Goal: Task Accomplishment & Management: Manage account settings

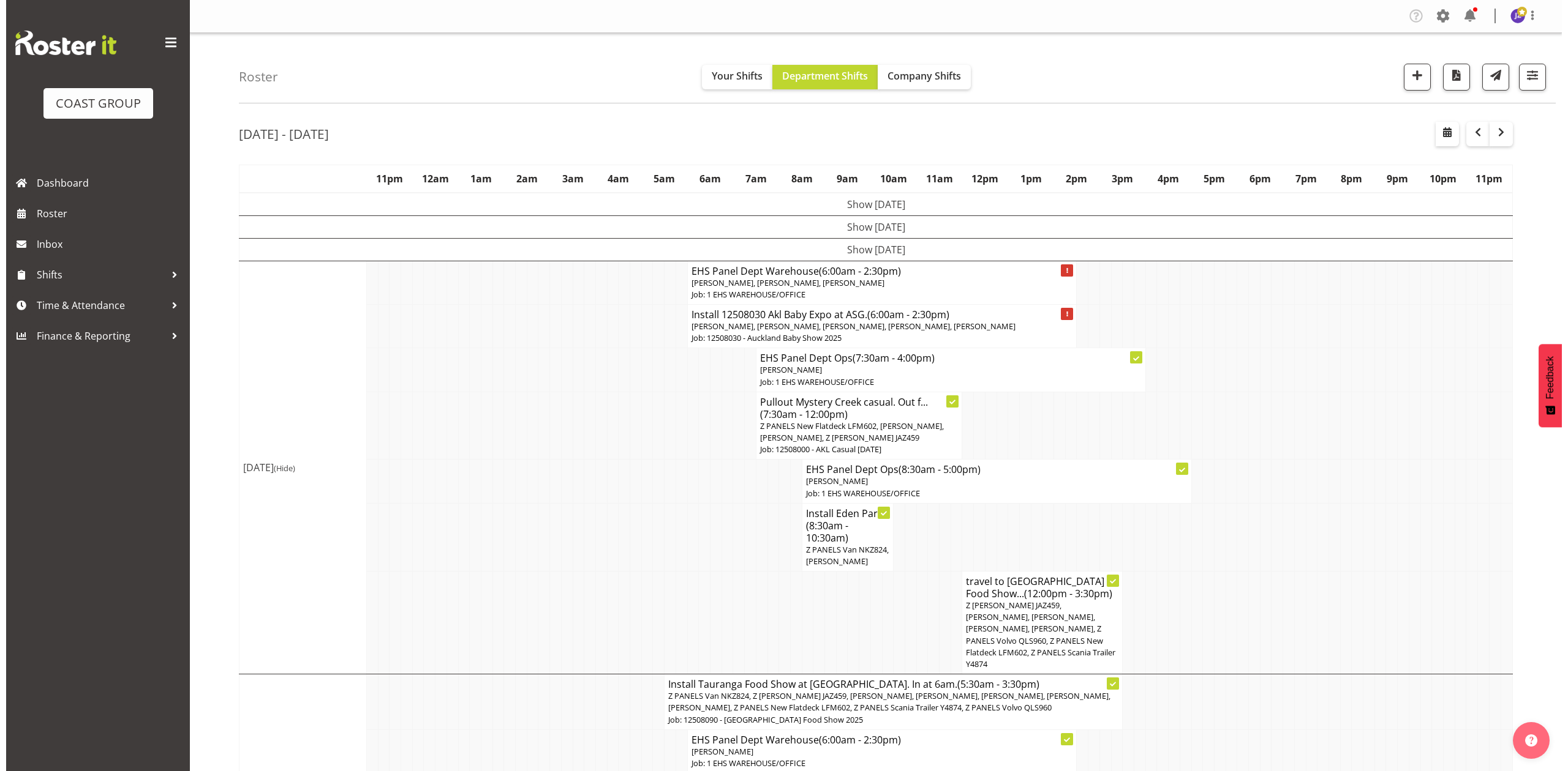
scroll to position [86, 0]
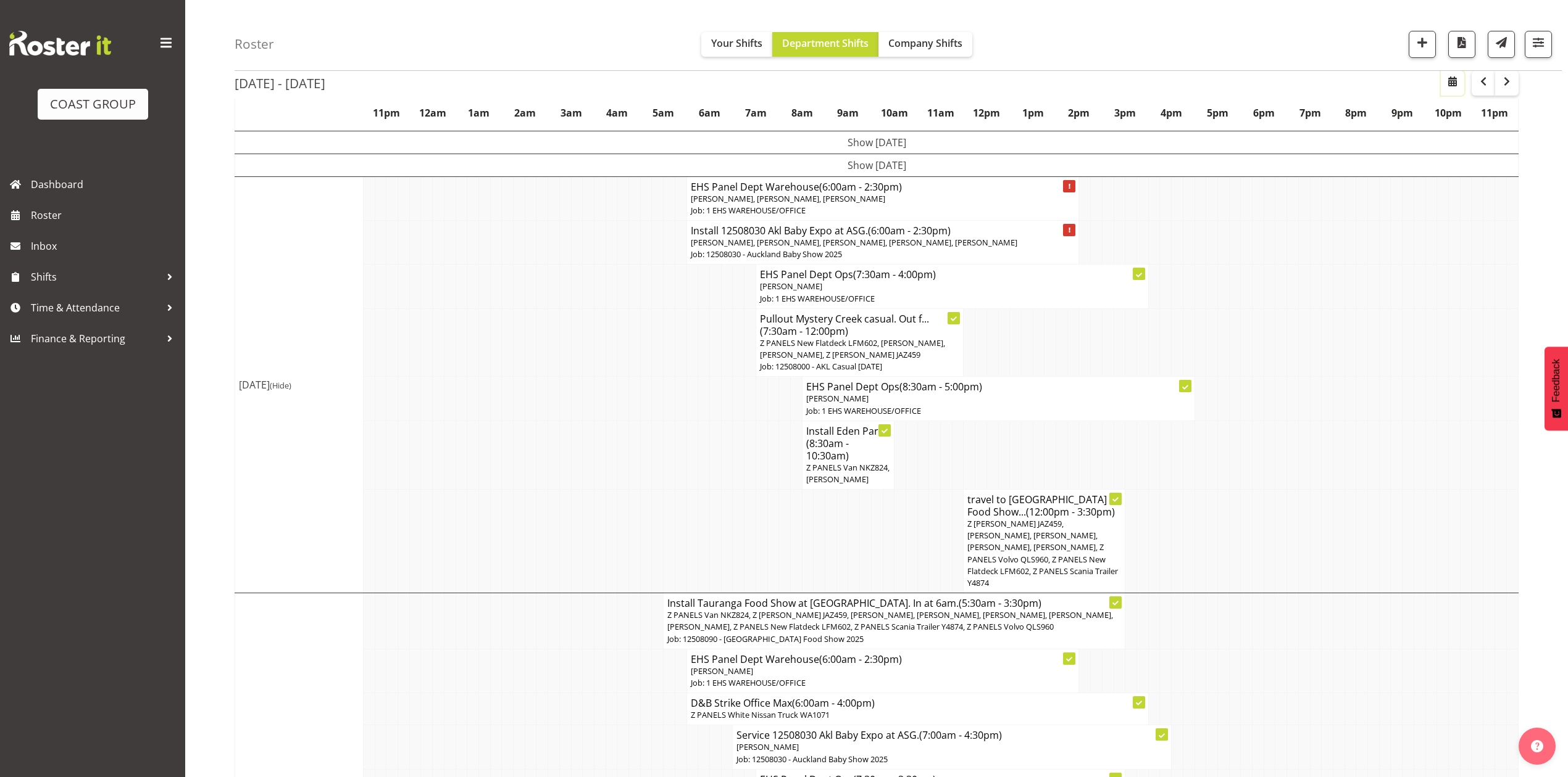
click at [1462, 79] on button "button" at bounding box center [1452, 83] width 24 height 24
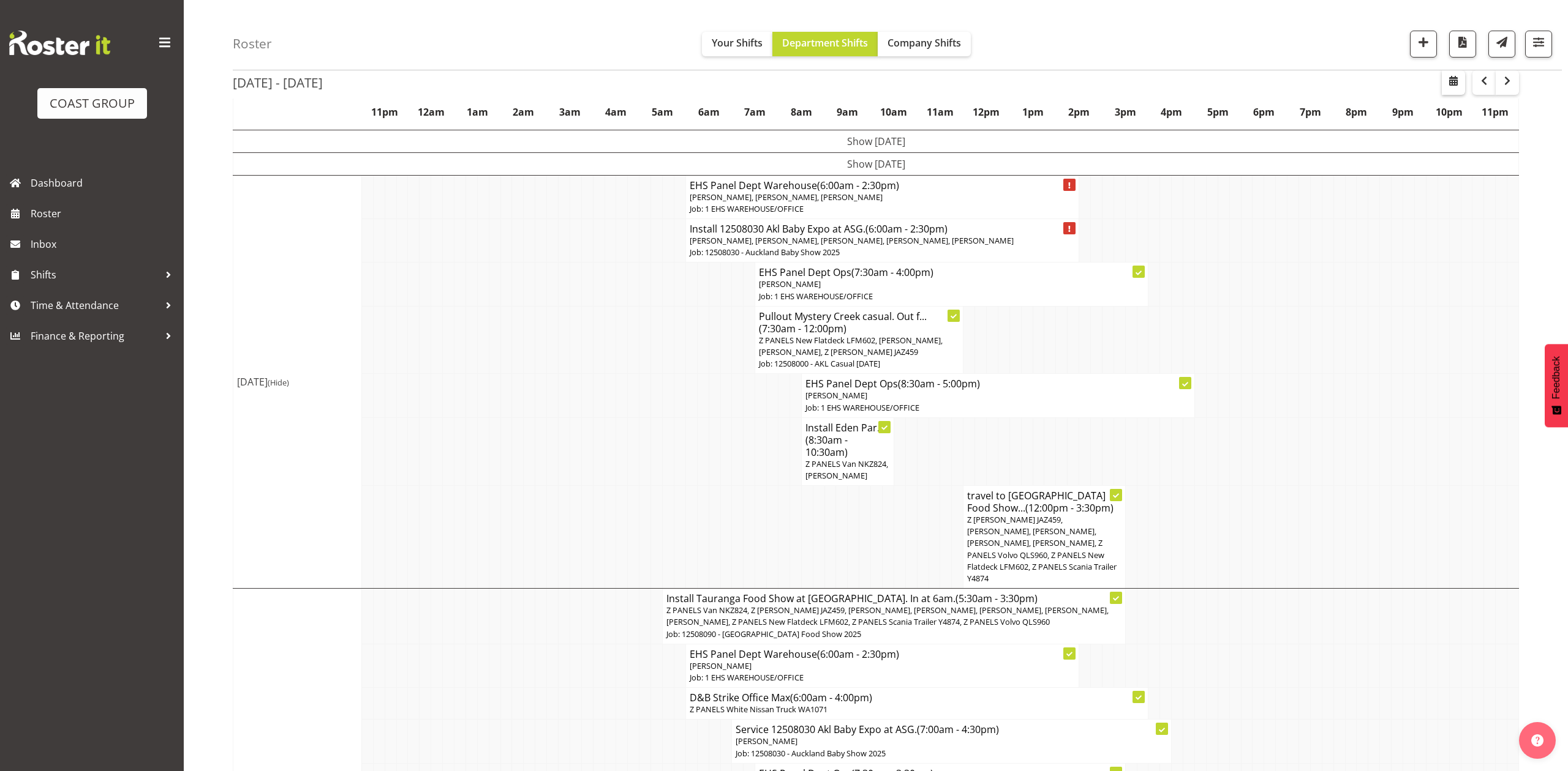
select select "7"
select select "2025"
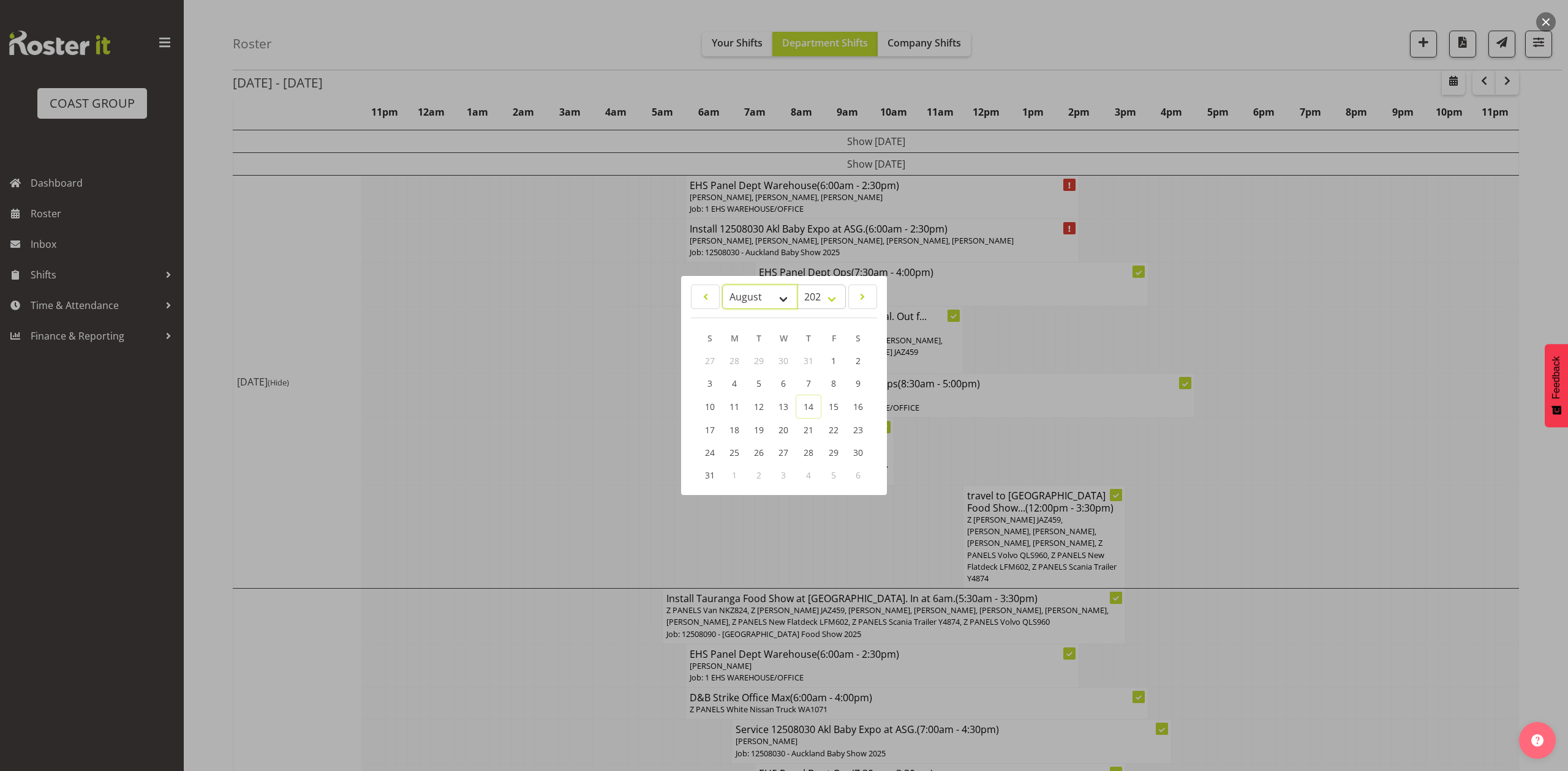
click at [741, 297] on select "January February March April May June July August September October November De…" at bounding box center [760, 296] width 75 height 24
select select "8"
click at [722, 285] on select "January February March April May June July August September October November De…" at bounding box center [760, 296] width 75 height 24
click at [817, 354] on link "4" at bounding box center [808, 361] width 24 height 23
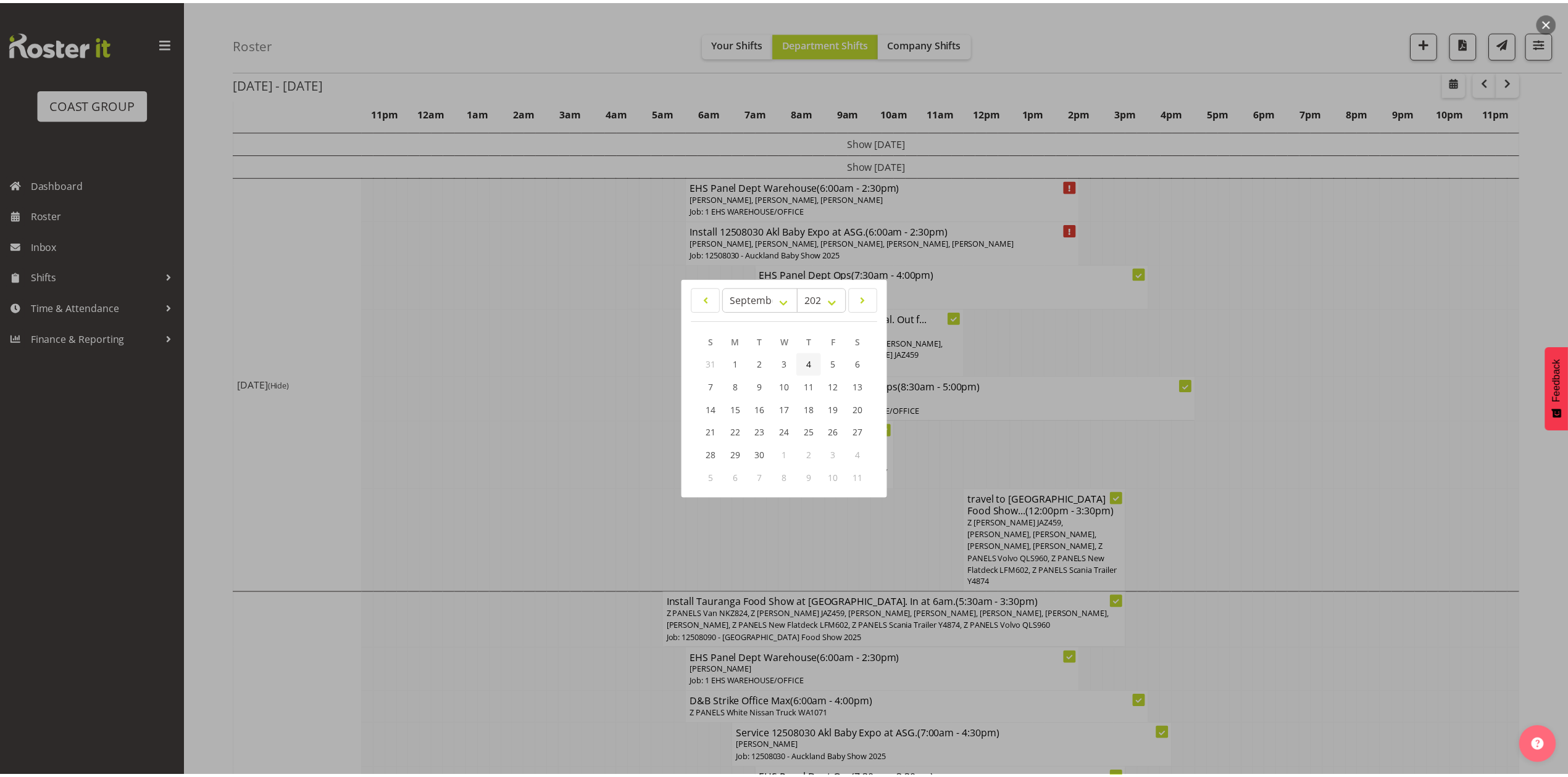
scroll to position [0, 0]
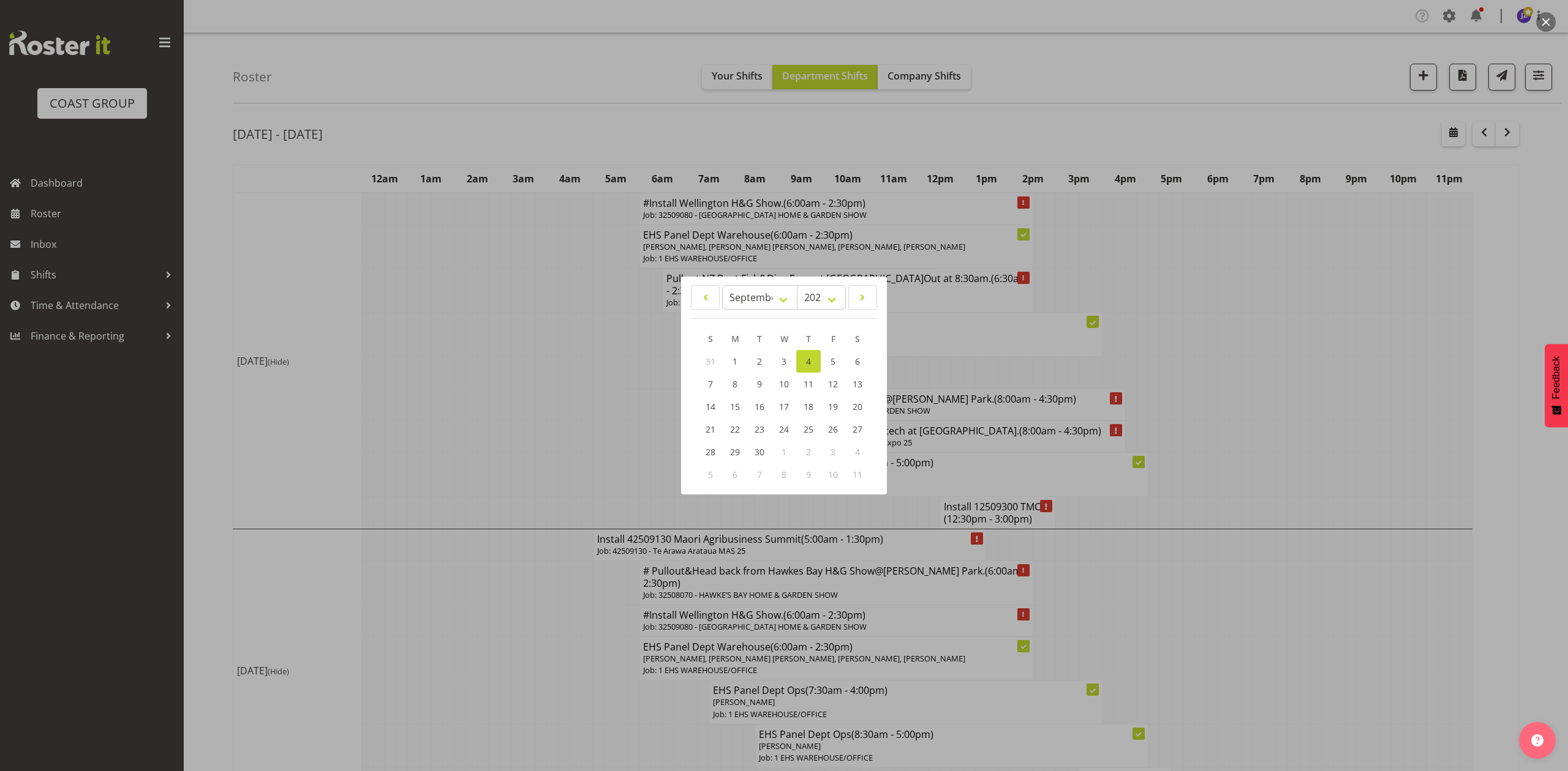
drag, startPoint x: 1246, startPoint y: 272, endPoint x: 1368, endPoint y: 263, distance: 122.3
click at [1246, 272] on div at bounding box center [784, 386] width 1568 height 771
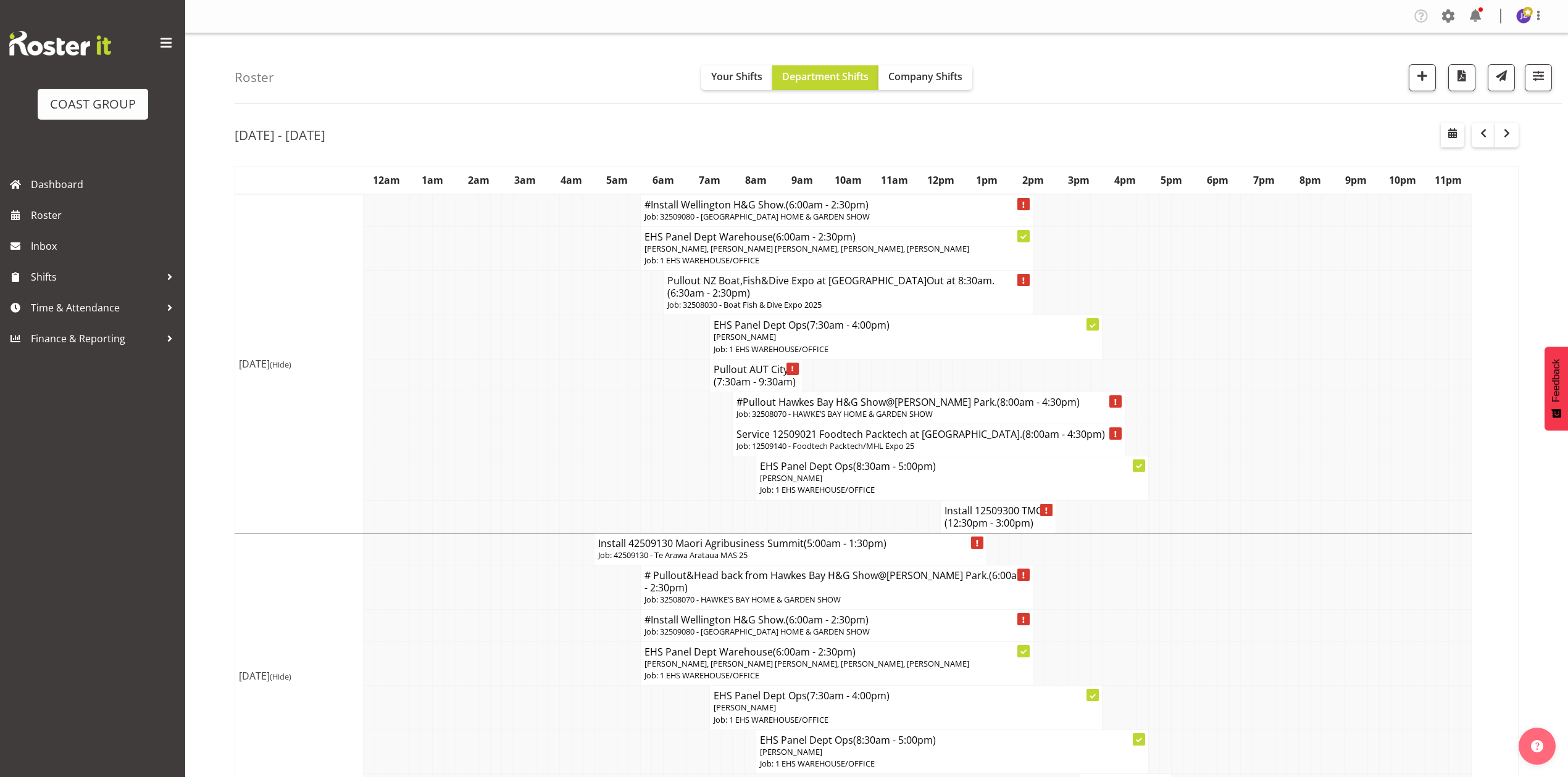
click at [1188, 311] on td at bounding box center [1188, 293] width 12 height 44
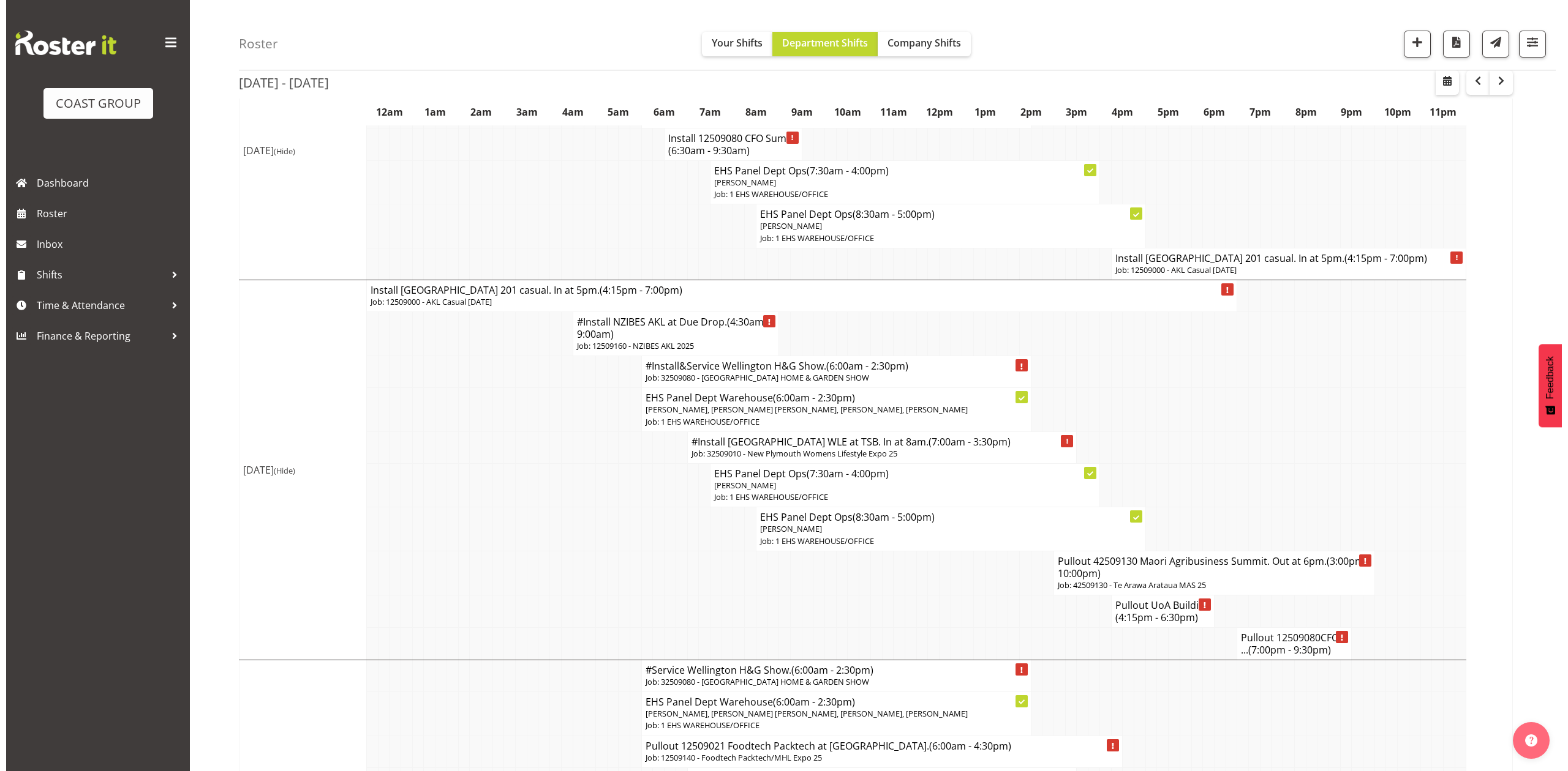
scroll to position [816, 0]
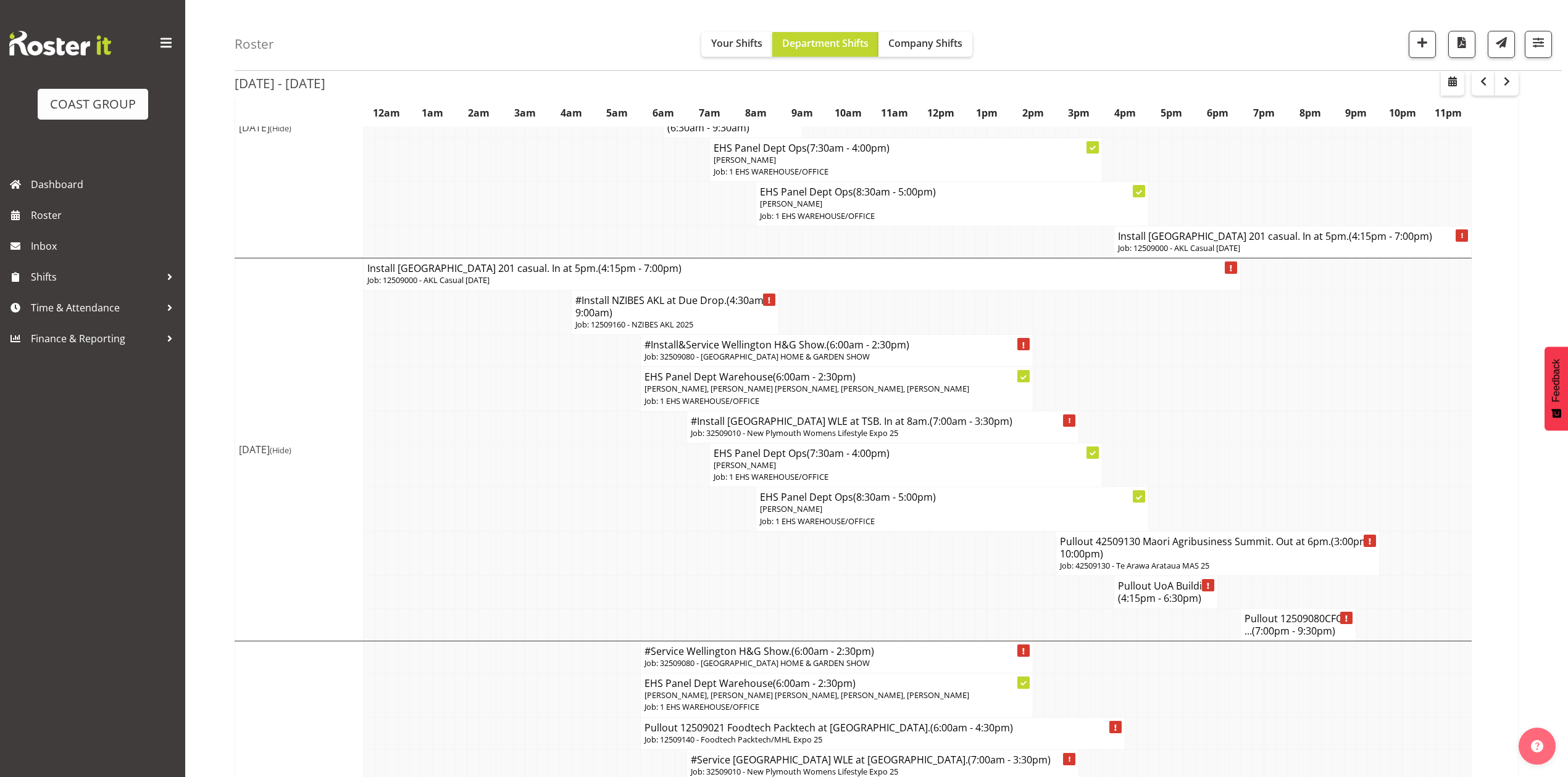
click at [737, 439] on p "Job: 32509010 - New Plymouth Womens Lifestyle Expo 25" at bounding box center [883, 433] width 385 height 12
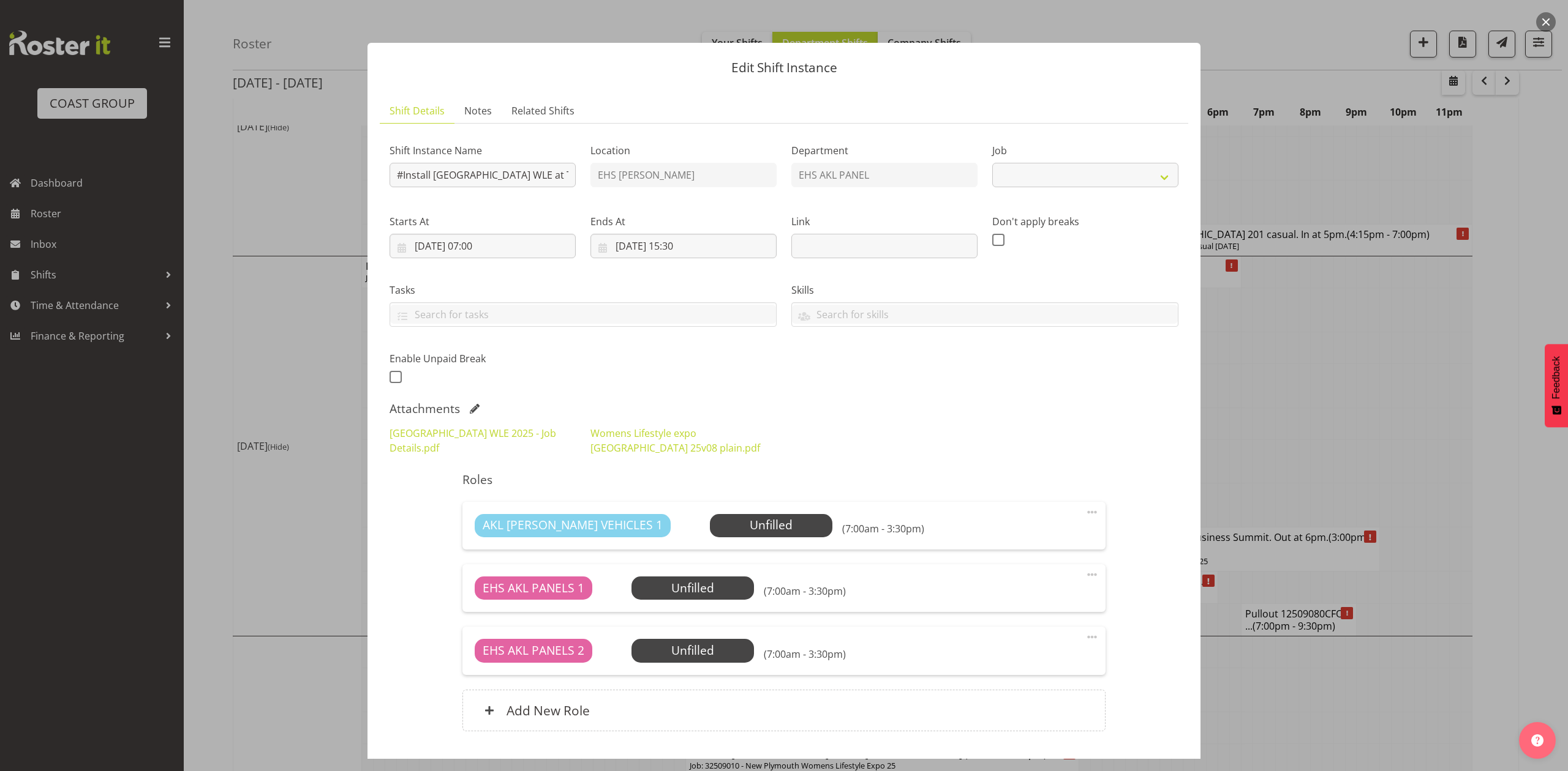
select select "8934"
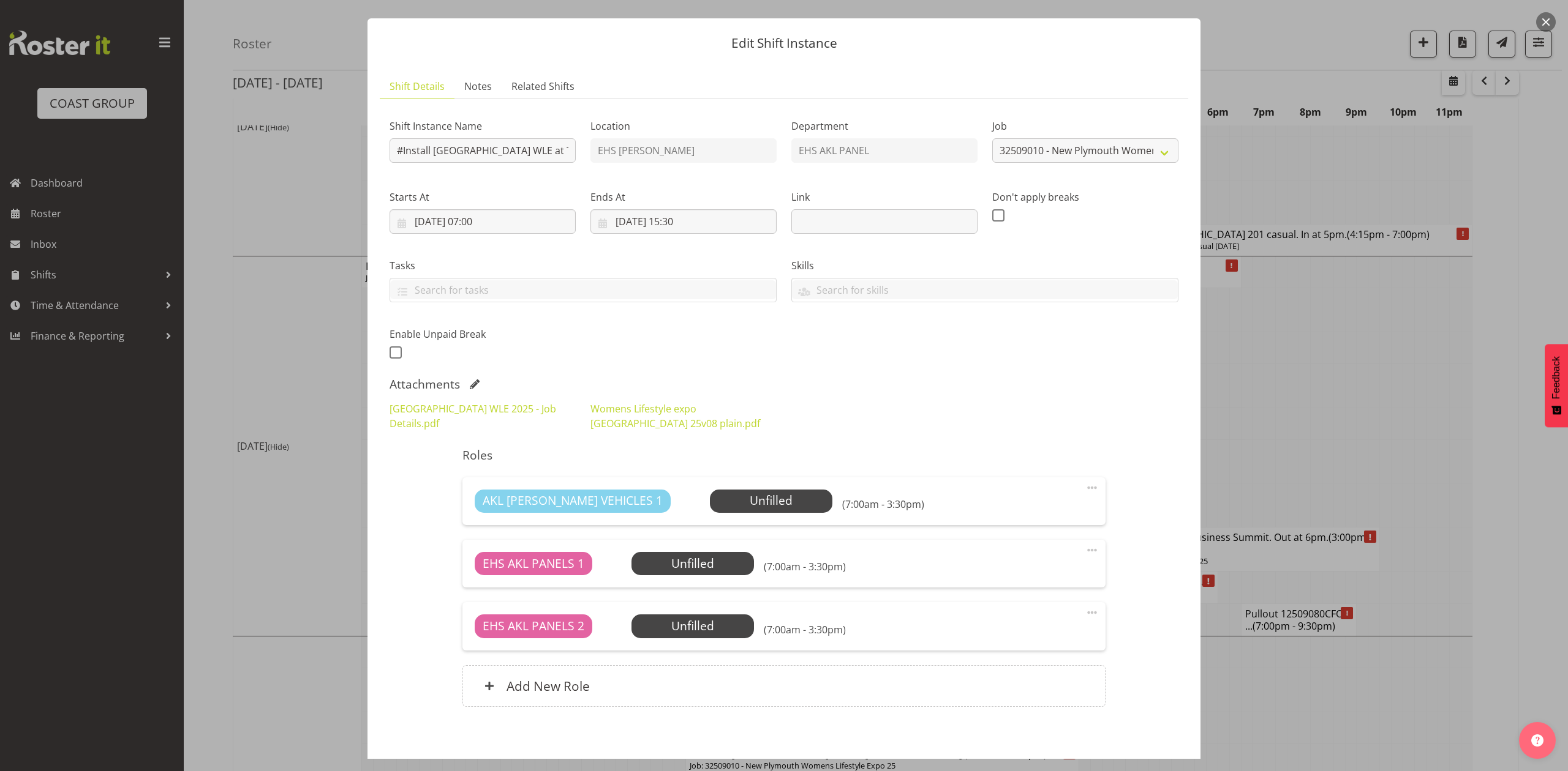
scroll to position [2, 0]
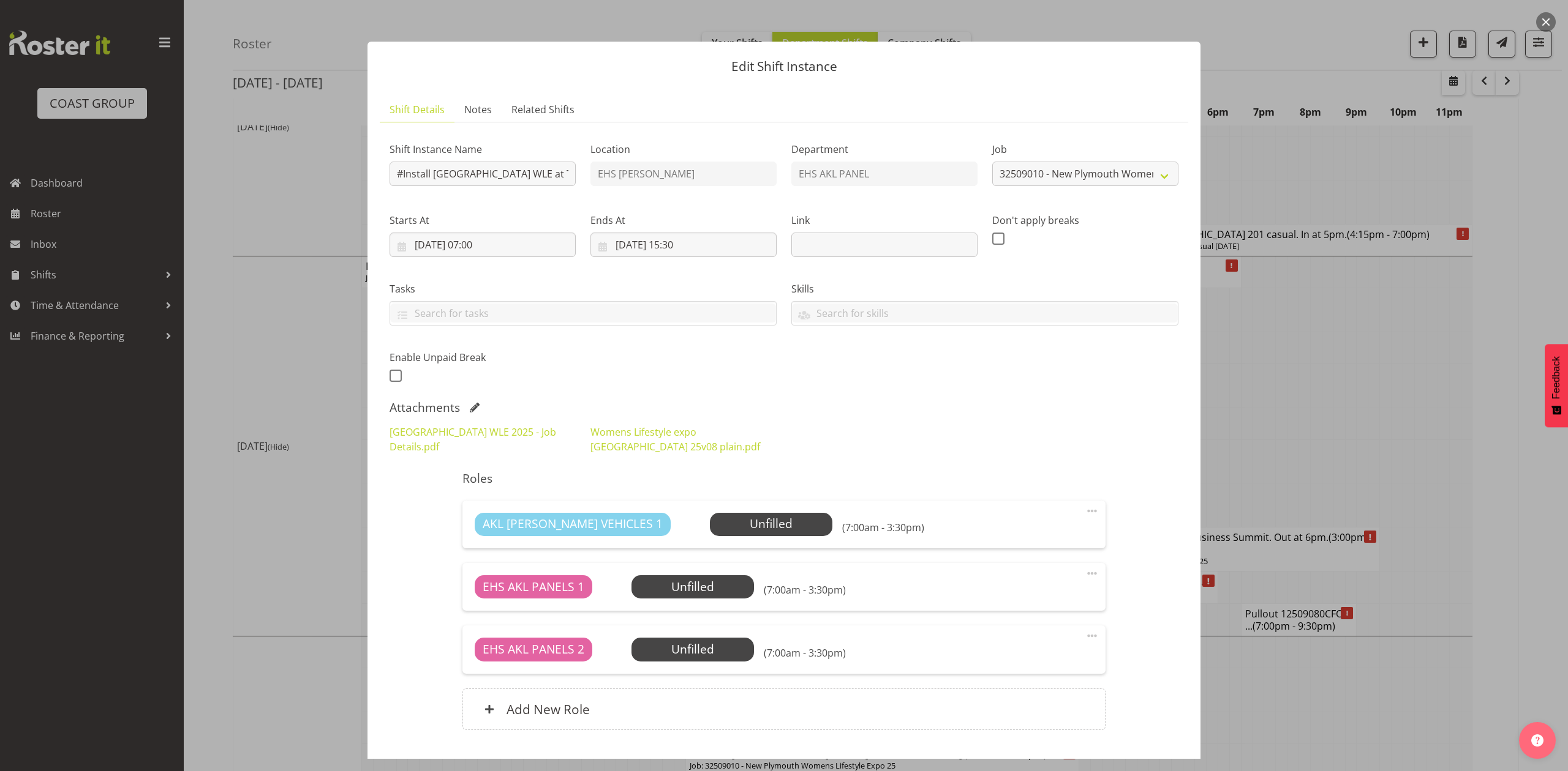
click at [476, 405] on span at bounding box center [474, 407] width 10 height 10
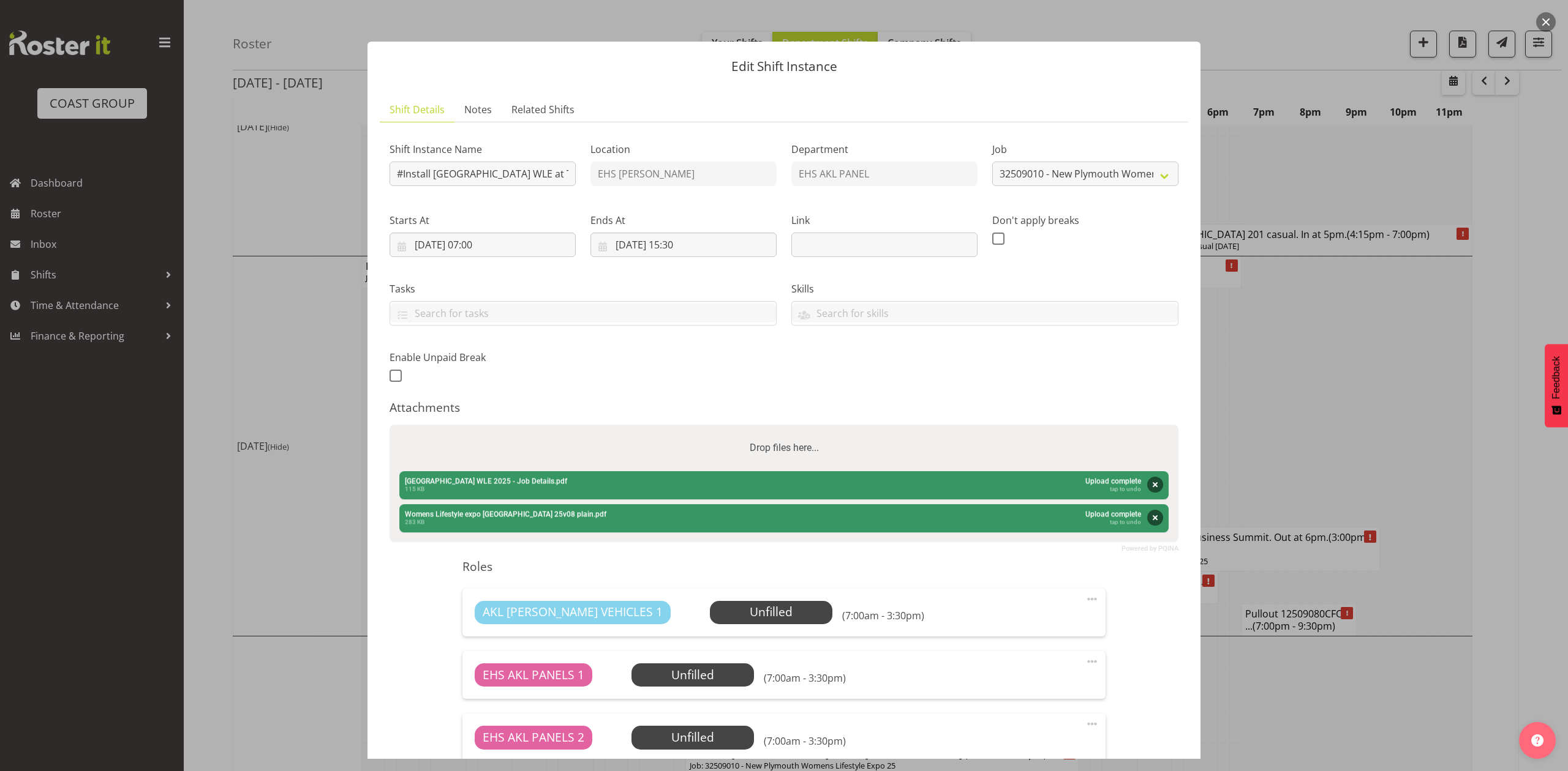
click at [559, 433] on div "Drop files here..." at bounding box center [784, 447] width 789 height 46
click at [390, 425] on input "Drop files here..." at bounding box center [784, 426] width 789 height 4
type input "C:\fakepath\Womens Lifestyle expo [GEOGRAPHIC_DATA] 25v34 plain.pdf"
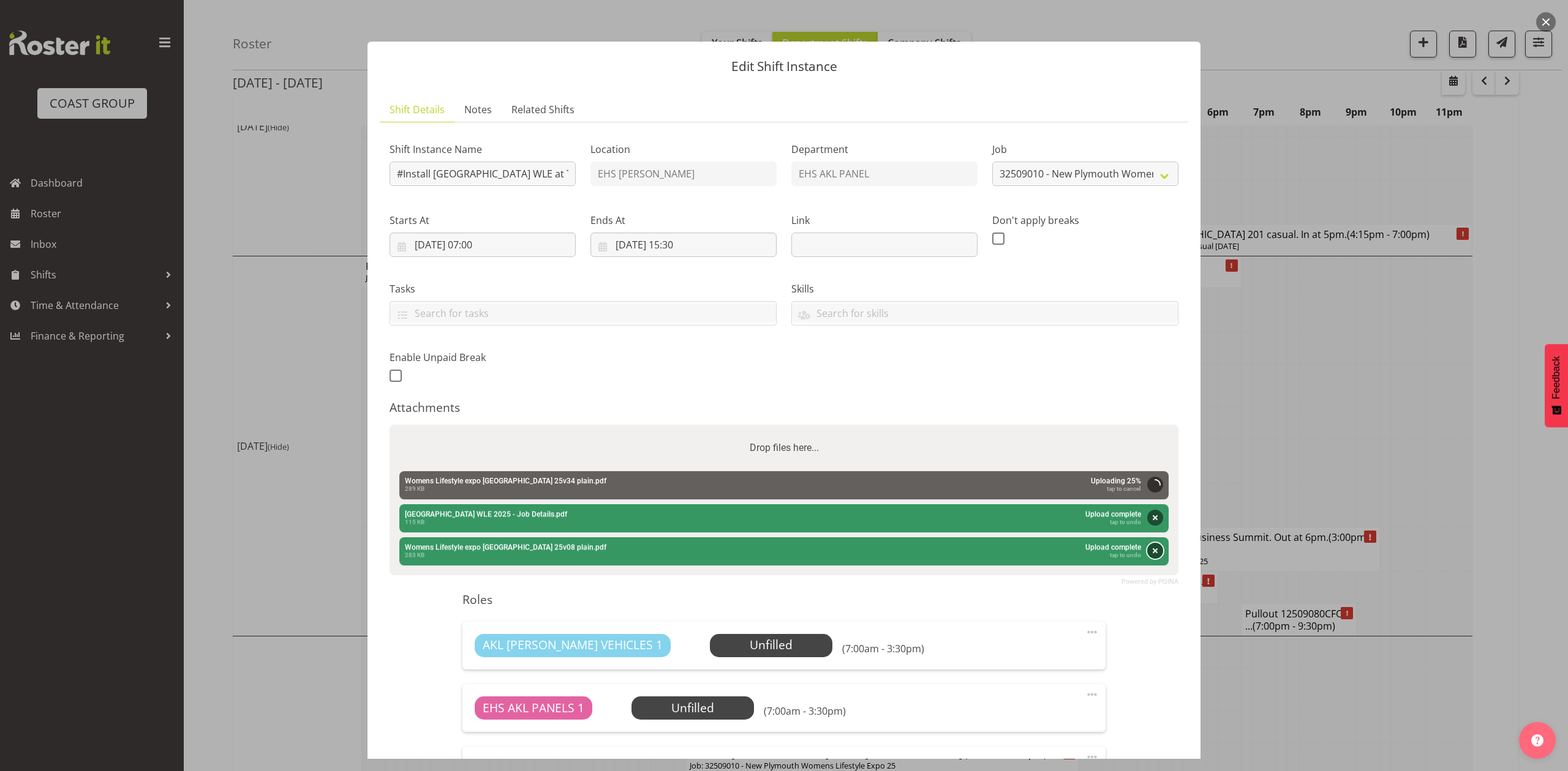
click at [1147, 547] on button "Remove" at bounding box center [1155, 550] width 16 height 16
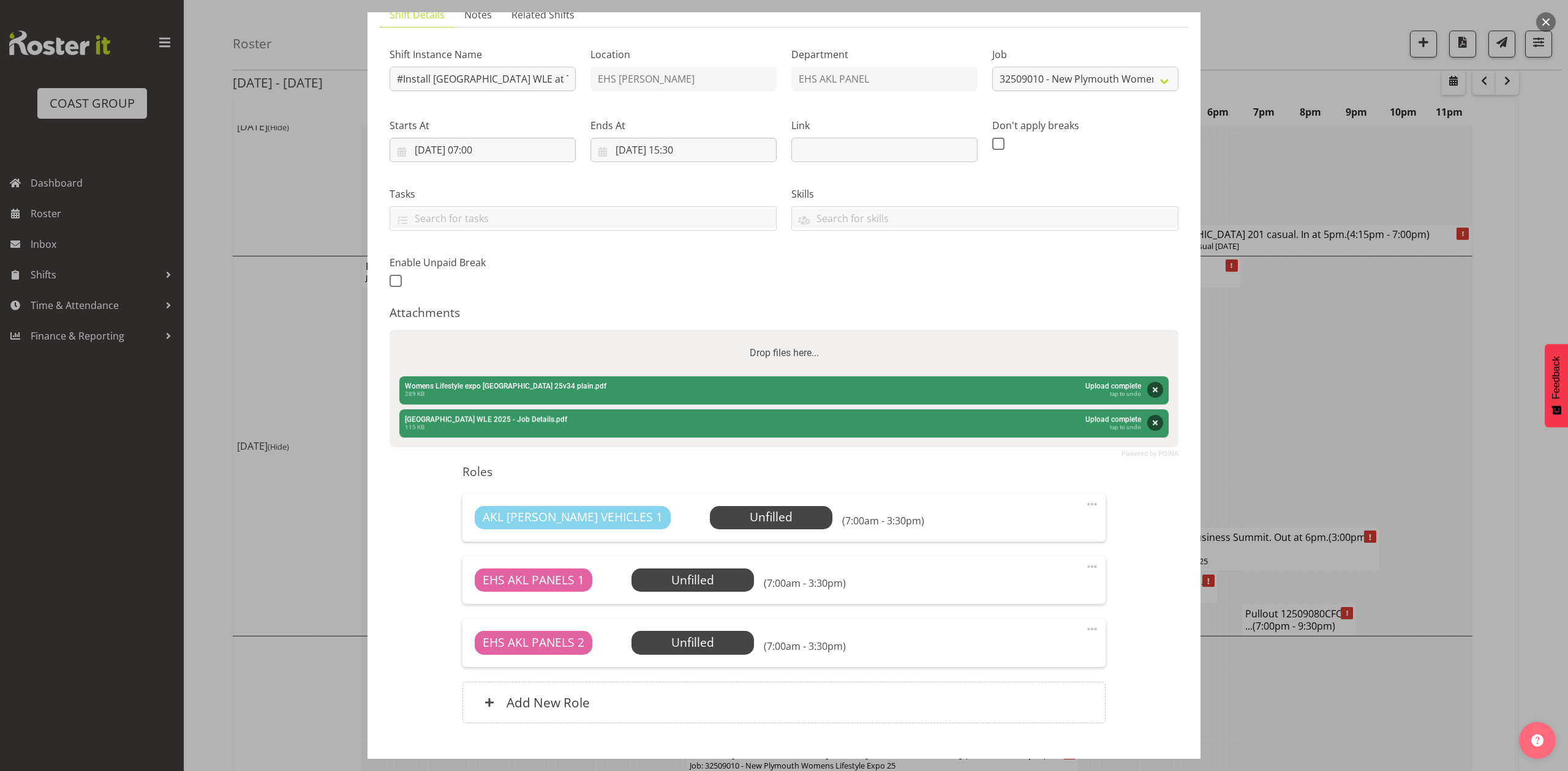
scroll to position [171, 0]
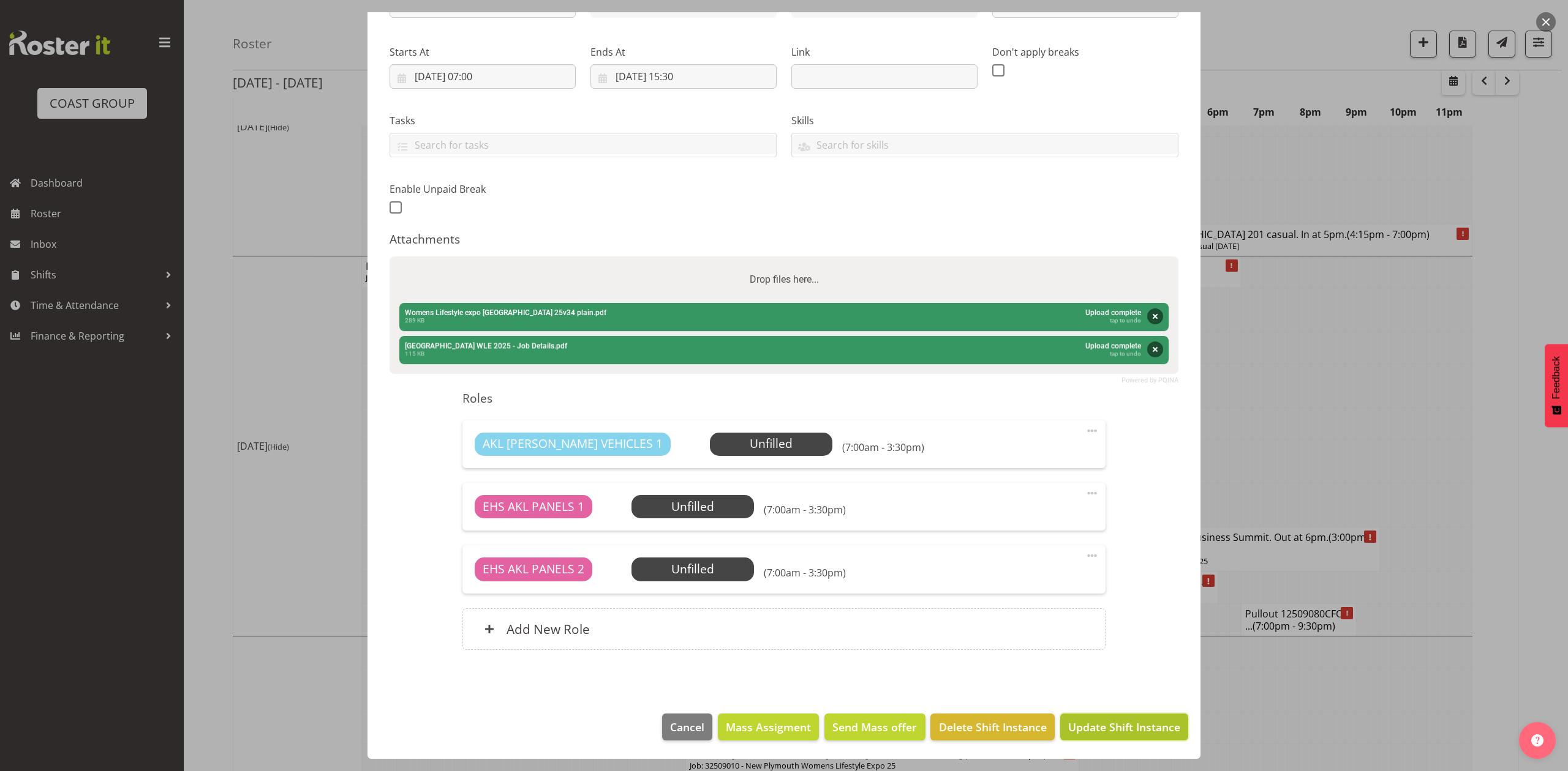
click at [1106, 730] on span "Update Shift Instance" at bounding box center [1124, 727] width 112 height 16
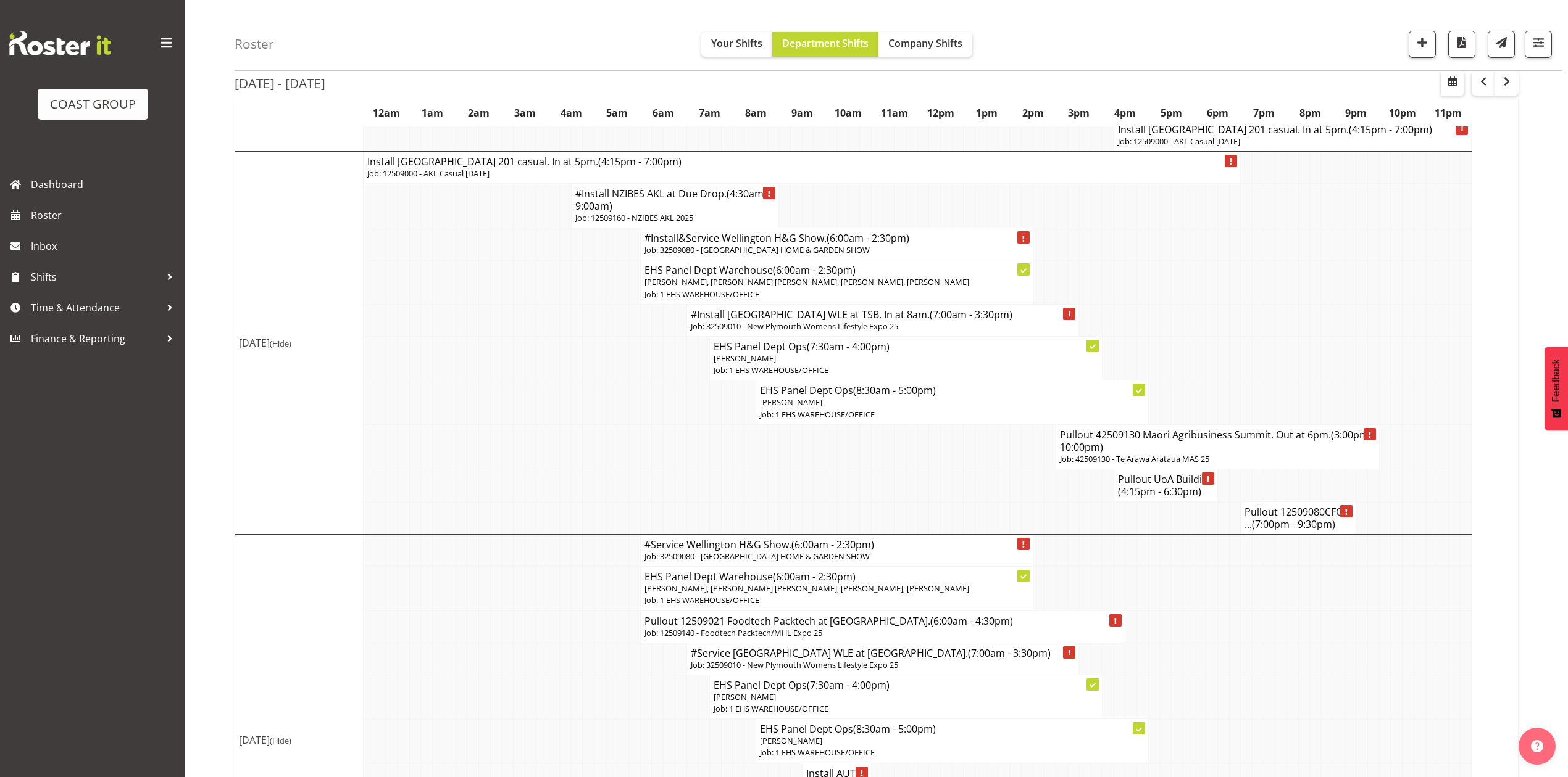
scroll to position [905, 0]
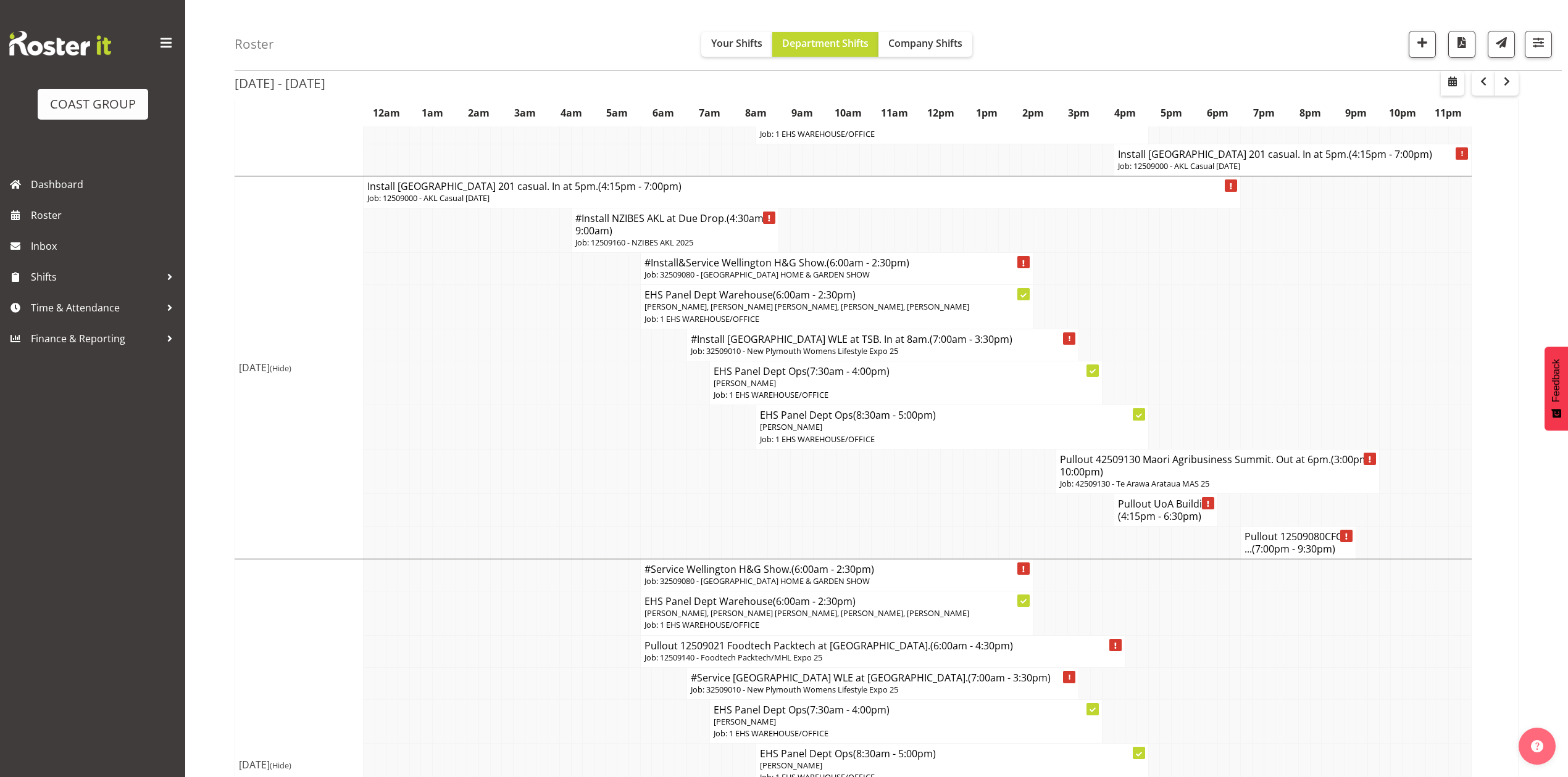
click at [829, 357] on p "Job: 32509010 - New Plymouth Womens Lifestyle Expo 25" at bounding box center [883, 351] width 385 height 12
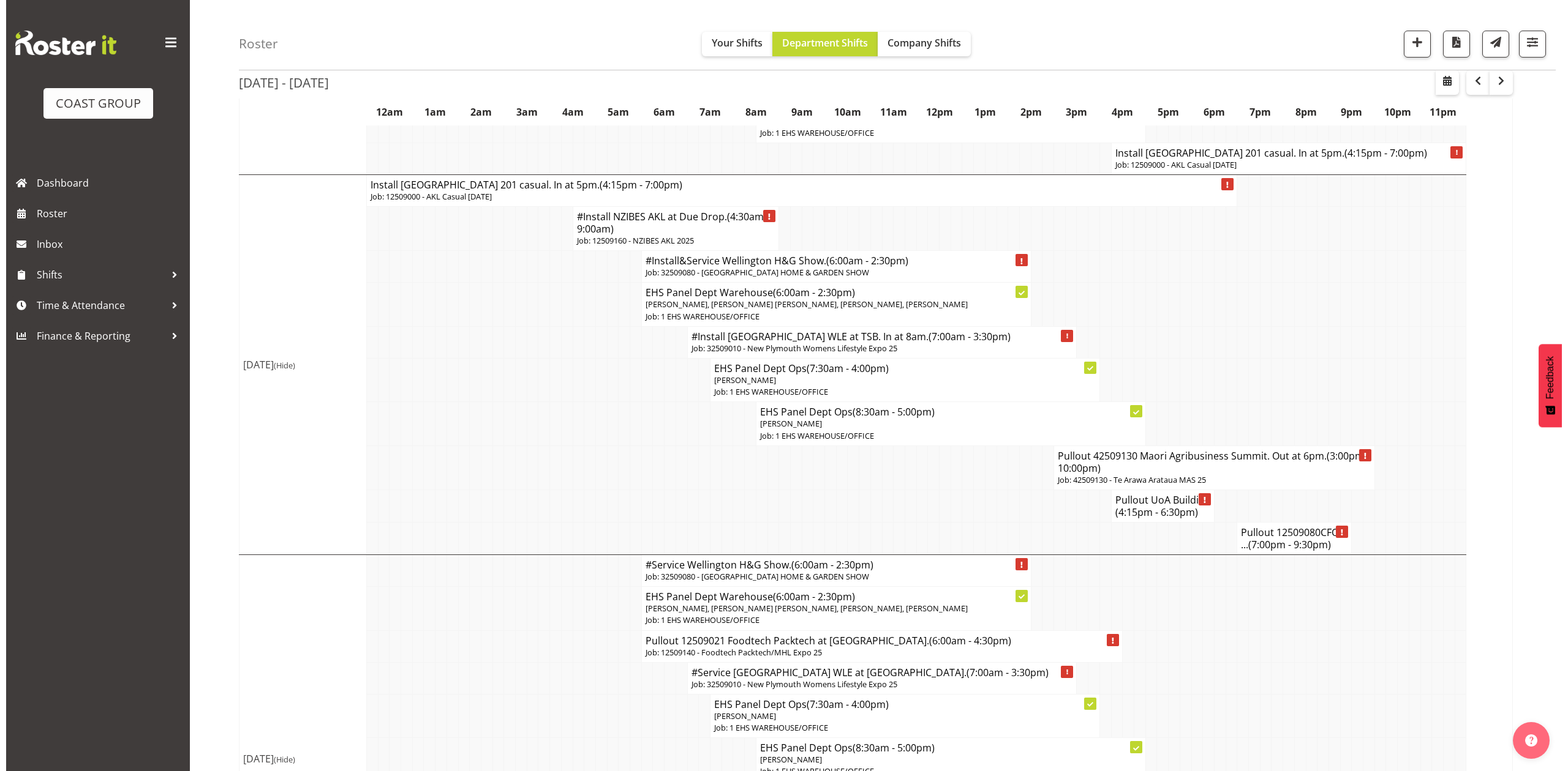
scroll to position [885, 0]
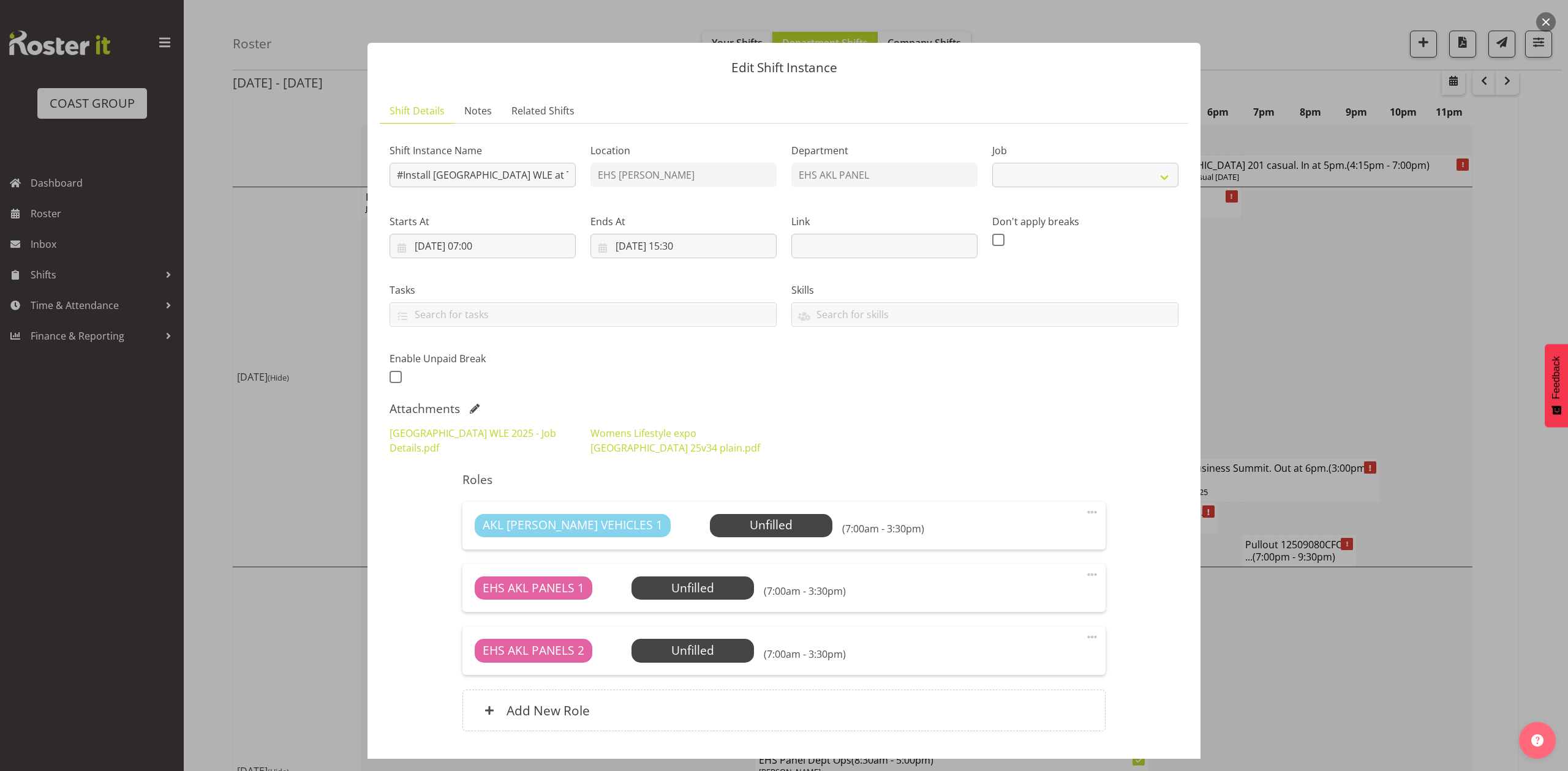
select select "8934"
click at [402, 174] on input "#Install [GEOGRAPHIC_DATA] WLE at TSB. In at 8am." at bounding box center [483, 174] width 186 height 24
click at [427, 174] on input "Install [GEOGRAPHIC_DATA] WLE at TSB. In at 8am." at bounding box center [483, 174] width 186 height 24
type input "Install [GEOGRAPHIC_DATA] WLE at TSB. In at 8am."
click at [1544, 20] on button "button" at bounding box center [1545, 22] width 20 height 20
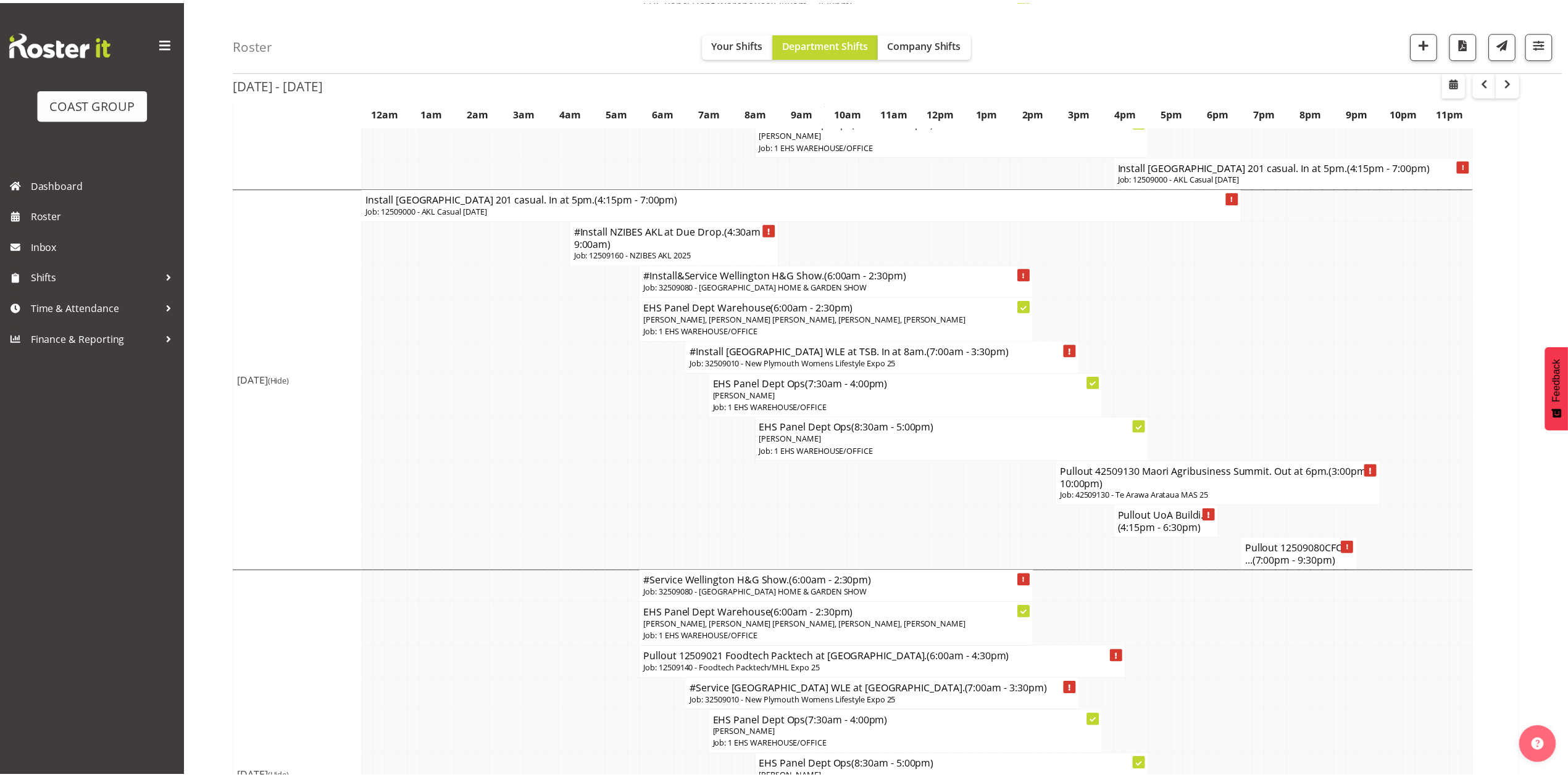
scroll to position [905, 0]
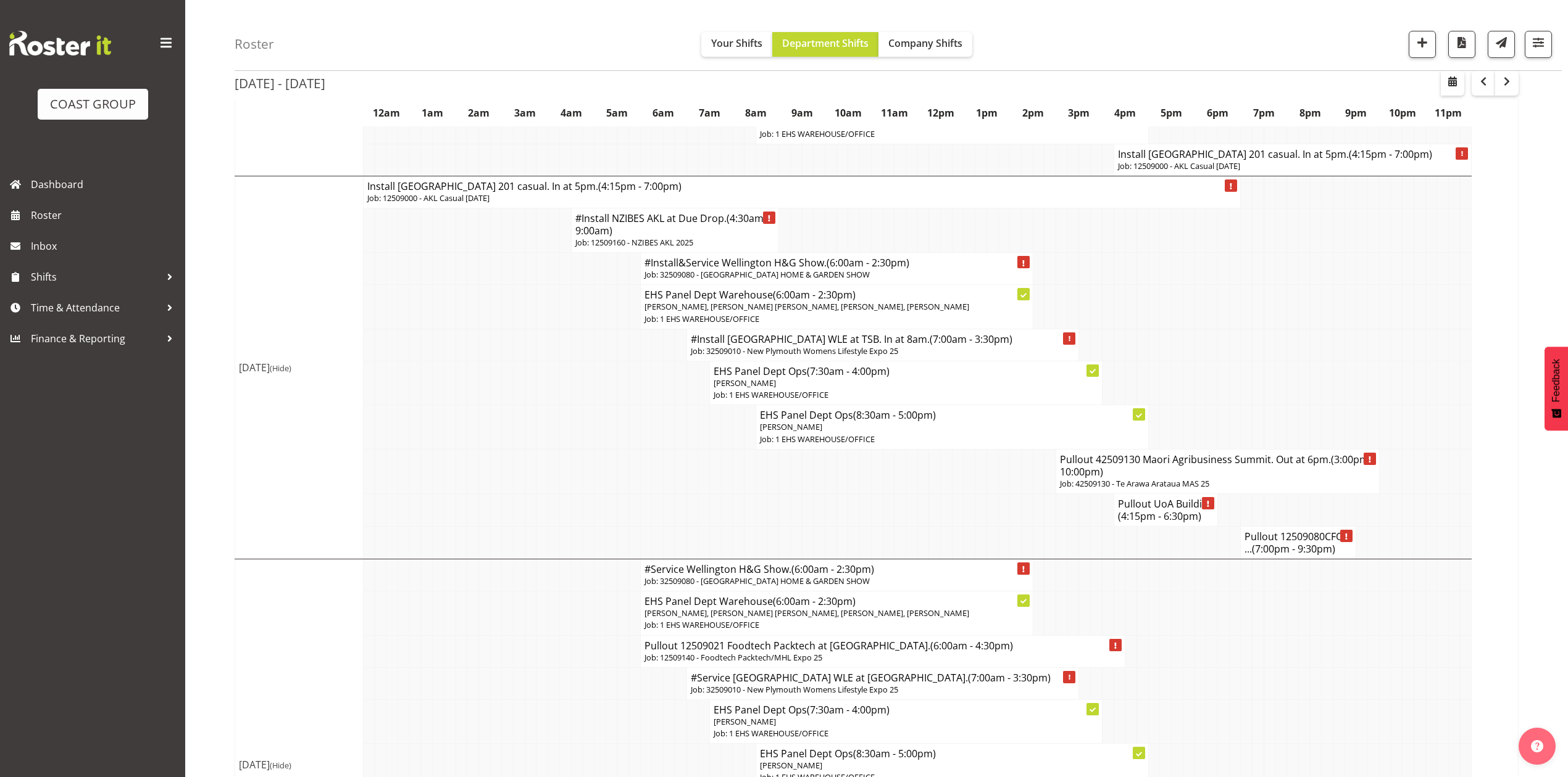
click at [724, 345] on h4 "#Install [GEOGRAPHIC_DATA] WLE at TSB. In at 8am. (7:00am - 3:30pm)" at bounding box center [883, 340] width 385 height 13
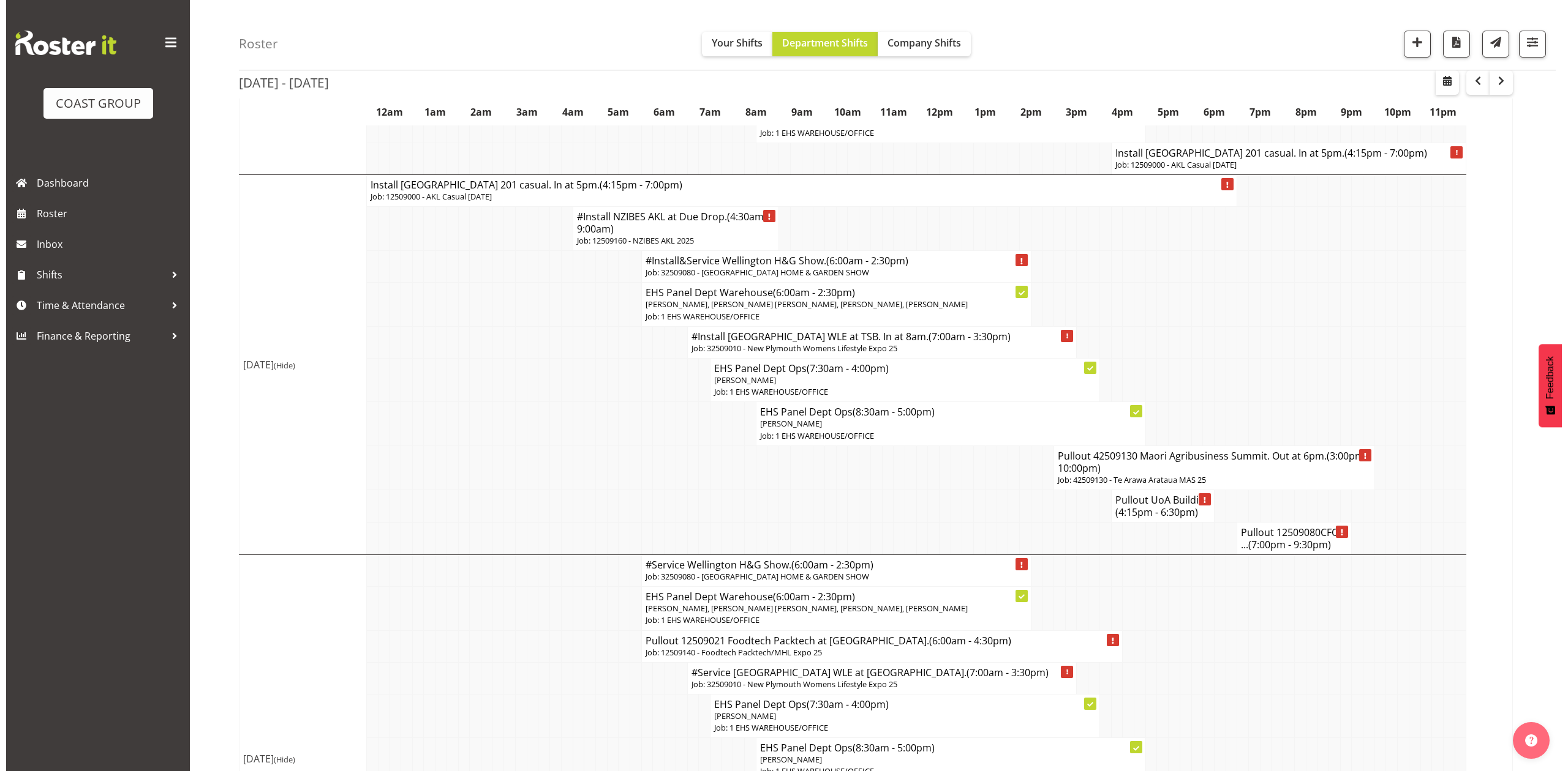
scroll to position [885, 0]
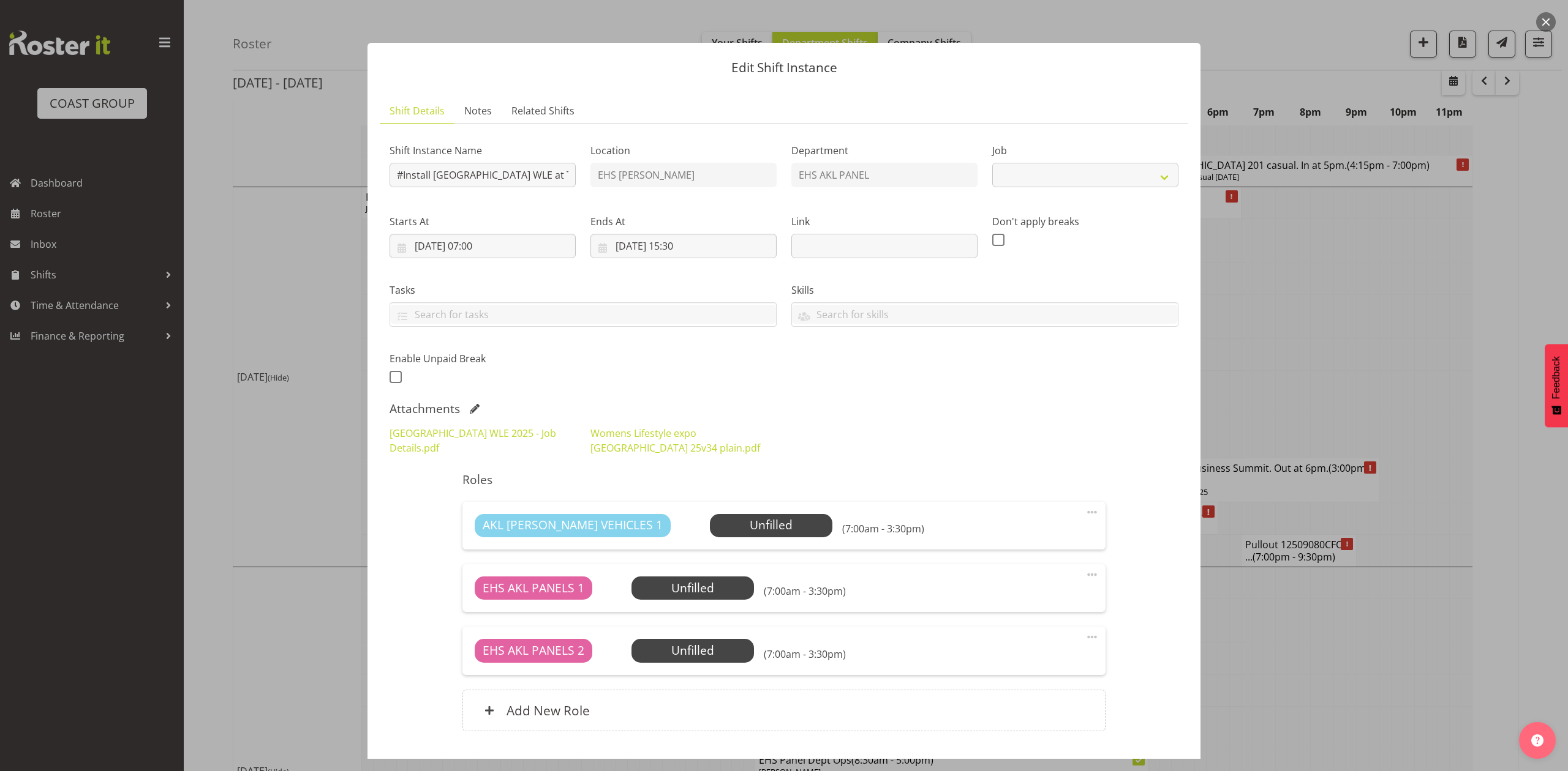
select select "8934"
click at [405, 168] on input "#Install [GEOGRAPHIC_DATA] WLE at TSB. In at 8am." at bounding box center [483, 174] width 186 height 24
click at [399, 170] on input "#Install [GEOGRAPHIC_DATA] WLE at TSB. In at 8am." at bounding box center [483, 174] width 186 height 24
click at [402, 169] on input "#Install [GEOGRAPHIC_DATA] WLE at TSB. In at 8am." at bounding box center [483, 174] width 186 height 24
click at [427, 170] on input "Install [GEOGRAPHIC_DATA] WLE at TSB. In at 8am." at bounding box center [483, 174] width 186 height 24
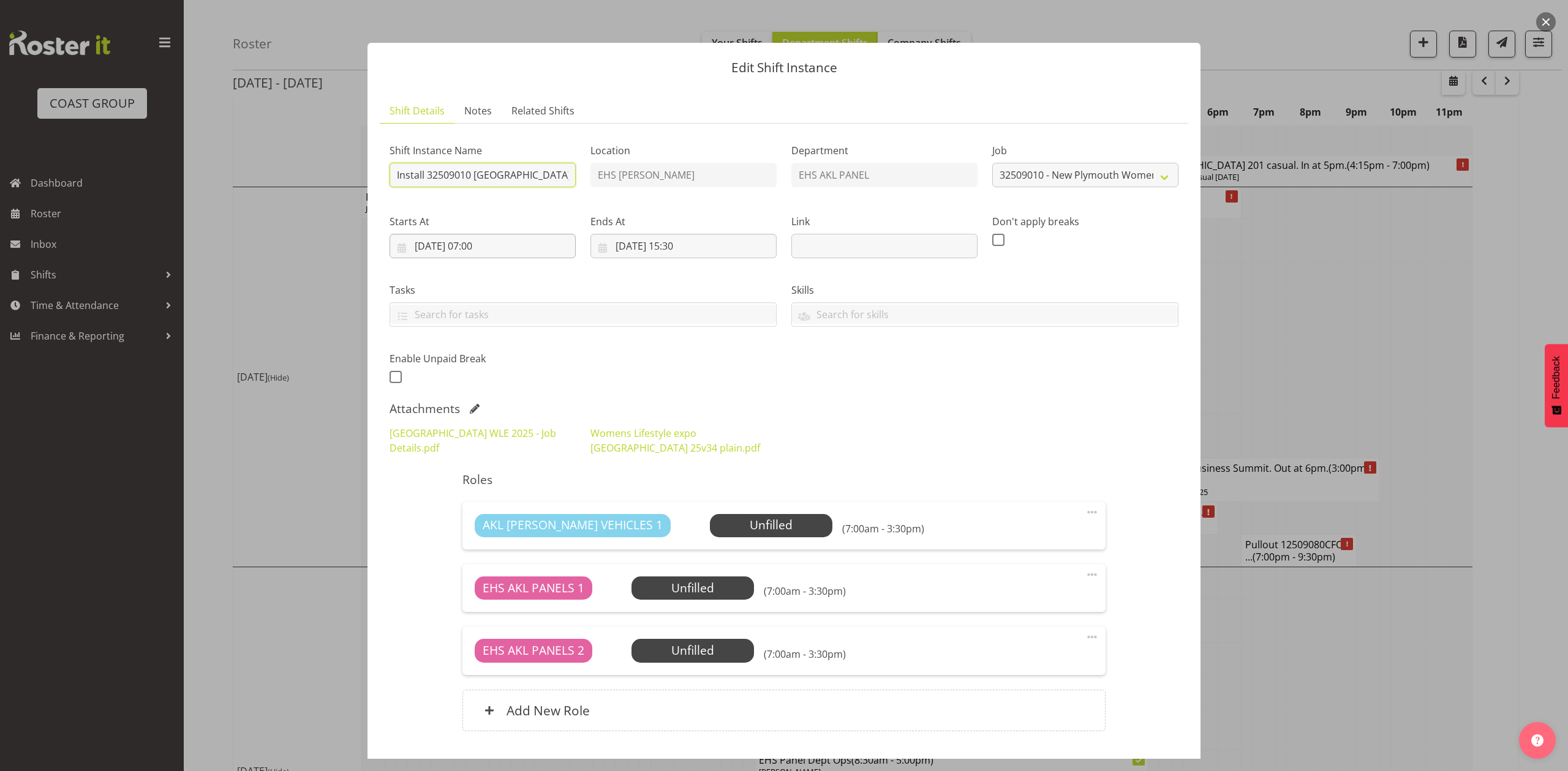
type input "Install 32509010 [GEOGRAPHIC_DATA] WLE at [GEOGRAPHIC_DATA]. In at 8am."
click at [481, 246] on input "[DATE] 07:00" at bounding box center [483, 246] width 186 height 24
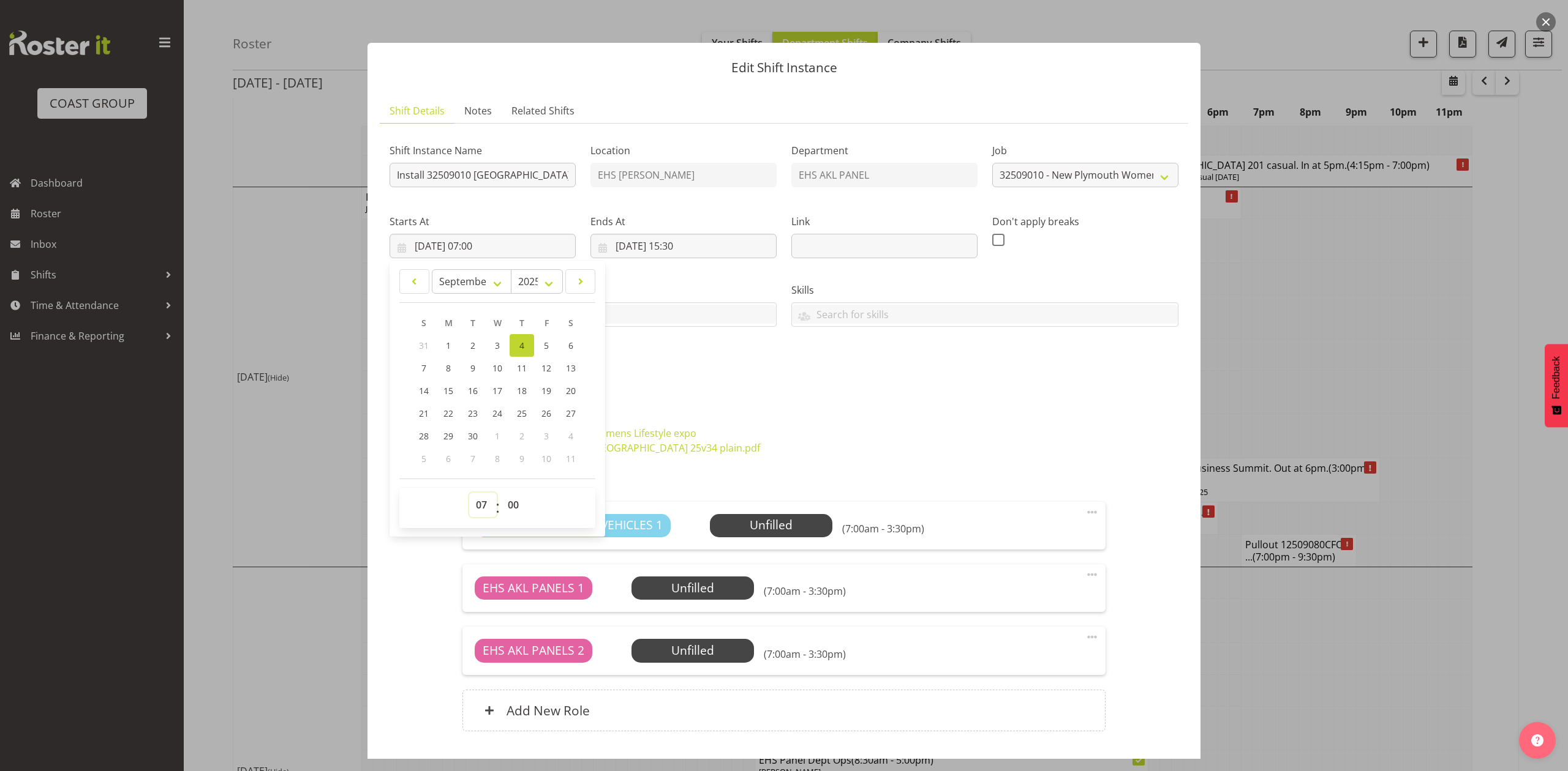
click at [481, 511] on select "00 01 02 03 04 05 06 07 08 09 10 11 12 13 14 15 16 17 18 19 20 21 22 23" at bounding box center [483, 504] width 27 height 24
select select "5"
click at [469, 493] on select "00 01 02 03 04 05 06 07 08 09 10 11 12 13 14 15 16 17 18 19 20 21 22 23" at bounding box center [483, 504] width 27 height 24
type input "[DATE] 05:00"
click at [719, 368] on div "Shift Instance Name Install 32509010 [GEOGRAPHIC_DATA] WLE at [GEOGRAPHIC_DATA]…" at bounding box center [784, 260] width 804 height 268
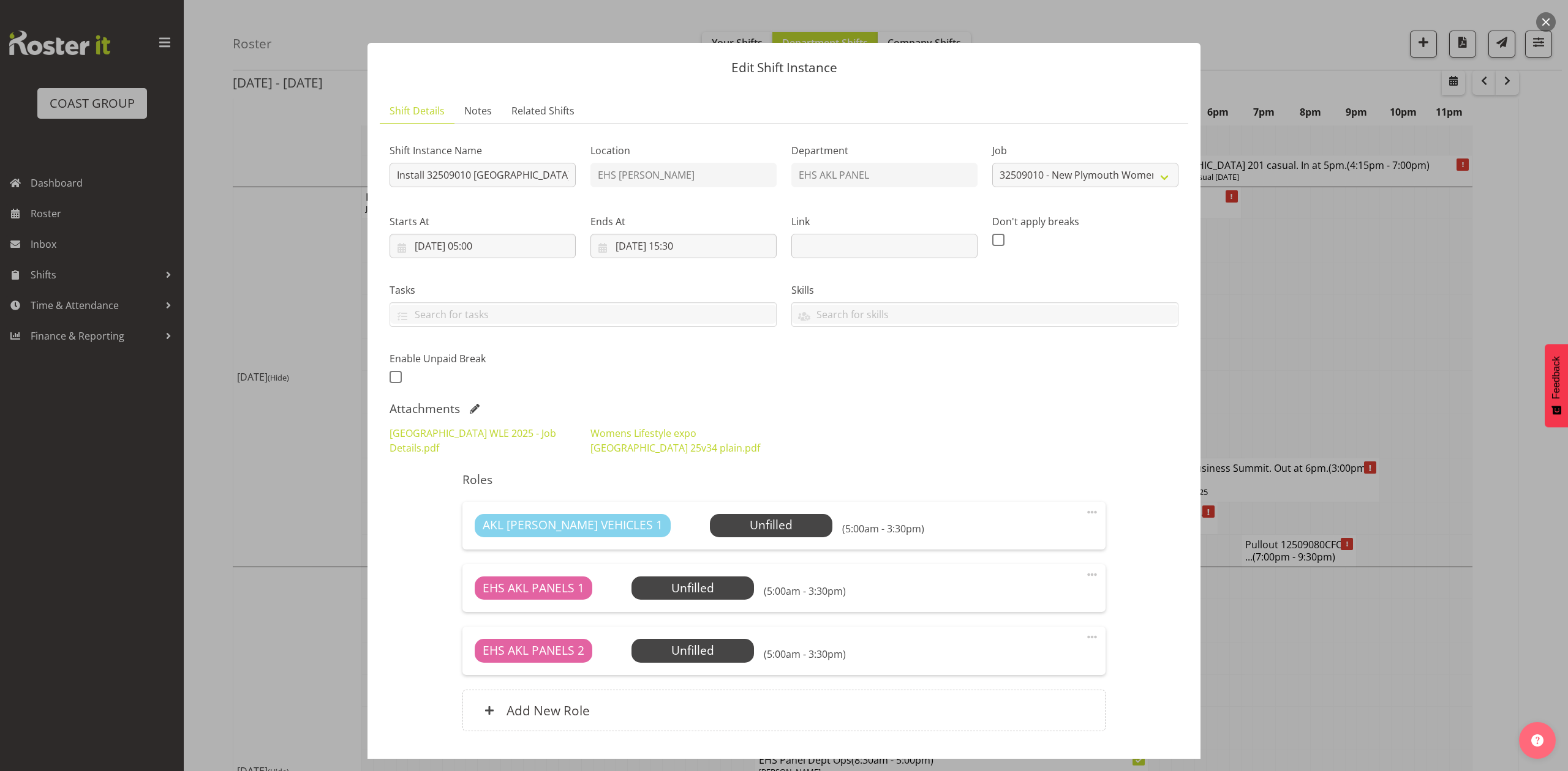
click at [879, 416] on div "Attachments" at bounding box center [784, 409] width 789 height 15
click at [689, 249] on input "[DATE] 15:30" at bounding box center [684, 246] width 186 height 24
click at [680, 509] on select "00 01 02 03 04 05 06 07 08 09 10 11 12 13 14 15 16 17 18 19 20 21 22 23" at bounding box center [683, 504] width 27 height 24
select select "16"
click at [670, 493] on select "00 01 02 03 04 05 06 07 08 09 10 11 12 13 14 15 16 17 18 19 20 21 22 23" at bounding box center [683, 504] width 27 height 24
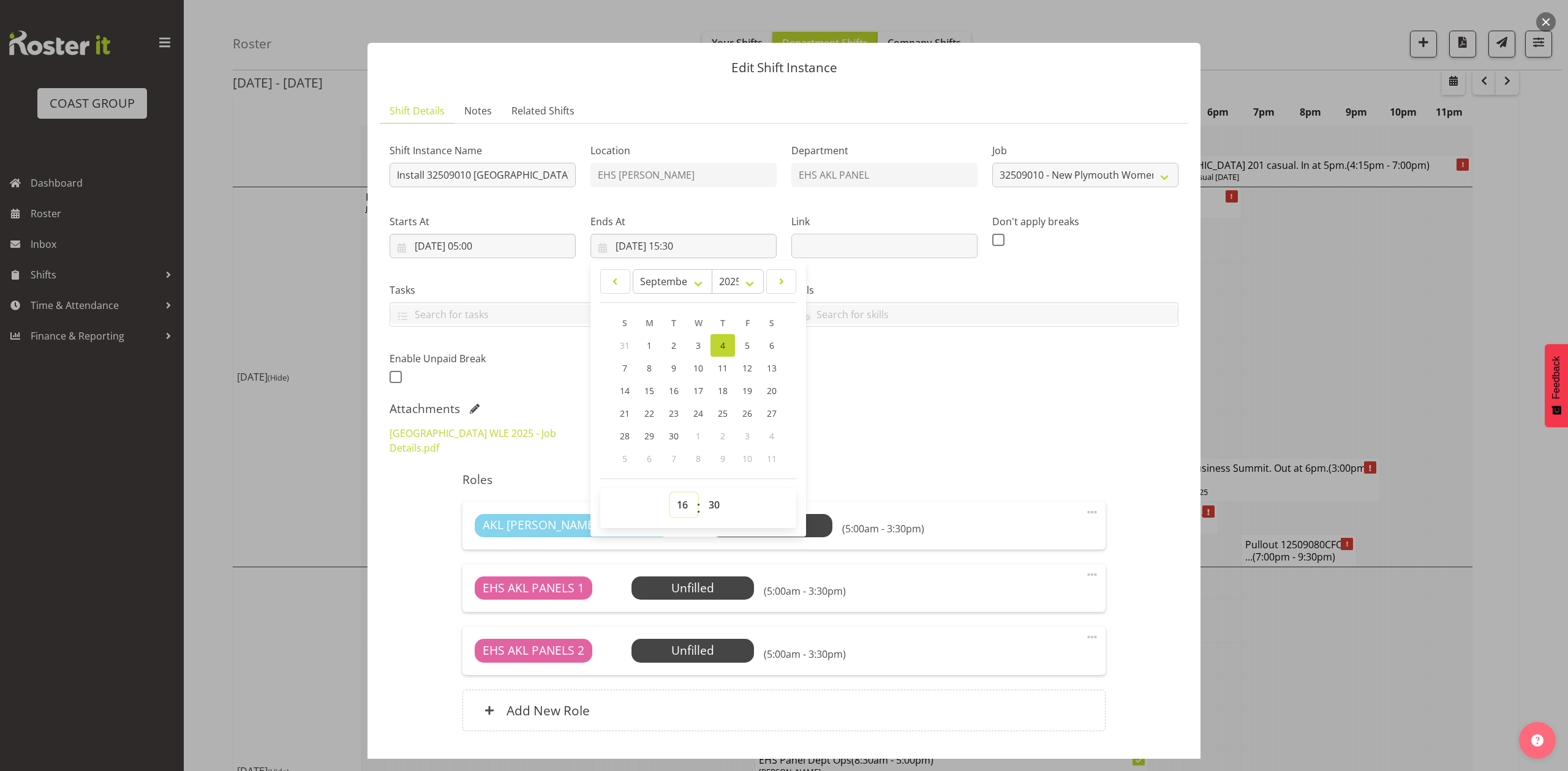
type input "[DATE] 16:30"
click at [1037, 416] on div "Attachments" at bounding box center [784, 409] width 789 height 15
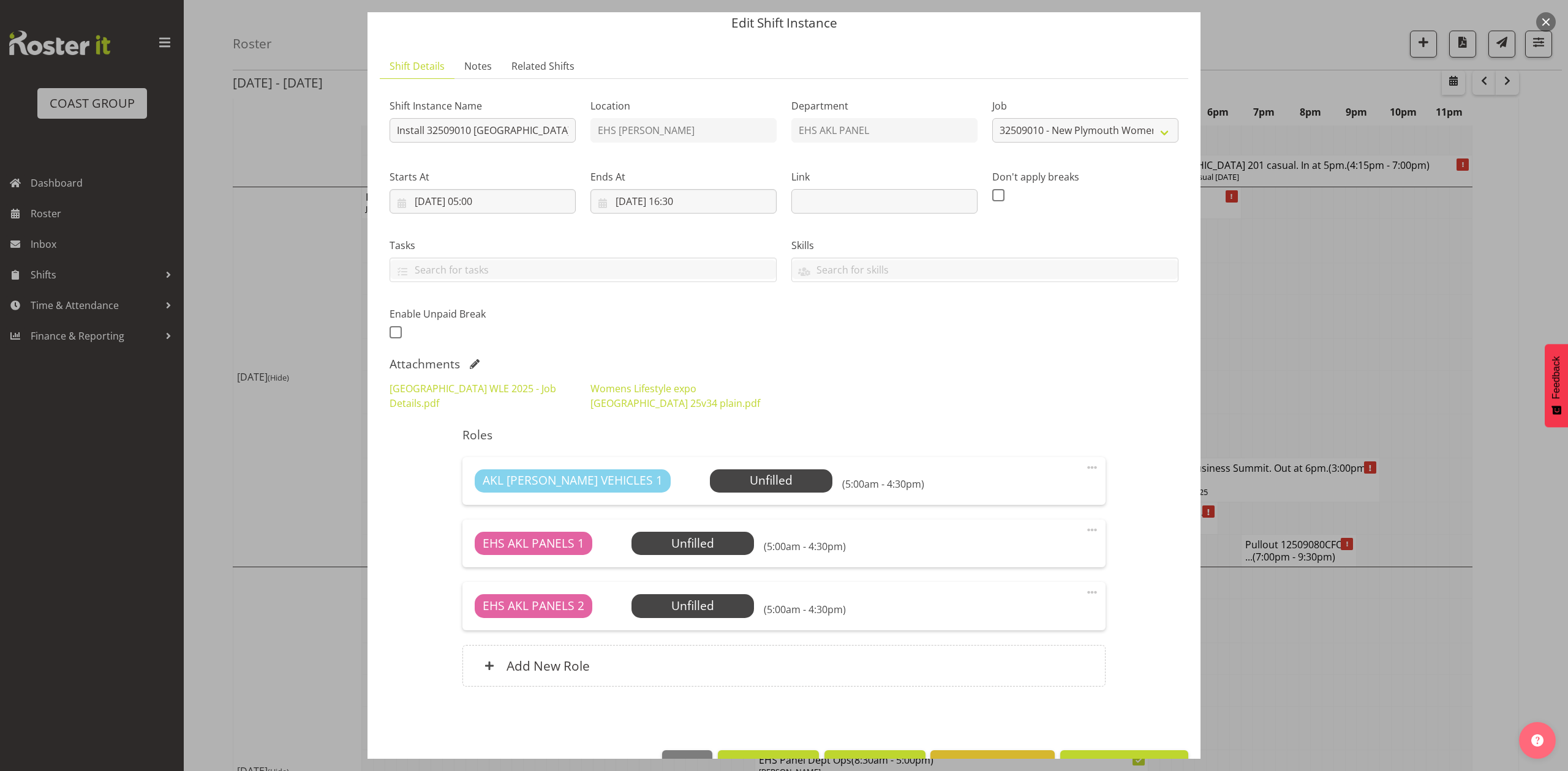
scroll to position [83, 0]
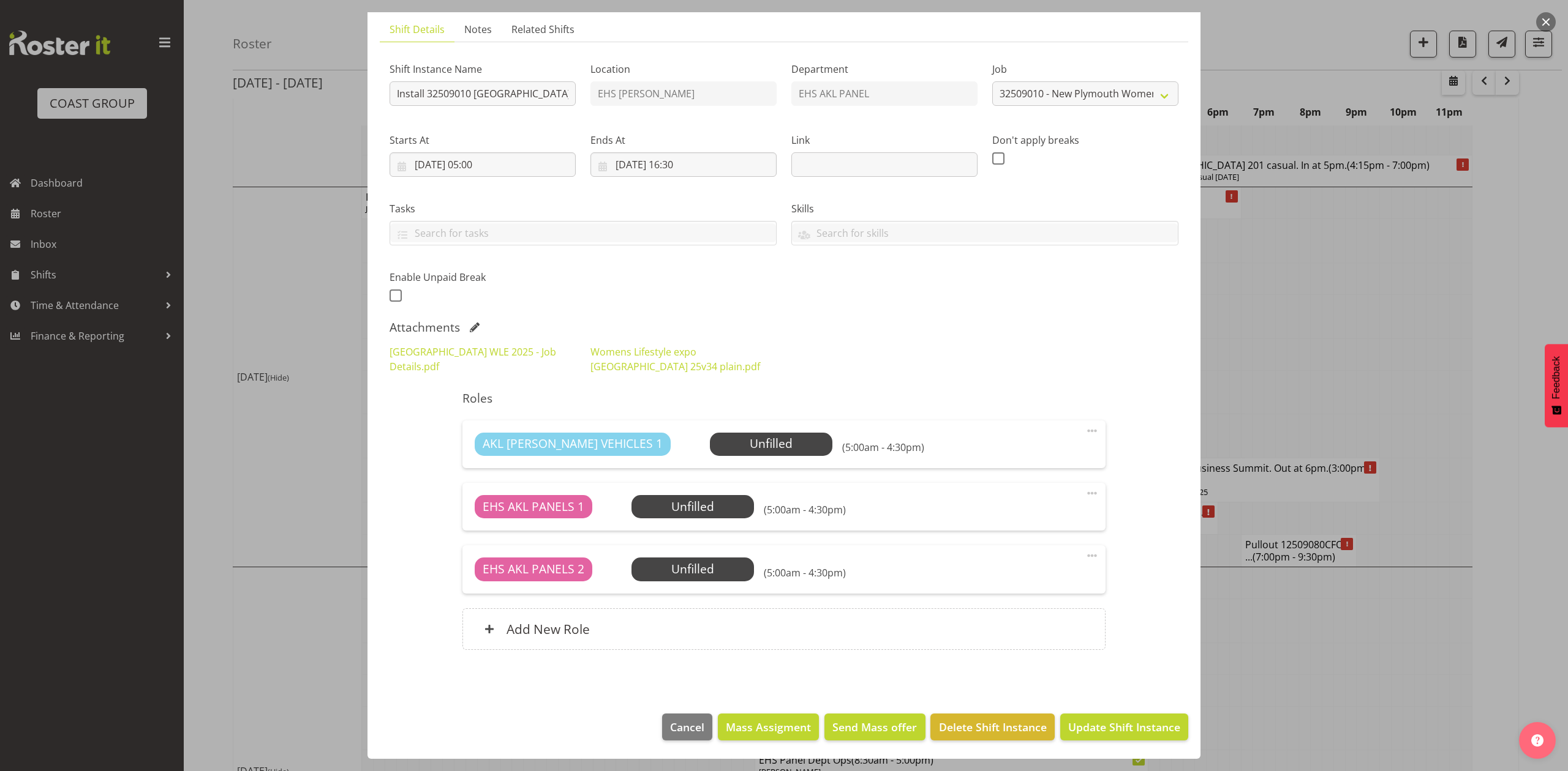
click at [1088, 490] on div "EHS AKL PANELS 1 Unfilled Select Employee (5:00am - 4:30pm) Edit Cover Role Del…" at bounding box center [783, 507] width 642 height 48
click at [1084, 493] on span at bounding box center [1091, 493] width 15 height 15
click at [1048, 557] on link "Delete" at bounding box center [1041, 565] width 117 height 22
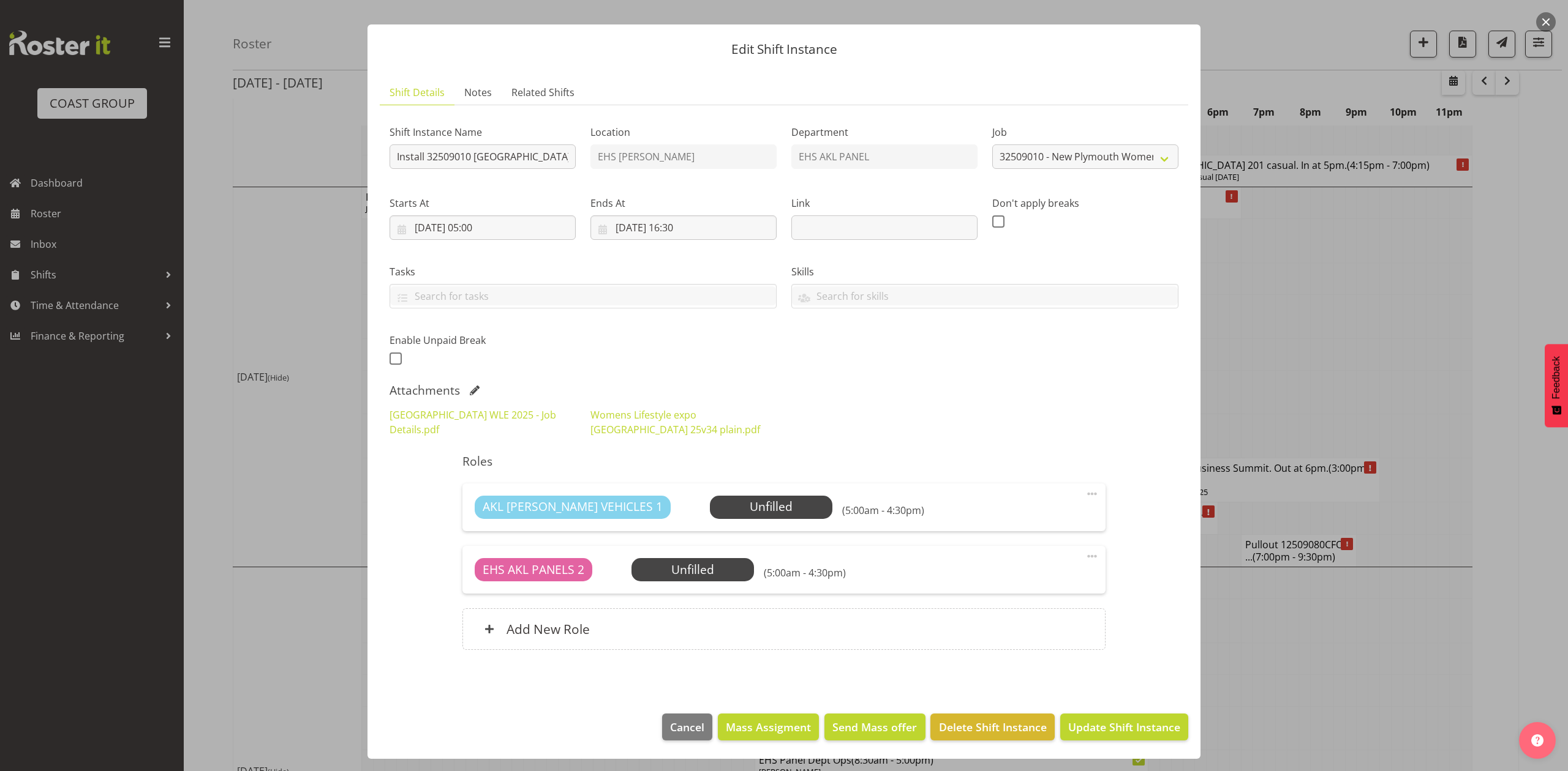
click at [1084, 557] on span at bounding box center [1091, 556] width 15 height 15
click at [1020, 634] on link "Delete" at bounding box center [1041, 627] width 117 height 22
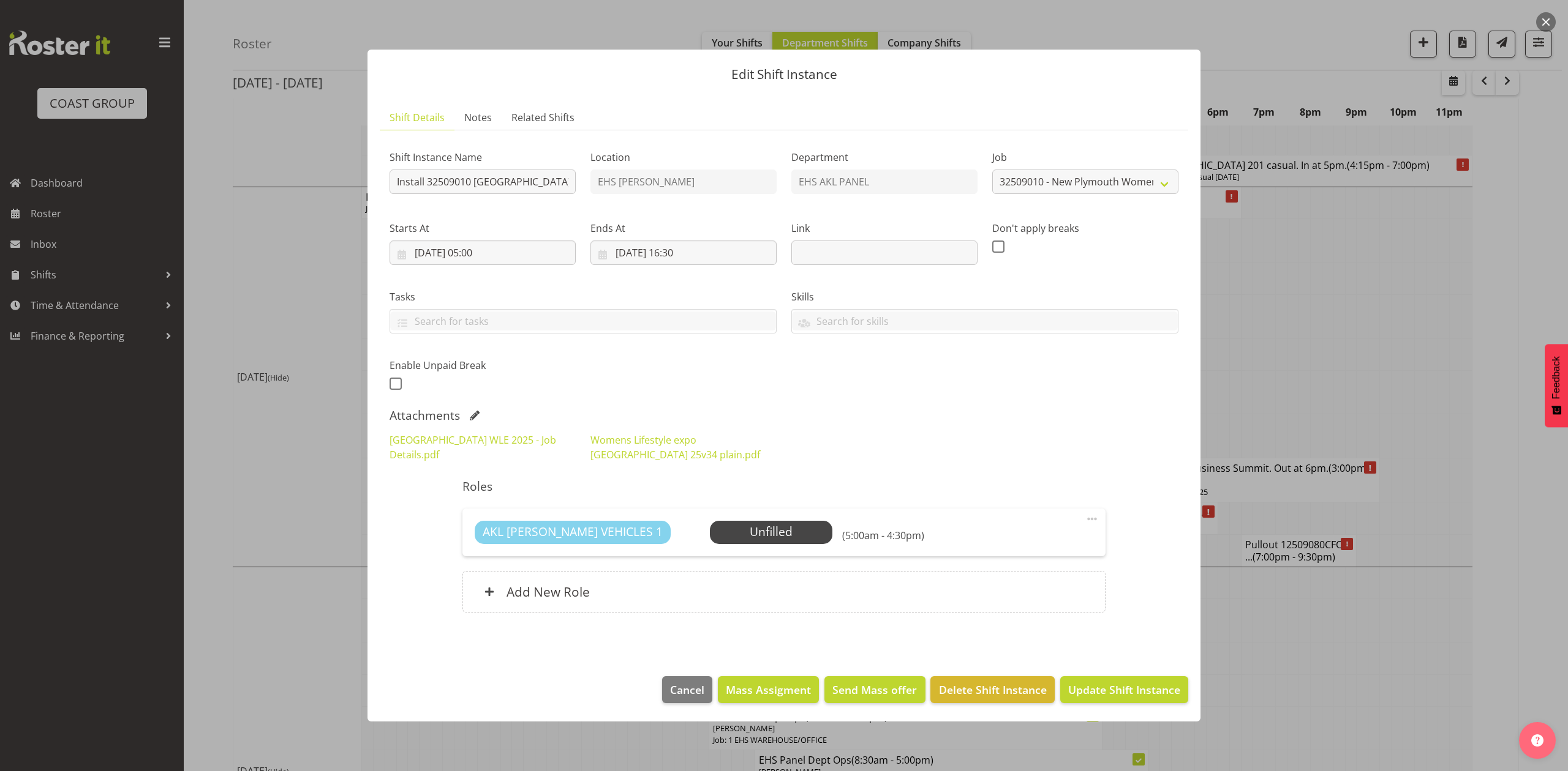
scroll to position [0, 0]
click at [836, 593] on div "Add New Role" at bounding box center [783, 591] width 642 height 41
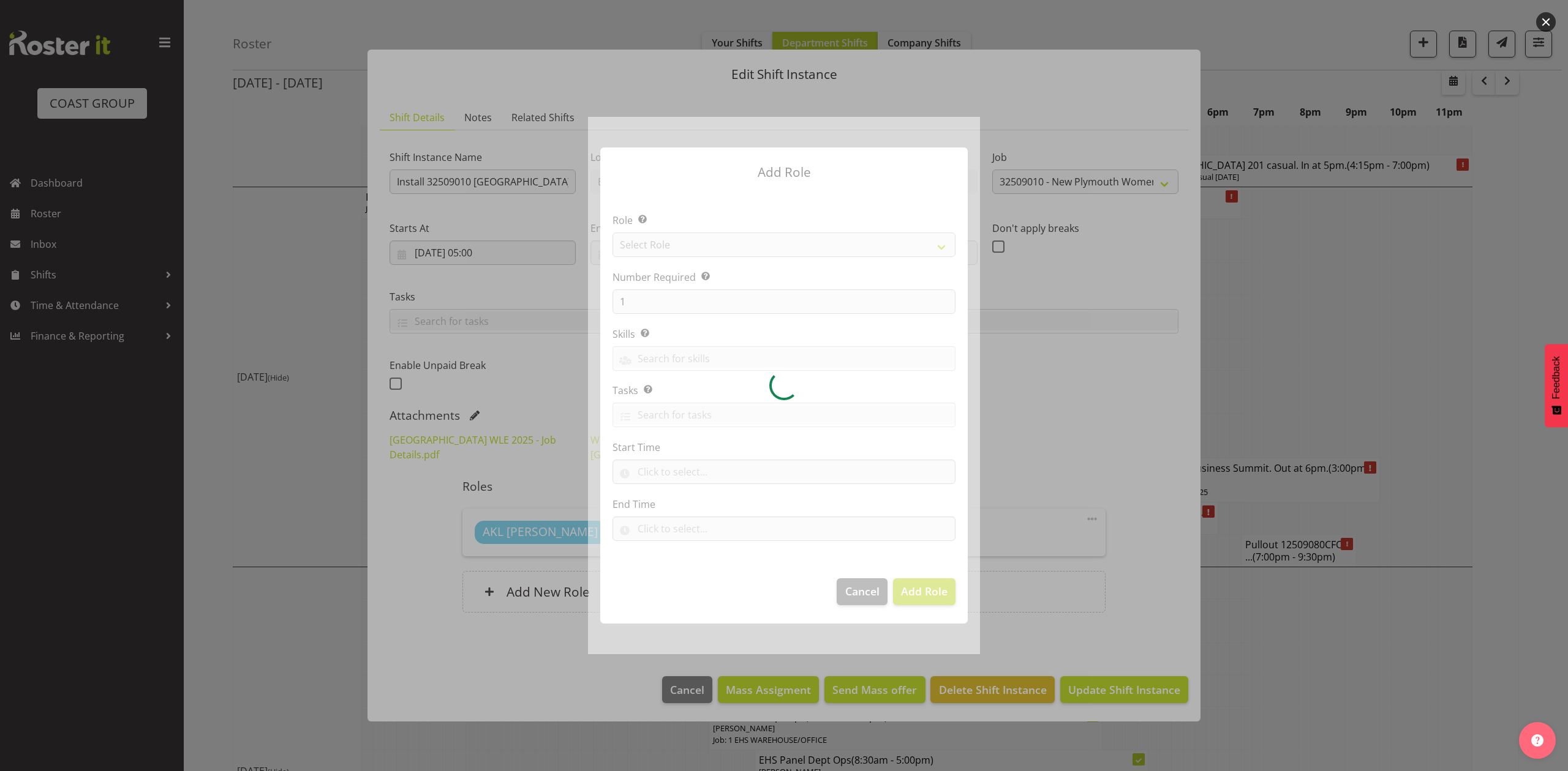
click at [687, 246] on div at bounding box center [784, 386] width 392 height 537
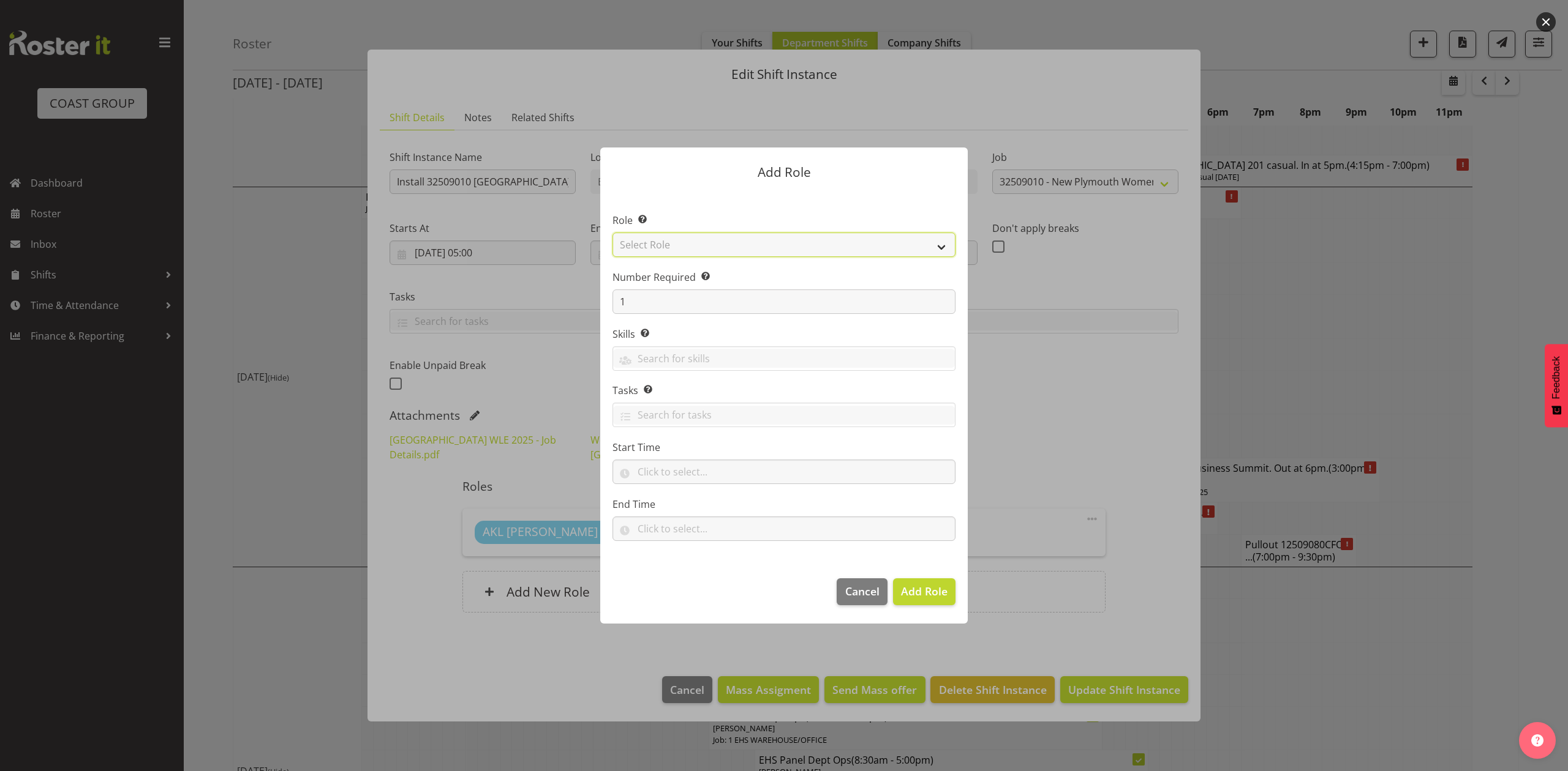
click at [687, 246] on select "Select Role ACCOUNT MANAGER ACCOUNT MANAGER DW ACCOUNTS [PERSON_NAME] VEHICLES …" at bounding box center [784, 244] width 343 height 24
select select "81"
click at [613, 232] on select "Select Role ACCOUNT MANAGER ACCOUNT MANAGER DW ACCOUNTS [PERSON_NAME] VEHICLES …" at bounding box center [784, 244] width 343 height 24
click at [664, 295] on input "1" at bounding box center [784, 301] width 343 height 24
type input "2"
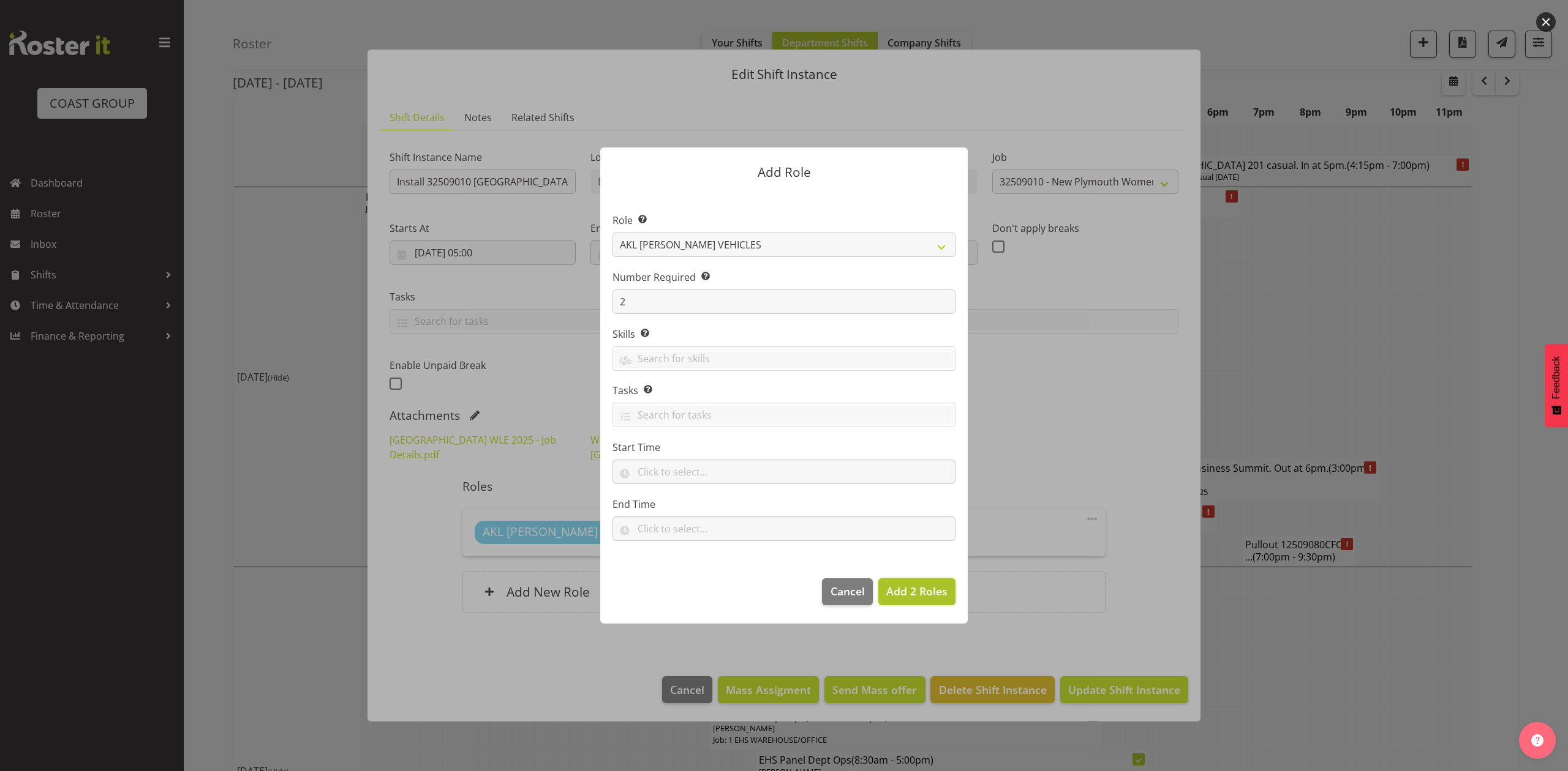
click at [913, 591] on span "Add 2 Roles" at bounding box center [917, 591] width 61 height 15
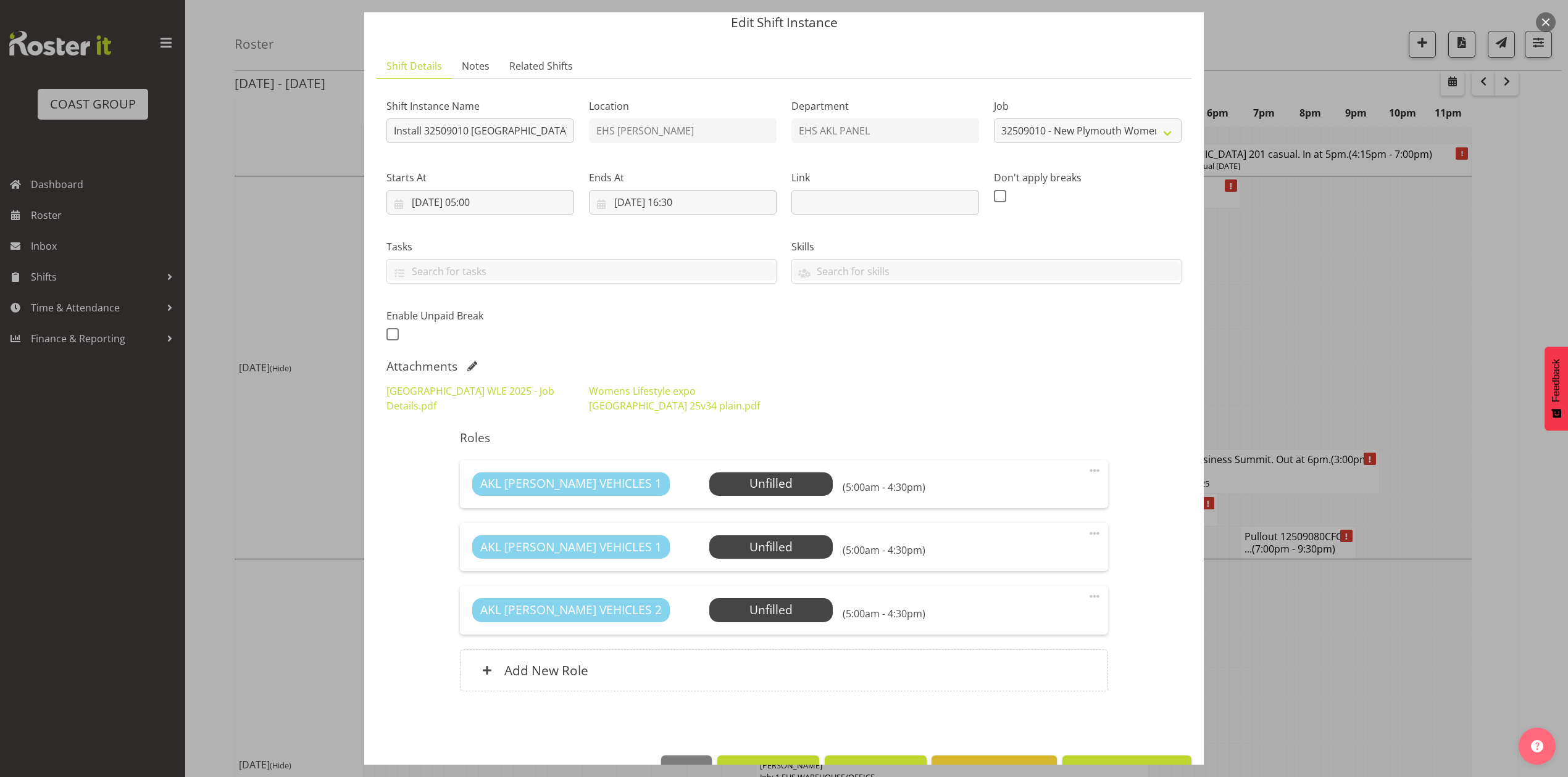
scroll to position [84, 0]
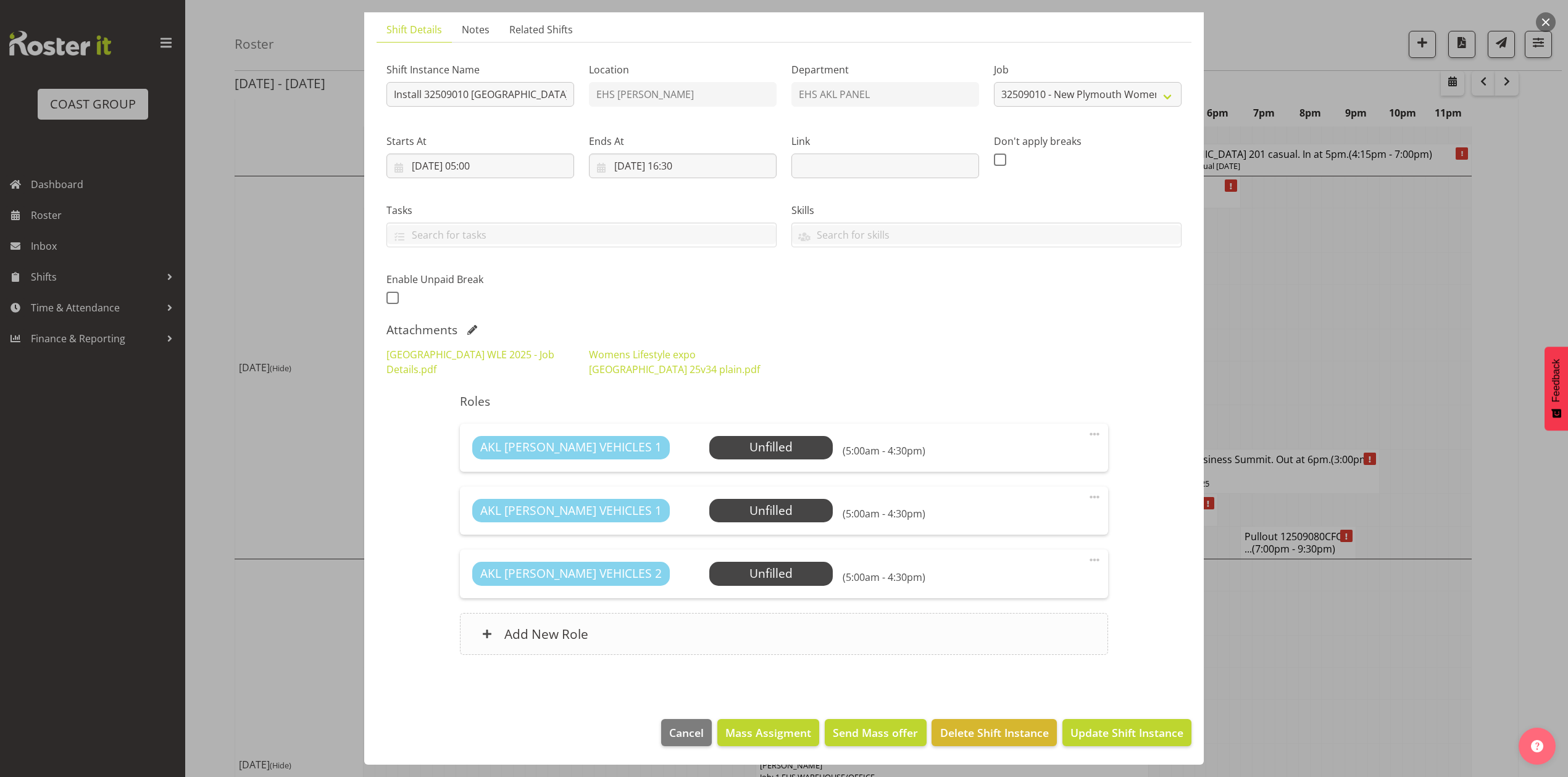
click at [788, 627] on div "Add New Role" at bounding box center [783, 634] width 647 height 42
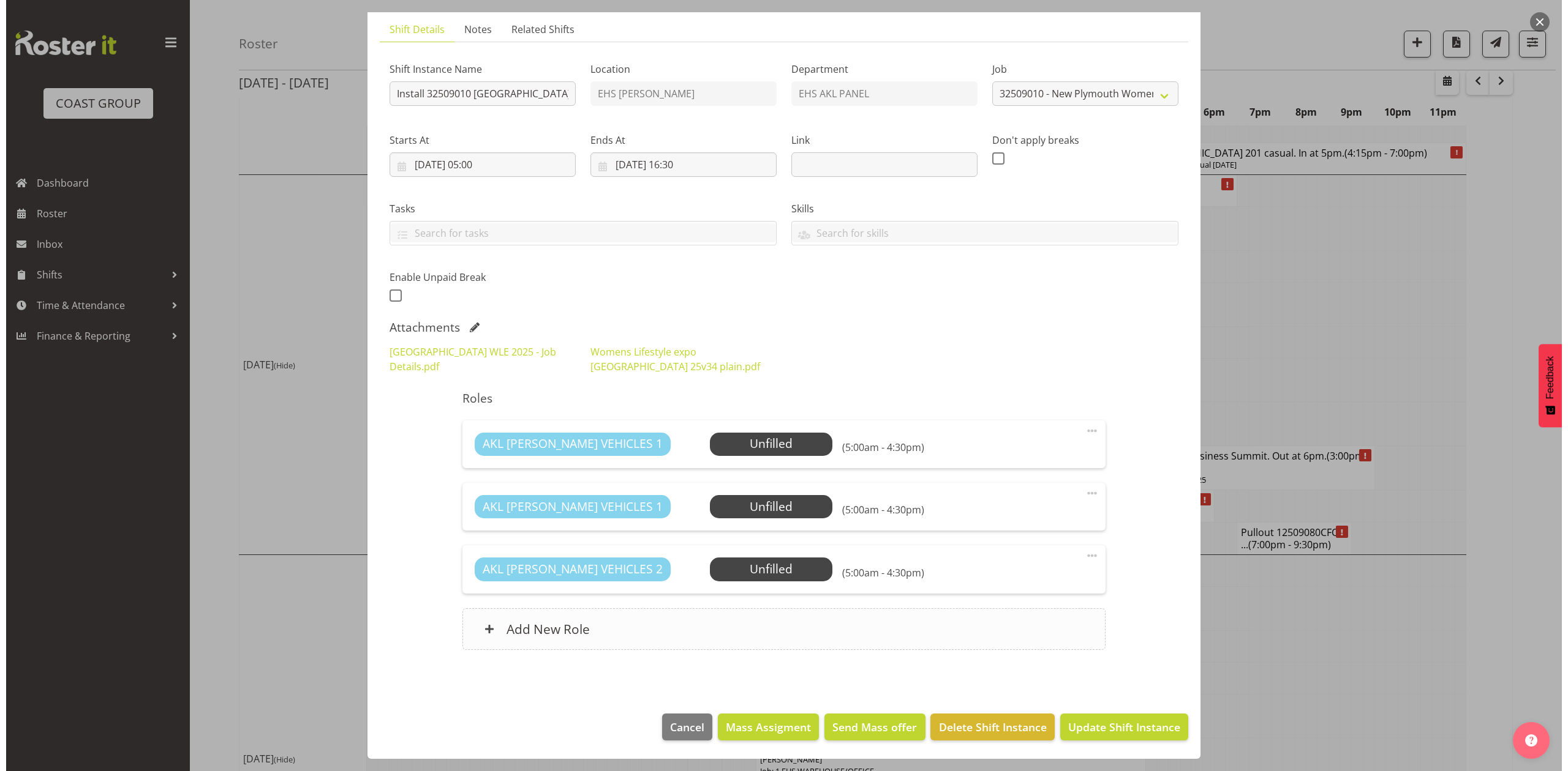
scroll to position [885, 0]
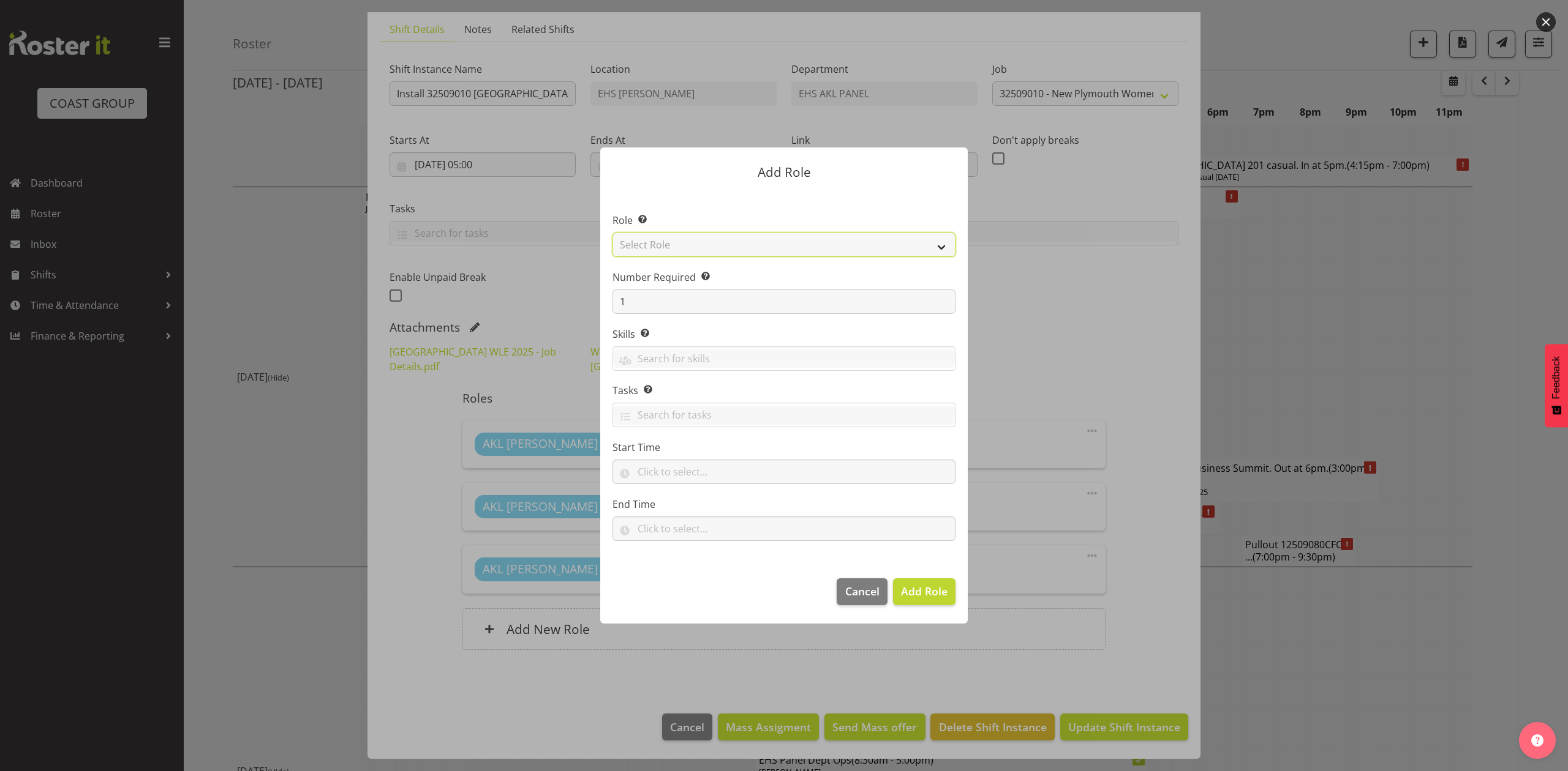
click at [714, 246] on select "Select Role ACCOUNT MANAGER ACCOUNT MANAGER DW ACCOUNTS [PERSON_NAME] VEHICLES …" at bounding box center [784, 244] width 343 height 24
select select "188"
click at [613, 232] on select "Select Role ACCOUNT MANAGER ACCOUNT MANAGER DW ACCOUNTS [PERSON_NAME] VEHICLES …" at bounding box center [784, 244] width 343 height 24
click at [658, 302] on input "1" at bounding box center [784, 301] width 343 height 24
type input "6"
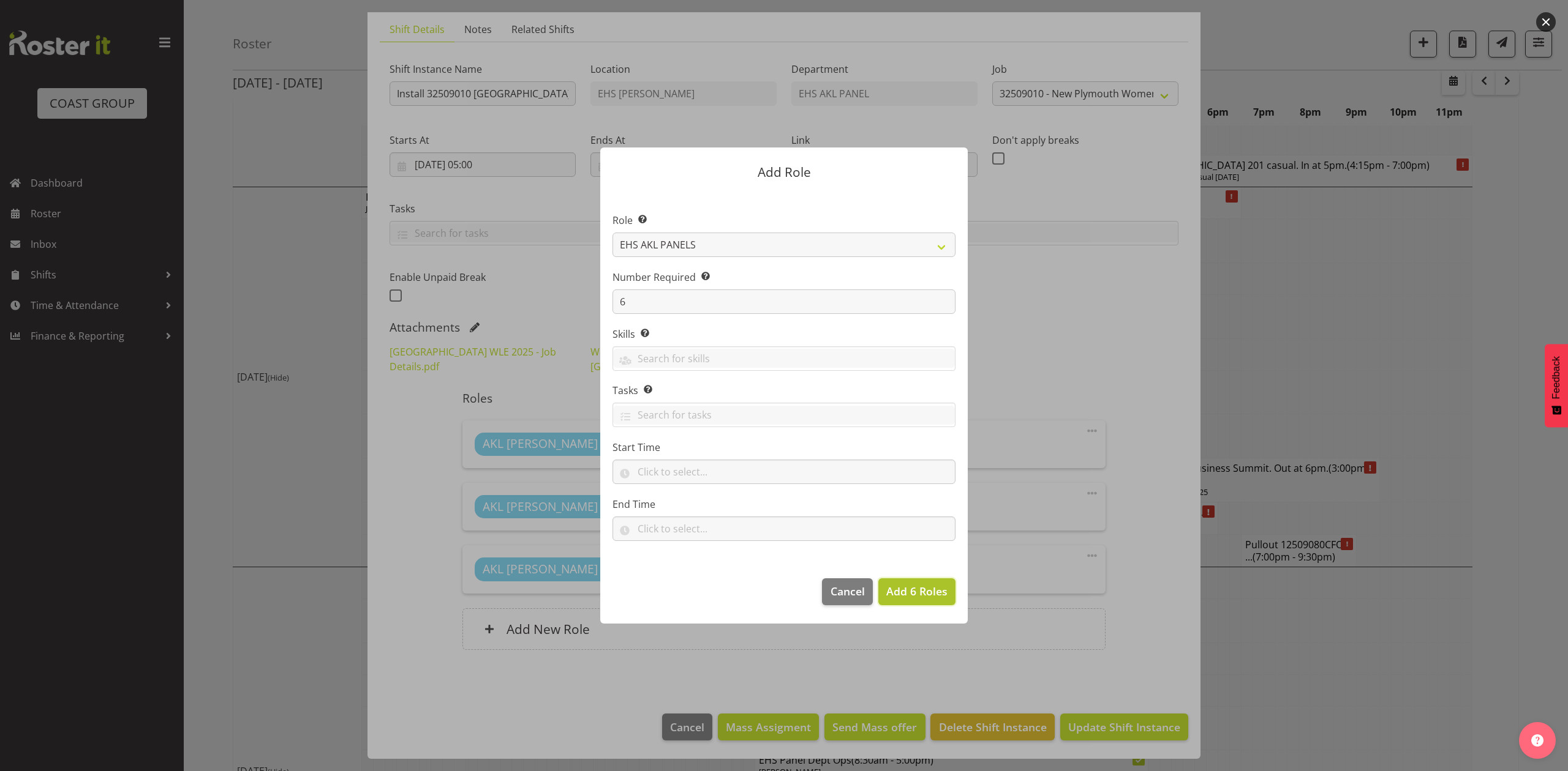
click at [922, 597] on span "Add 6 Roles" at bounding box center [917, 591] width 61 height 15
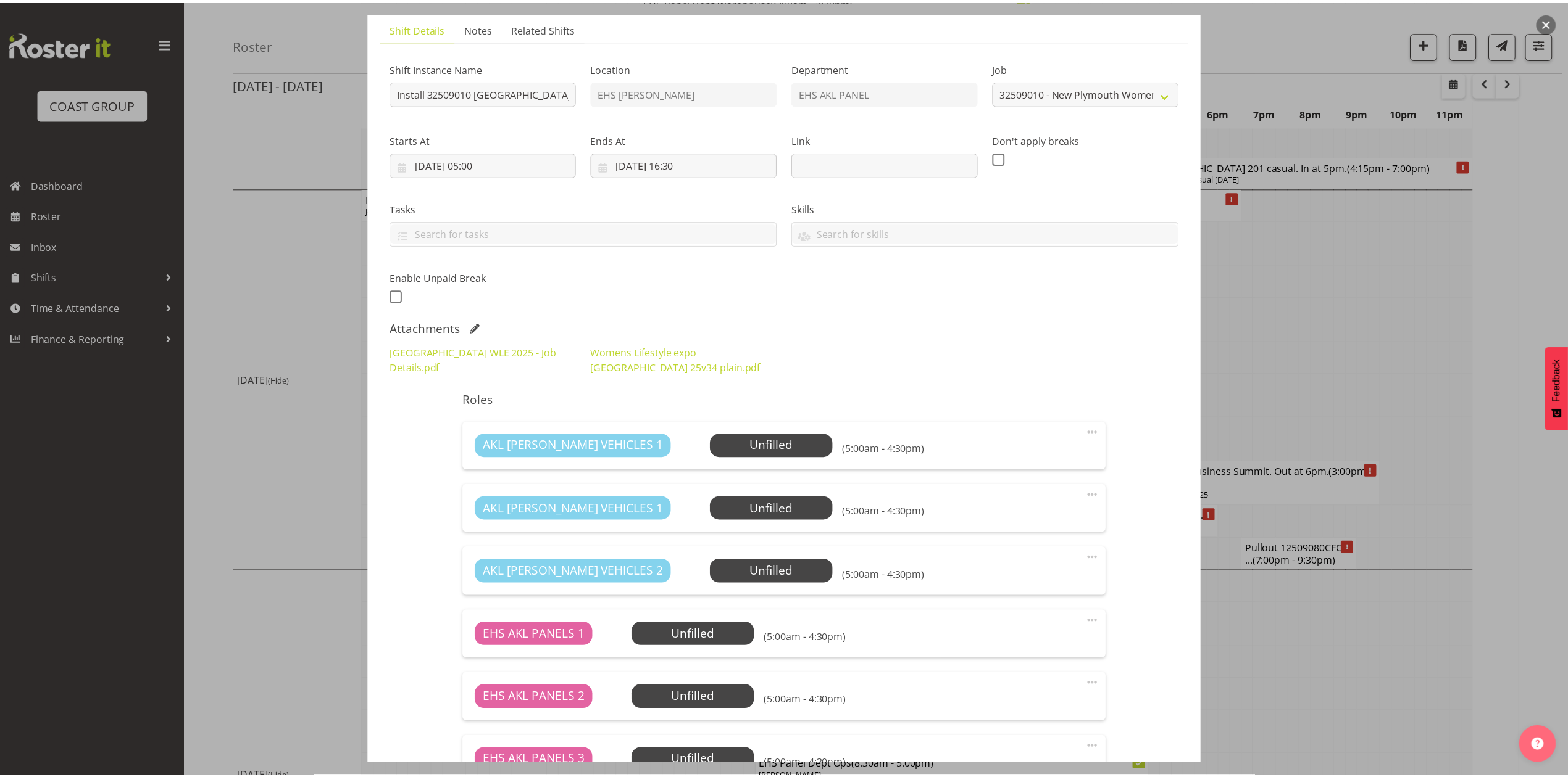
scroll to position [905, 0]
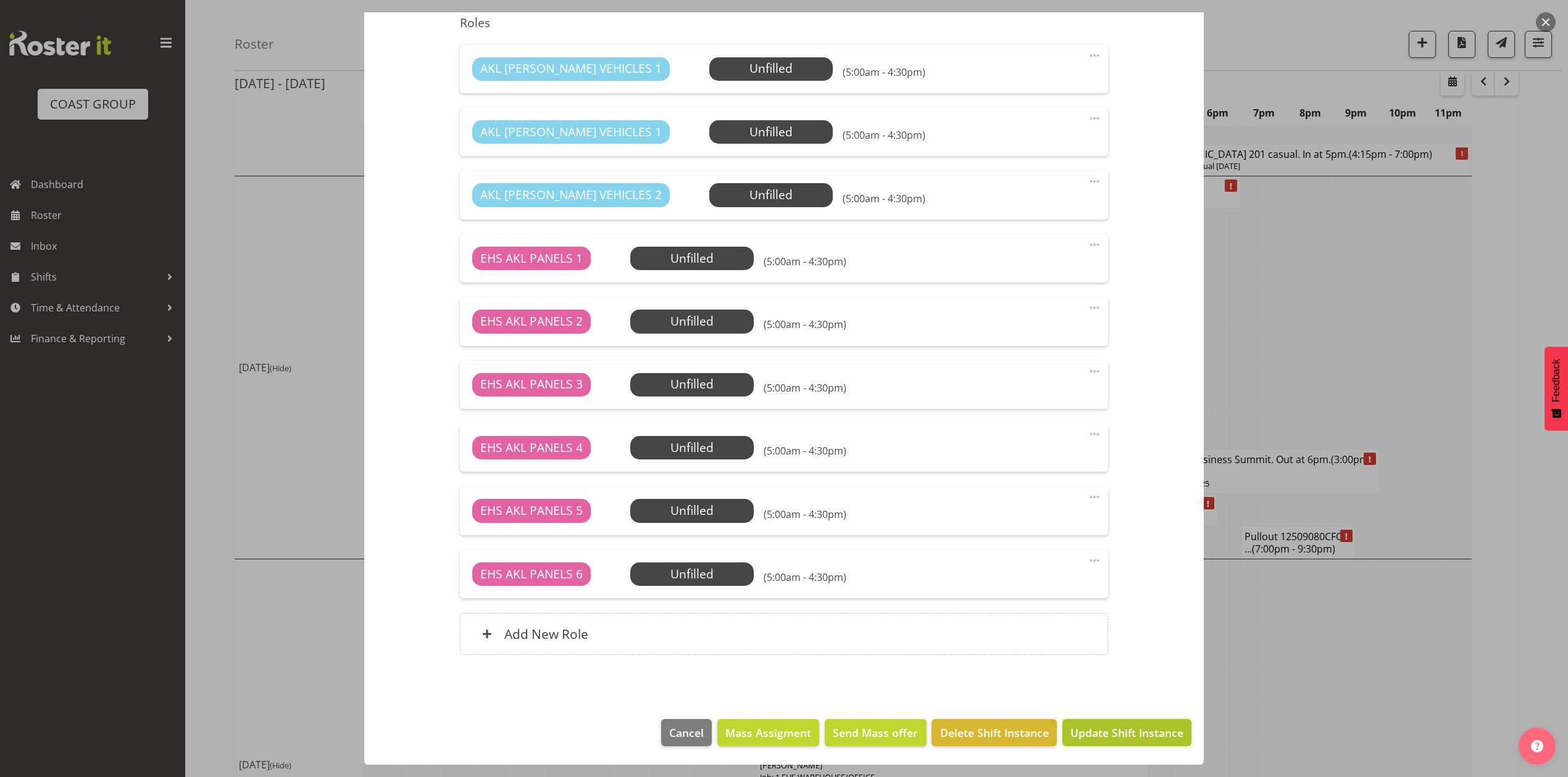
click at [1127, 740] on span "Update Shift Instance" at bounding box center [1127, 733] width 113 height 16
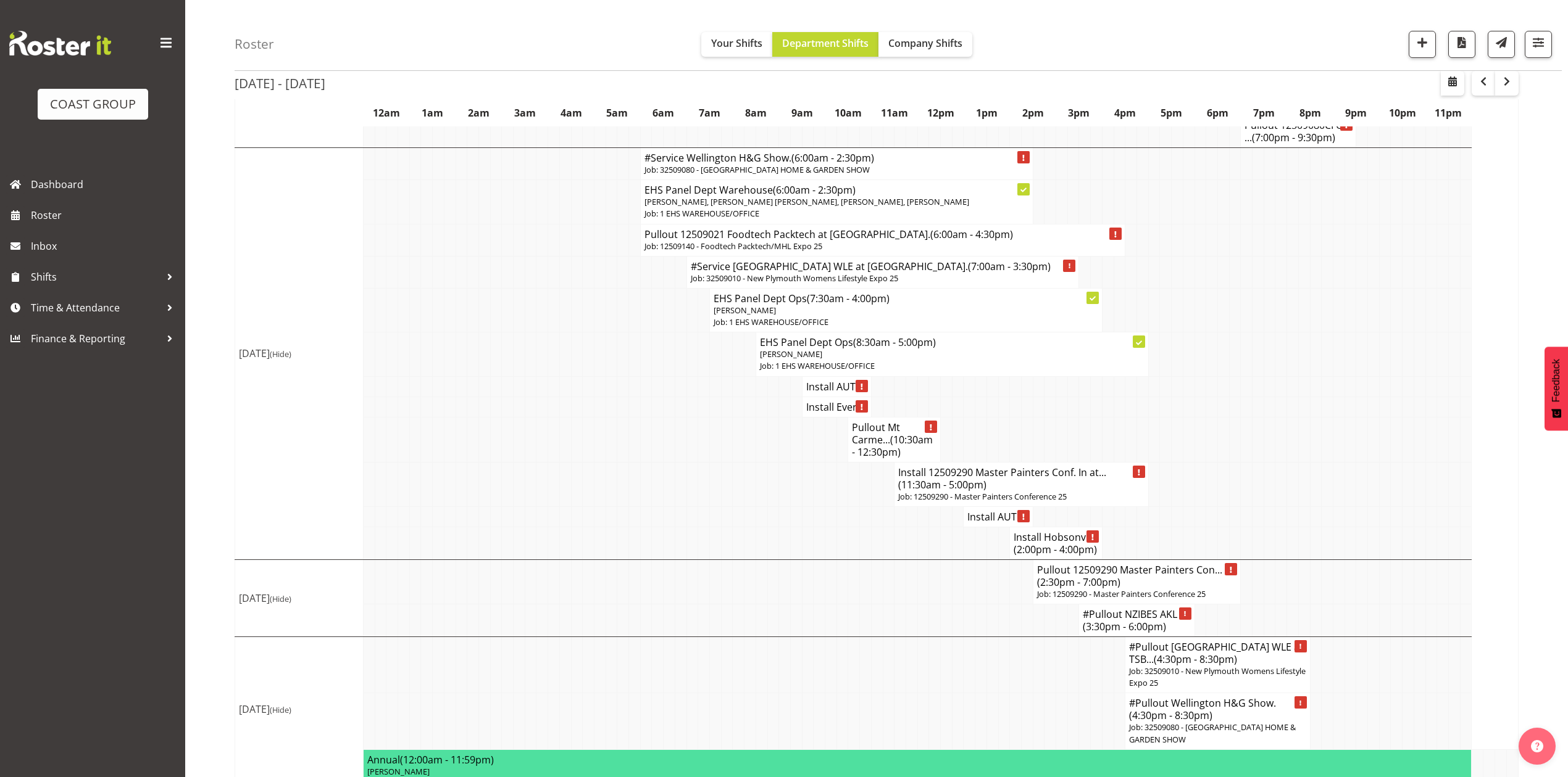
scroll to position [1400, 0]
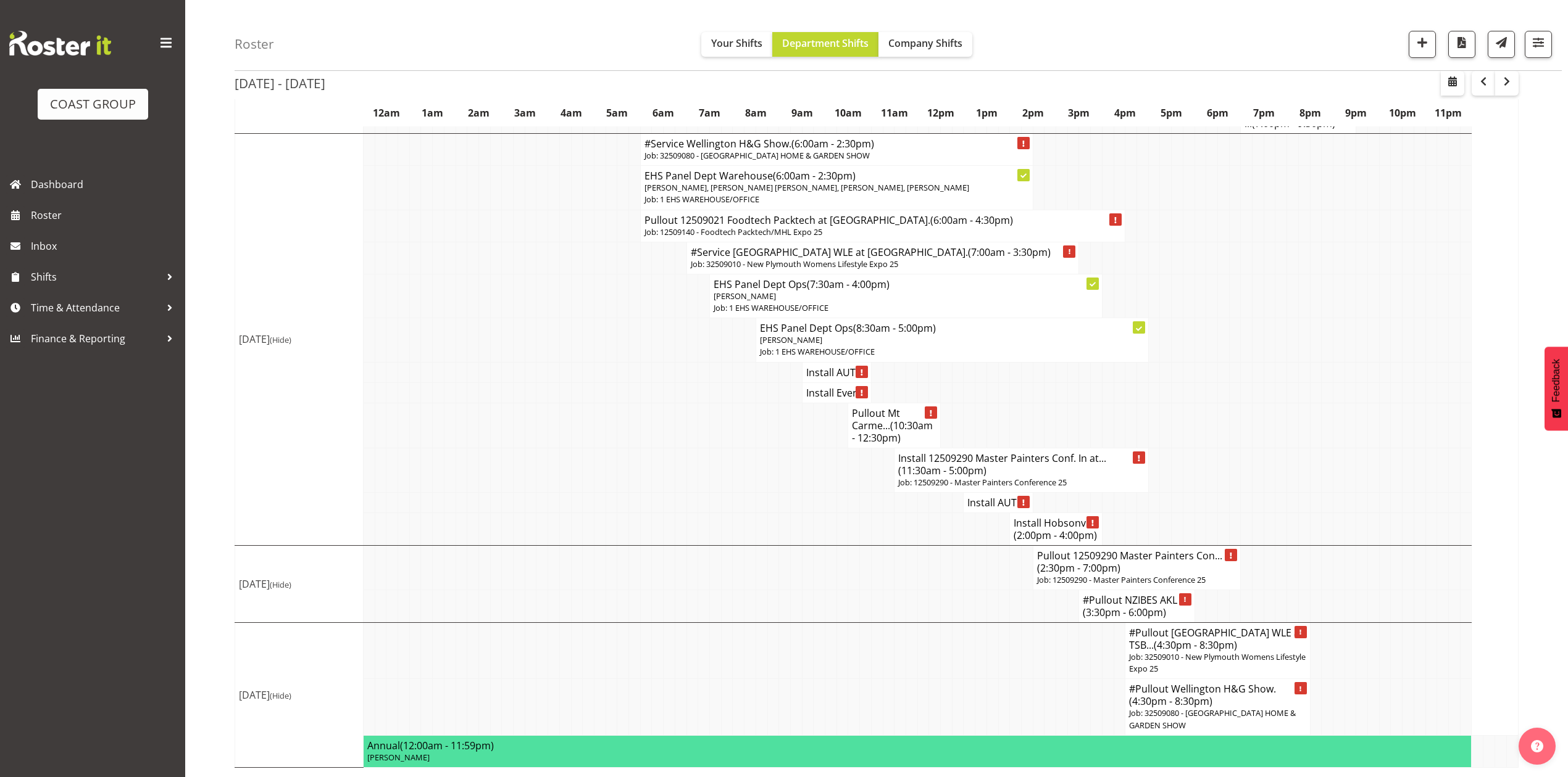
click at [1166, 646] on span "(4:30pm - 8:30pm)" at bounding box center [1195, 645] width 84 height 13
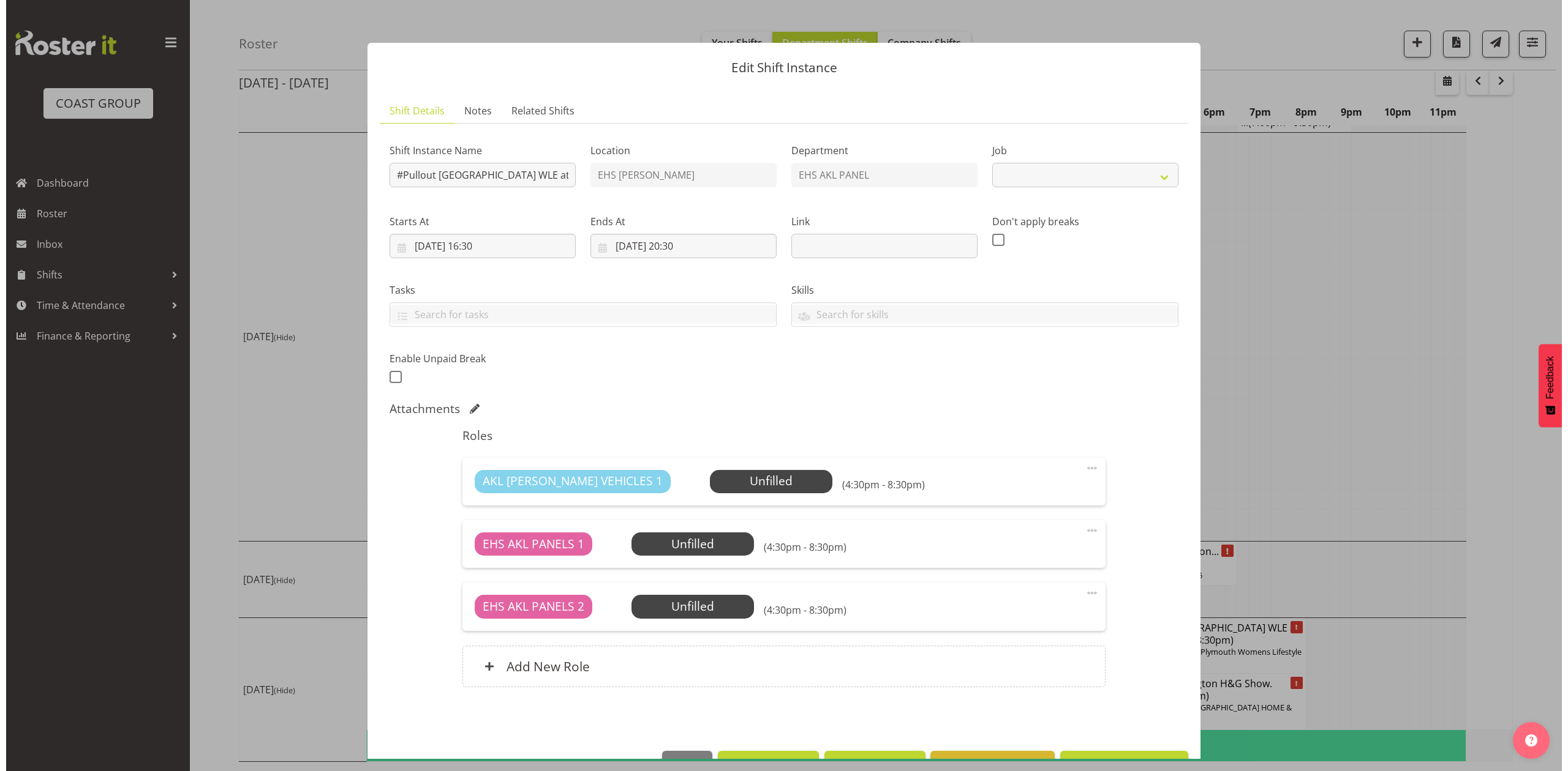
scroll to position [1377, 0]
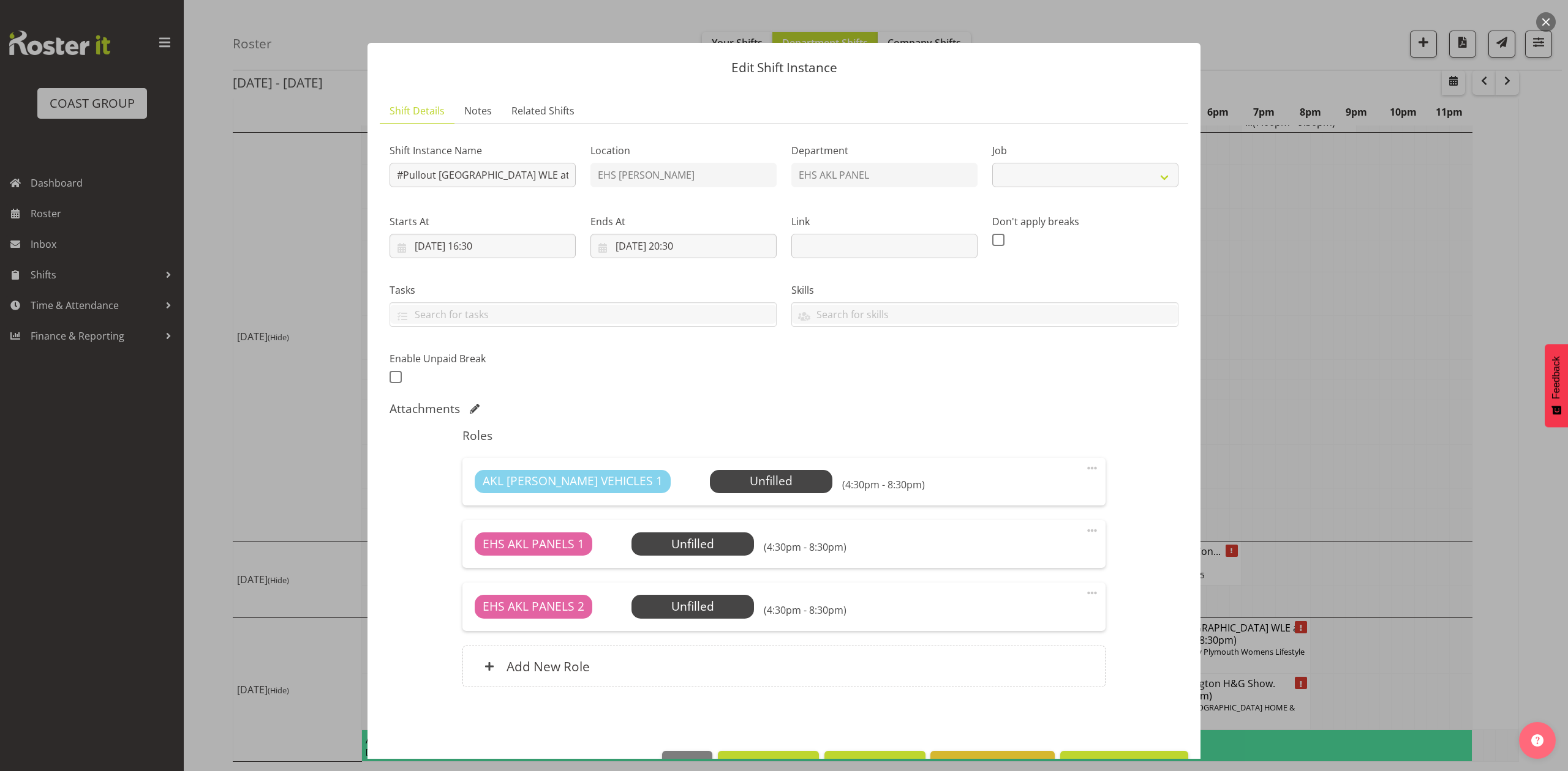
select select "8934"
click at [400, 171] on input "#Pullout [GEOGRAPHIC_DATA] WLE at TSB. Out at 4:30pm.." at bounding box center [483, 174] width 186 height 24
click at [399, 171] on input "#Pullout [GEOGRAPHIC_DATA] WLE at TSB. Out at 4:30pm.." at bounding box center [483, 174] width 186 height 24
click at [401, 170] on input "#Pullout [GEOGRAPHIC_DATA] WLE at TSB. Out at 4:30pm.." at bounding box center [483, 174] width 186 height 24
click at [434, 171] on input "Pullout [GEOGRAPHIC_DATA] WLE at TSB. Out at 4:30pm.." at bounding box center [483, 174] width 186 height 24
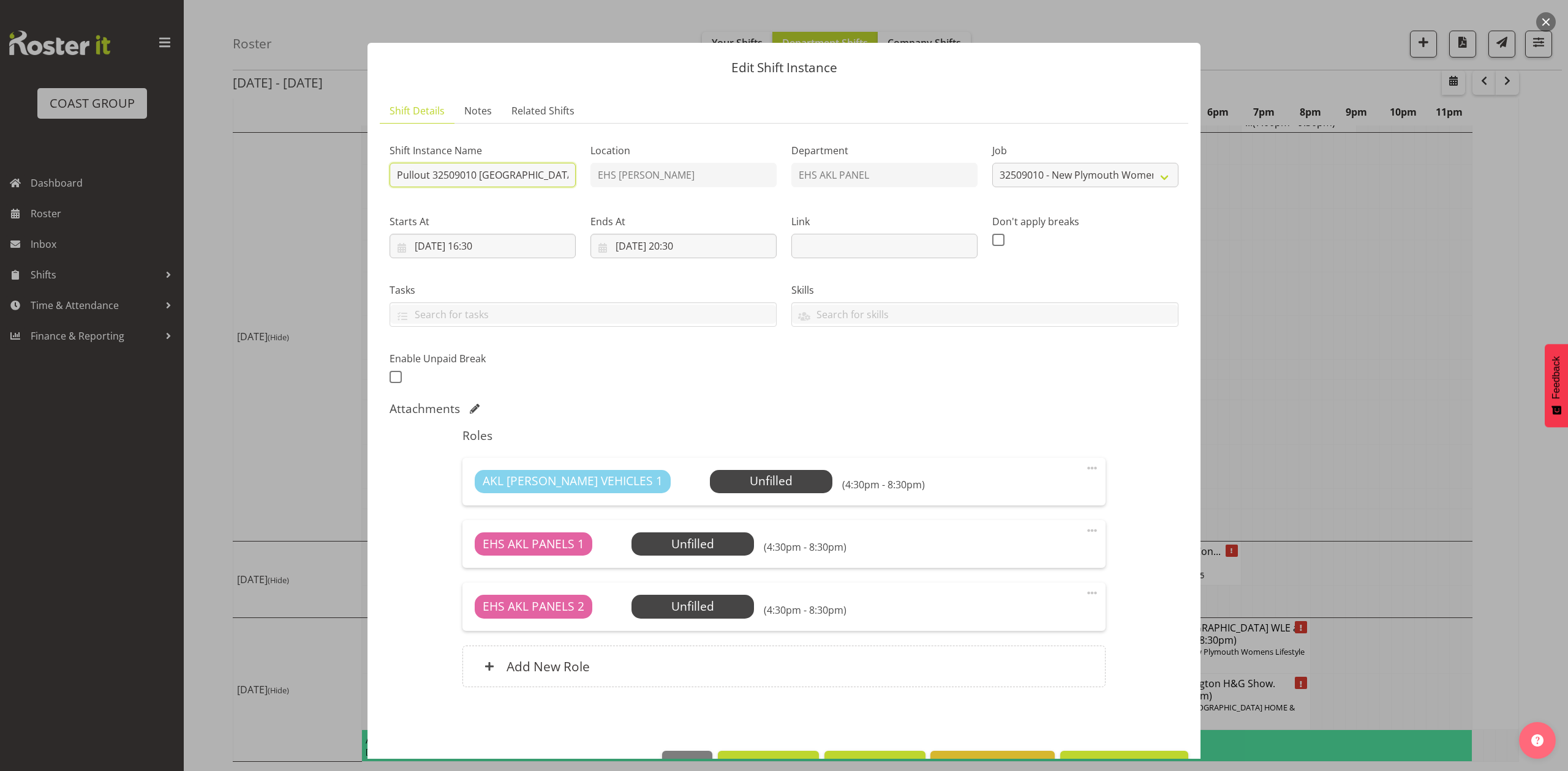
type input "Pullout 32509010 [GEOGRAPHIC_DATA] WLE at [GEOGRAPHIC_DATA]. Out at 4:30pm.."
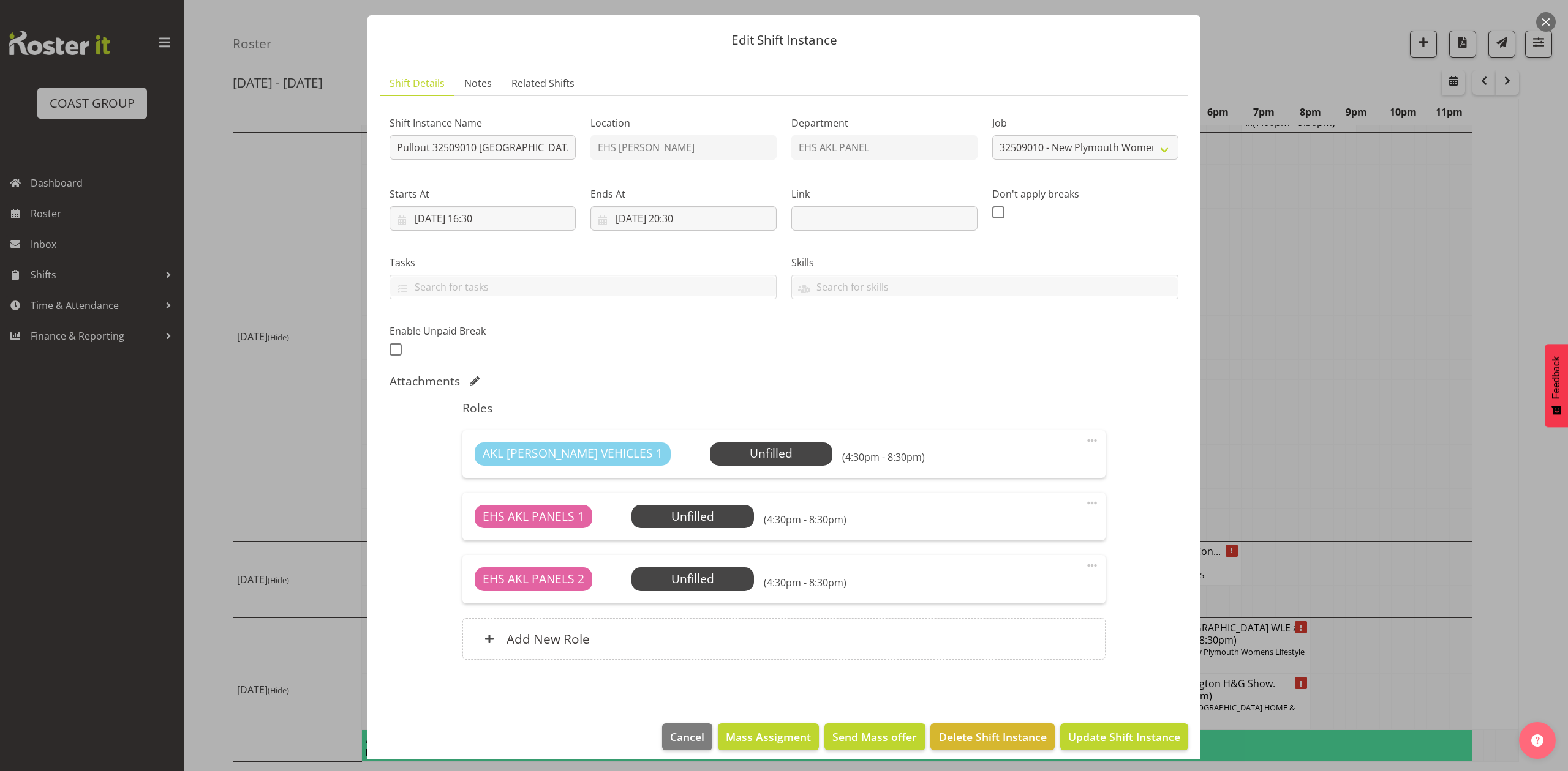
scroll to position [39, 0]
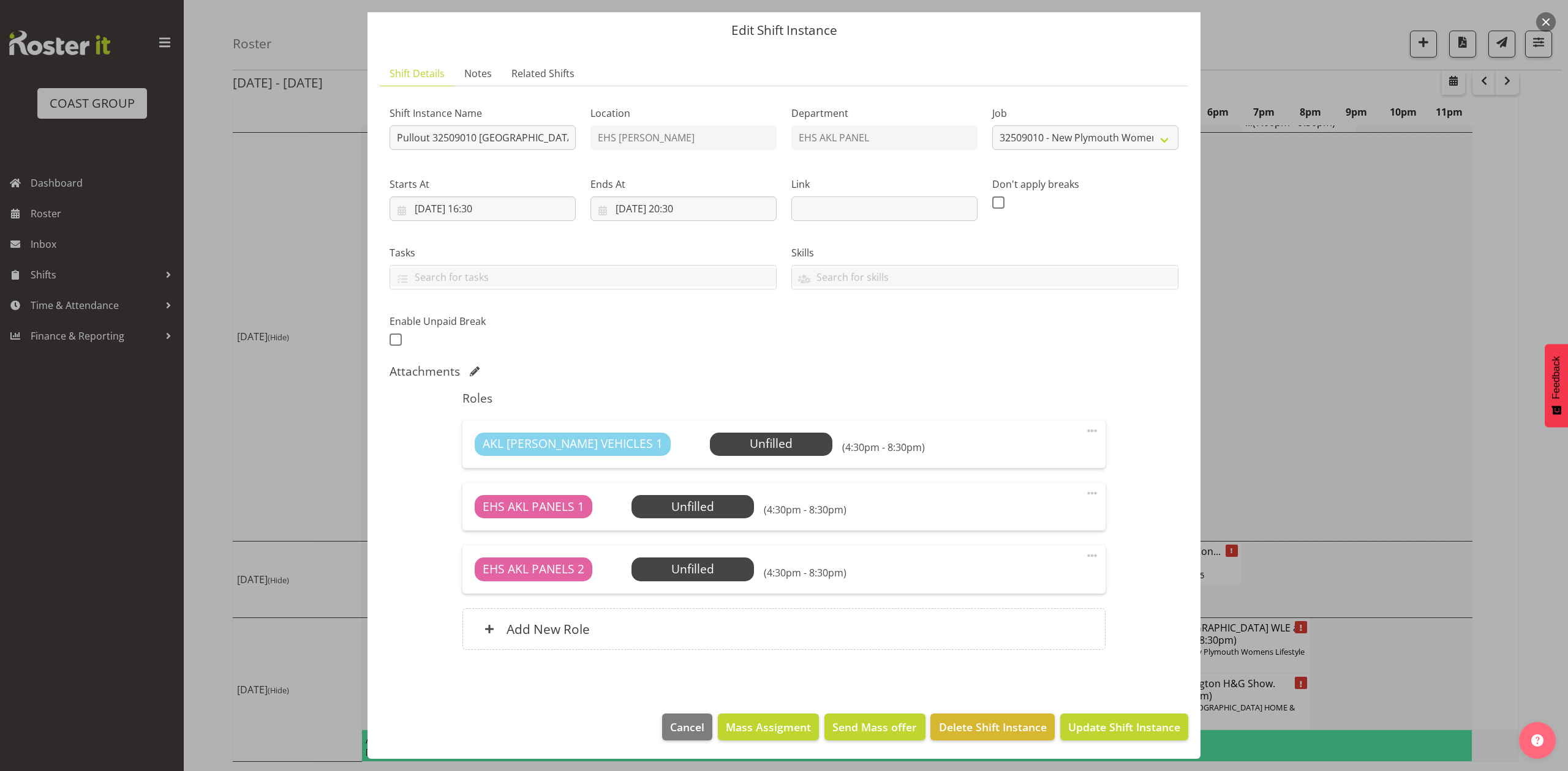
click at [1085, 492] on span at bounding box center [1091, 493] width 15 height 15
click at [1031, 560] on link "Delete" at bounding box center [1041, 565] width 117 height 22
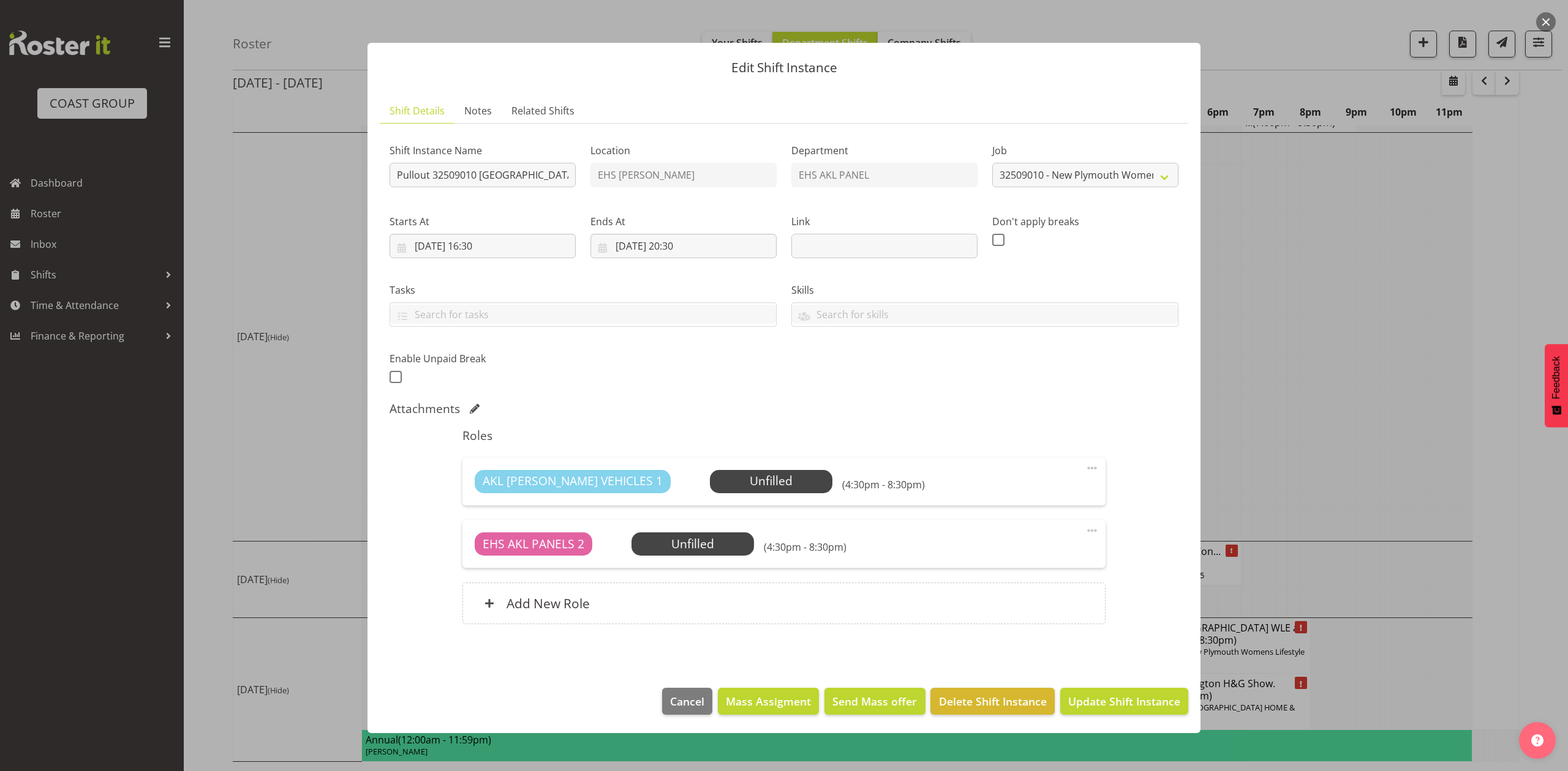
scroll to position [0, 0]
click at [1101, 527] on div "EHS AKL PANELS 2 Unfilled Select Employee (4:30pm - 8:30pm) Edit Cover Role Del…" at bounding box center [783, 543] width 642 height 48
click at [1093, 530] on span at bounding box center [1091, 530] width 15 height 15
click at [1031, 597] on link "Delete" at bounding box center [1041, 601] width 117 height 22
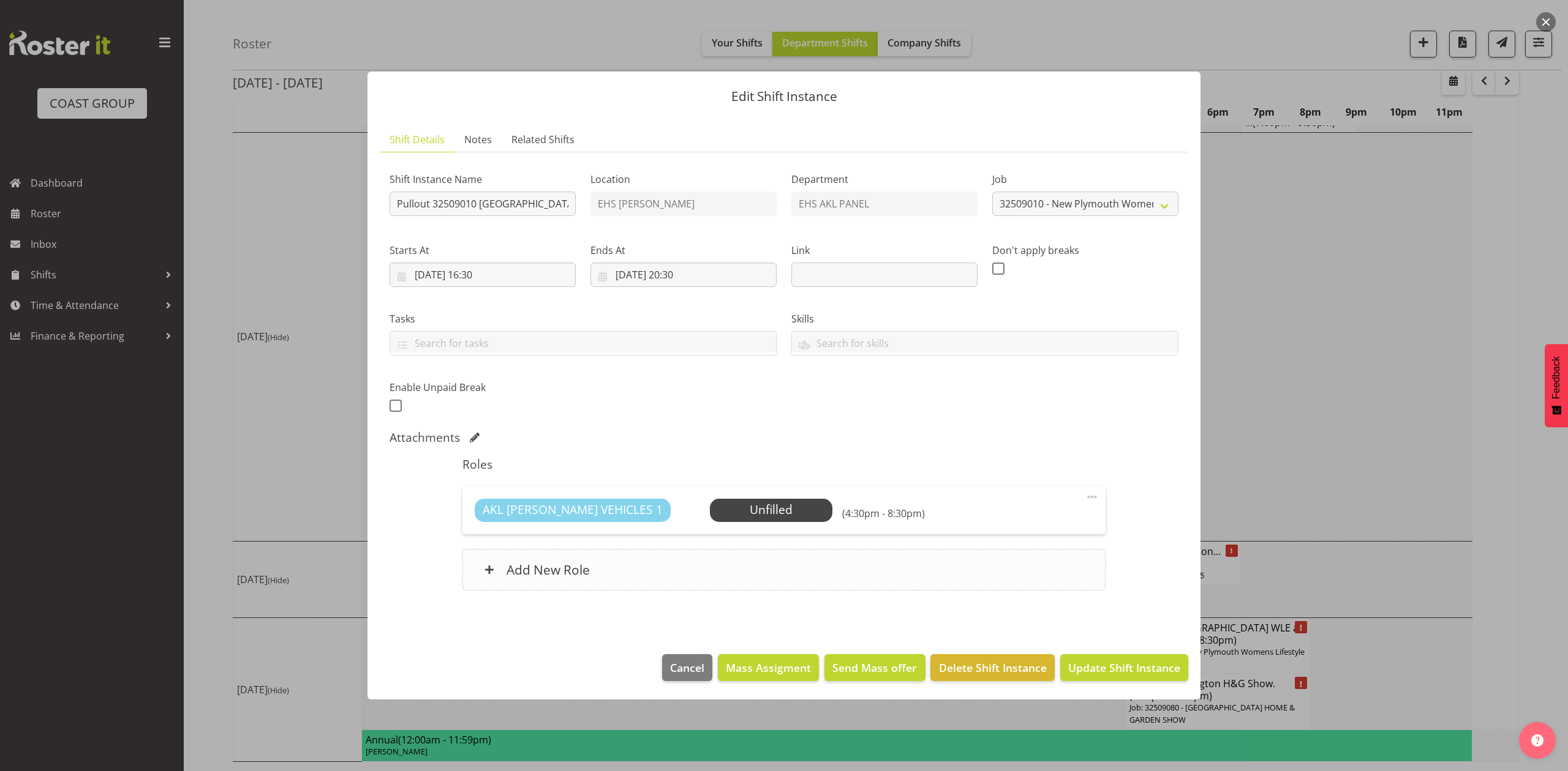
click at [919, 573] on div "Add New Role" at bounding box center [783, 569] width 642 height 41
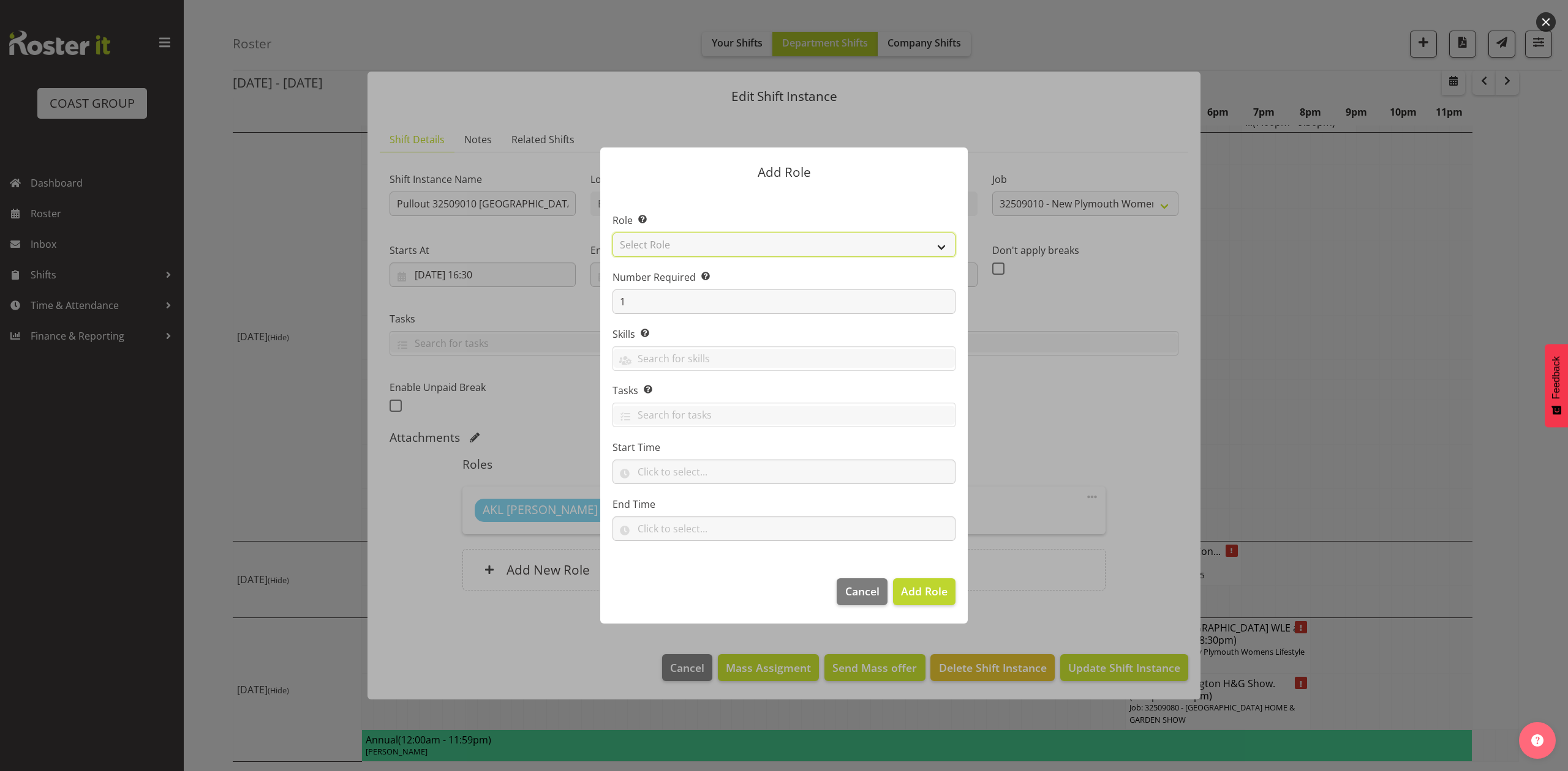
click at [696, 249] on select "Select Role ACCOUNT MANAGER ACCOUNT MANAGER DW ACCOUNTS [PERSON_NAME] VEHICLES …" at bounding box center [784, 244] width 343 height 24
select select "81"
click at [613, 232] on select "Select Role ACCOUNT MANAGER ACCOUNT MANAGER DW ACCOUNTS [PERSON_NAME] VEHICLES …" at bounding box center [784, 244] width 343 height 24
click at [909, 593] on span "Add Role" at bounding box center [924, 591] width 46 height 15
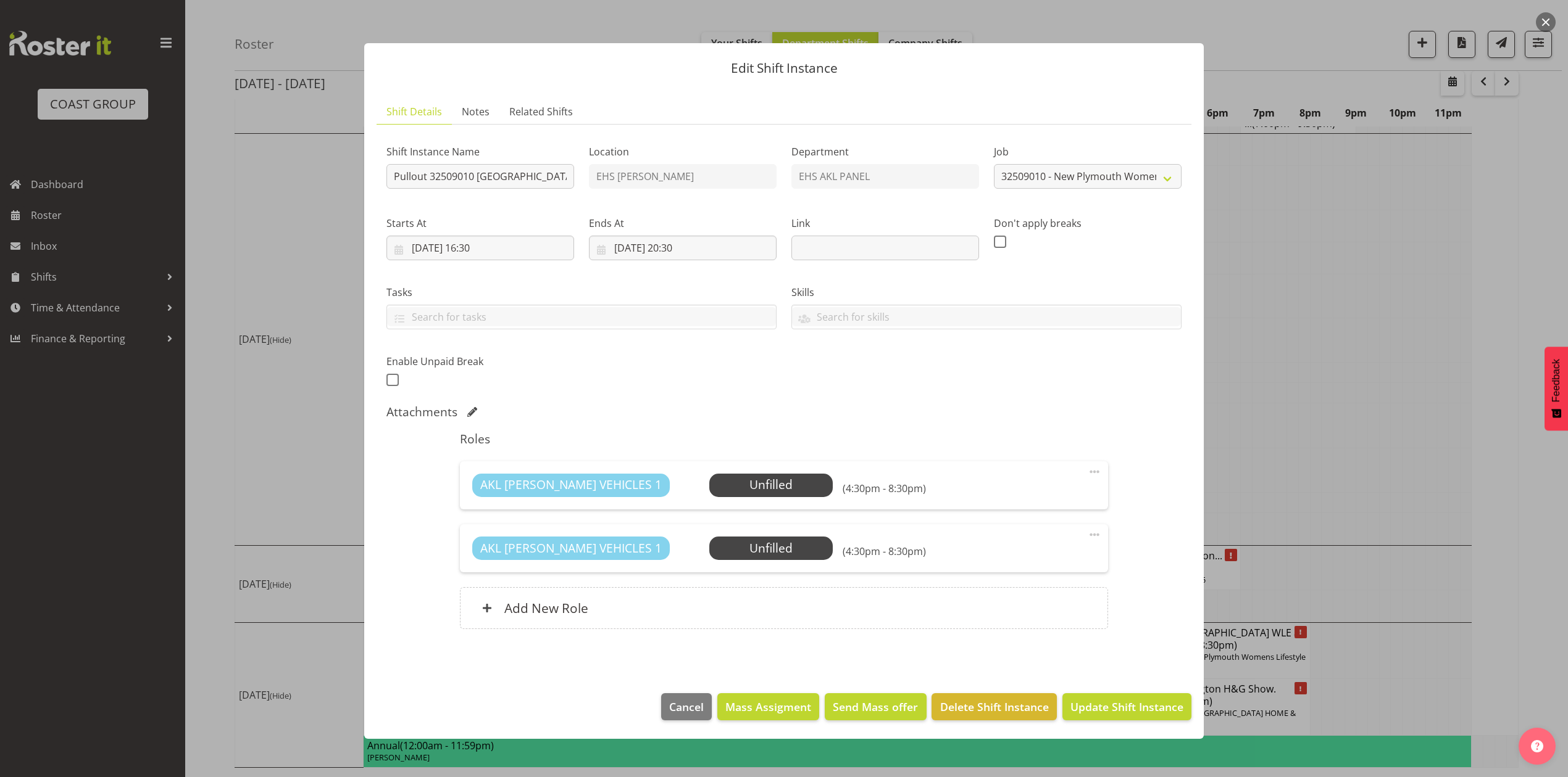
click at [766, 633] on div "Roles AKL [PERSON_NAME] VEHICLES 1 Unfilled Select Employee (4:30pm - 8:30pm) E…" at bounding box center [784, 534] width 662 height 220
click at [762, 626] on div "Add New Role" at bounding box center [783, 608] width 647 height 42
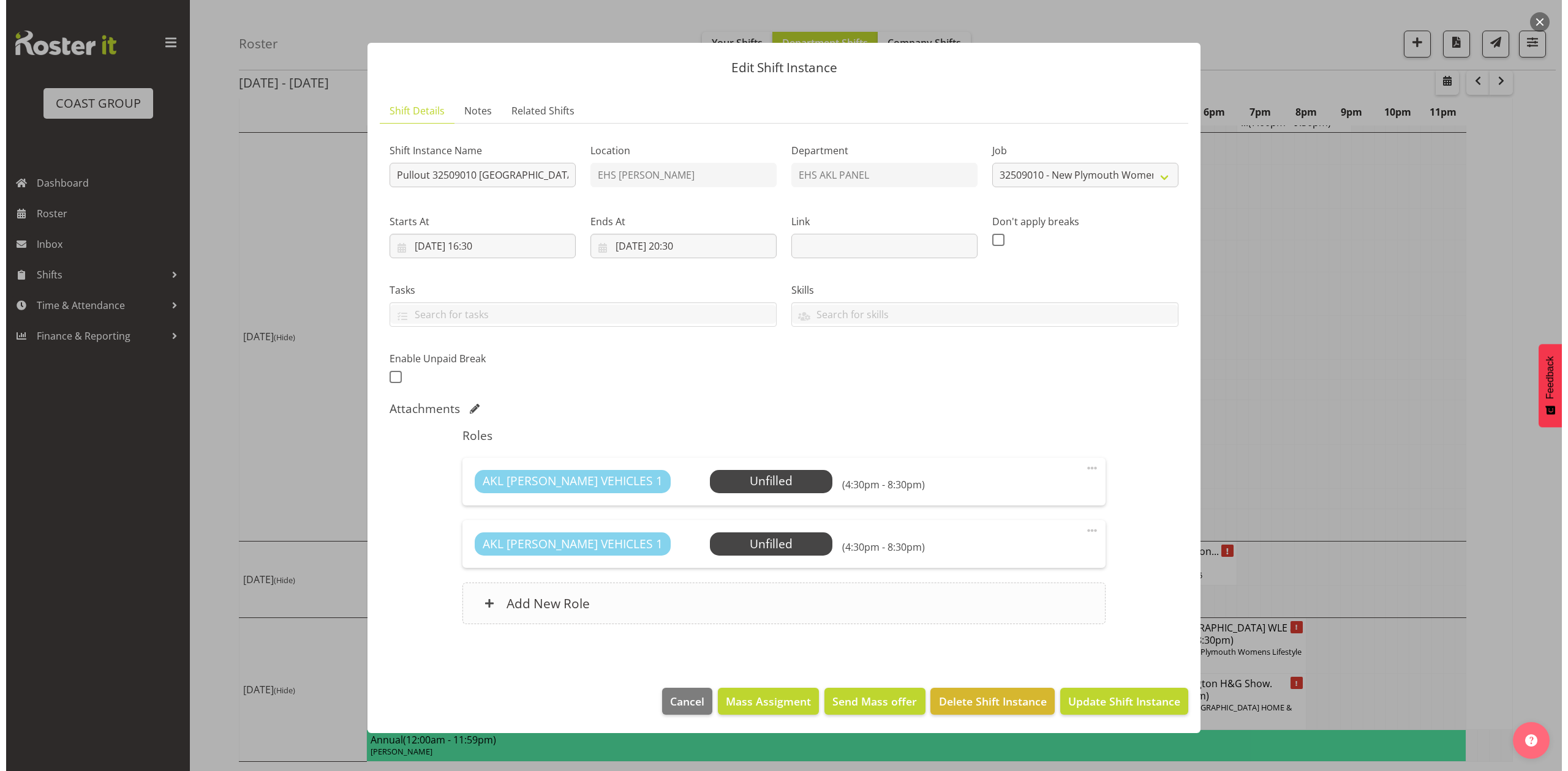
scroll to position [1377, 0]
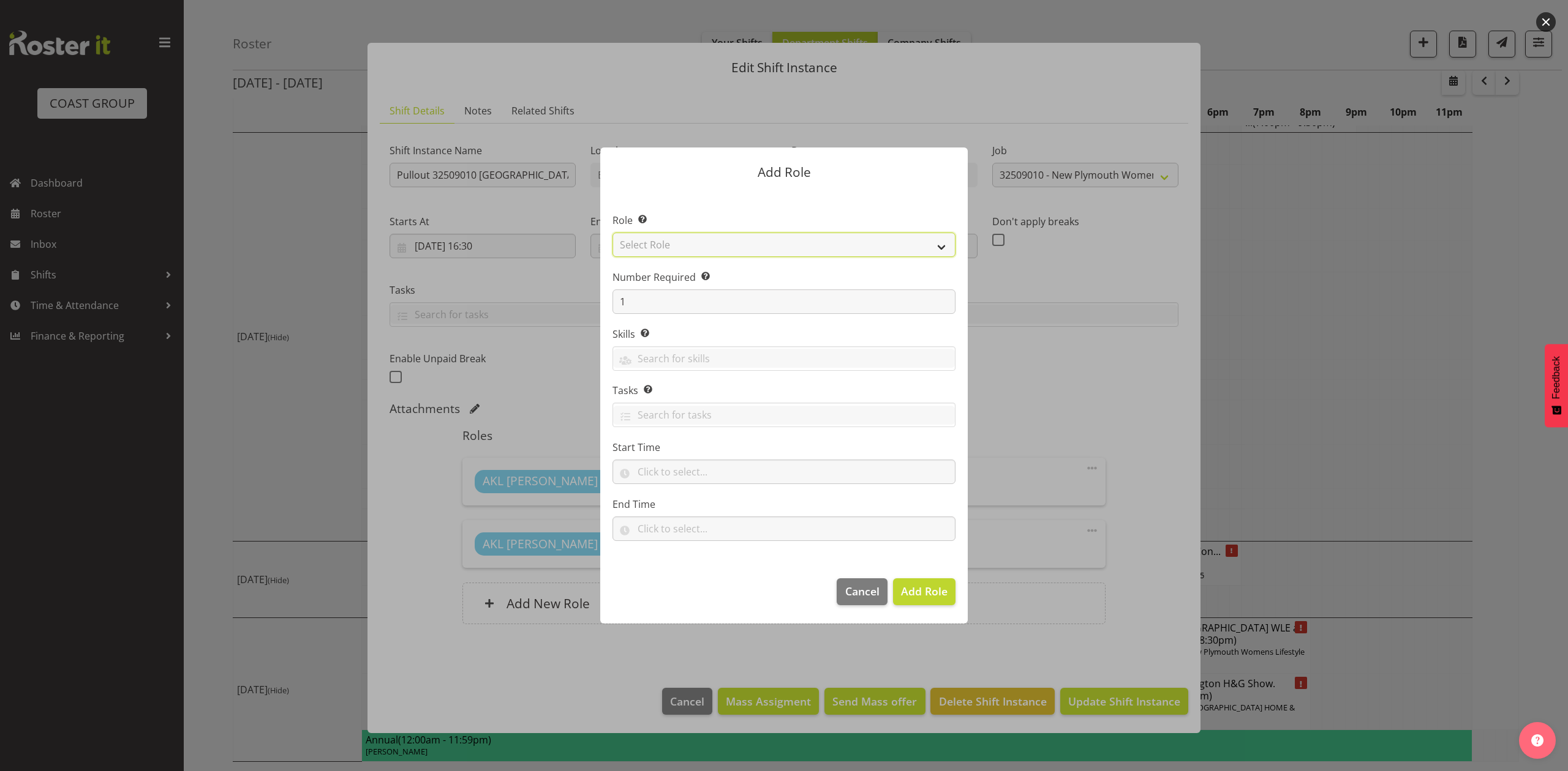
click at [709, 246] on select "Select Role ACCOUNT MANAGER ACCOUNT MANAGER DW ACCOUNTS [PERSON_NAME] VEHICLES …" at bounding box center [784, 244] width 343 height 24
select select "188"
click at [613, 232] on select "Select Role ACCOUNT MANAGER ACCOUNT MANAGER DW ACCOUNTS [PERSON_NAME] VEHICLES …" at bounding box center [784, 244] width 343 height 24
click at [648, 314] on section "Role Select the role you wish to add to the shift. ACCOUNT MANAGER ACCOUNT MANA…" at bounding box center [784, 378] width 368 height 375
click at [643, 307] on input "1" at bounding box center [784, 301] width 343 height 24
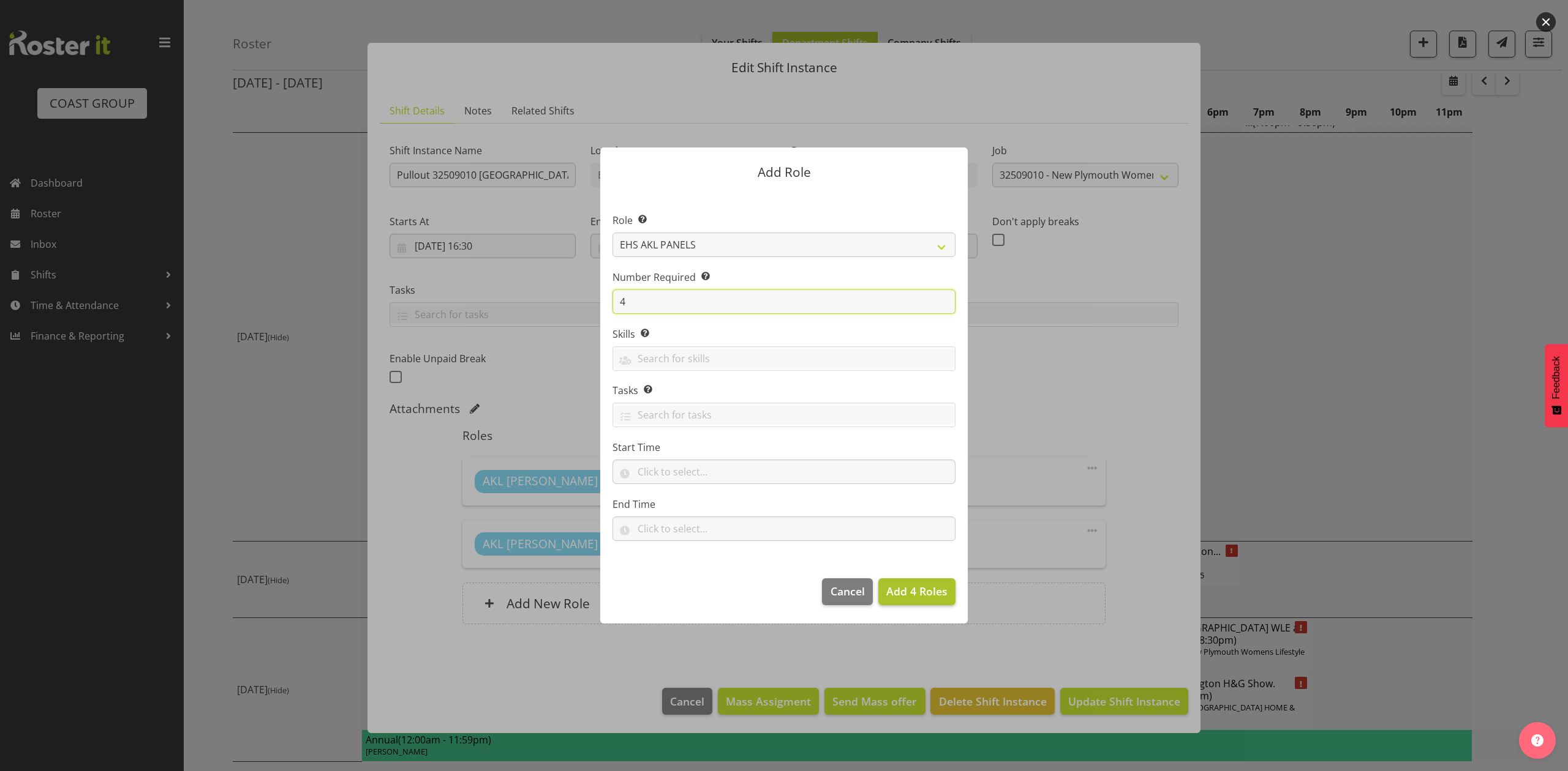
type input "4"
click at [919, 591] on span "Add 4 Roles" at bounding box center [917, 591] width 61 height 15
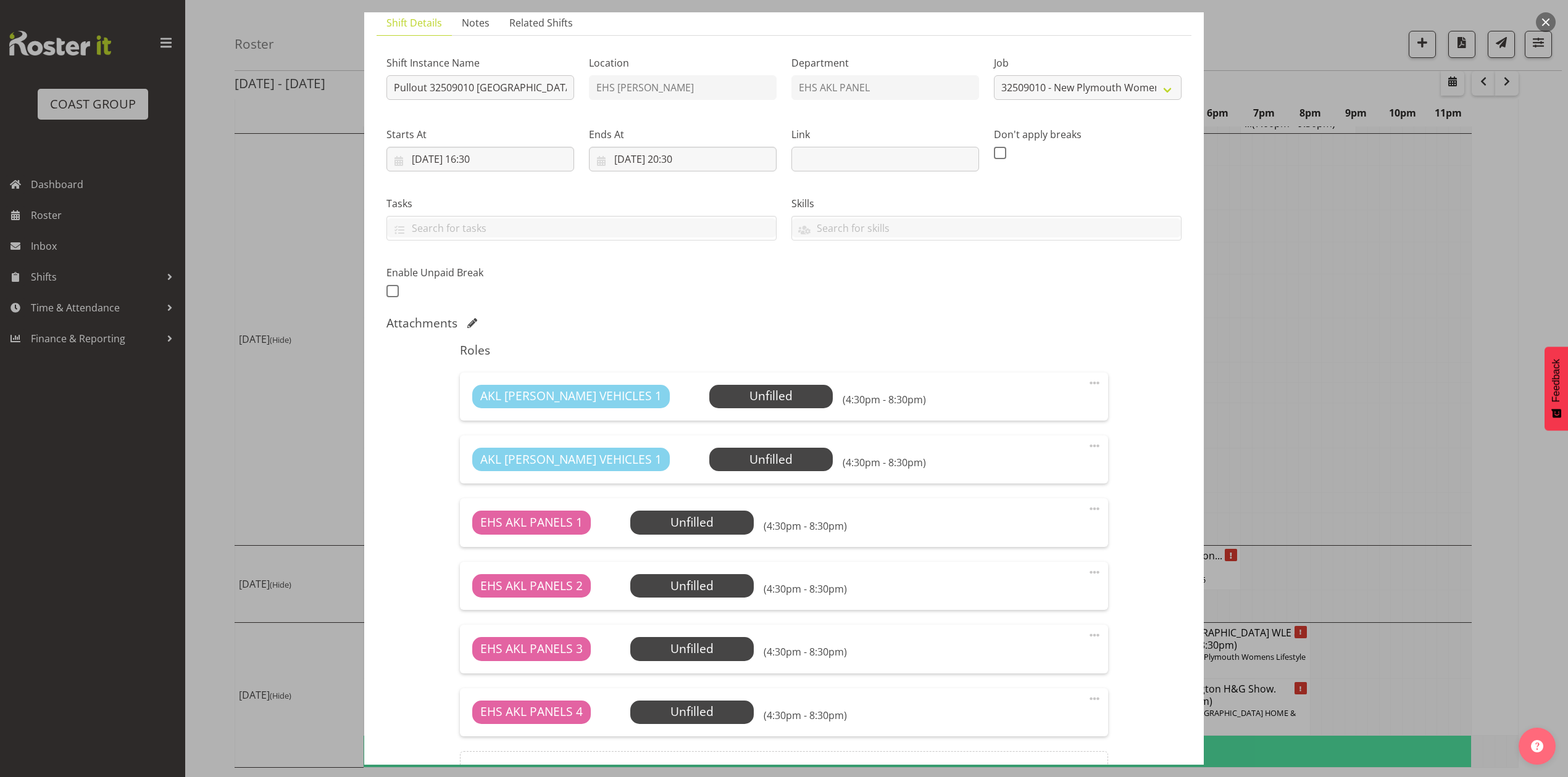
scroll to position [0, 0]
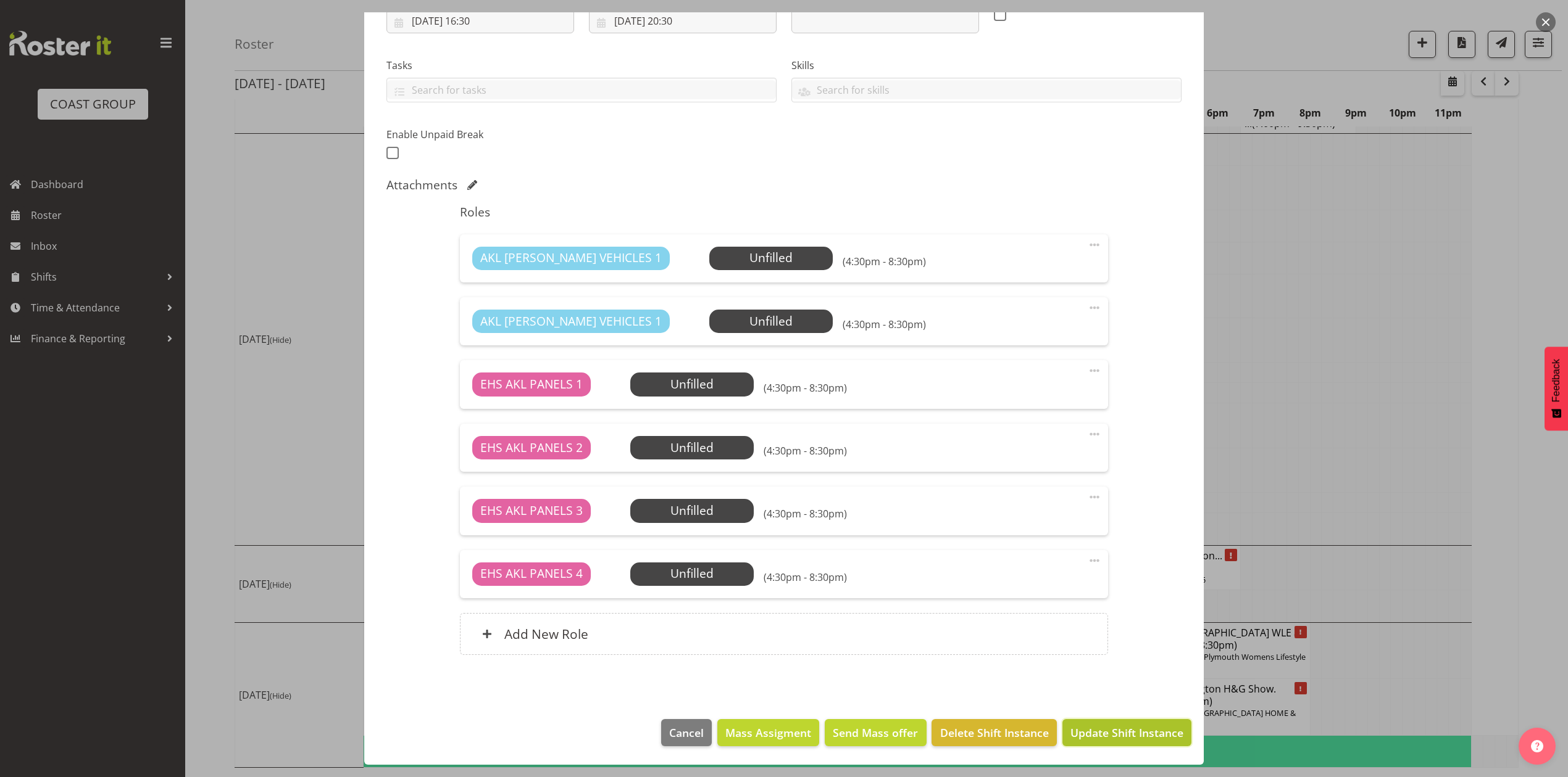
click at [1071, 738] on span "Update Shift Instance" at bounding box center [1127, 733] width 113 height 16
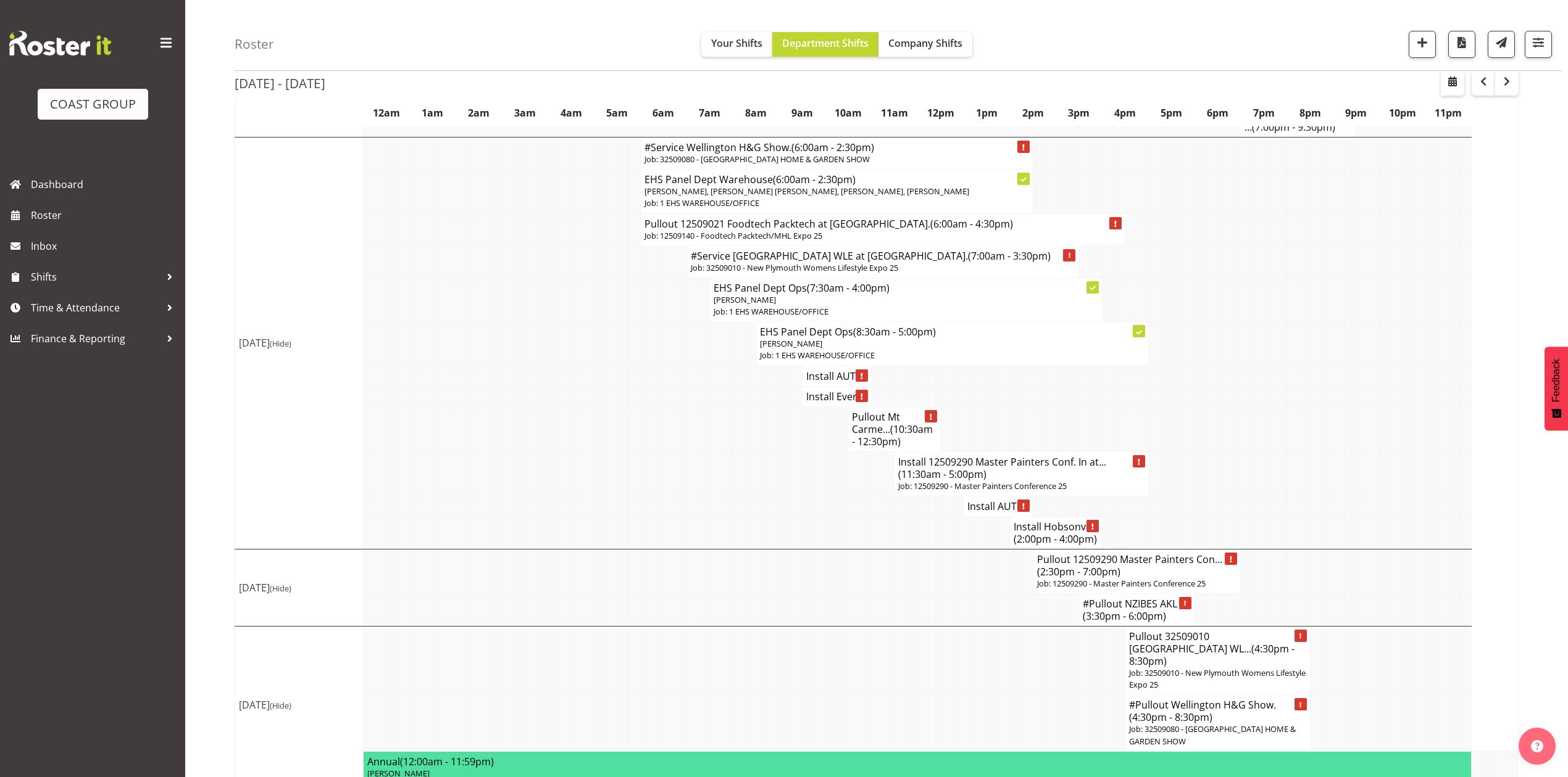
scroll to position [1400, 0]
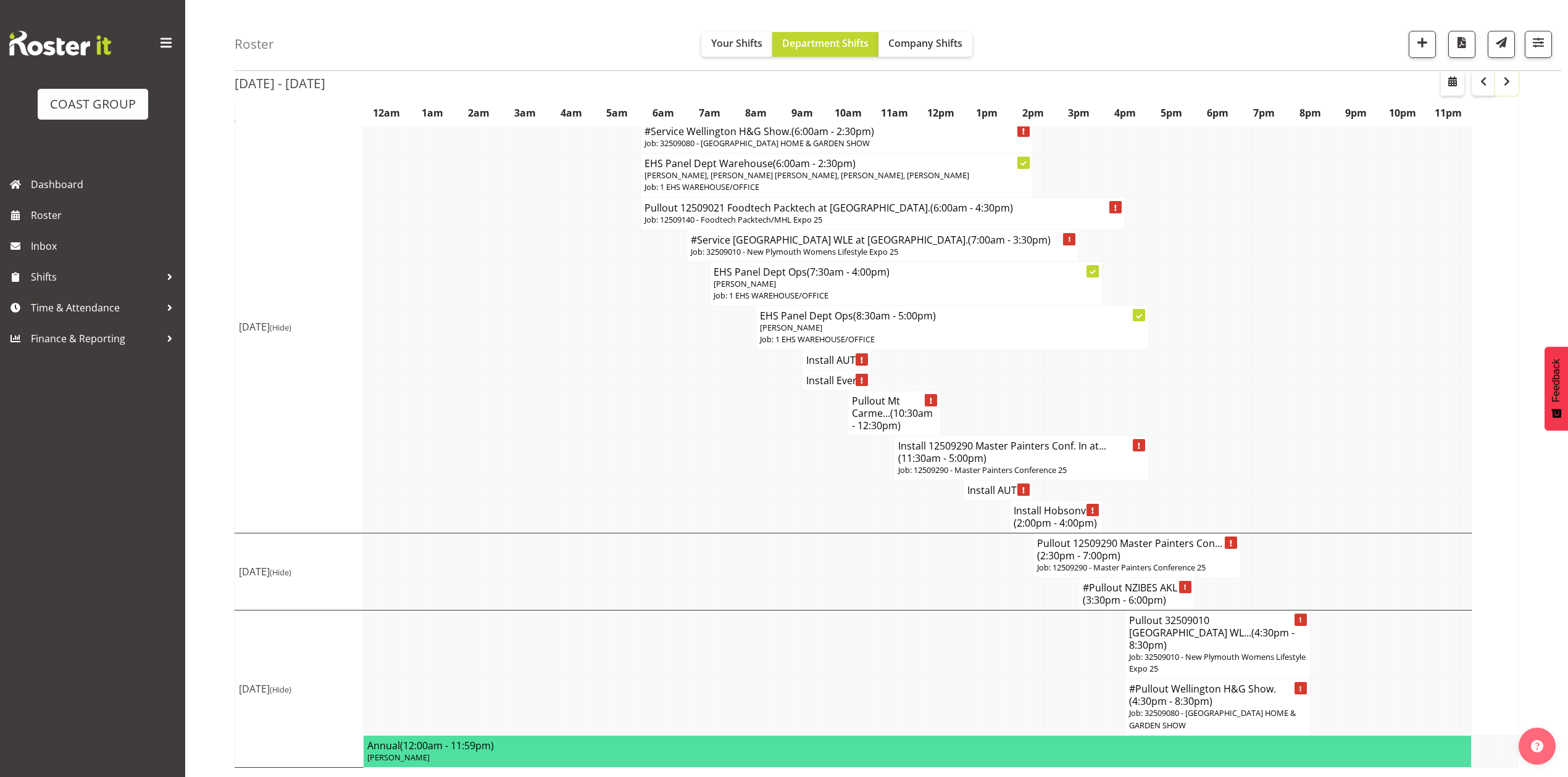
click at [1508, 76] on span "button" at bounding box center [1507, 81] width 15 height 15
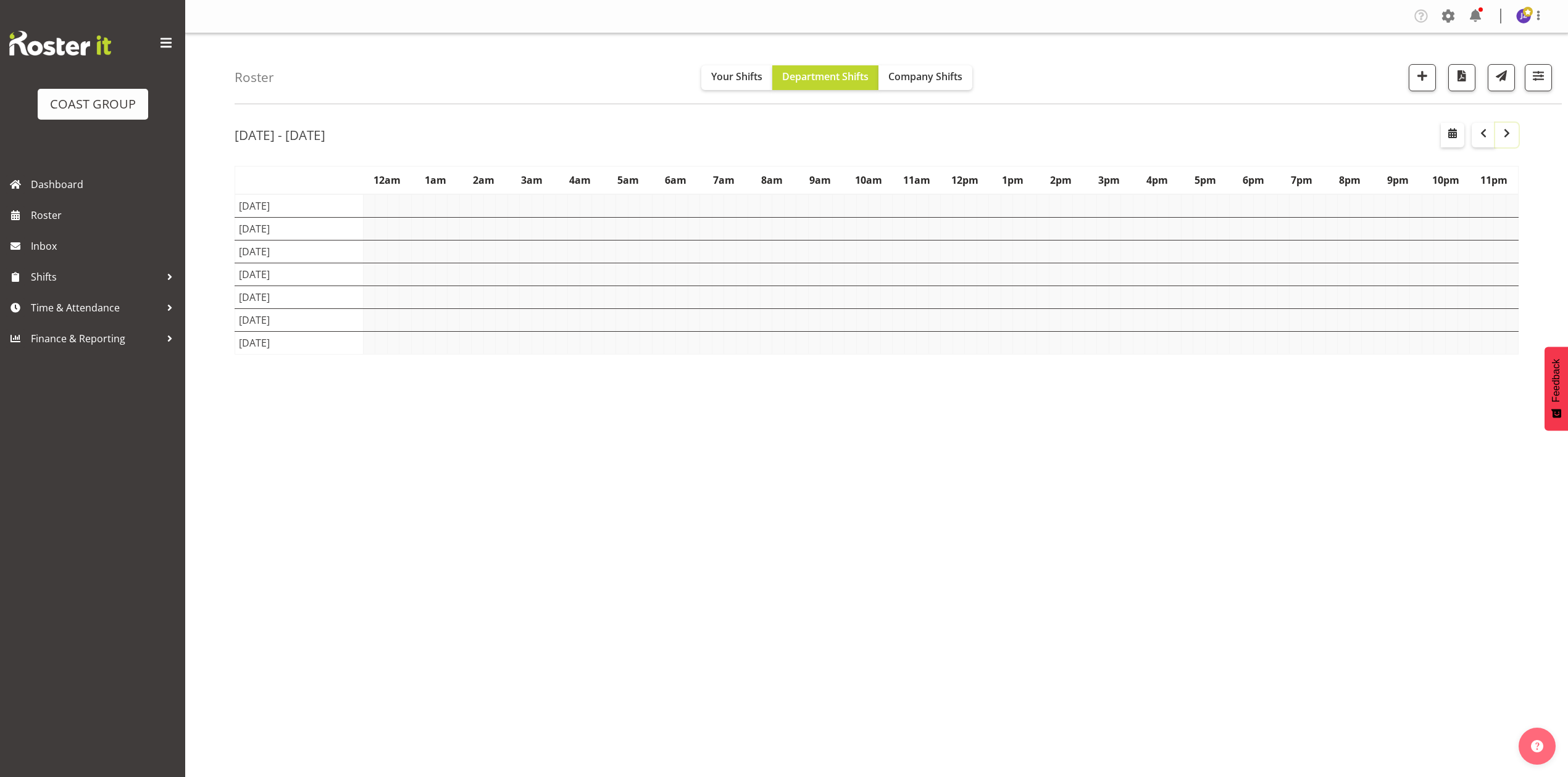
scroll to position [0, 0]
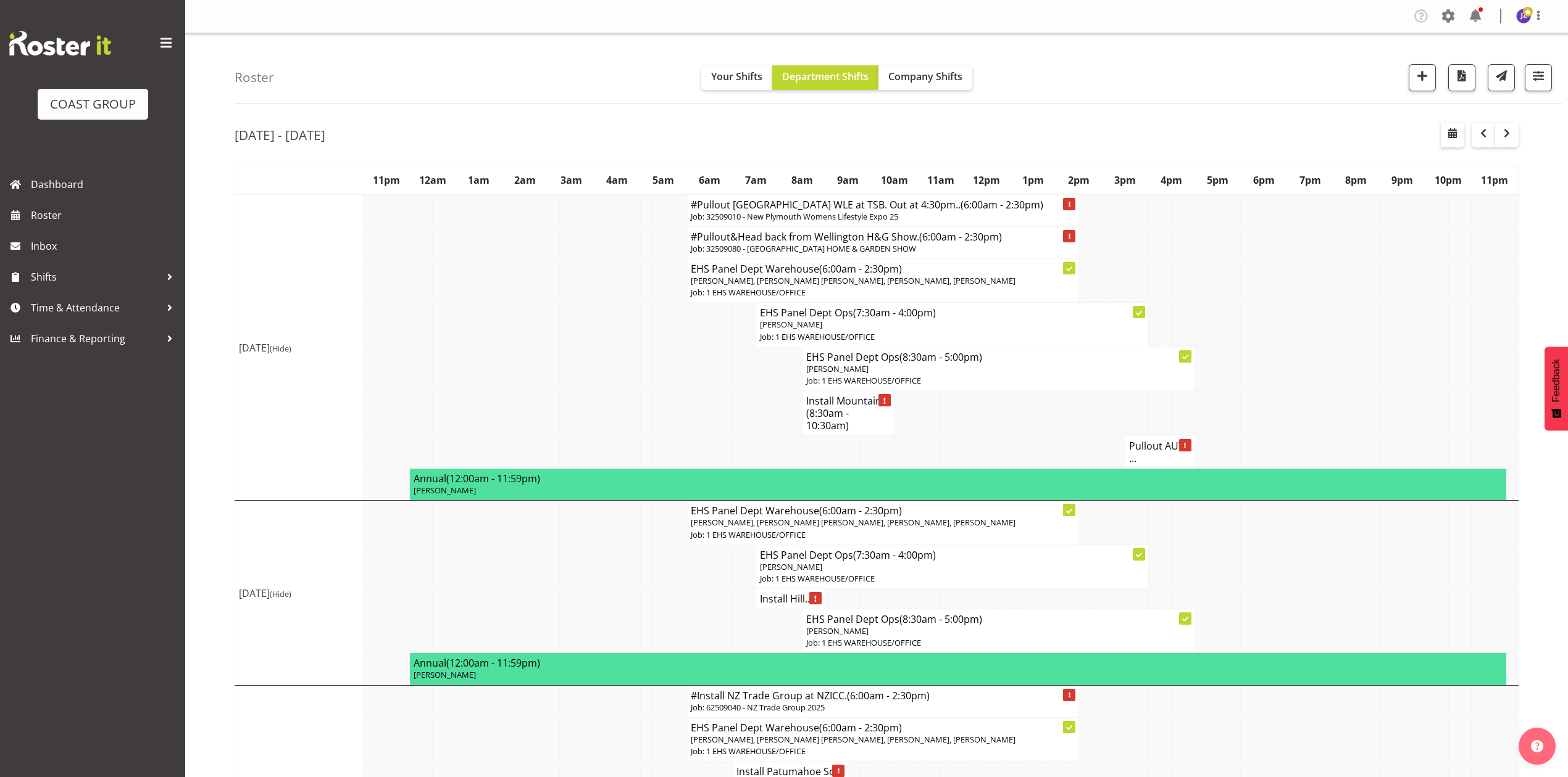
click at [803, 212] on p "Job: 32509010 - New Plymouth Womens Lifestyle Expo 25" at bounding box center [883, 217] width 385 height 12
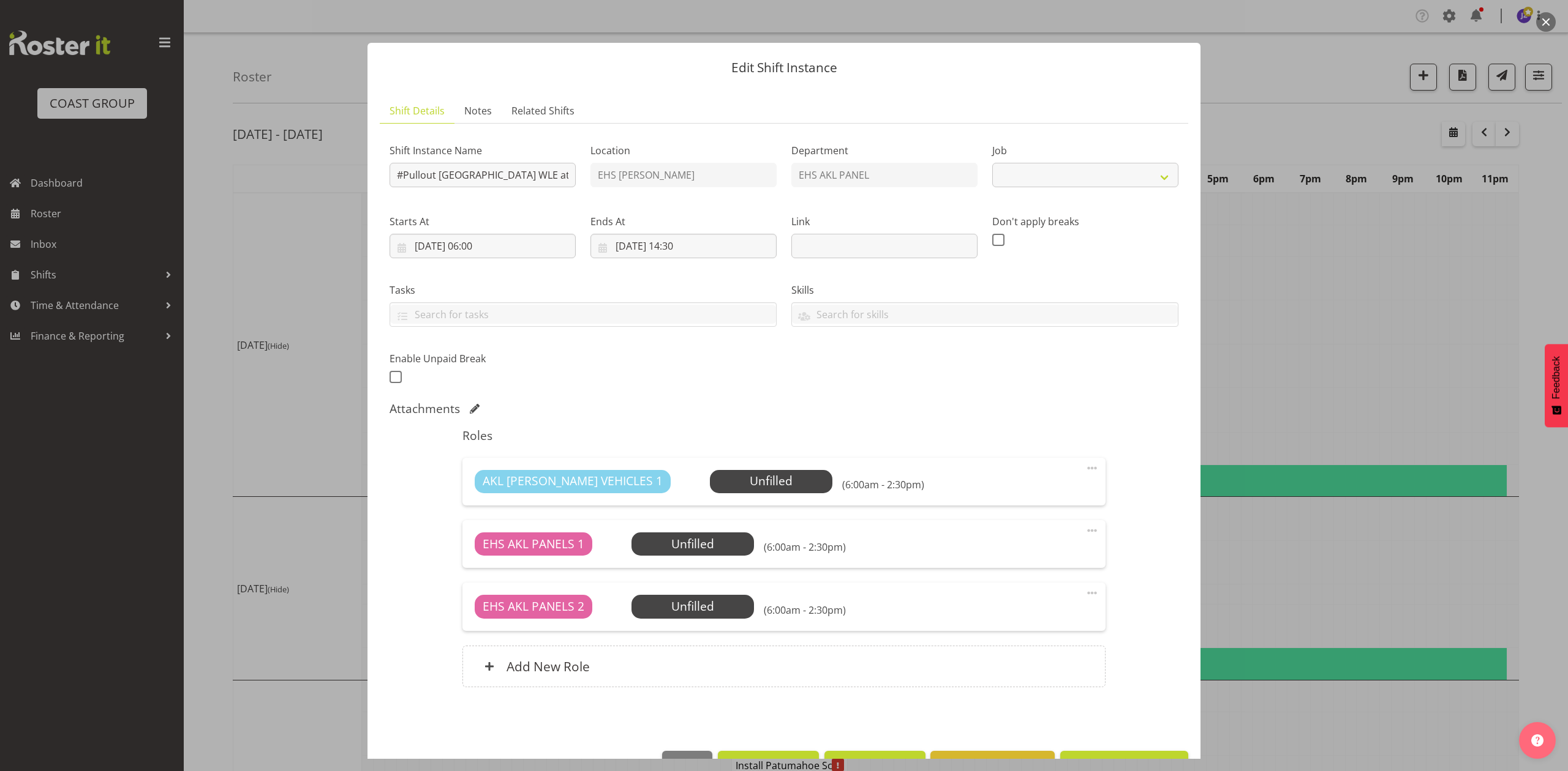
select select "8934"
drag, startPoint x: 1418, startPoint y: 377, endPoint x: 1424, endPoint y: 376, distance: 6.1
click at [1419, 377] on div at bounding box center [784, 386] width 1568 height 771
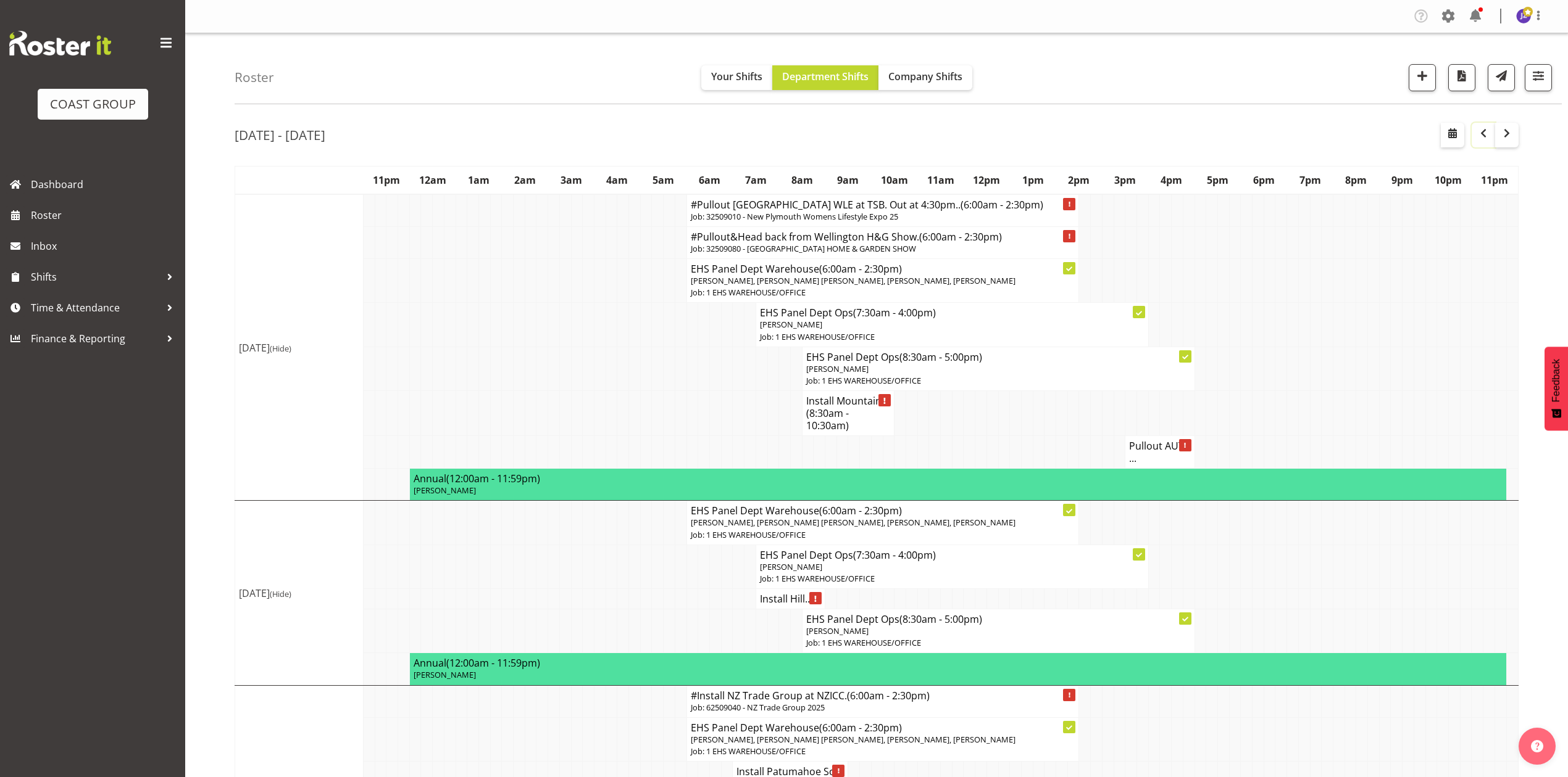
click at [1477, 134] on span "button" at bounding box center [1483, 133] width 15 height 15
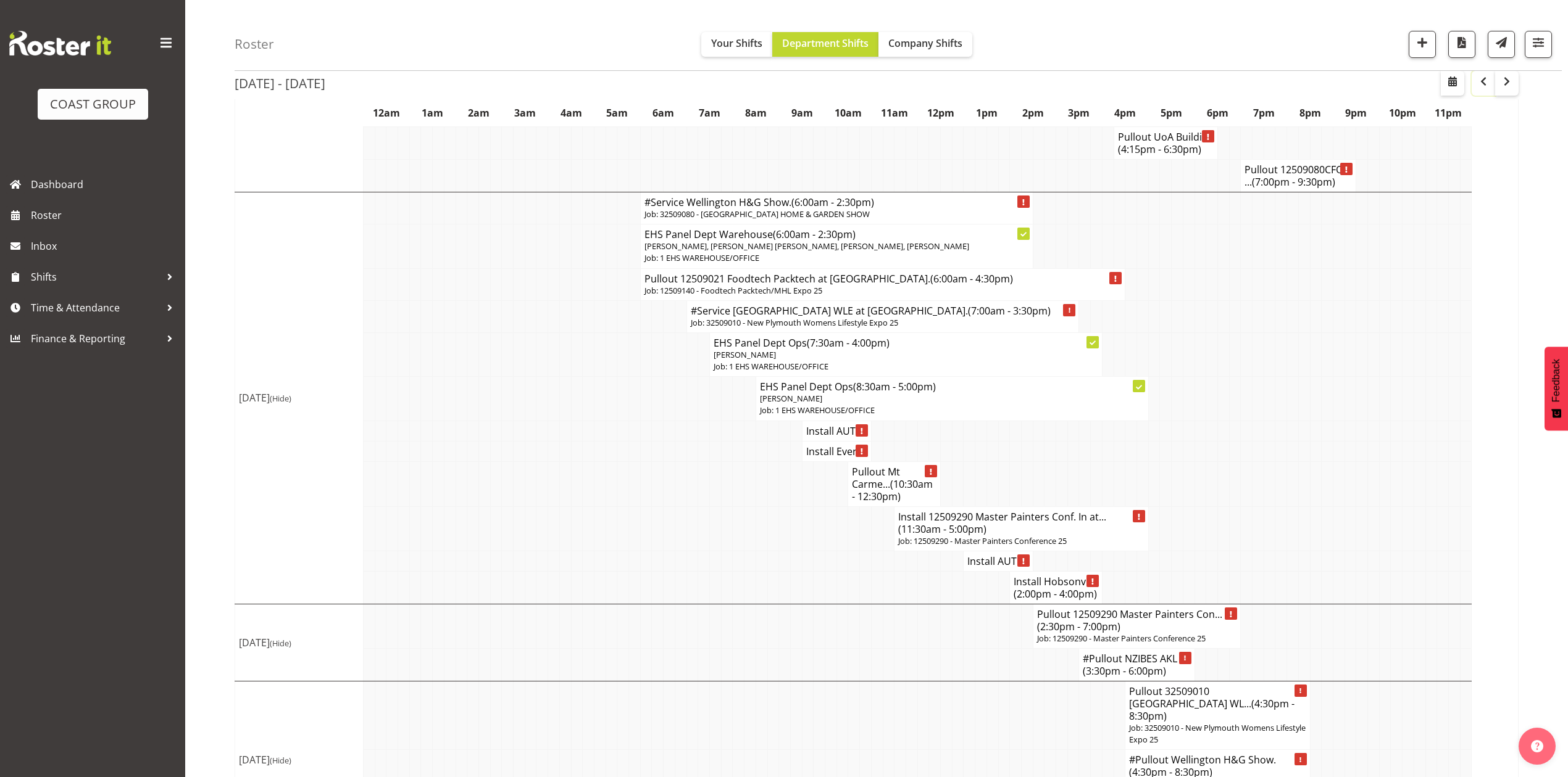
scroll to position [1400, 0]
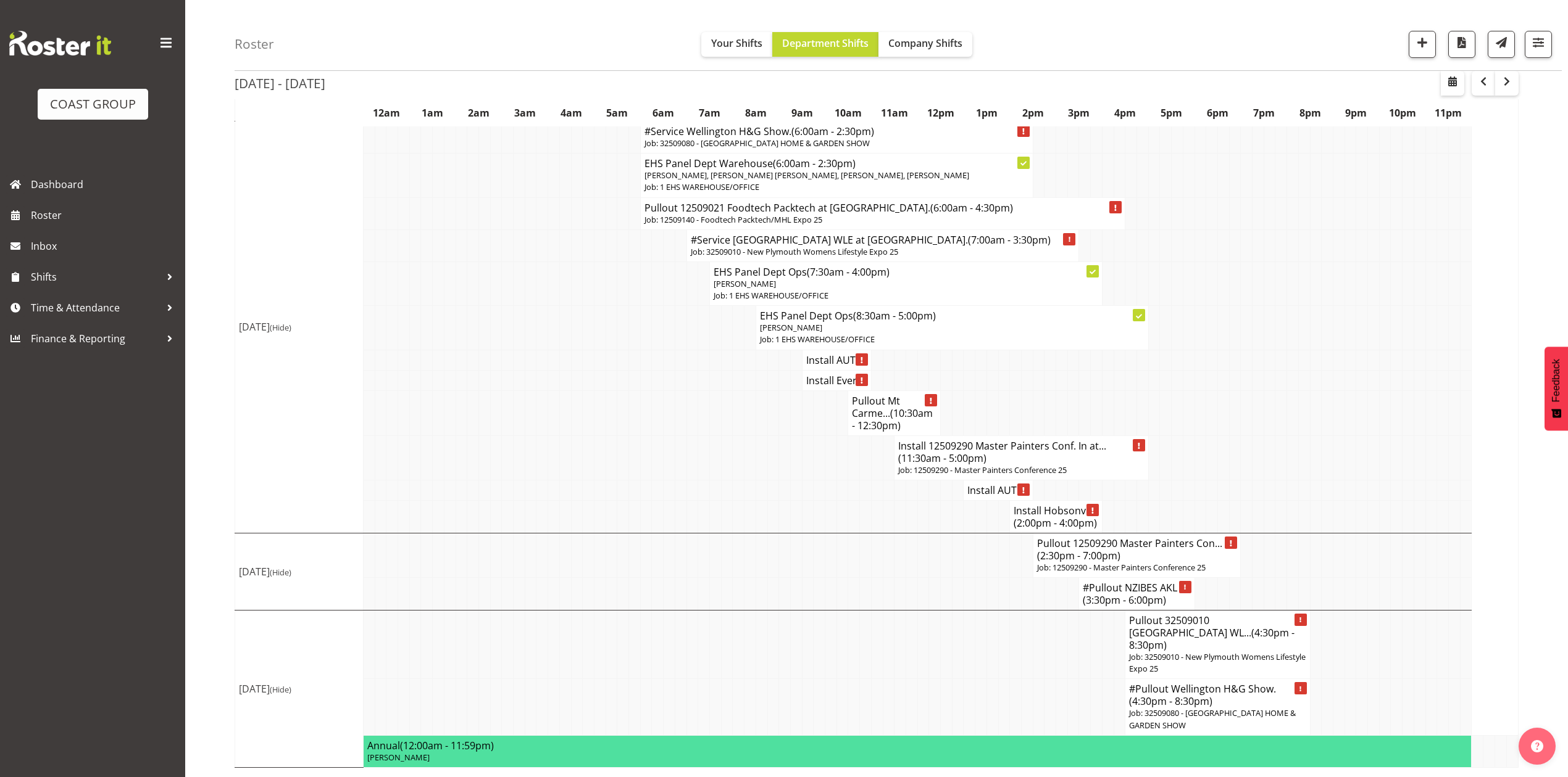
click at [1150, 655] on p "Job: 32509010 - New Plymouth Womens Lifestyle Expo 25" at bounding box center [1217, 664] width 177 height 24
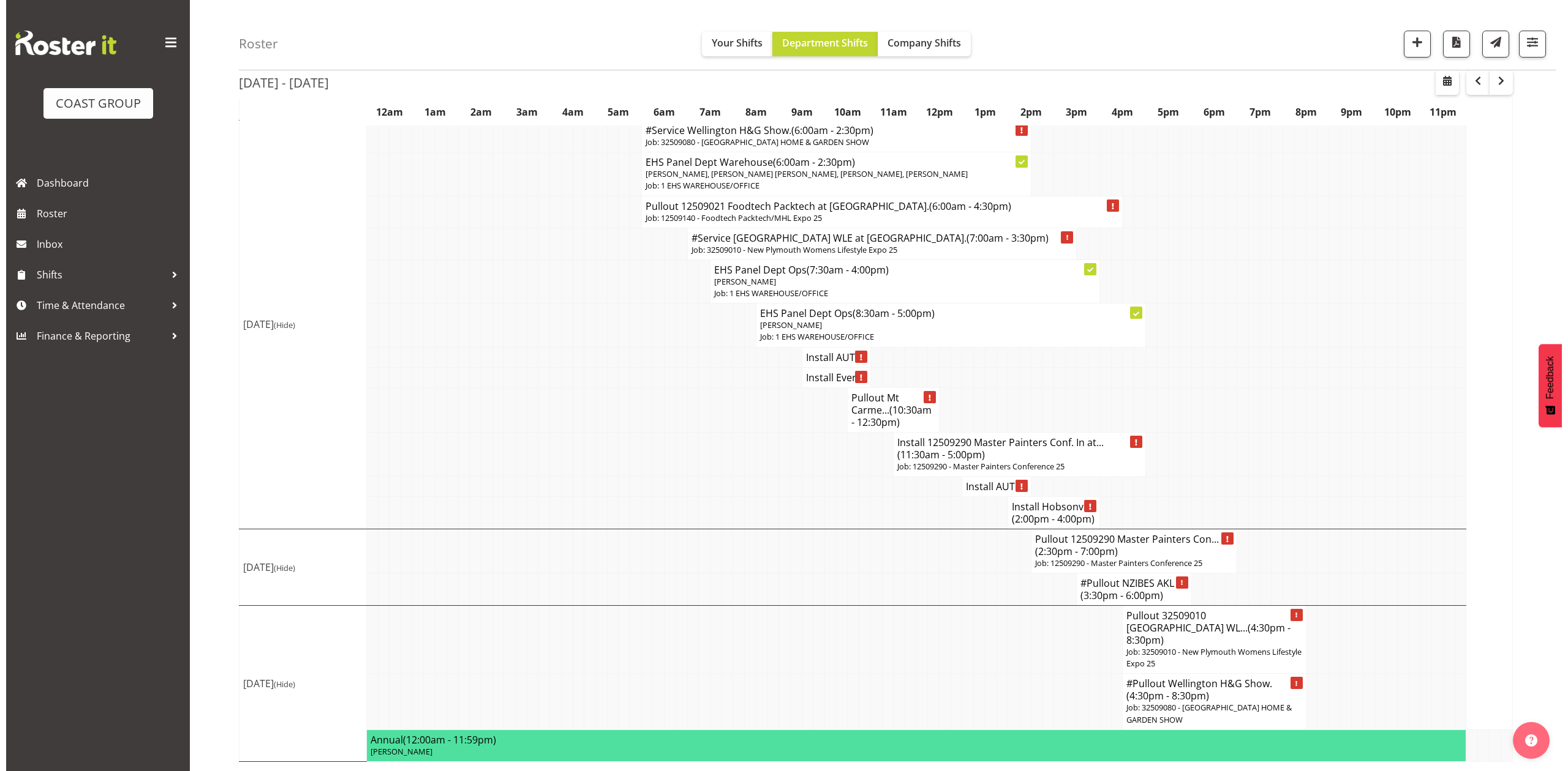
scroll to position [1377, 0]
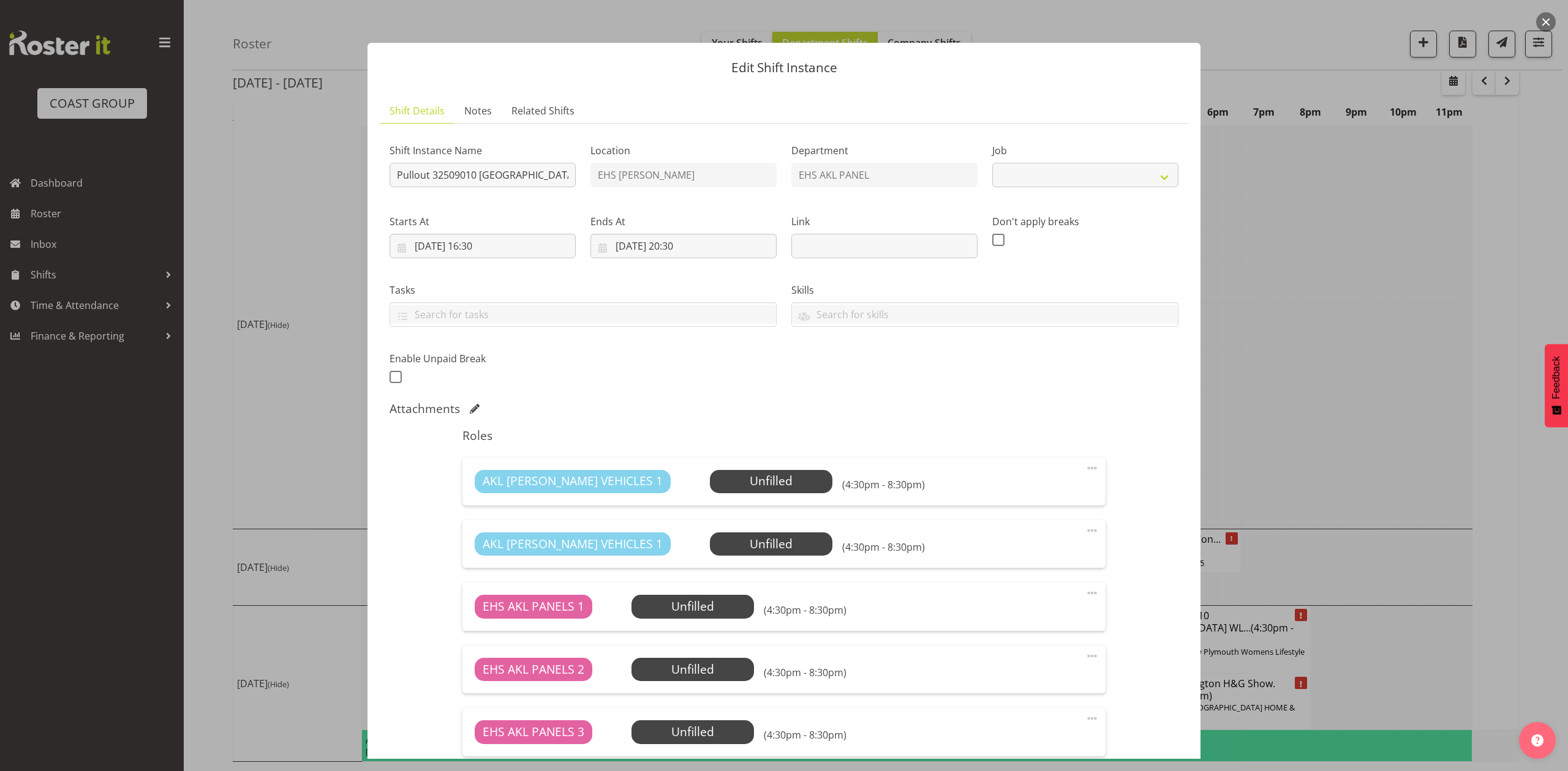
select select "8934"
click at [478, 404] on span at bounding box center [474, 409] width 10 height 10
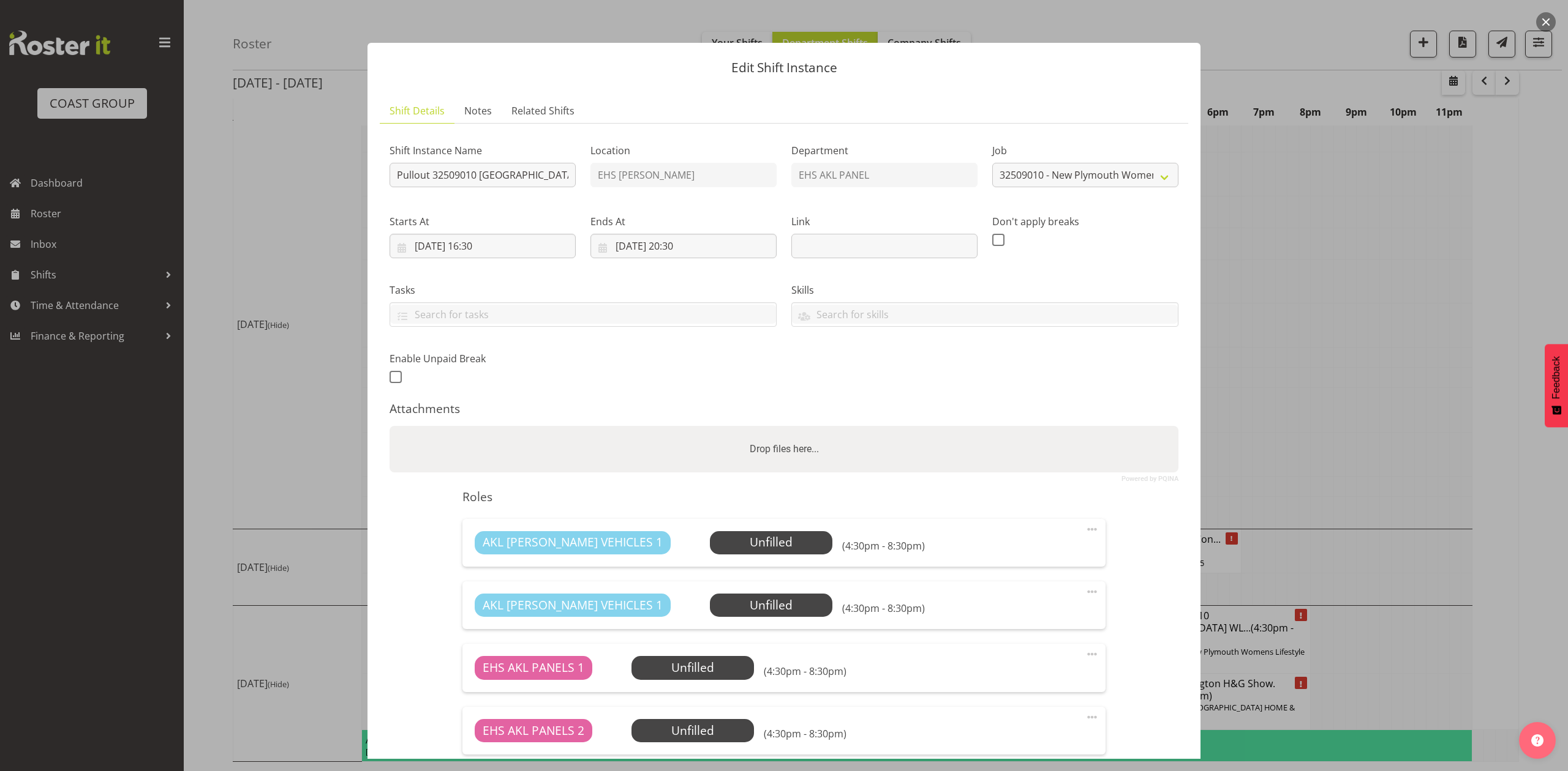
click at [506, 441] on div "Drop files here..." at bounding box center [784, 449] width 789 height 46
click at [390, 426] on input "Drop files here..." at bounding box center [784, 428] width 789 height 4
type input "C:\fakepath\[GEOGRAPHIC_DATA] WLE 2025 - Job Details (1).pdf"
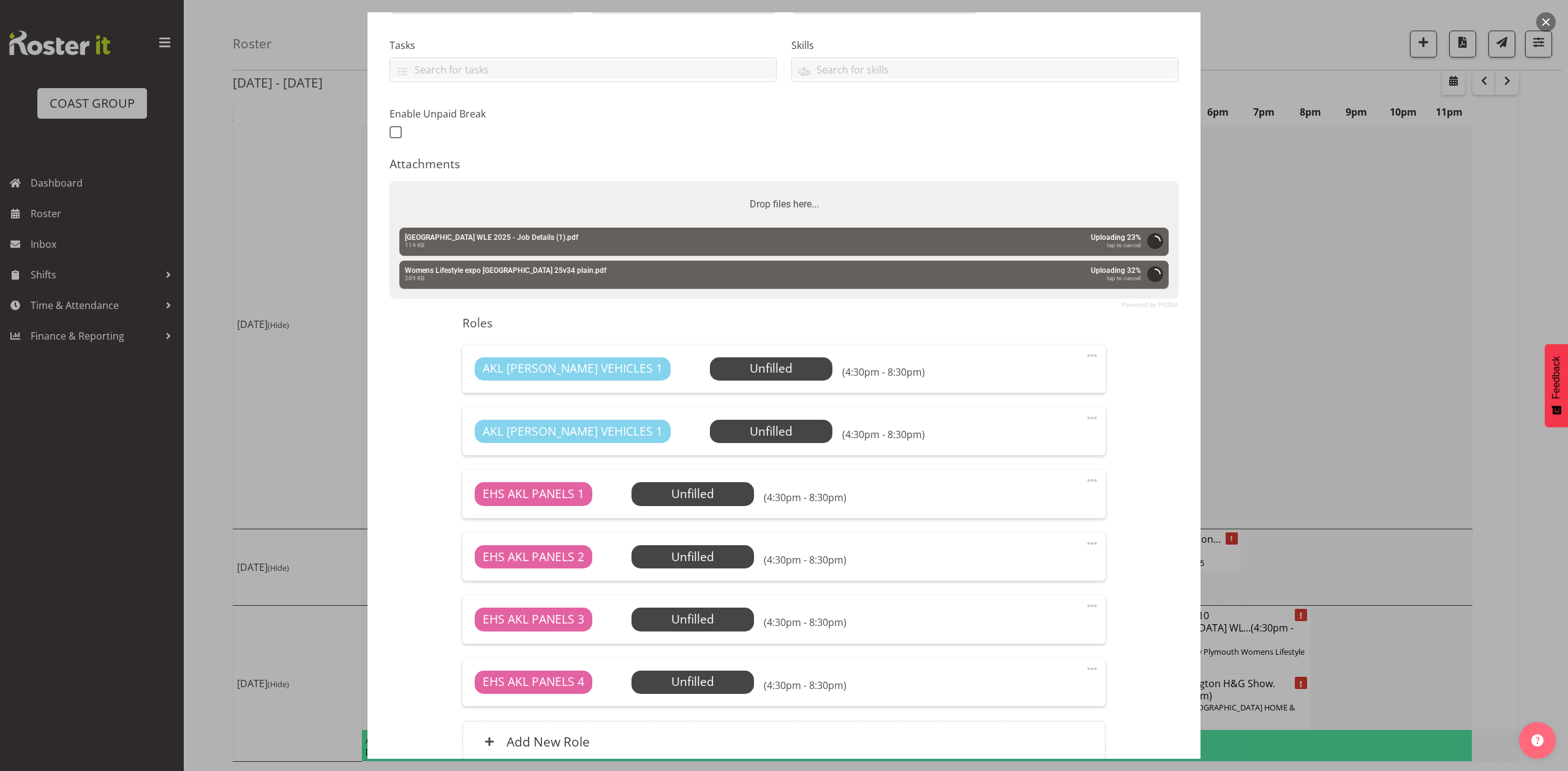
scroll to position [359, 0]
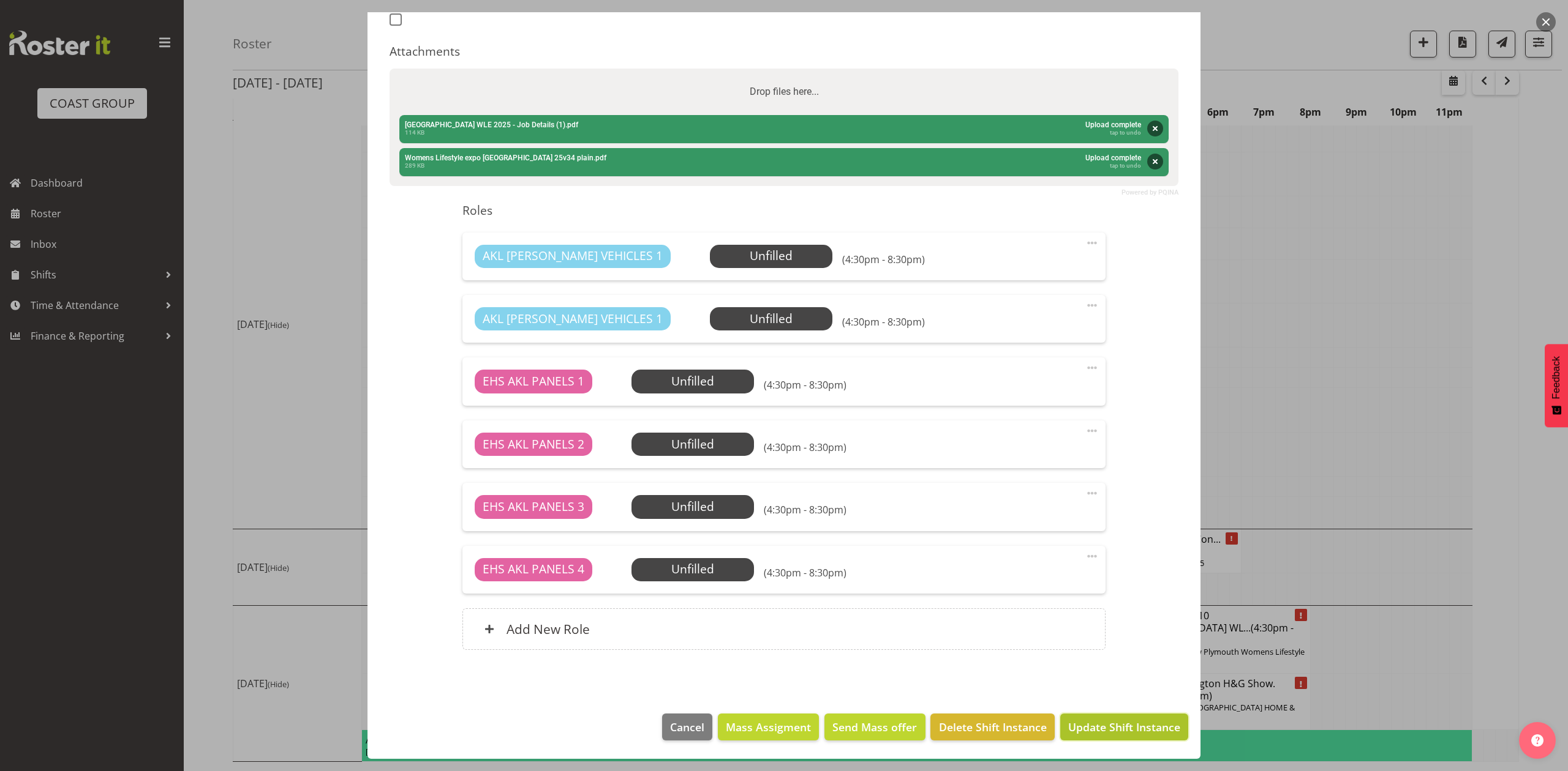
click at [1086, 723] on span "Update Shift Instance" at bounding box center [1124, 727] width 112 height 16
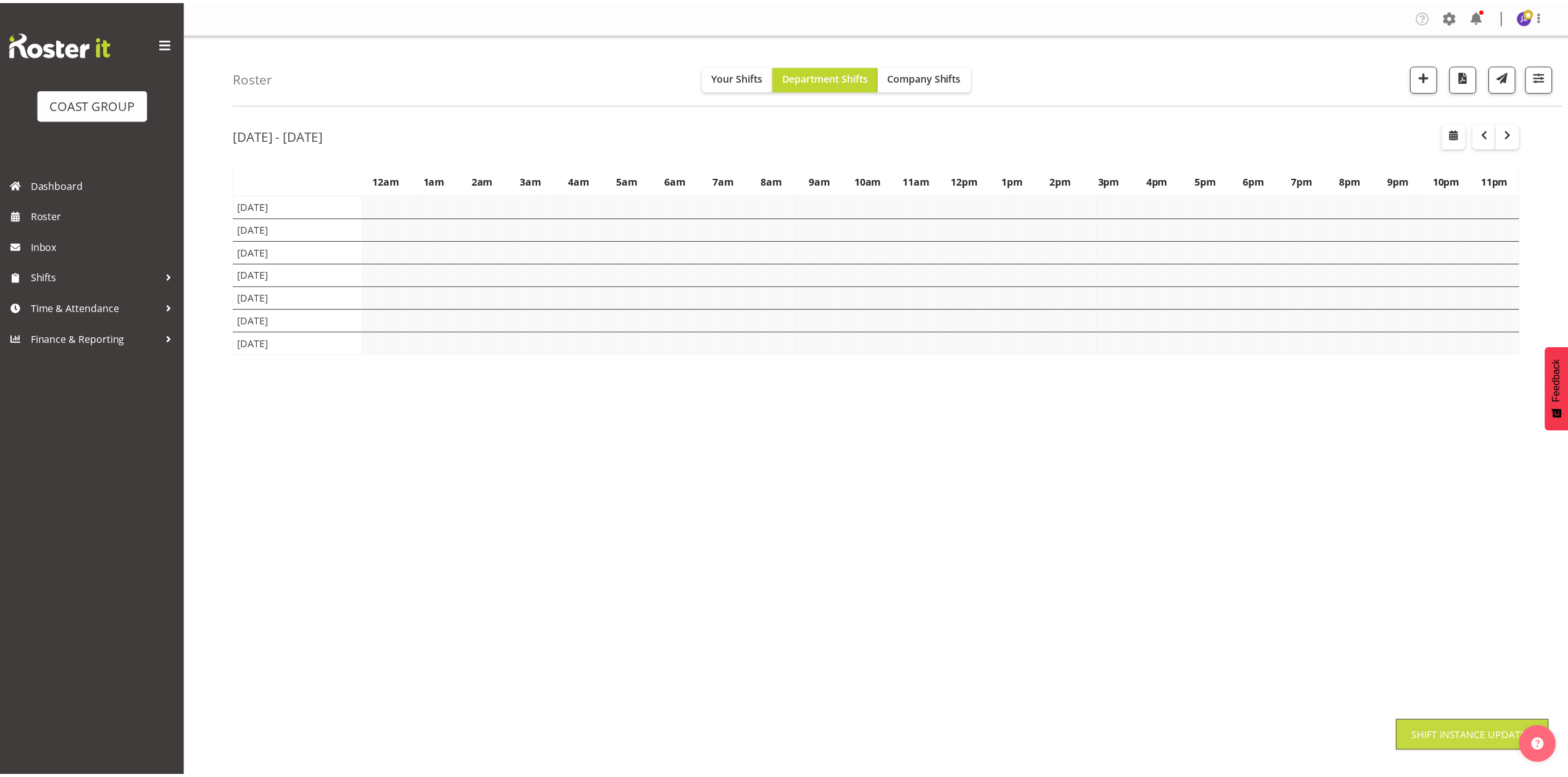
scroll to position [0, 0]
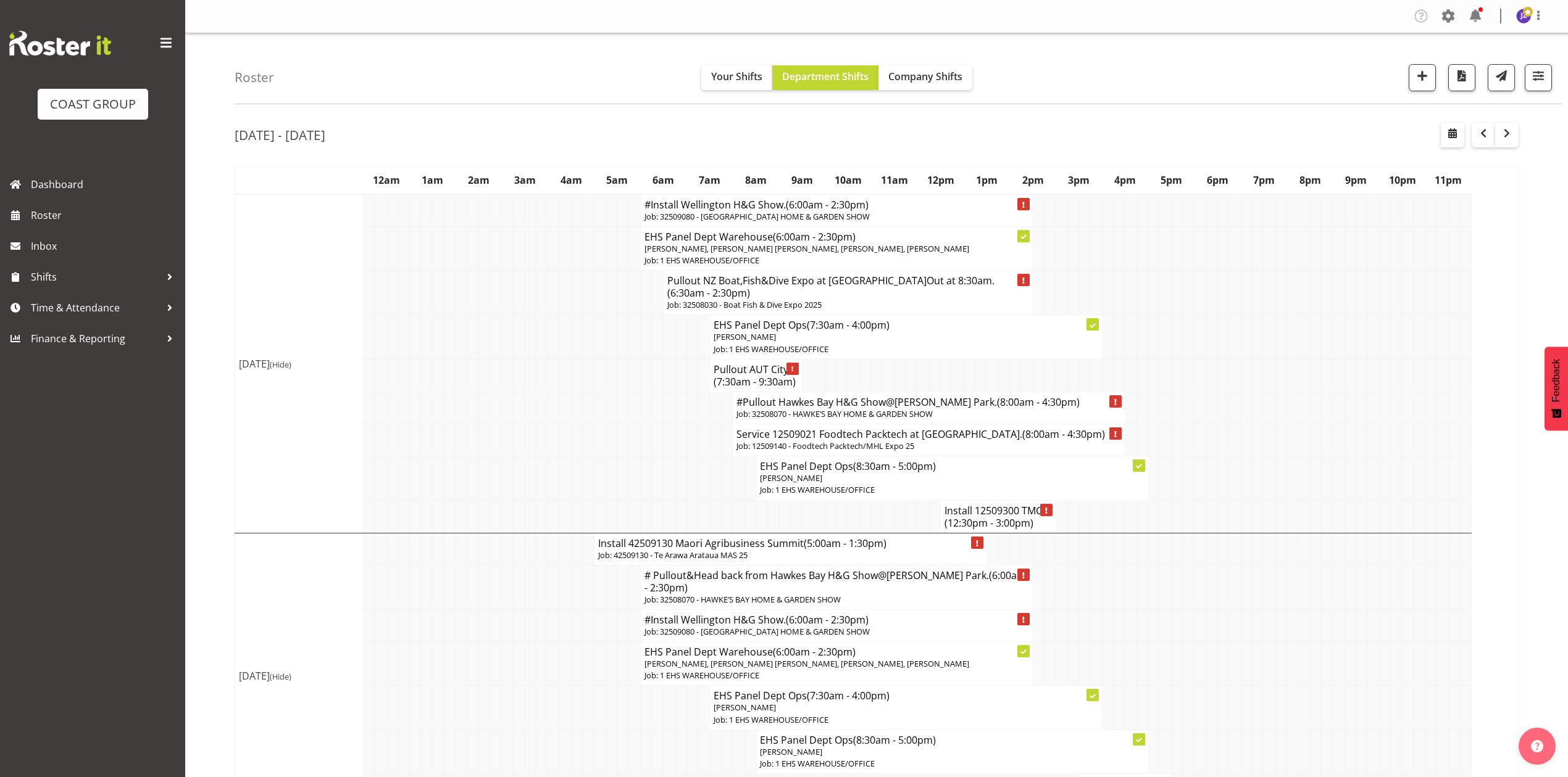
click at [1254, 351] on td at bounding box center [1257, 337] width 12 height 44
click at [1462, 131] on button "button" at bounding box center [1452, 135] width 24 height 24
select select "7"
select select "2025"
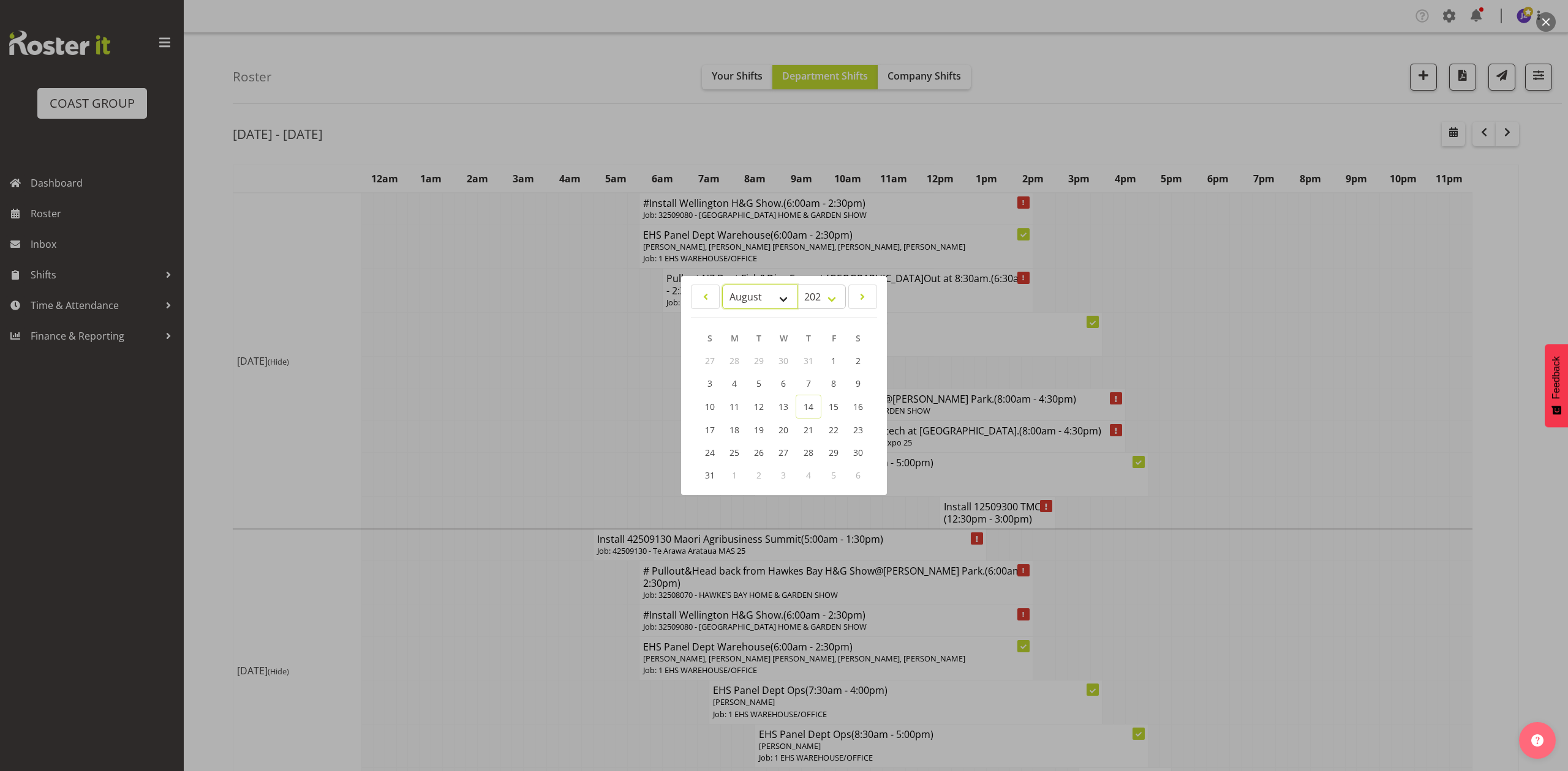
click at [771, 294] on select "January February March April May June July August September October November De…" at bounding box center [760, 296] width 75 height 24
select select "8"
click at [722, 285] on select "January February March April May June July August September October November De…" at bounding box center [760, 296] width 75 height 24
click at [810, 409] on span "18" at bounding box center [808, 407] width 10 height 12
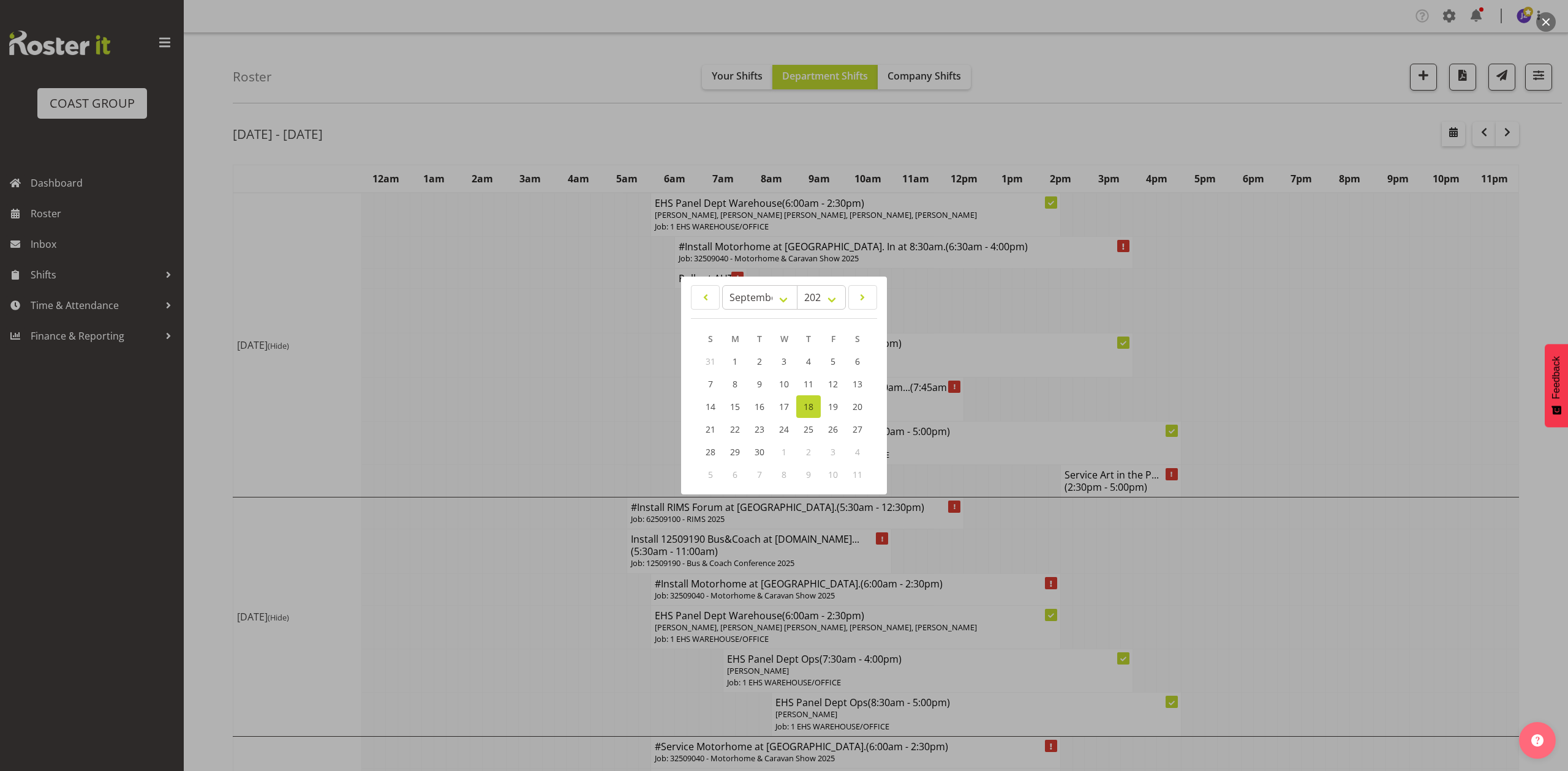
click at [1170, 332] on div at bounding box center [784, 386] width 1568 height 771
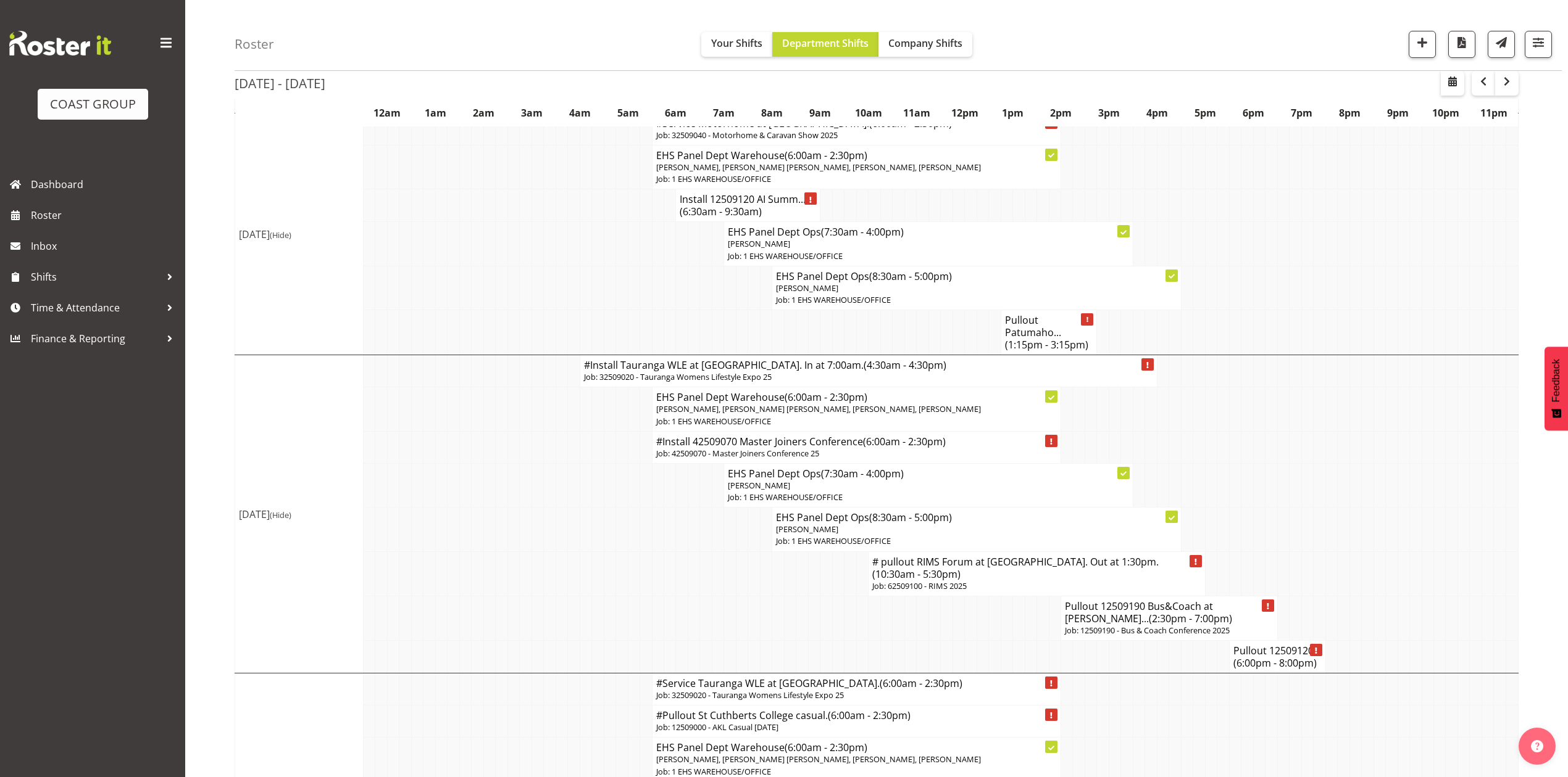
scroll to position [658, 0]
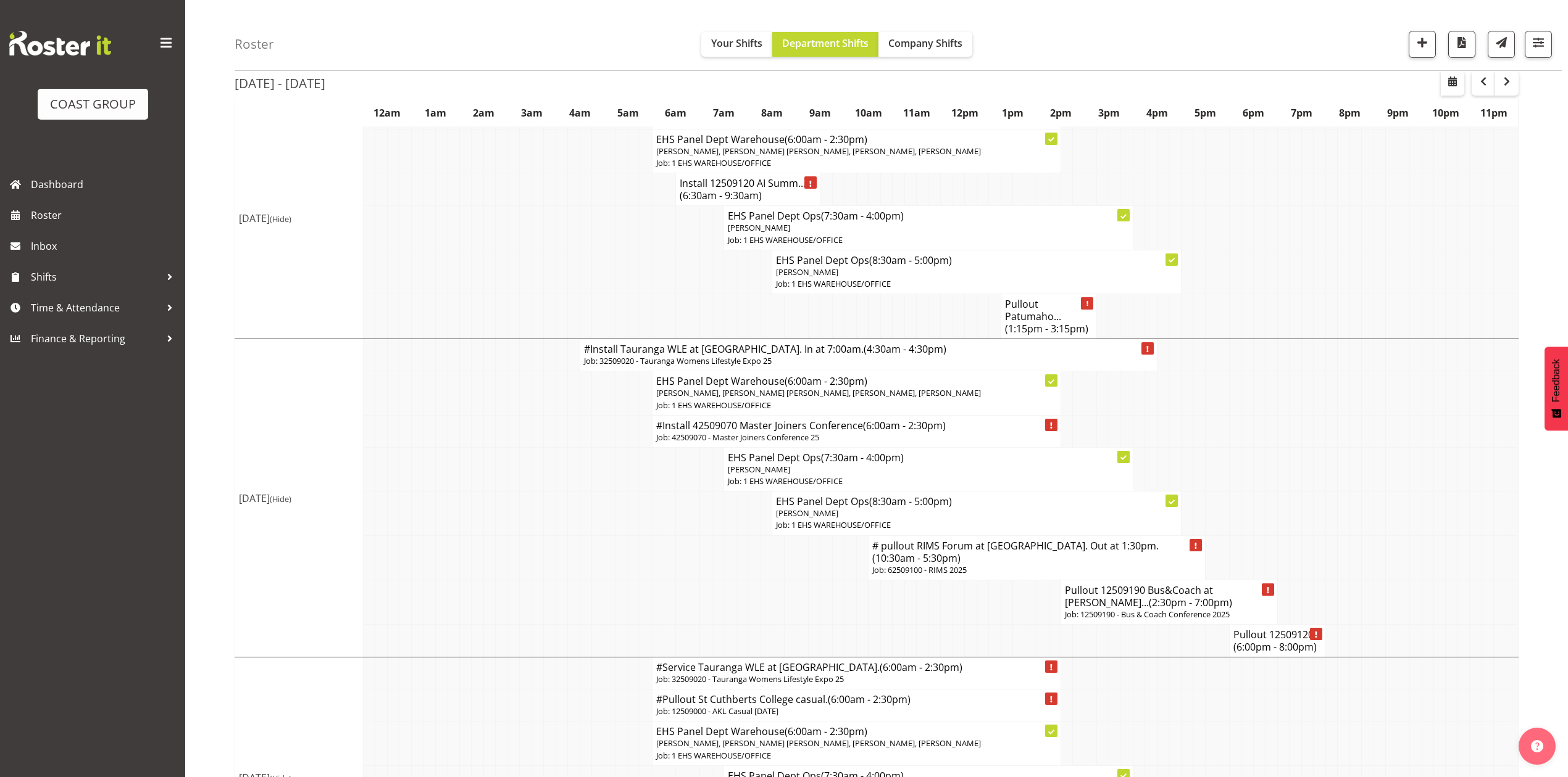
click at [1306, 491] on td at bounding box center [1306, 470] width 12 height 44
click at [702, 355] on h4 "#Install Tauranga WLE at [GEOGRAPHIC_DATA]. In at 7:00am. (4:30am - 4:30pm)" at bounding box center [869, 349] width 569 height 13
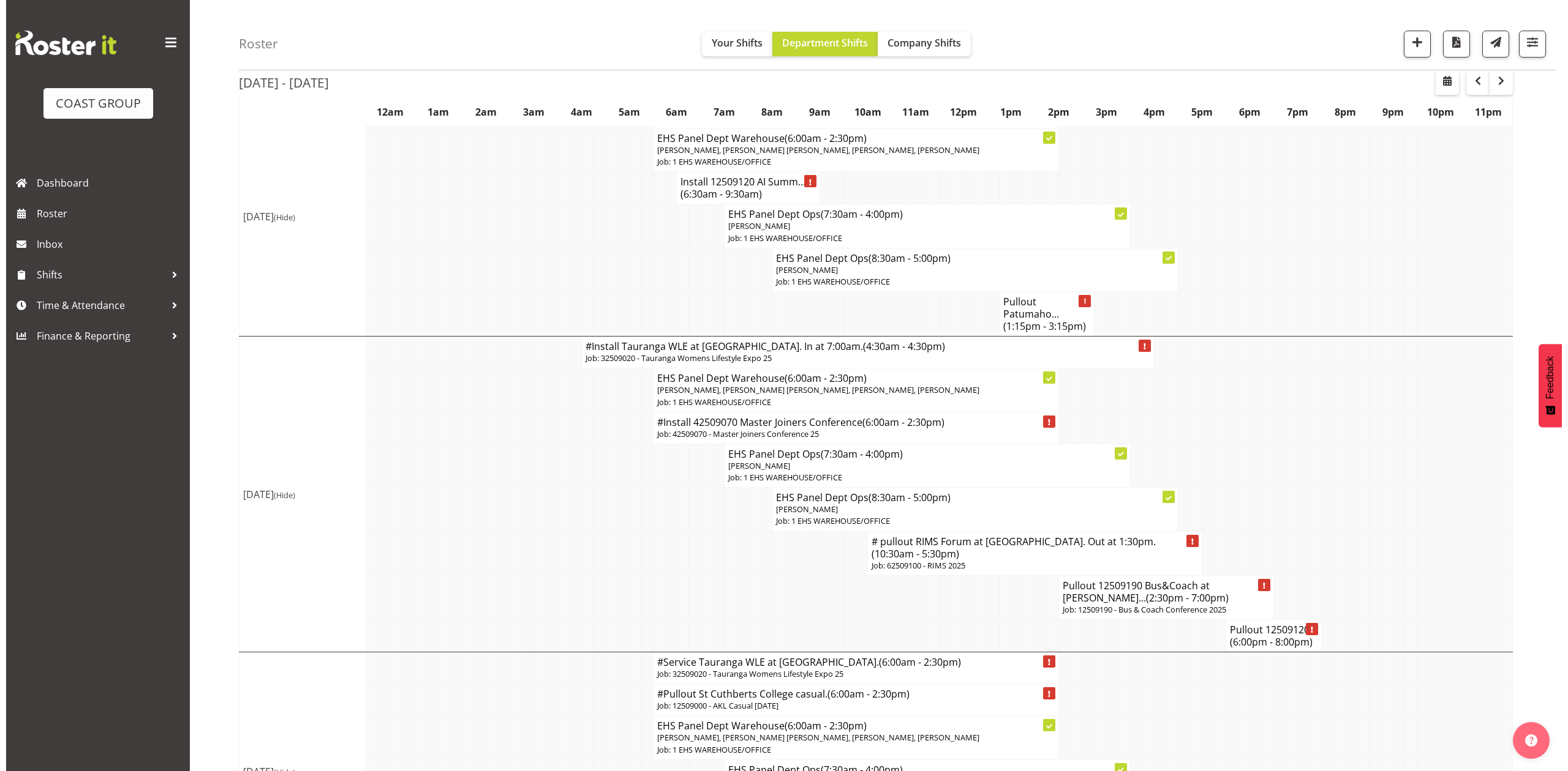
scroll to position [640, 0]
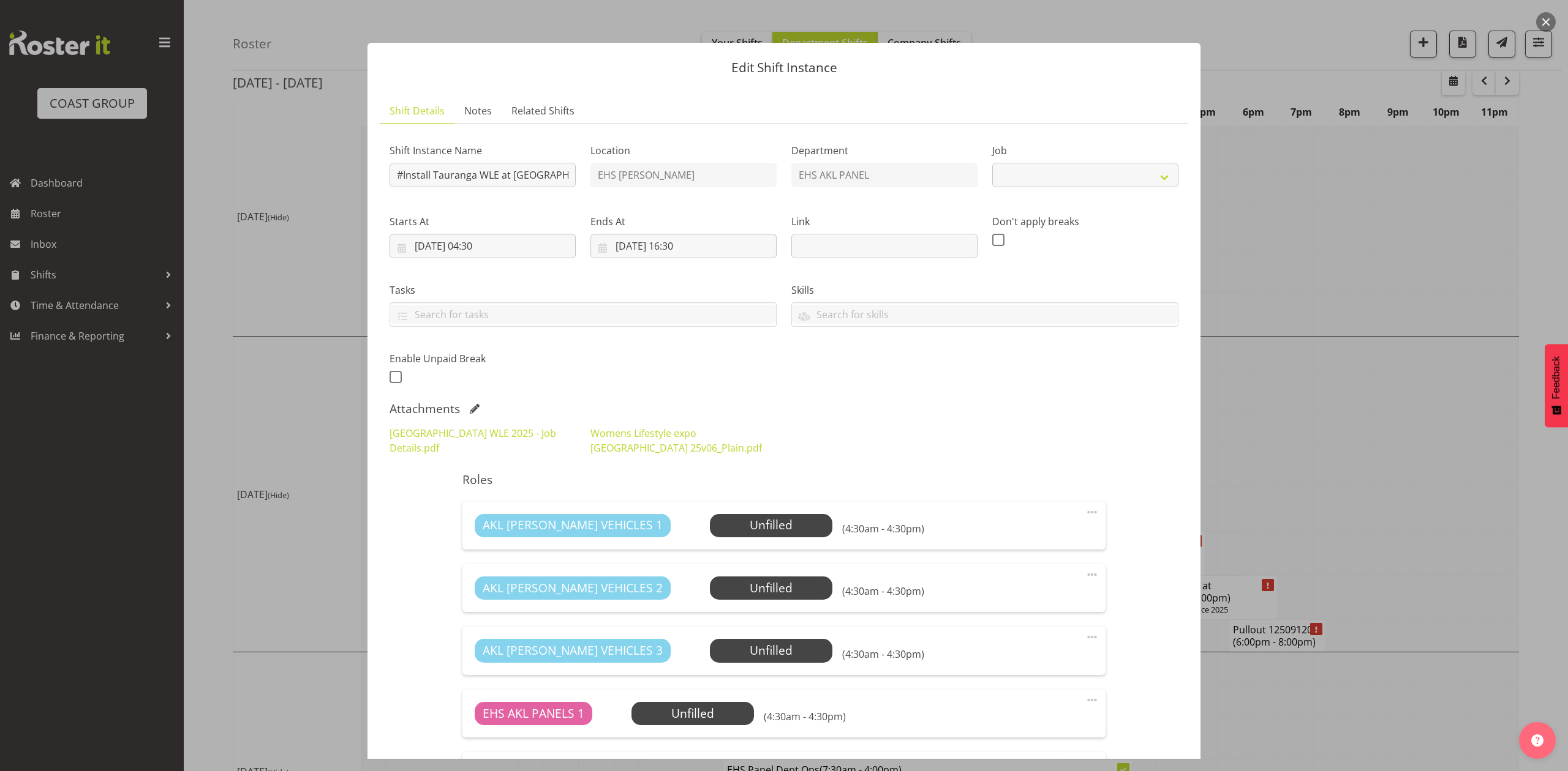
select select "8967"
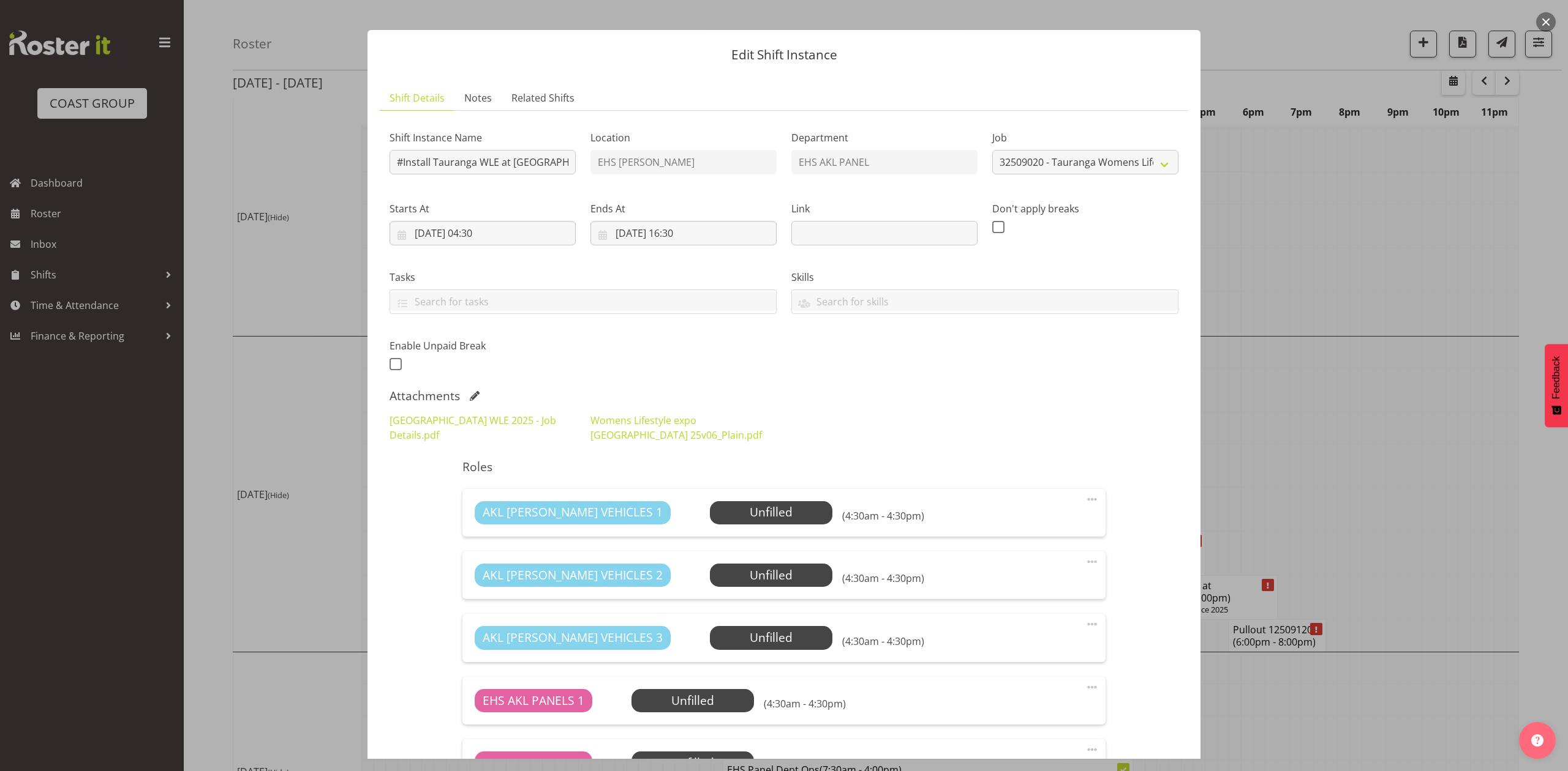
scroll to position [0, 0]
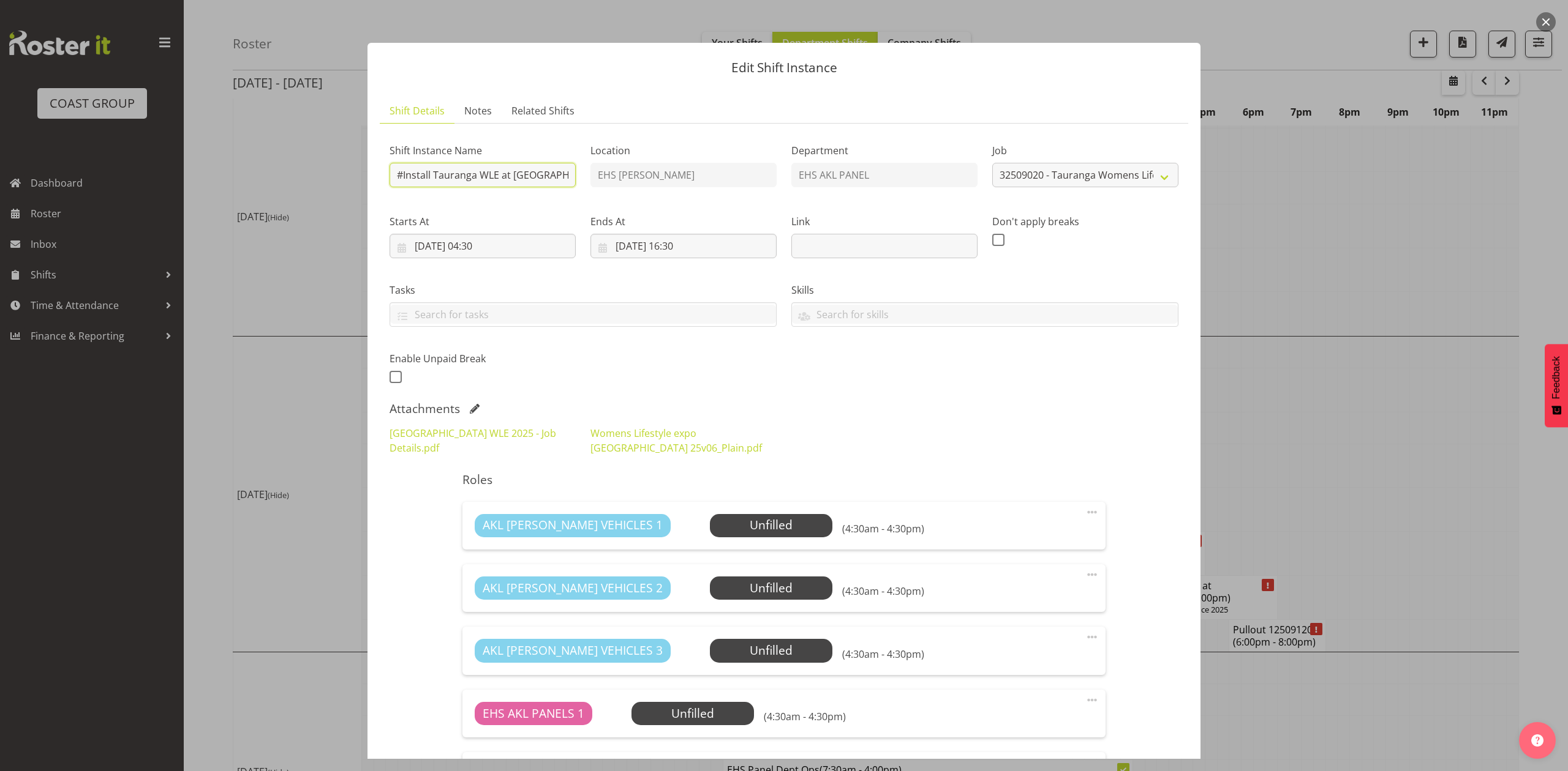
click at [549, 174] on input "#Install Tauranga WLE at [GEOGRAPHIC_DATA]. In at 7:00am." at bounding box center [483, 174] width 186 height 24
click at [534, 175] on input "#Install Tauranga WLE at [GEOGRAPHIC_DATA]. In at 7:00am." at bounding box center [483, 174] width 186 height 24
type input "#Install Tauranga WLE at [GEOGRAPHIC_DATA]. In at 8:00am."
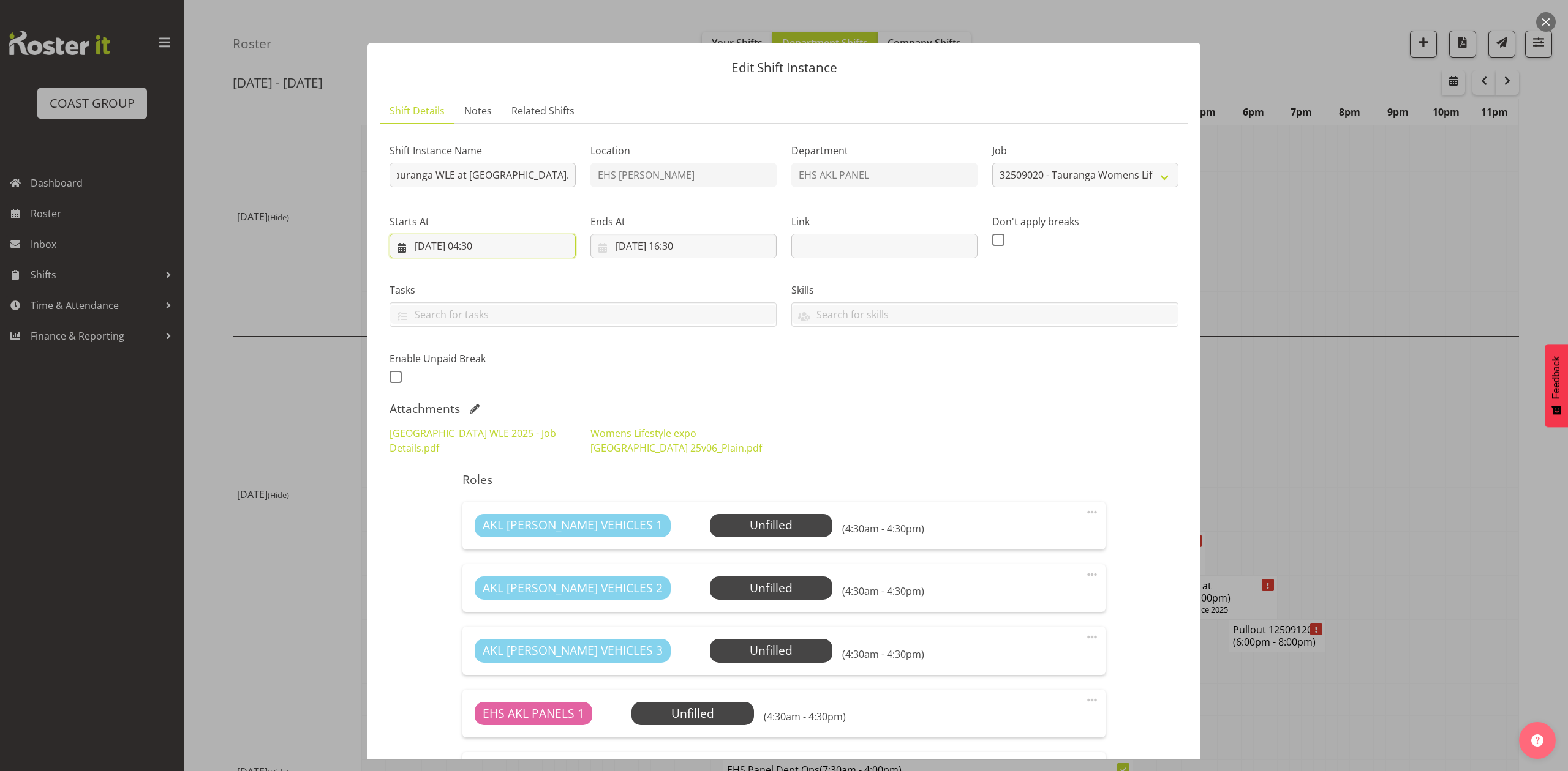
click at [489, 249] on input "[DATE] 04:30" at bounding box center [483, 246] width 186 height 24
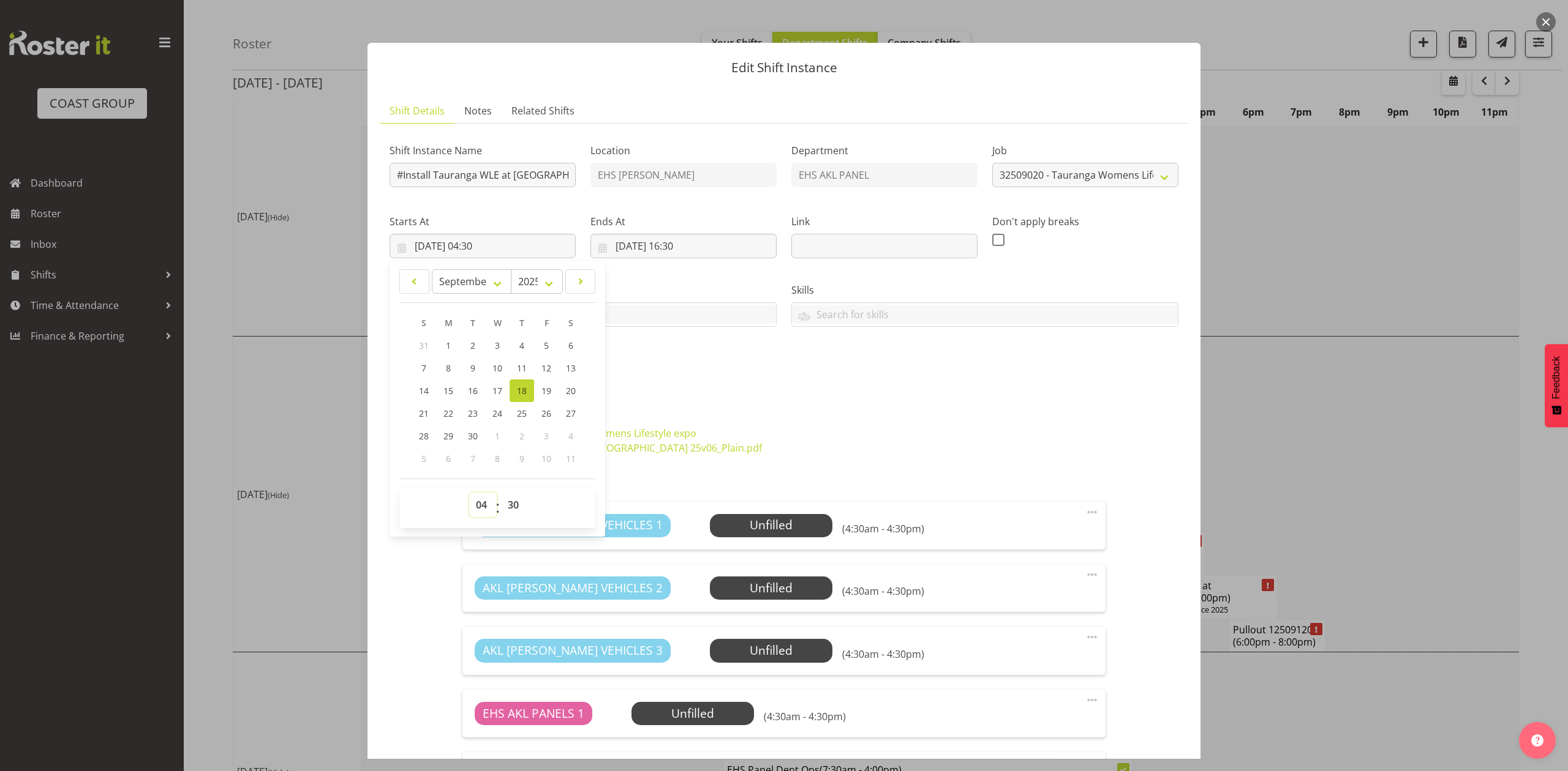
click at [481, 509] on select "00 01 02 03 04 05 06 07 08 09 10 11 12 13 14 15 16 17 18 19 20 21 22 23" at bounding box center [483, 504] width 27 height 24
select select "5"
click at [469, 493] on select "00 01 02 03 04 05 06 07 08 09 10 11 12 13 14 15 16 17 18 19 20 21 22 23" at bounding box center [483, 504] width 27 height 24
type input "[DATE] 05:30"
click at [513, 511] on select "00 01 02 03 04 05 06 07 08 09 10 11 12 13 14 15 16 17 18 19 20 21 22 23 24 25 2…" at bounding box center [514, 504] width 27 height 24
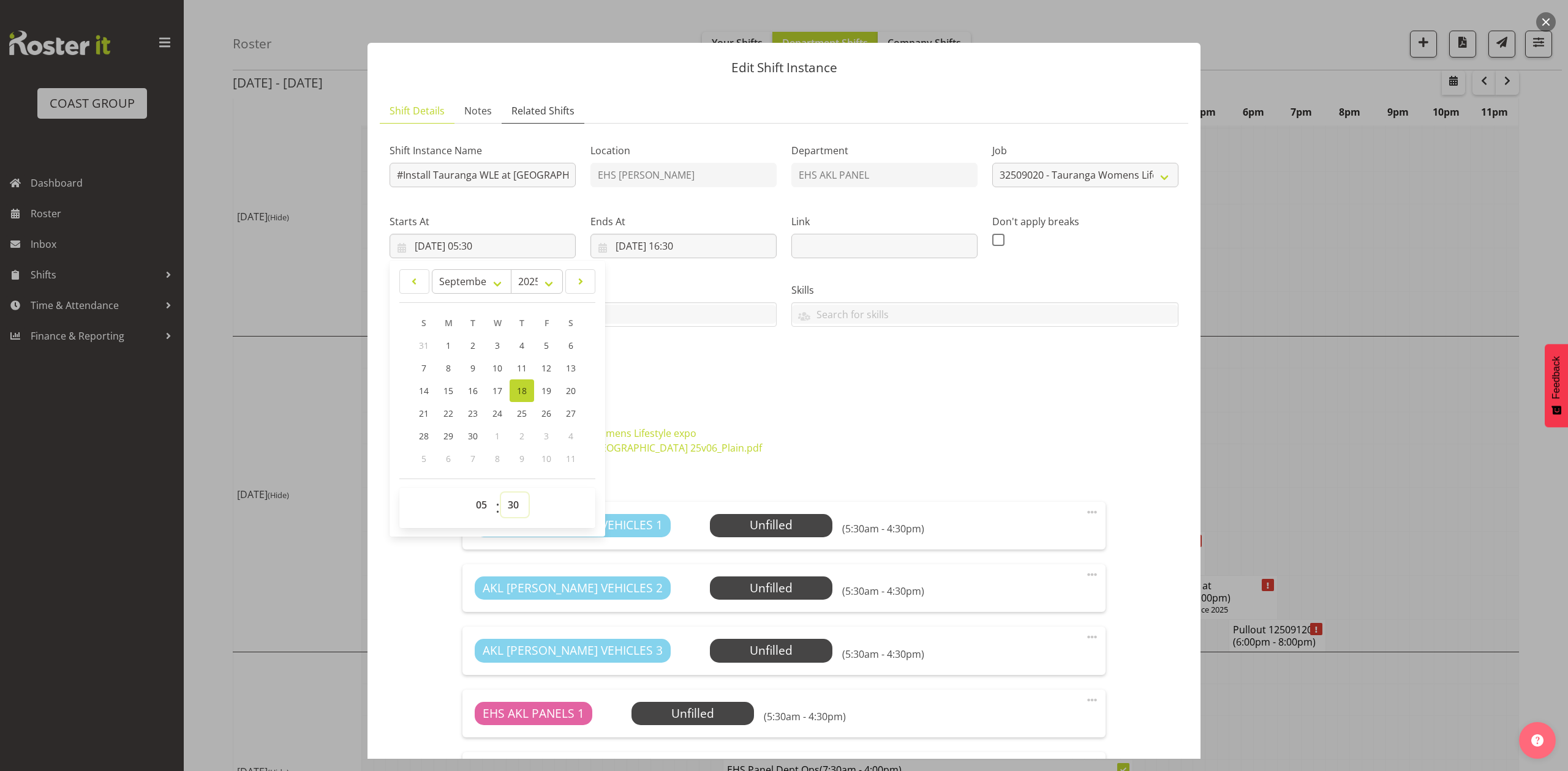
select select "0"
click at [501, 493] on select "00 01 02 03 04 05 06 07 08 09 10 11 12 13 14 15 16 17 18 19 20 21 22 23 24 25 2…" at bounding box center [514, 504] width 27 height 24
type input "[DATE] 05:00"
click at [697, 351] on div "Shift Instance Name #Install Tauranga WLE at [GEOGRAPHIC_DATA]. In at 8:00am. L…" at bounding box center [784, 260] width 804 height 268
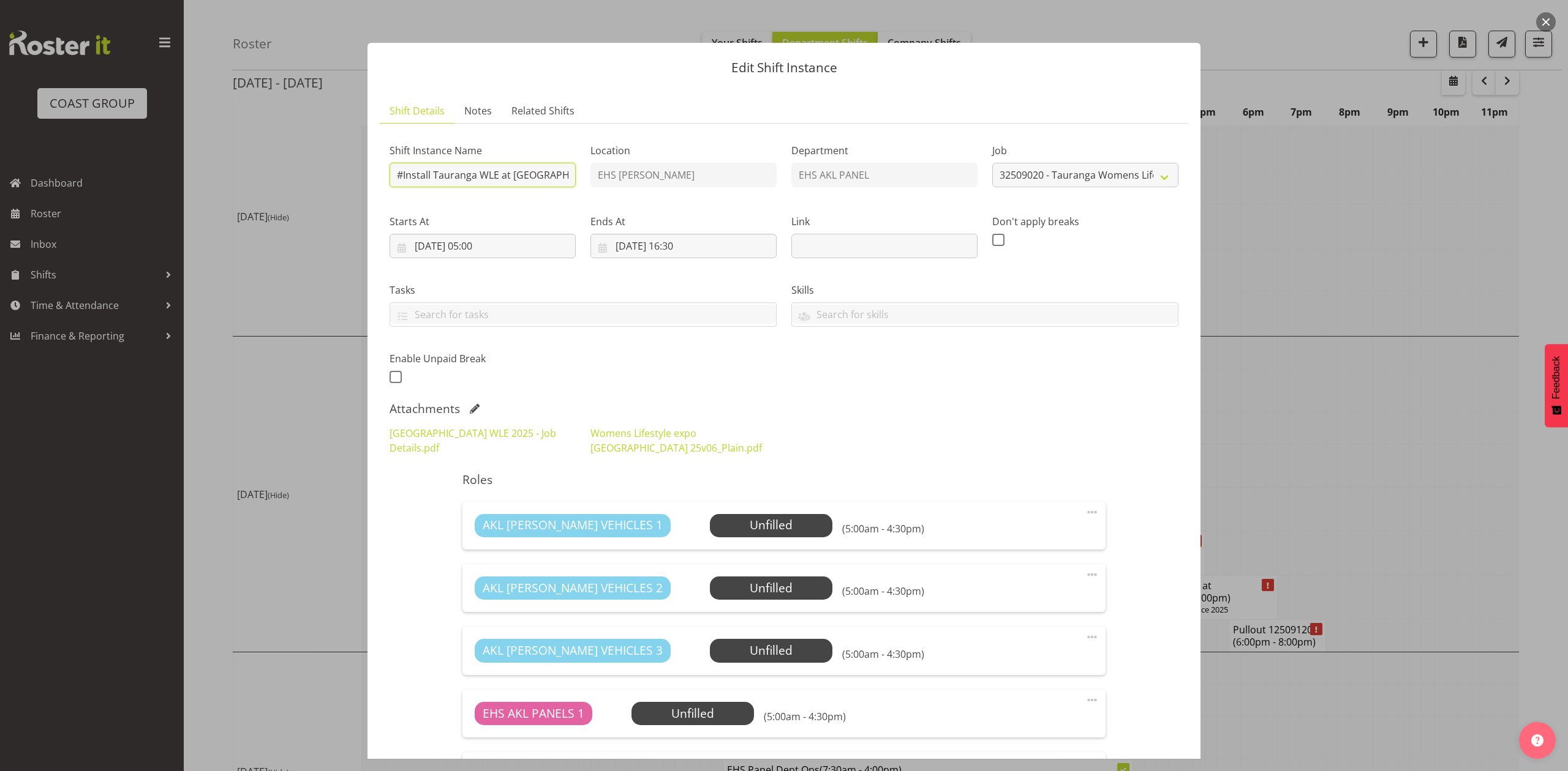
click at [405, 169] on input "#Install Tauranga WLE at [GEOGRAPHIC_DATA]. In at 8:00am." at bounding box center [483, 174] width 186 height 24
click at [405, 172] on input "#Install Tauranga WLE at [GEOGRAPHIC_DATA]. In at 8:00am." at bounding box center [483, 174] width 186 height 24
click at [402, 173] on input "#Install Tauranga WLE at [GEOGRAPHIC_DATA]. In at 8:00am." at bounding box center [483, 174] width 186 height 24
click at [427, 170] on input "Install Tauranga WLE at Mercury. In at 8:00am." at bounding box center [483, 174] width 186 height 24
type input "Install Tauranga WLE at Mercury. In at 8:00am."
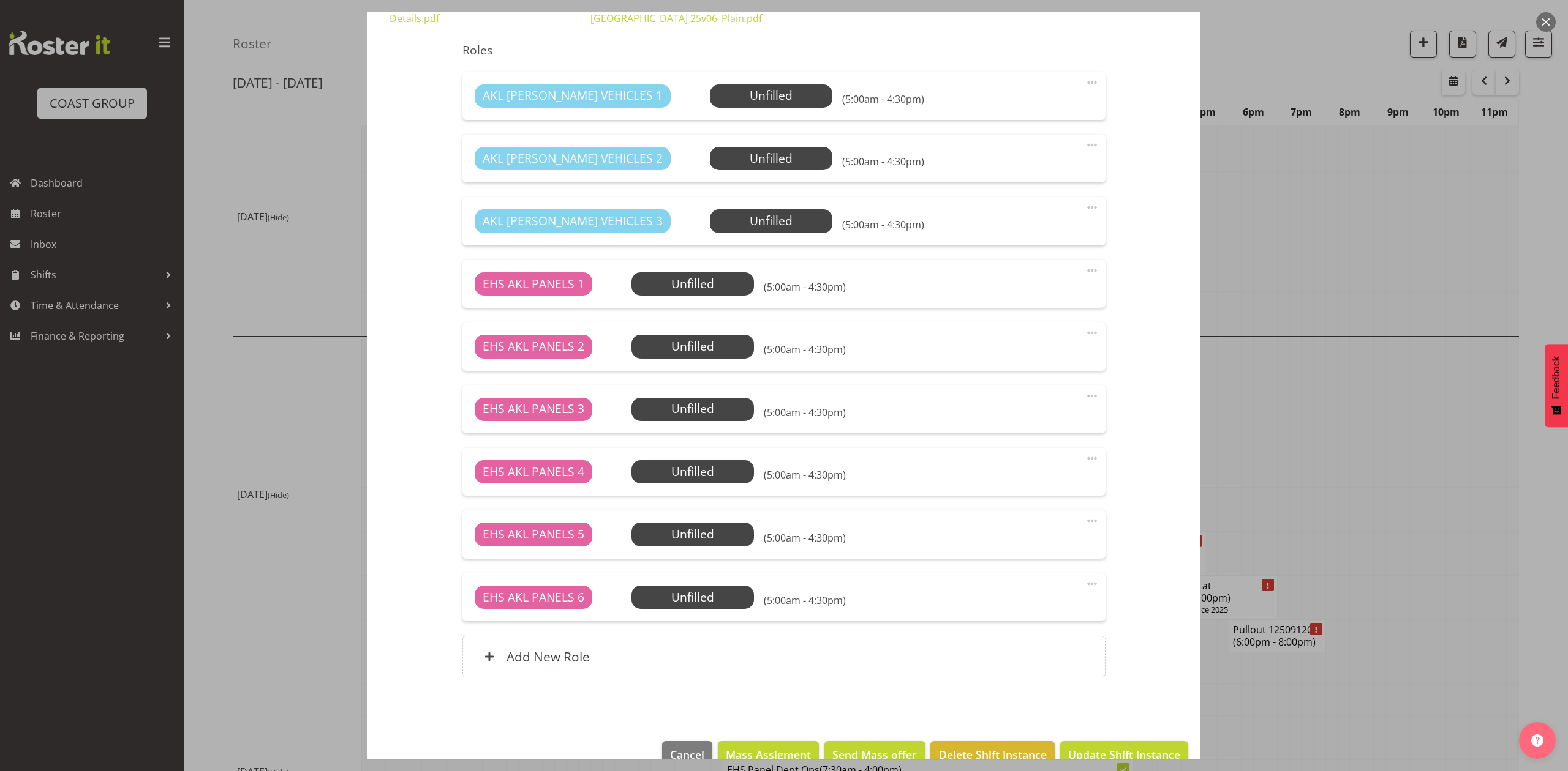
scroll to position [458, 0]
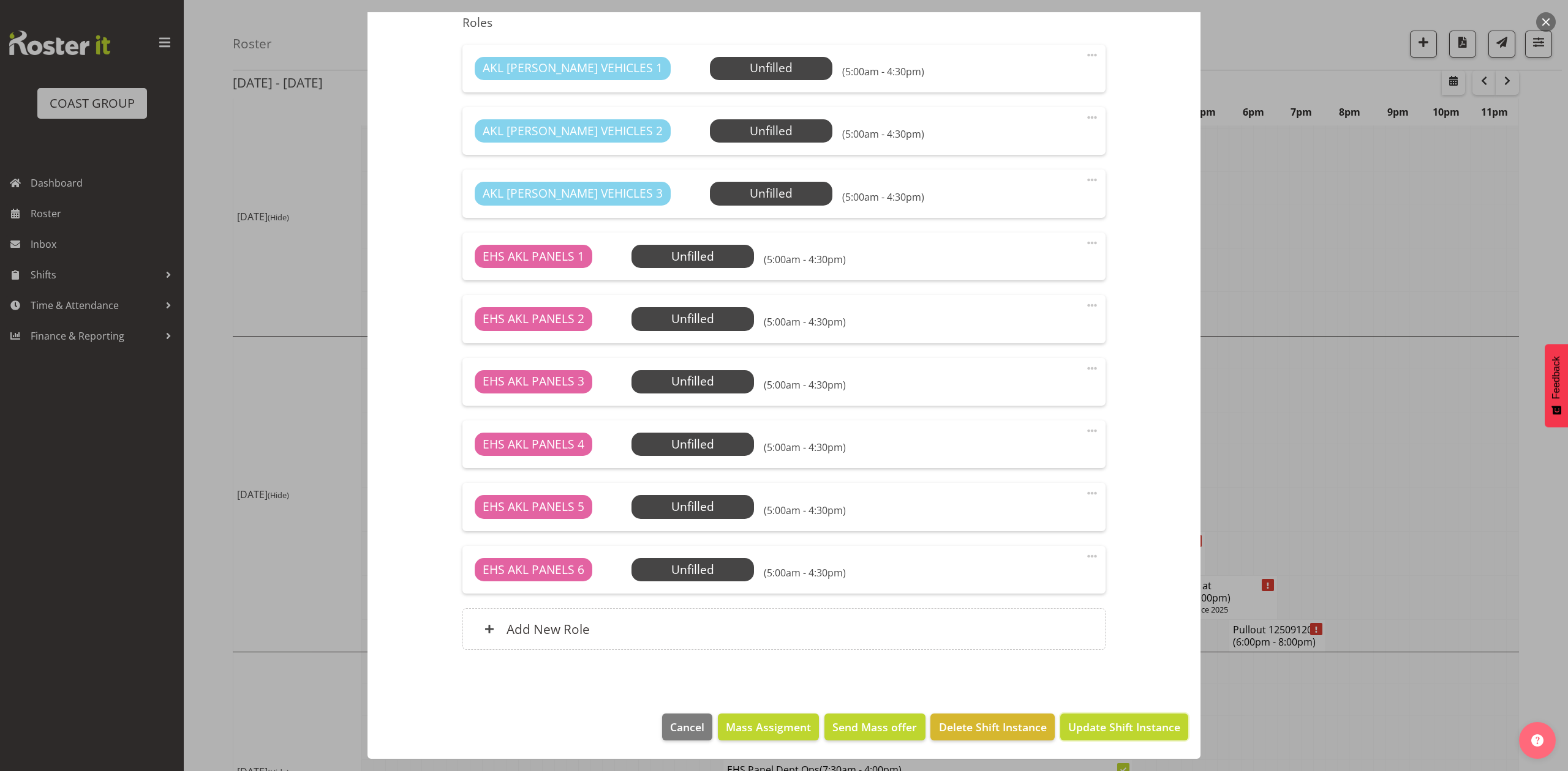
click at [1128, 723] on span "Update Shift Instance" at bounding box center [1124, 727] width 112 height 16
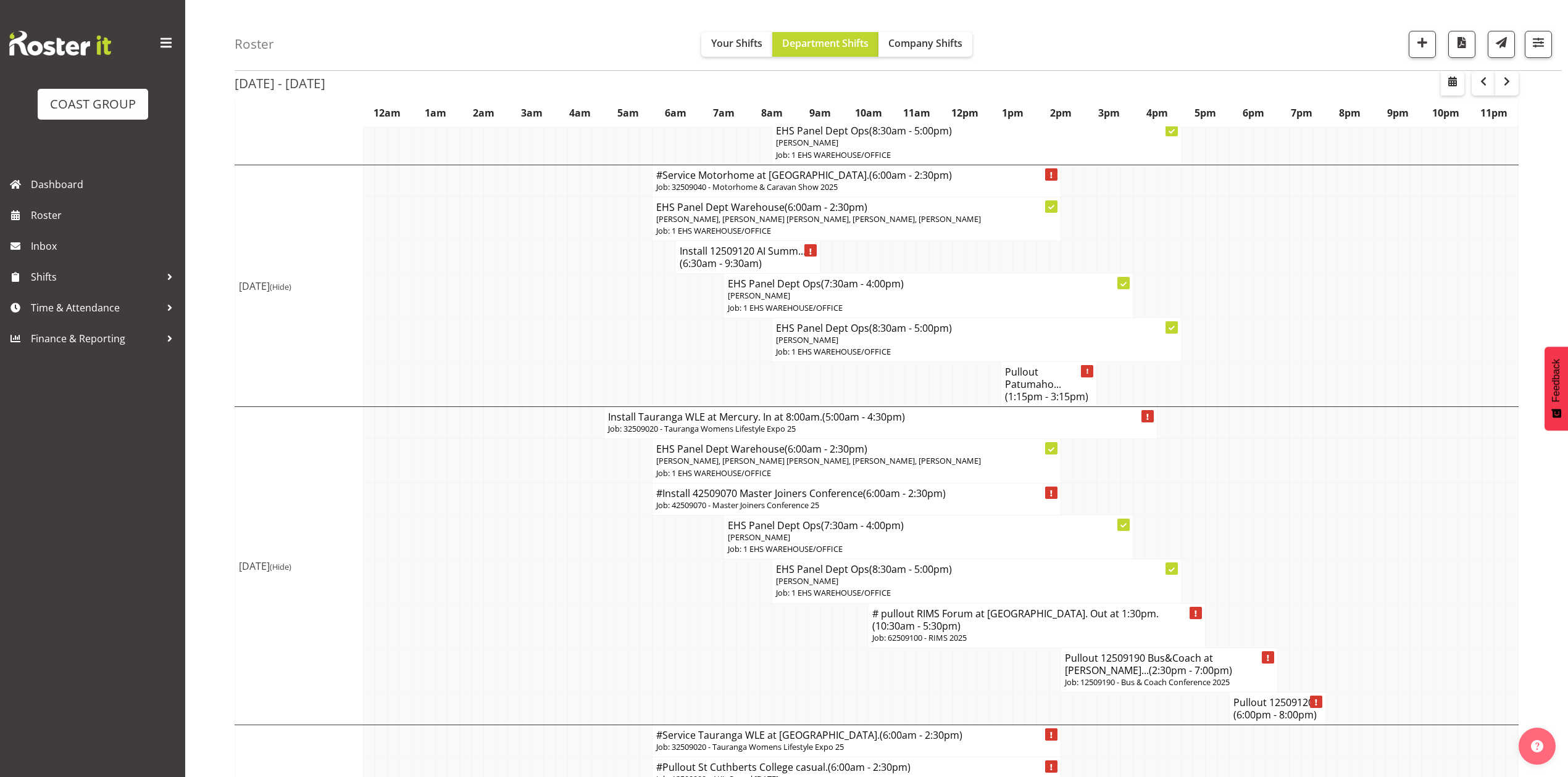
scroll to position [740, 0]
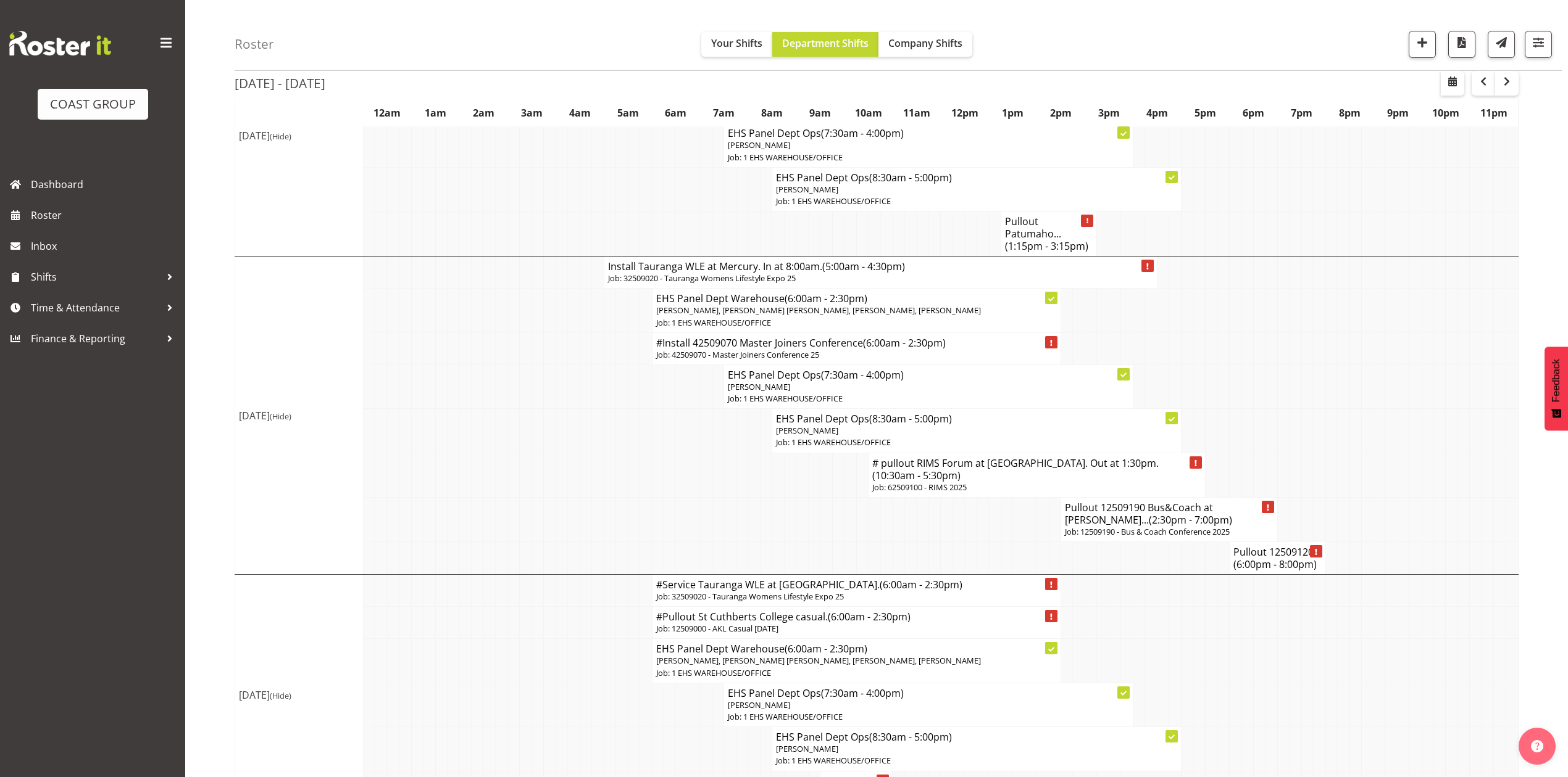
click at [1448, 365] on td at bounding box center [1451, 348] width 12 height 32
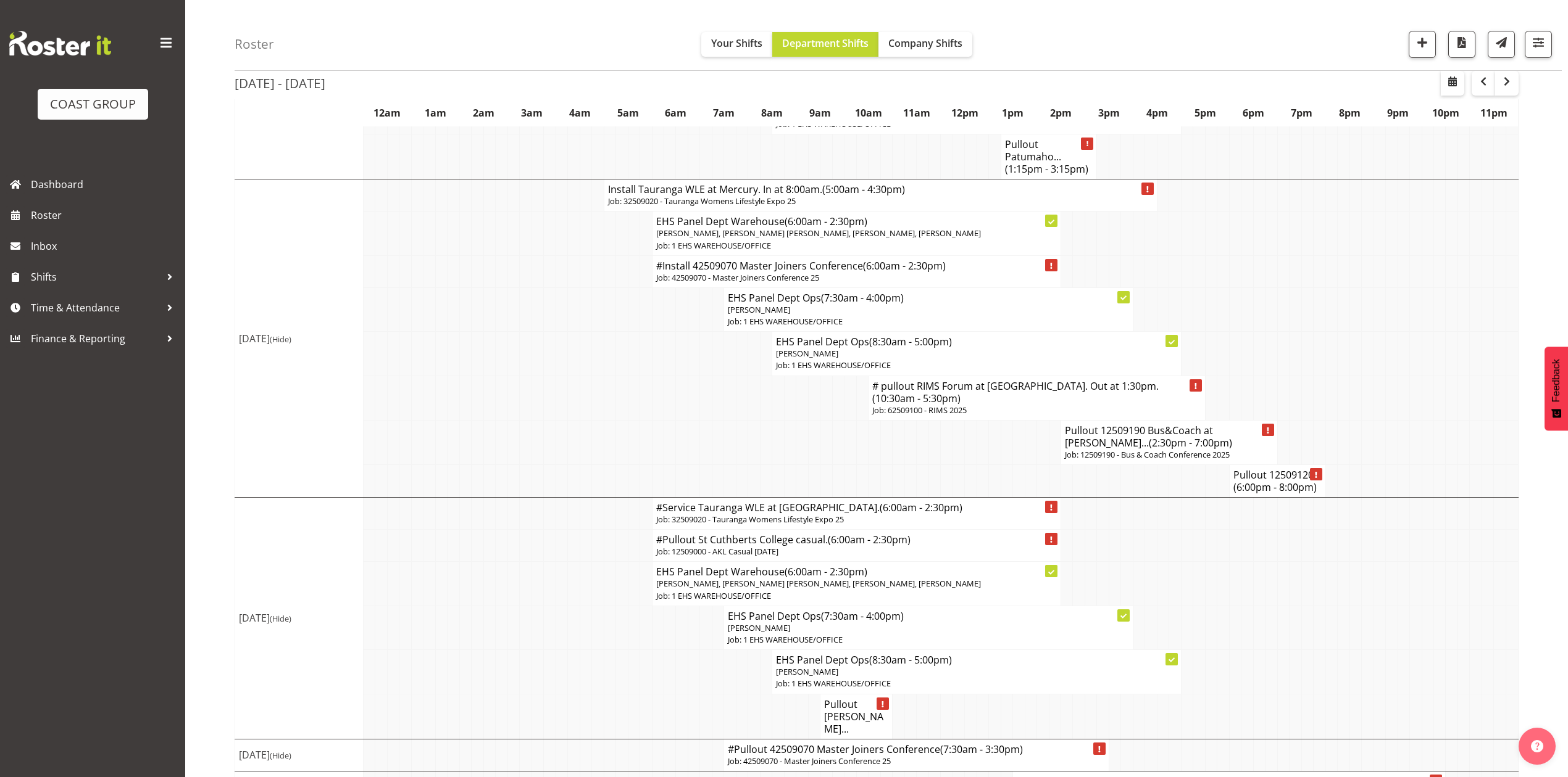
scroll to position [883, 0]
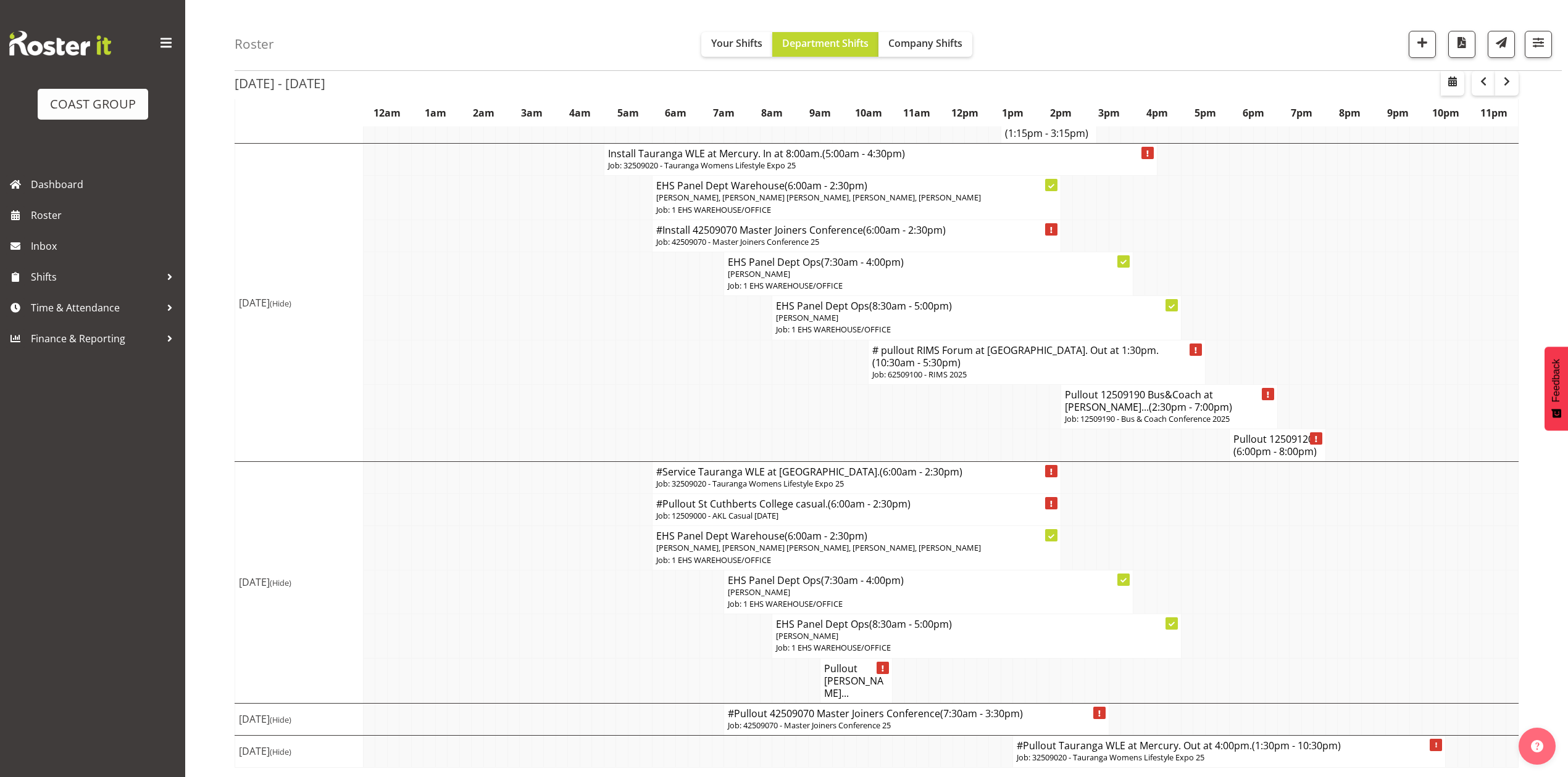
click at [1074, 745] on h4 "#Pullout Tauranga WLE at Mercury. Out at 4:00pm. (1:30pm - 10:30pm)" at bounding box center [1228, 746] width 425 height 13
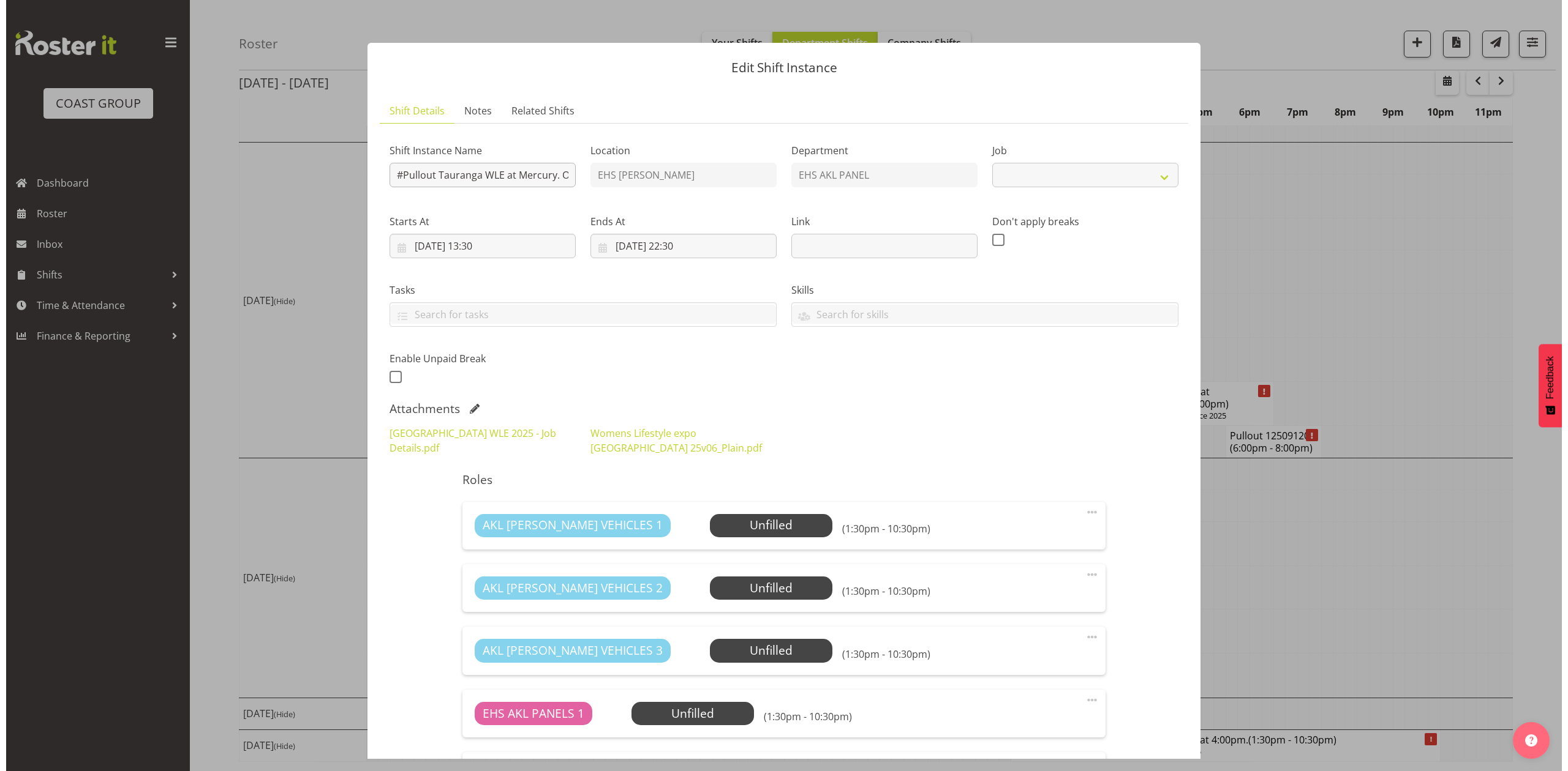
scroll to position [852, 0]
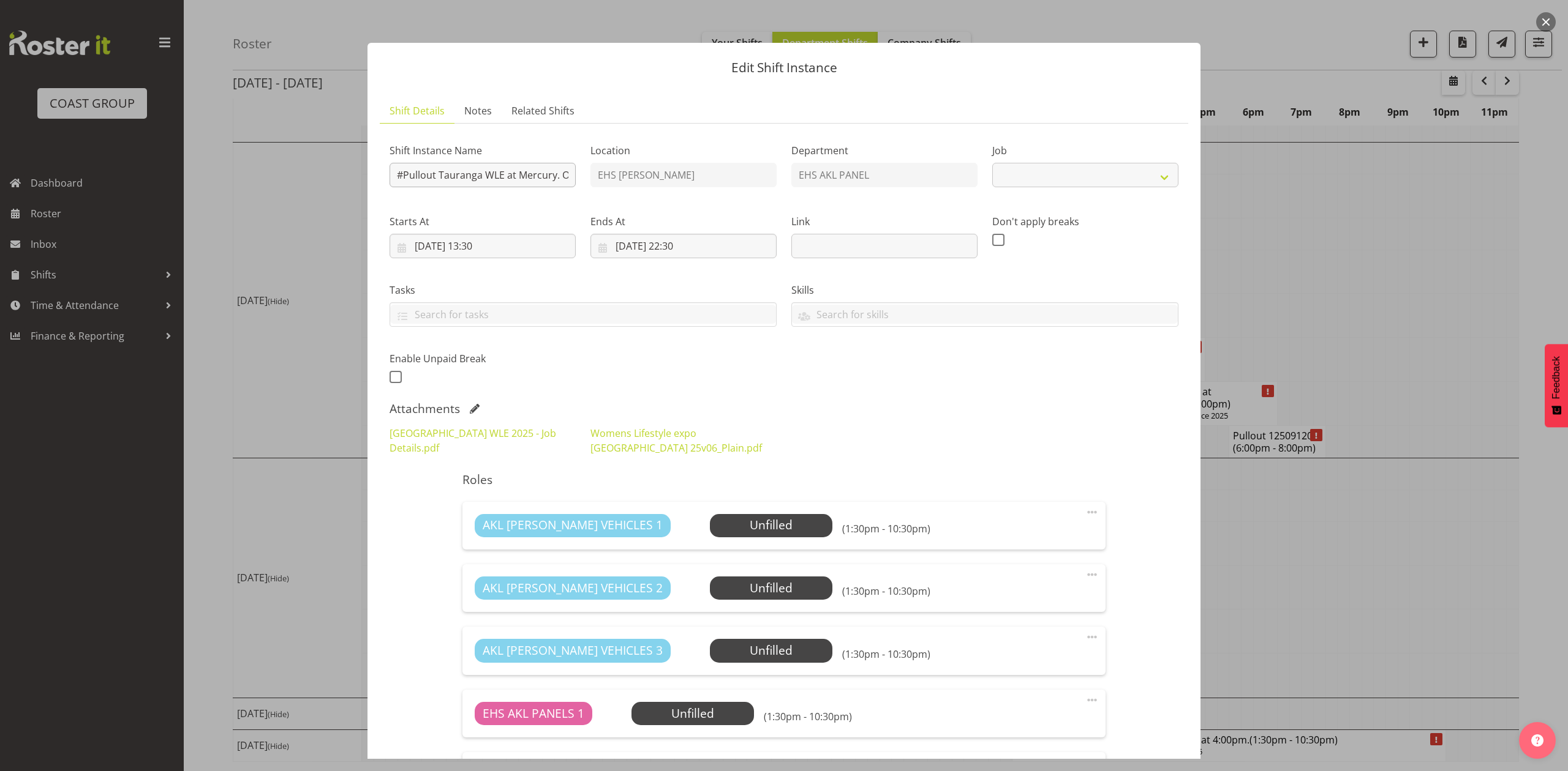
select select "8967"
click at [402, 174] on input "#Pullout Tauranga WLE at Mercury. Out at 4:00pm." at bounding box center [483, 174] width 186 height 24
click at [430, 176] on input "Pullout Tauranga WLE at Mercury. Out at 4:00pm." at bounding box center [483, 174] width 186 height 24
click at [433, 176] on input "Pullout Tauranga WLE at Mercury. Out at 4:00pm." at bounding box center [483, 174] width 186 height 24
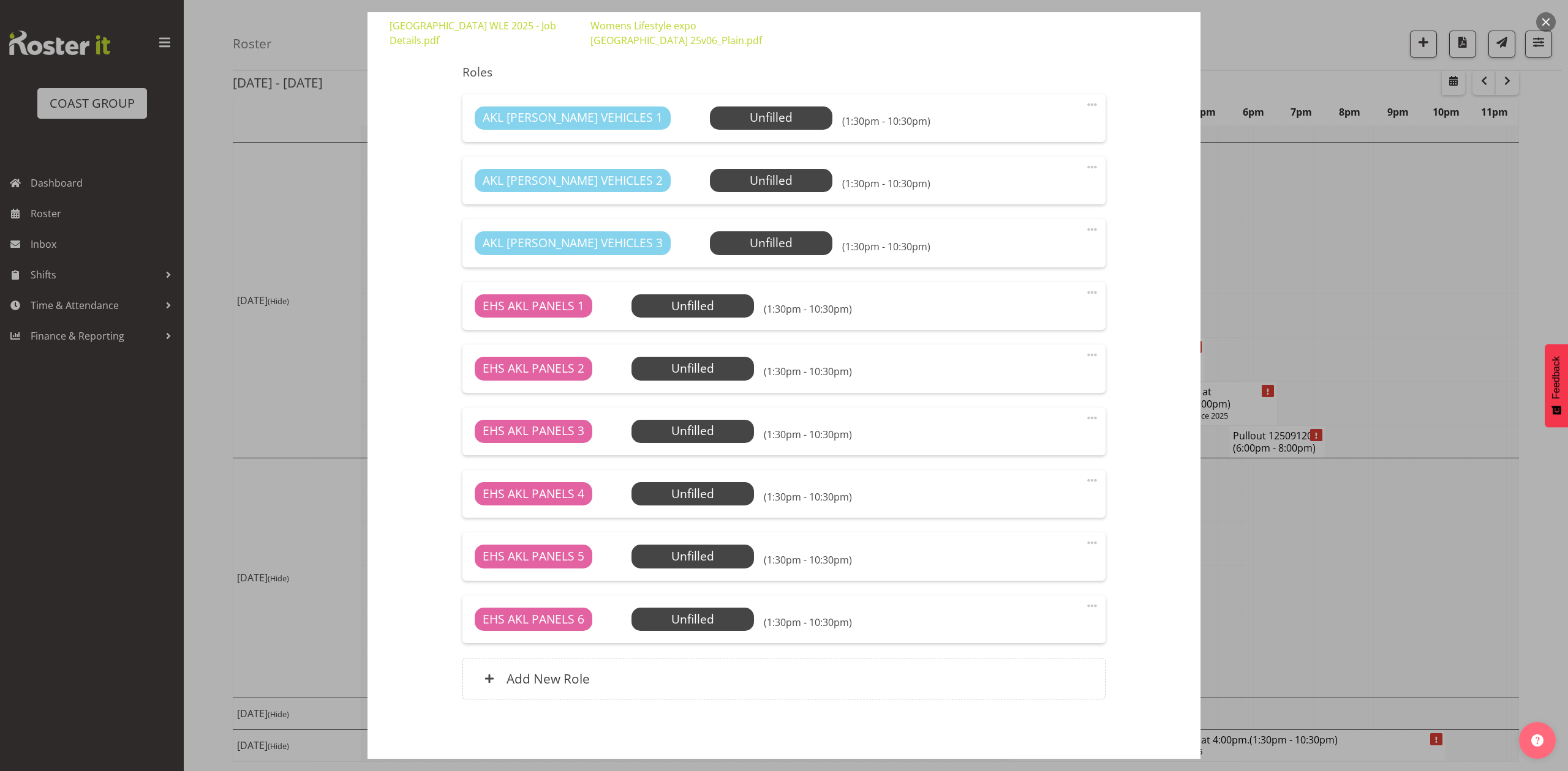
scroll to position [81, 0]
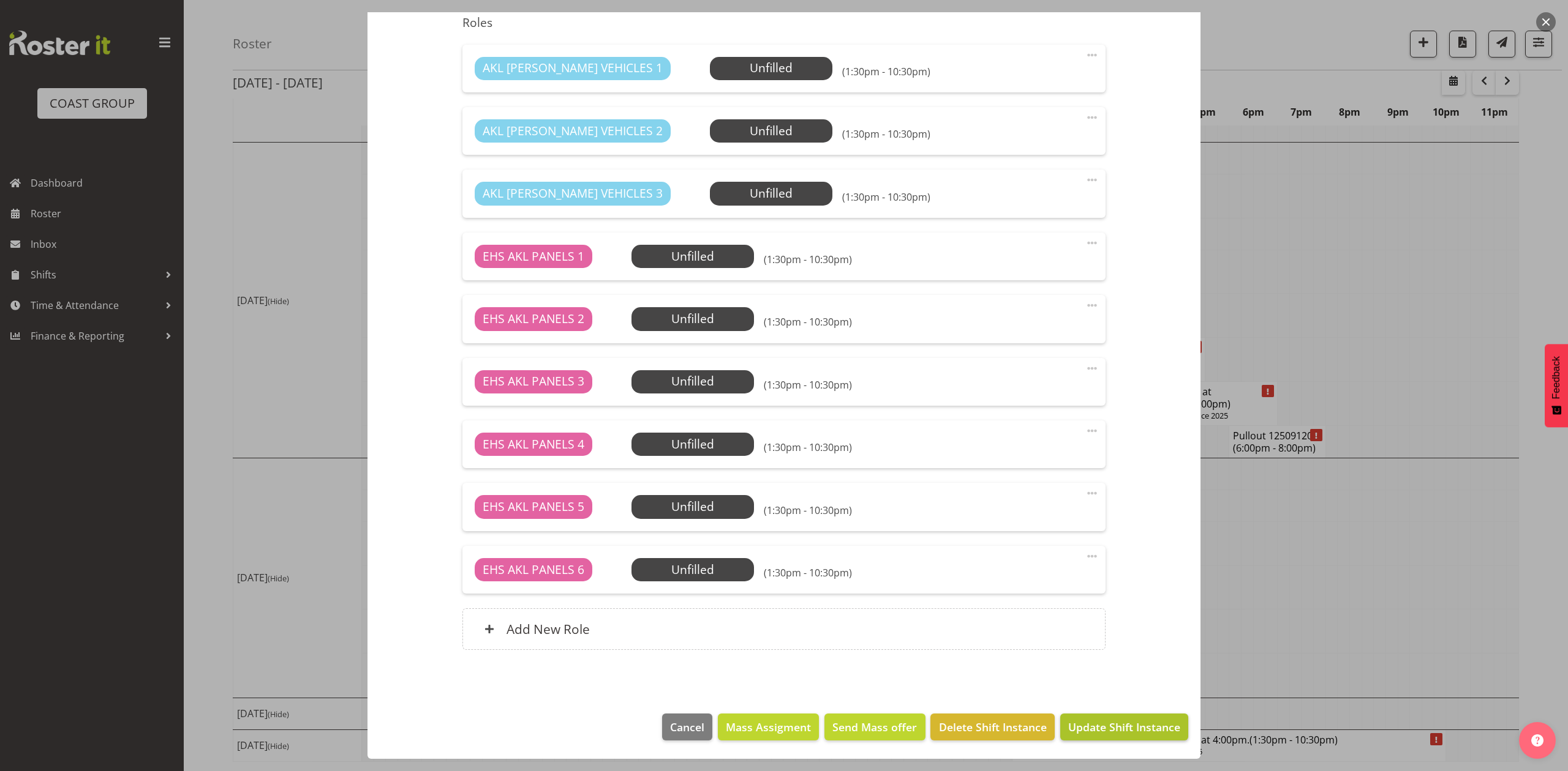
type input "Pullout 32509020Tauranga WLE at [GEOGRAPHIC_DATA]. Out at 4:00pm."
click at [1140, 731] on span "Update Shift Instance" at bounding box center [1124, 727] width 112 height 16
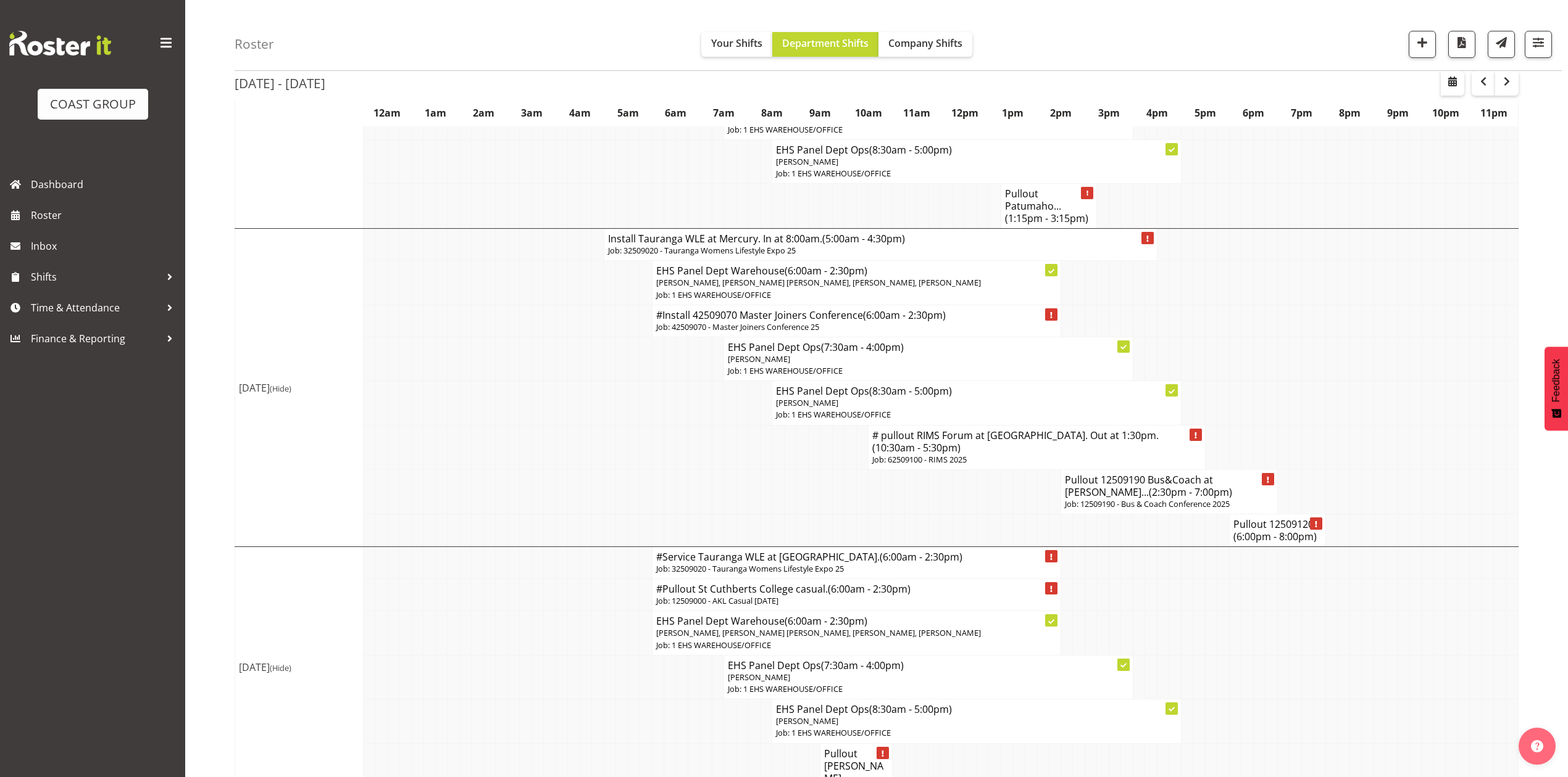
scroll to position [740, 0]
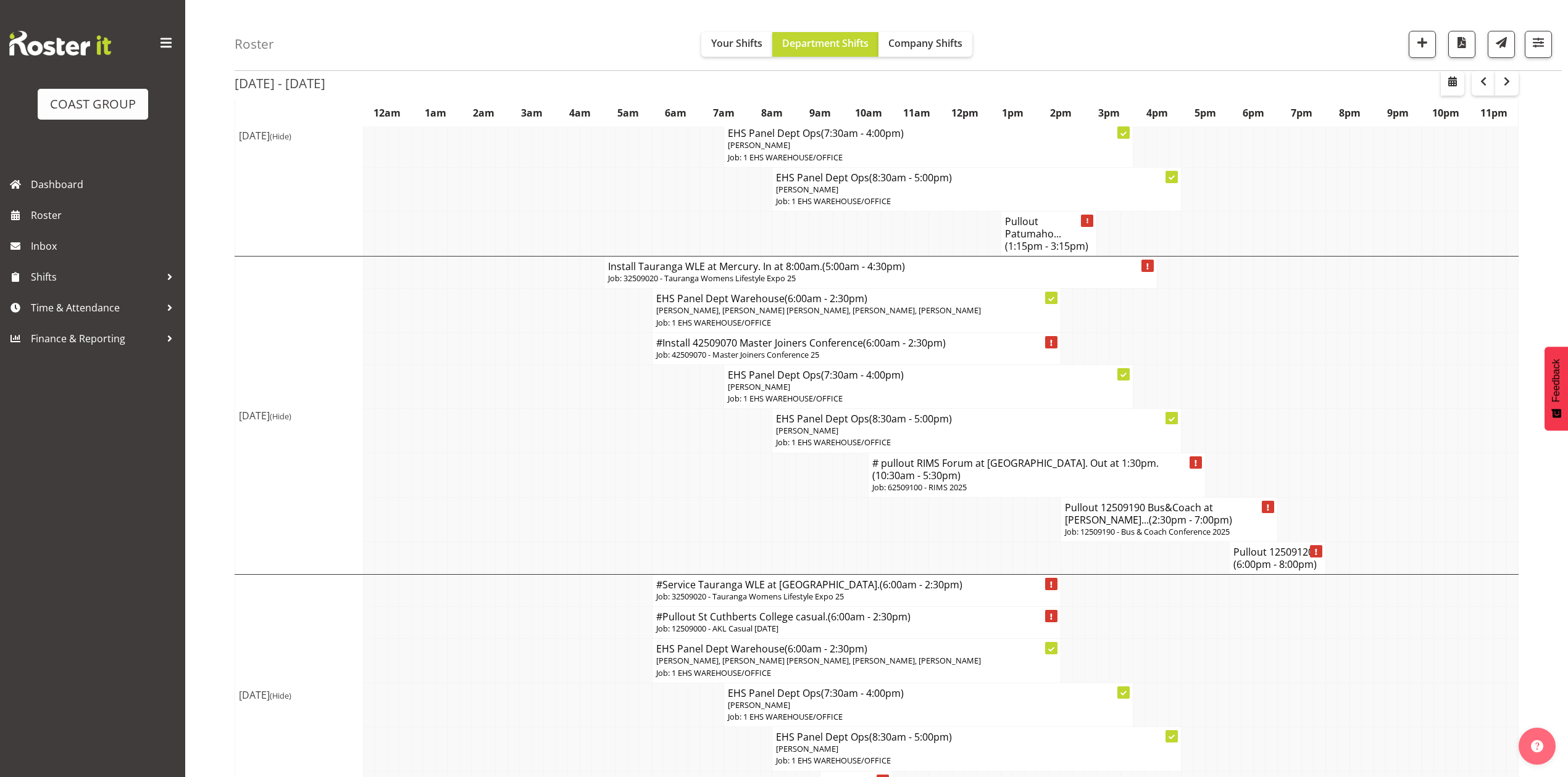
click at [753, 273] on h4 "Install Tauranga WLE at Mercury. In at 8:00am. (5:00am - 4:30pm)" at bounding box center [880, 266] width 545 height 13
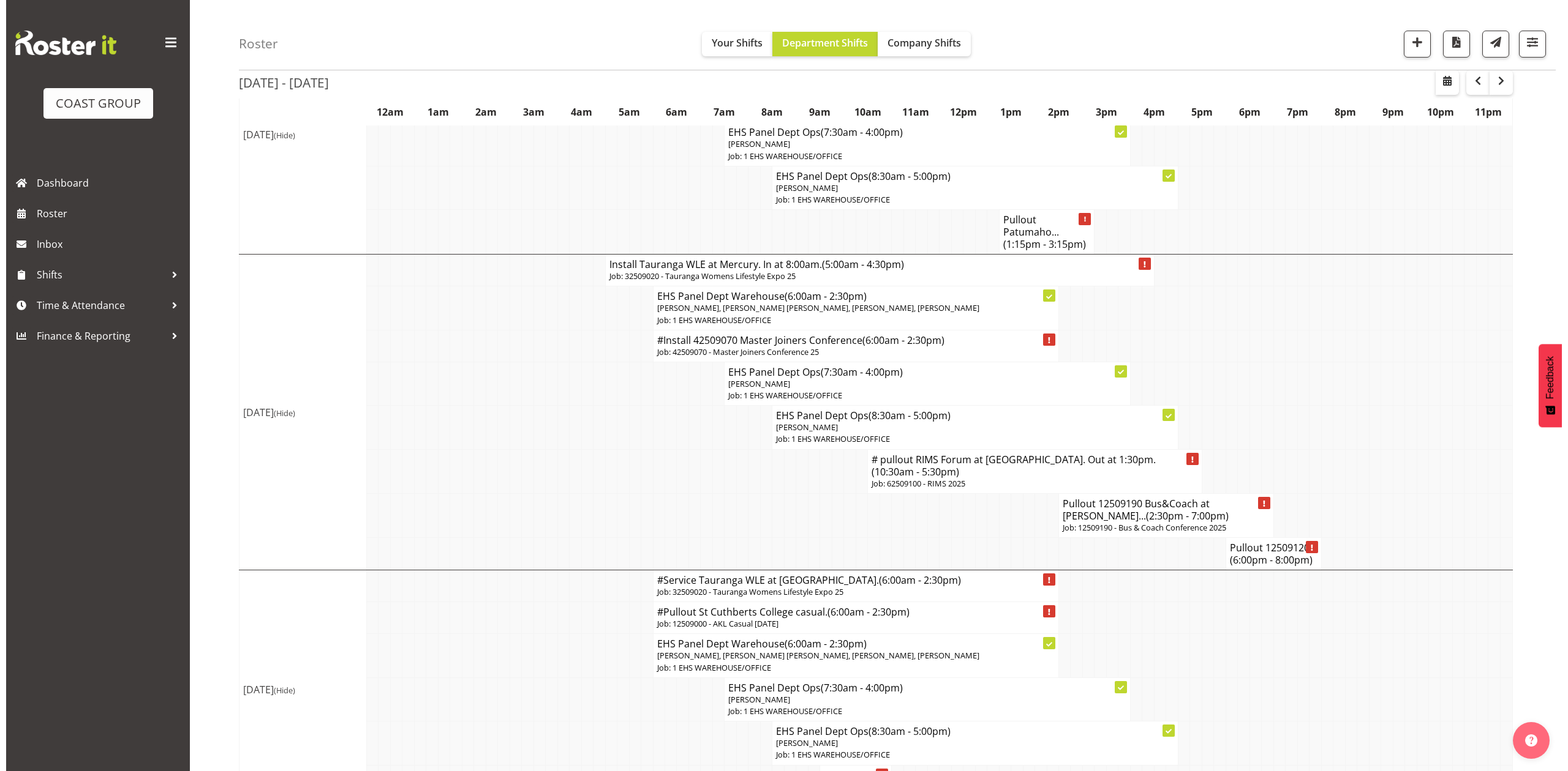
scroll to position [723, 0]
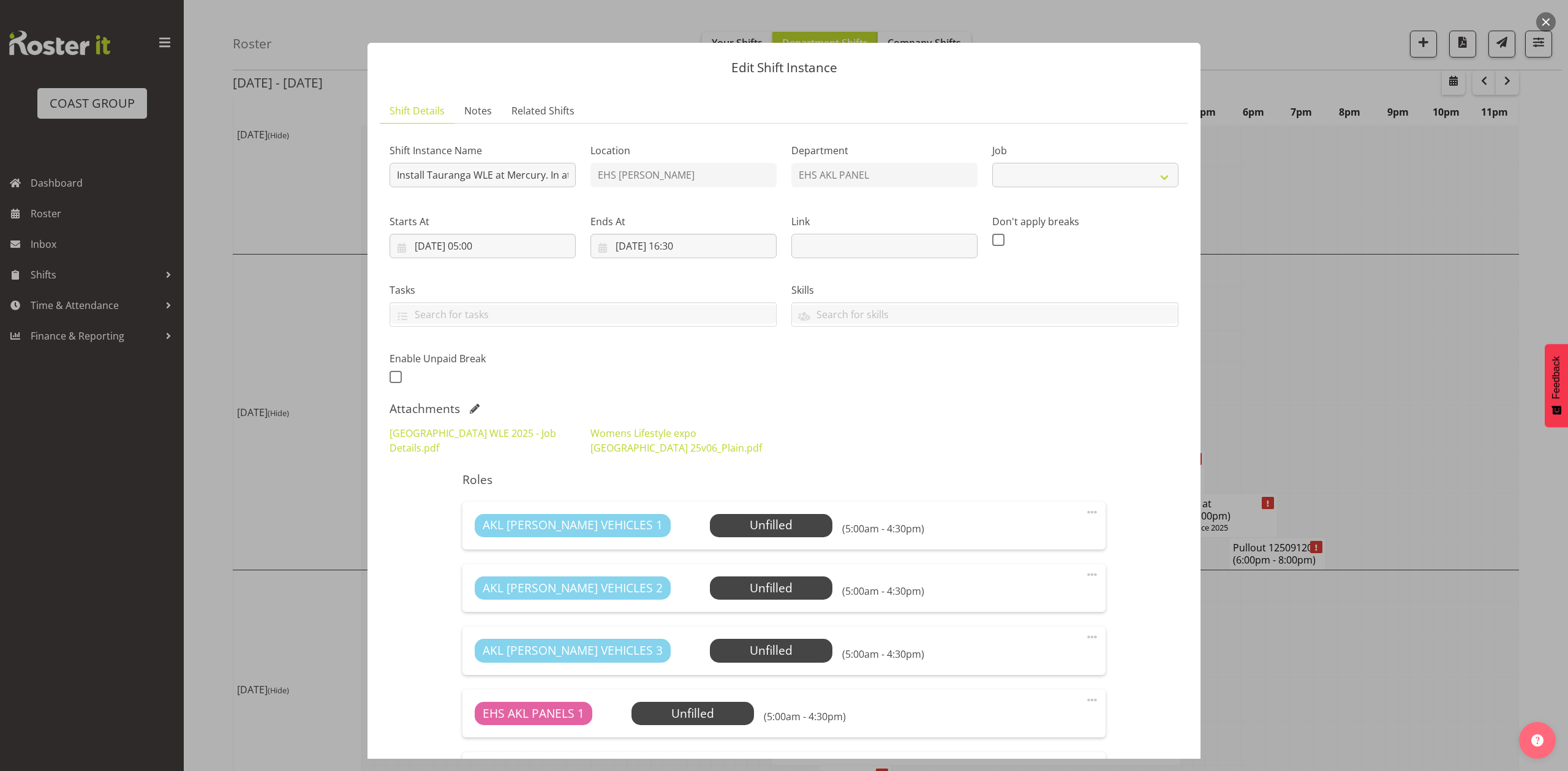
select select "8967"
click at [427, 172] on input "Install Tauranga WLE at Mercury. In at 8:00am." at bounding box center [483, 174] width 186 height 24
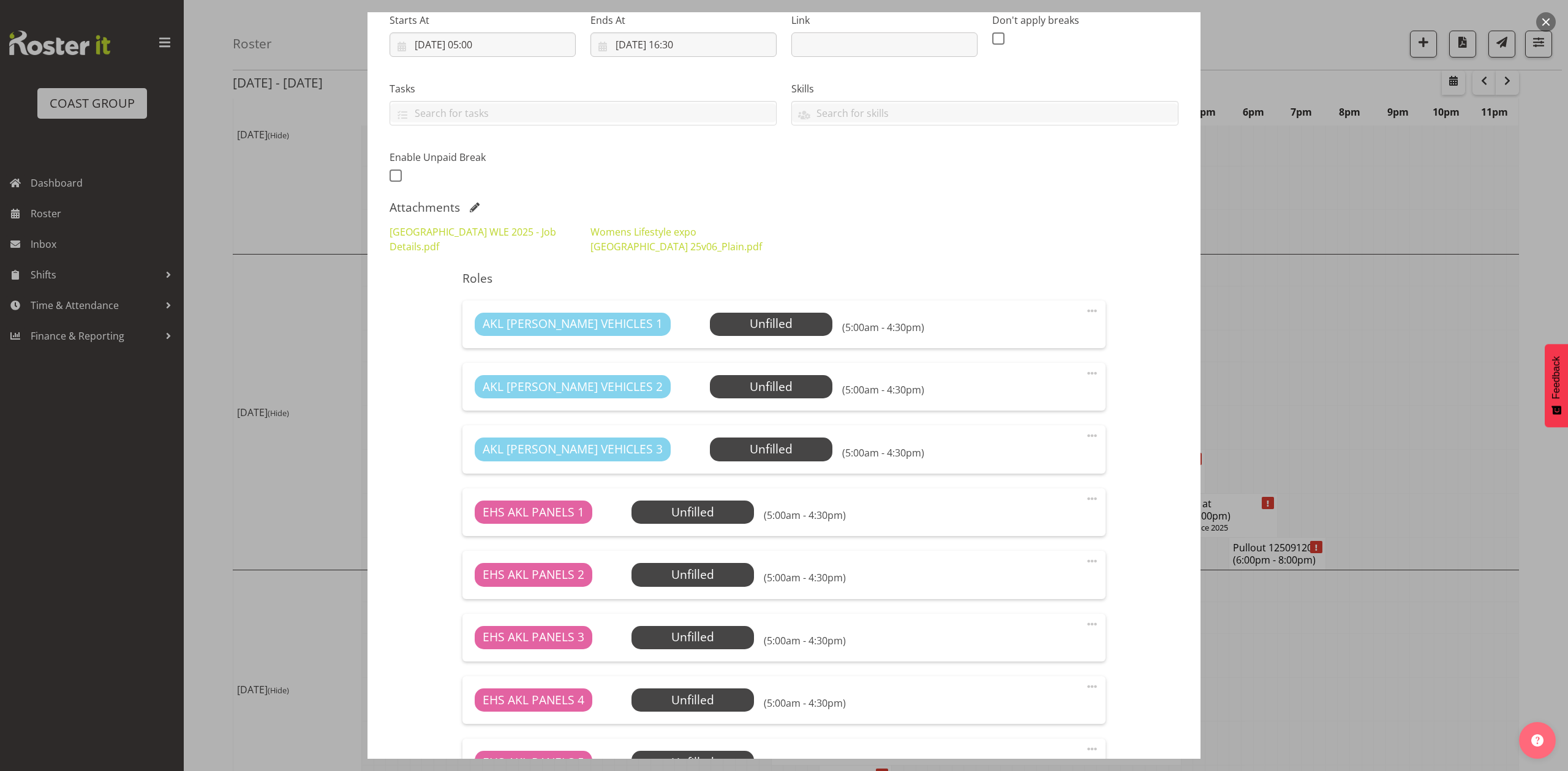
scroll to position [458, 0]
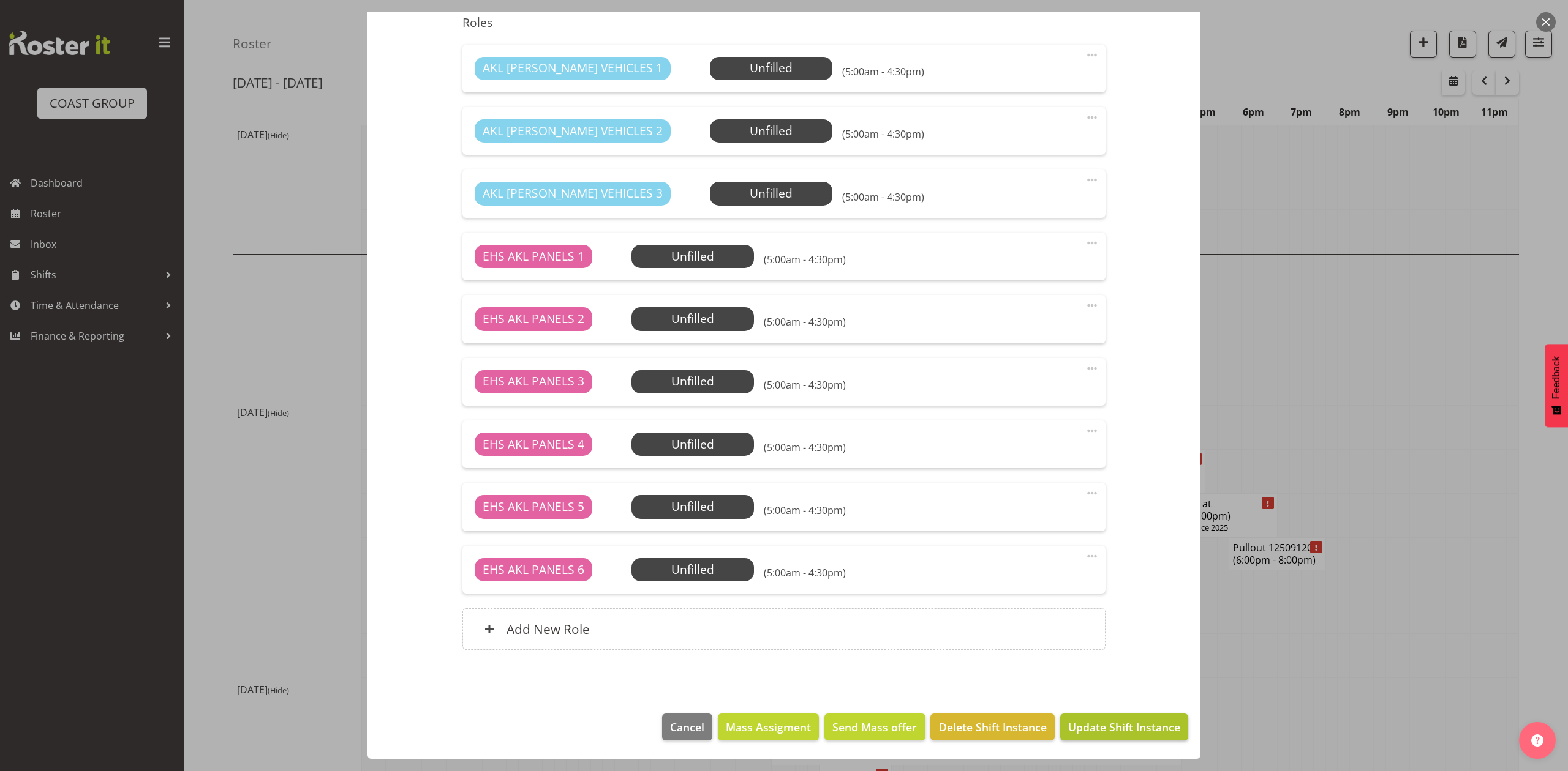
type input "Install 32509020 Tauranga WLE at [GEOGRAPHIC_DATA]. In at 8:00am."
click at [1099, 718] on button "Update Shift Instance" at bounding box center [1124, 727] width 128 height 27
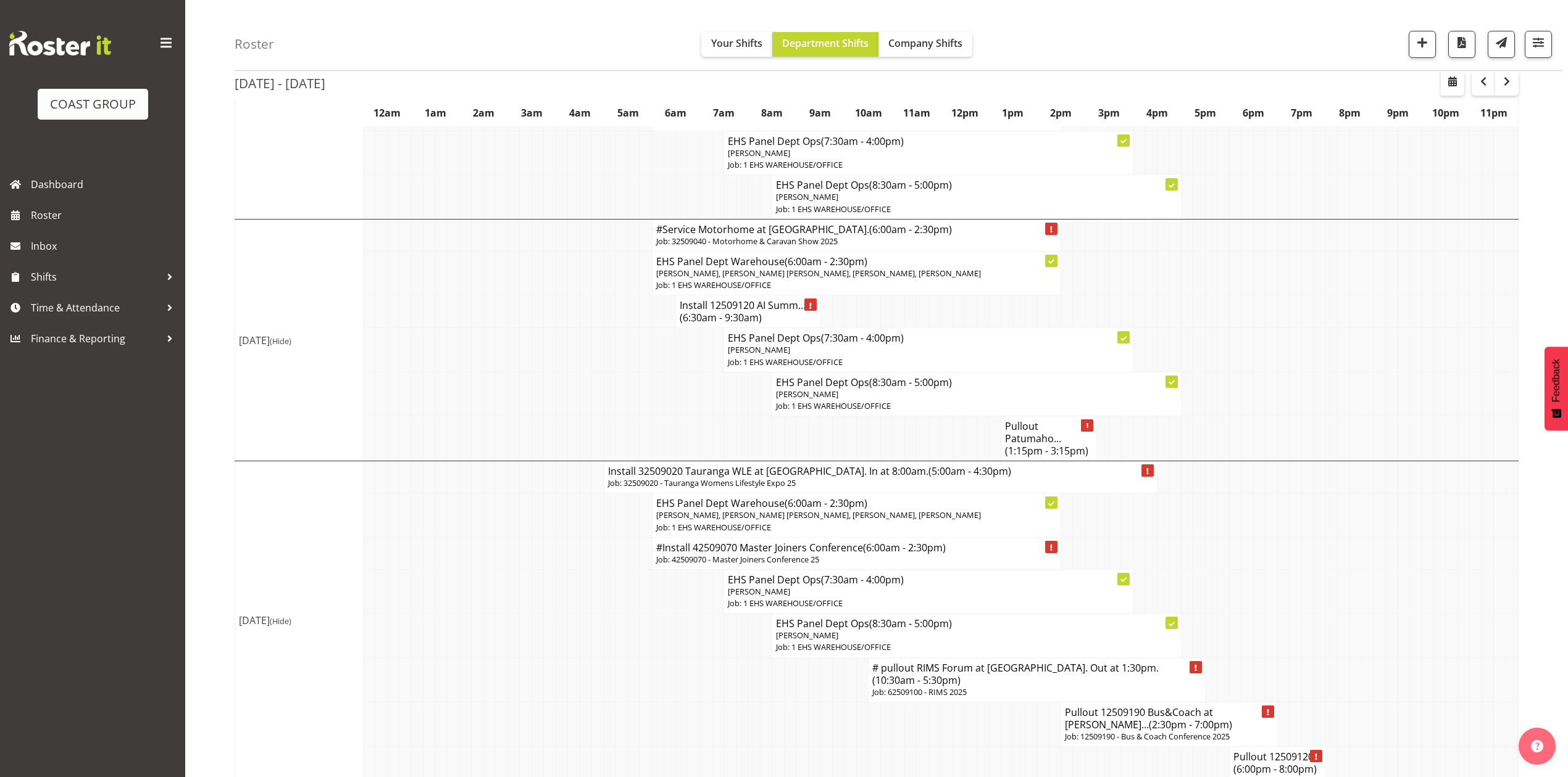
scroll to position [575, 0]
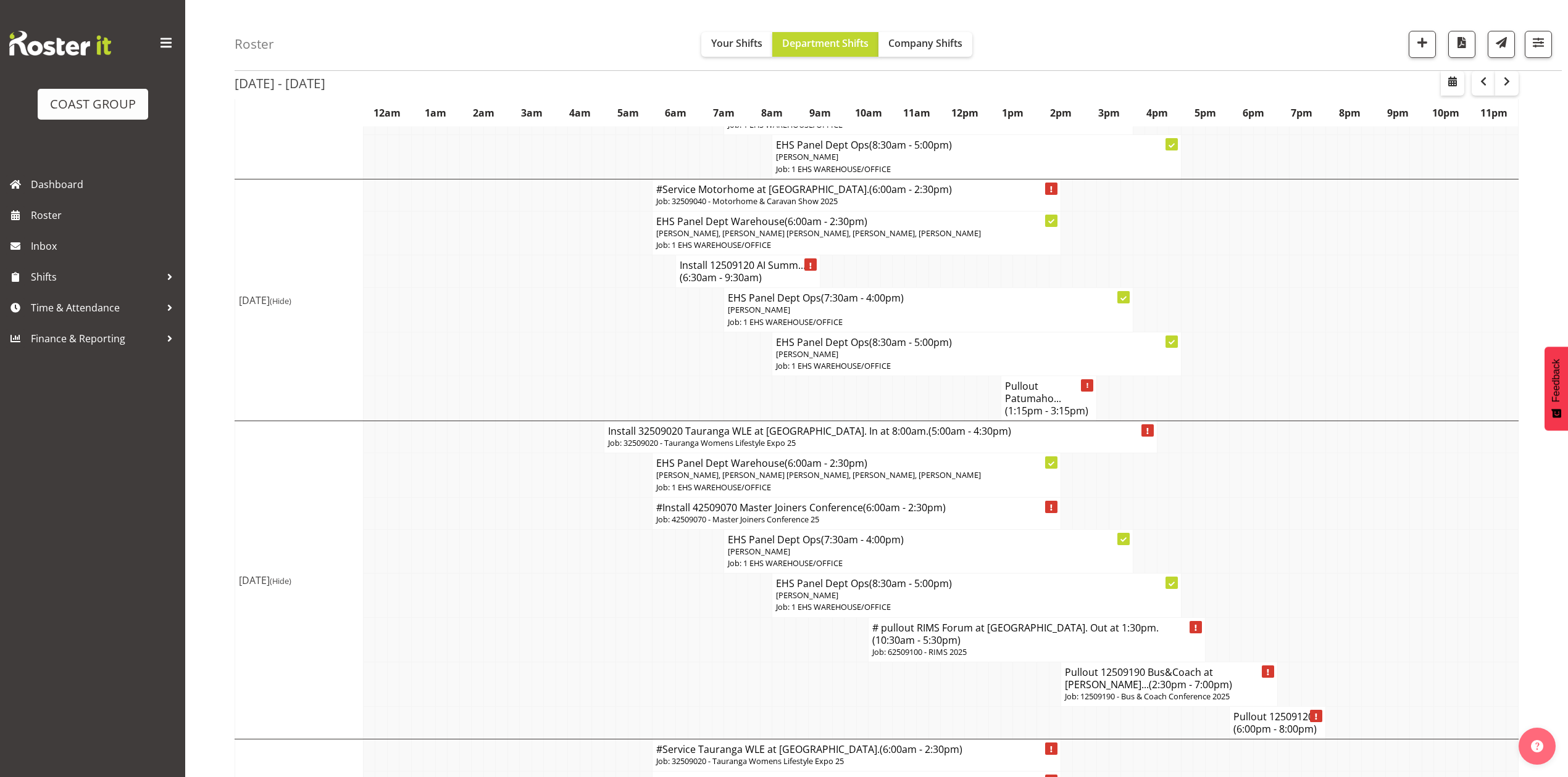
click at [695, 437] on h4 "Install 32509020 Tauranga WLE at [GEOGRAPHIC_DATA]. In at 8:00am. (5:00am - 4:3…" at bounding box center [880, 431] width 545 height 13
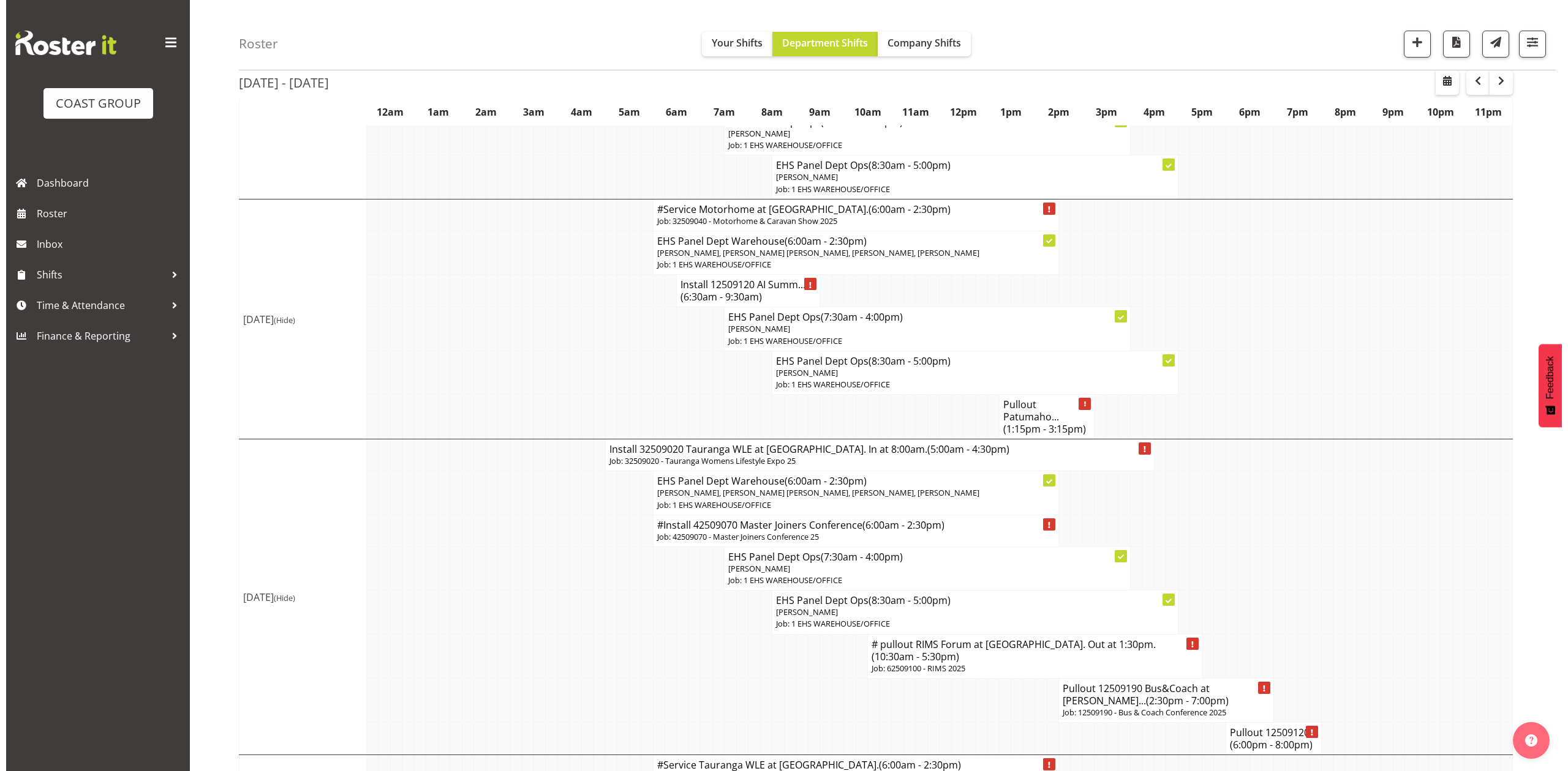
scroll to position [537, 0]
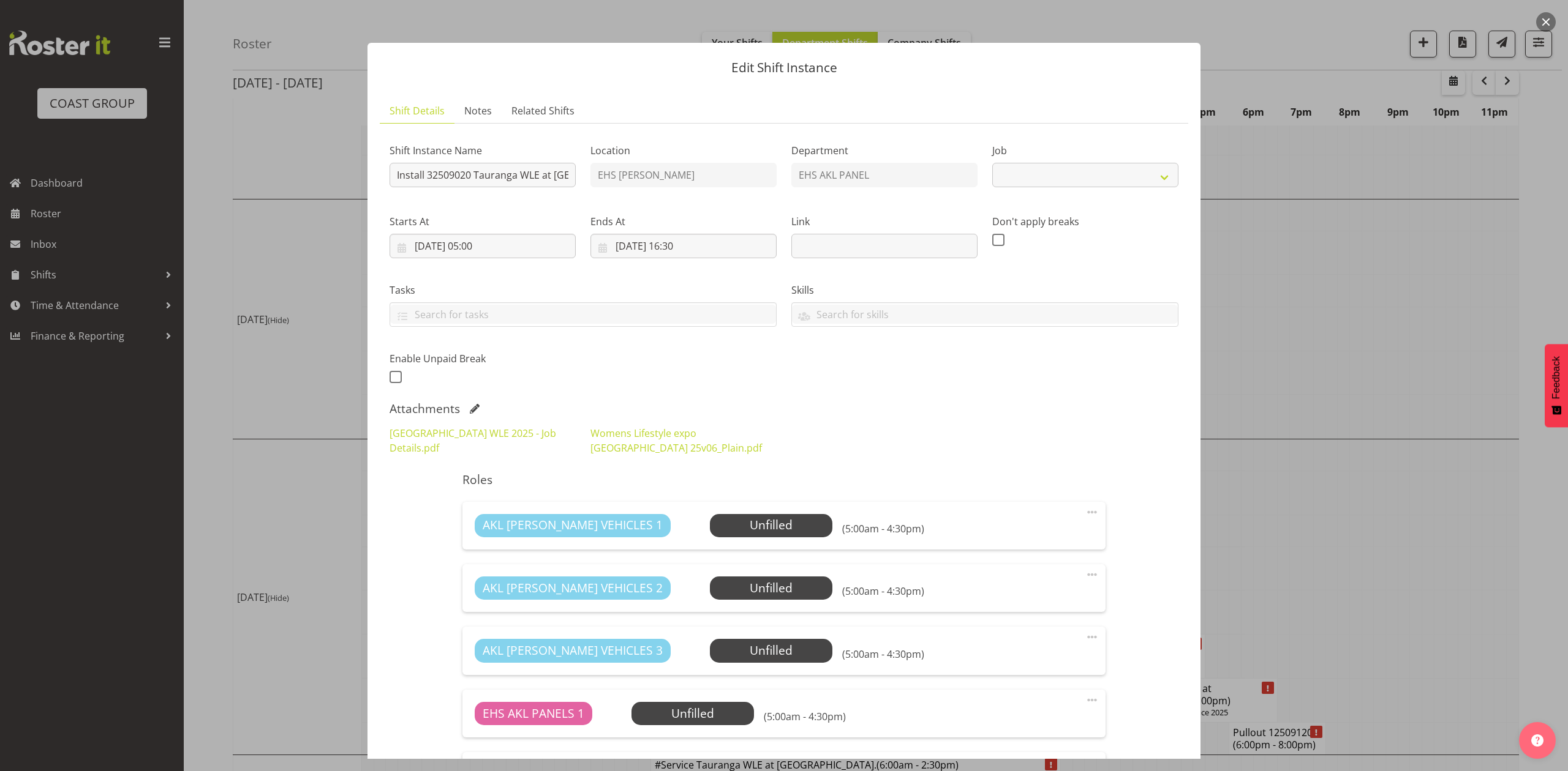
select select "8967"
click at [469, 409] on span at bounding box center [474, 409] width 10 height 10
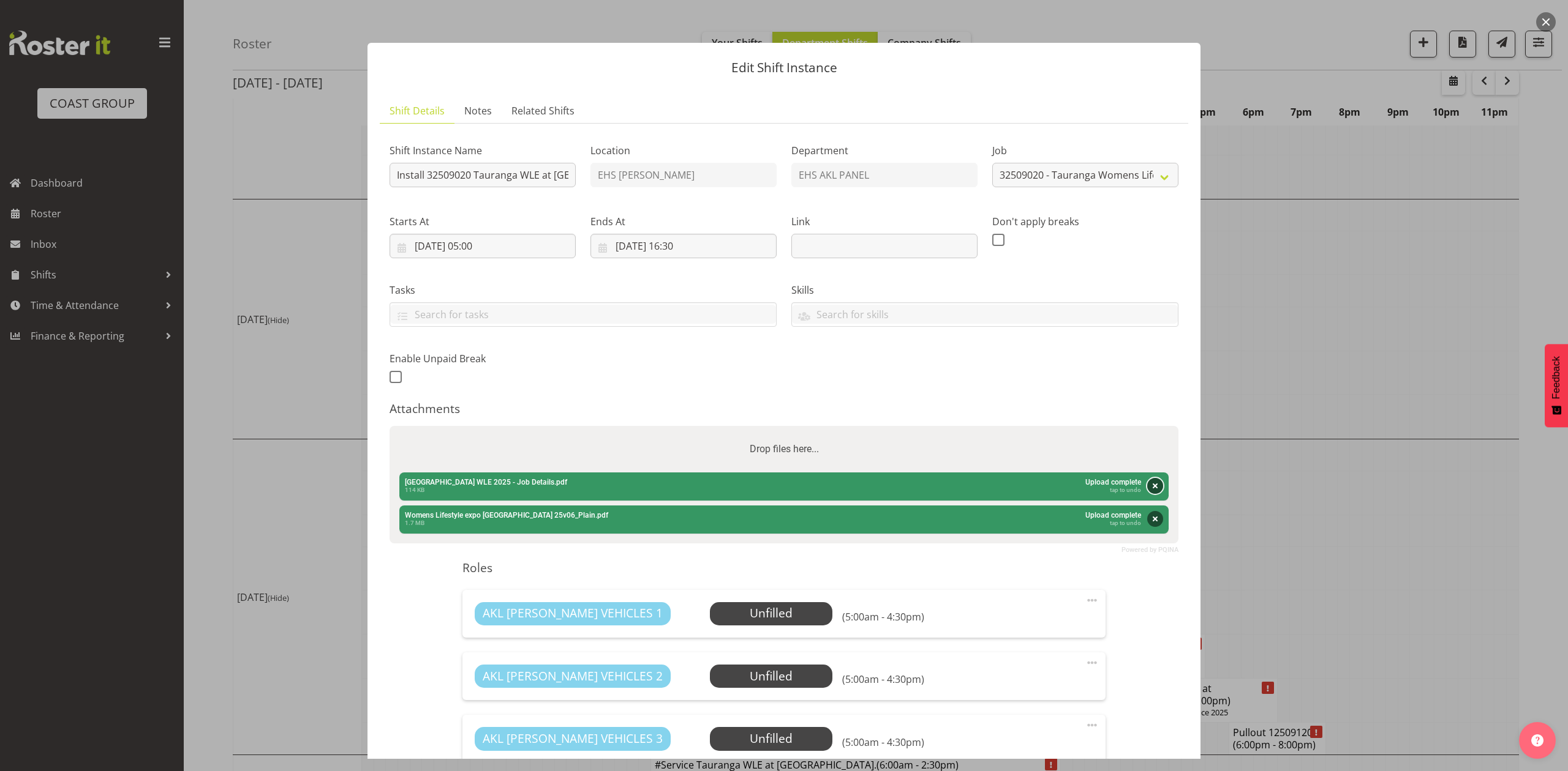
click at [1147, 481] on button "Remove" at bounding box center [1155, 486] width 16 height 16
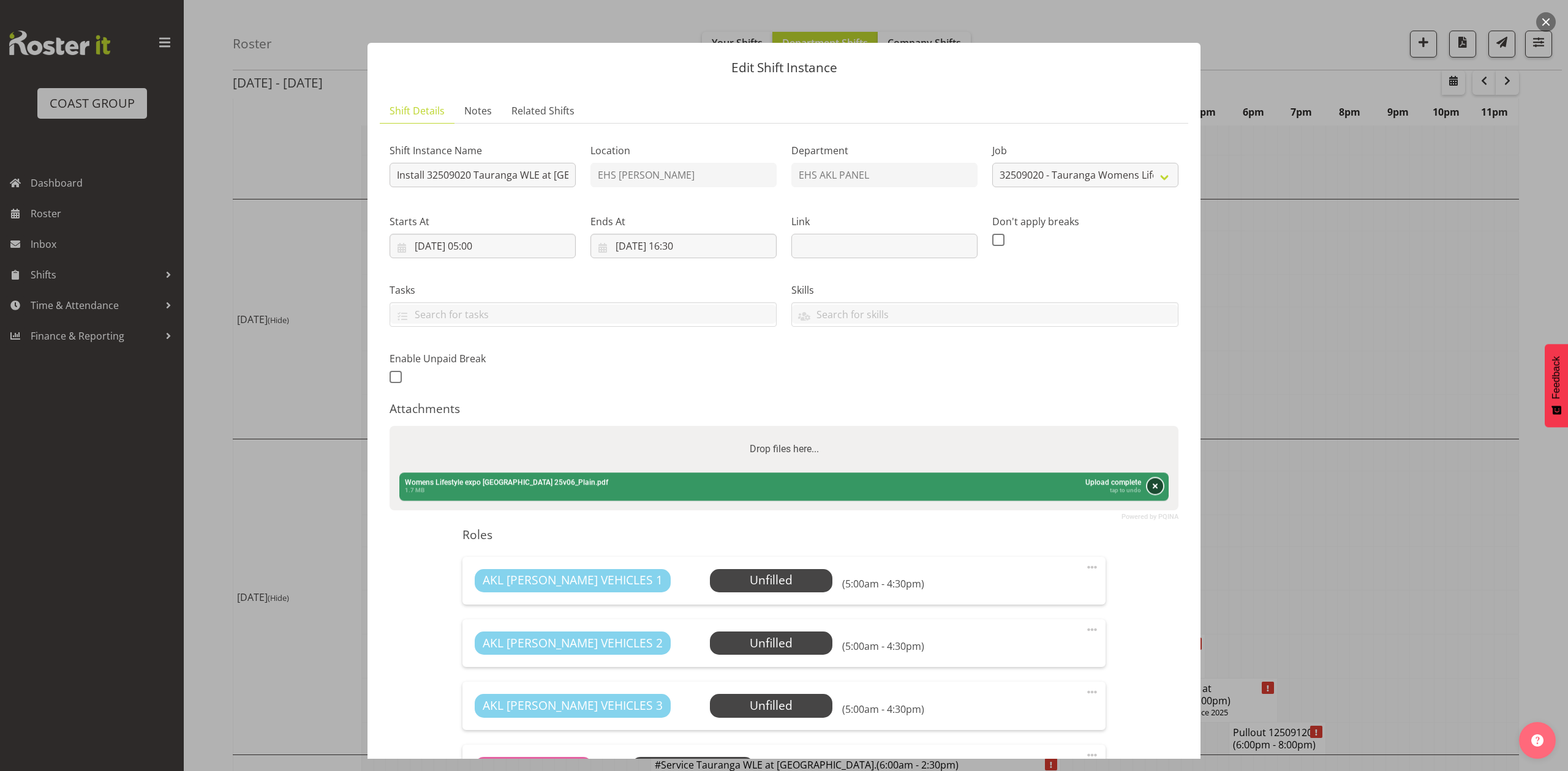
click at [1147, 494] on button "Remove" at bounding box center [1155, 486] width 16 height 16
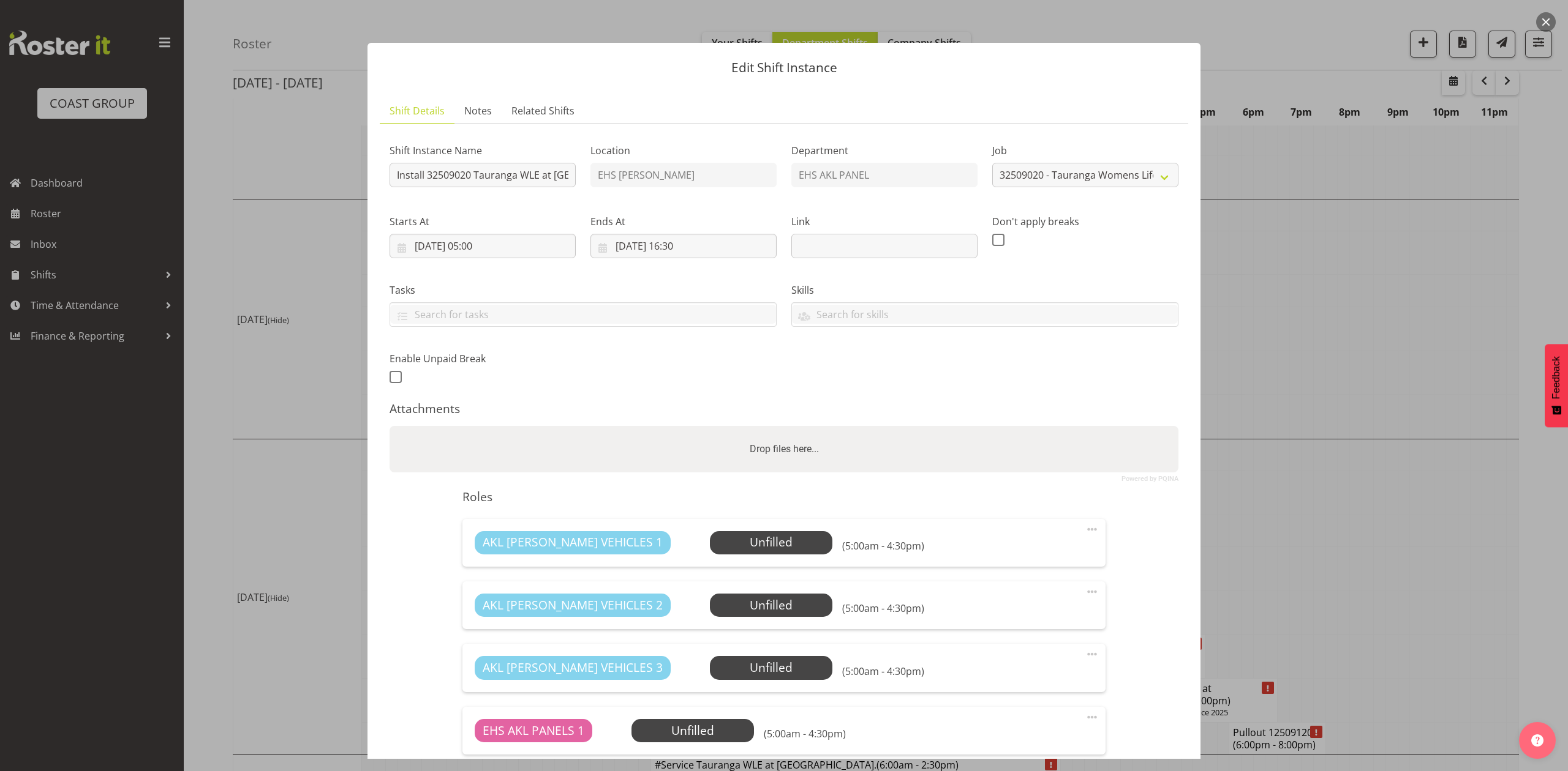
click at [1087, 443] on div "Drop files here..." at bounding box center [784, 449] width 789 height 46
click at [390, 426] on input "Drop files here..." at bounding box center [784, 428] width 789 height 4
type input "C:\fakepath\[GEOGRAPHIC_DATA] WLE 2025 - Job Details (1).pdf"
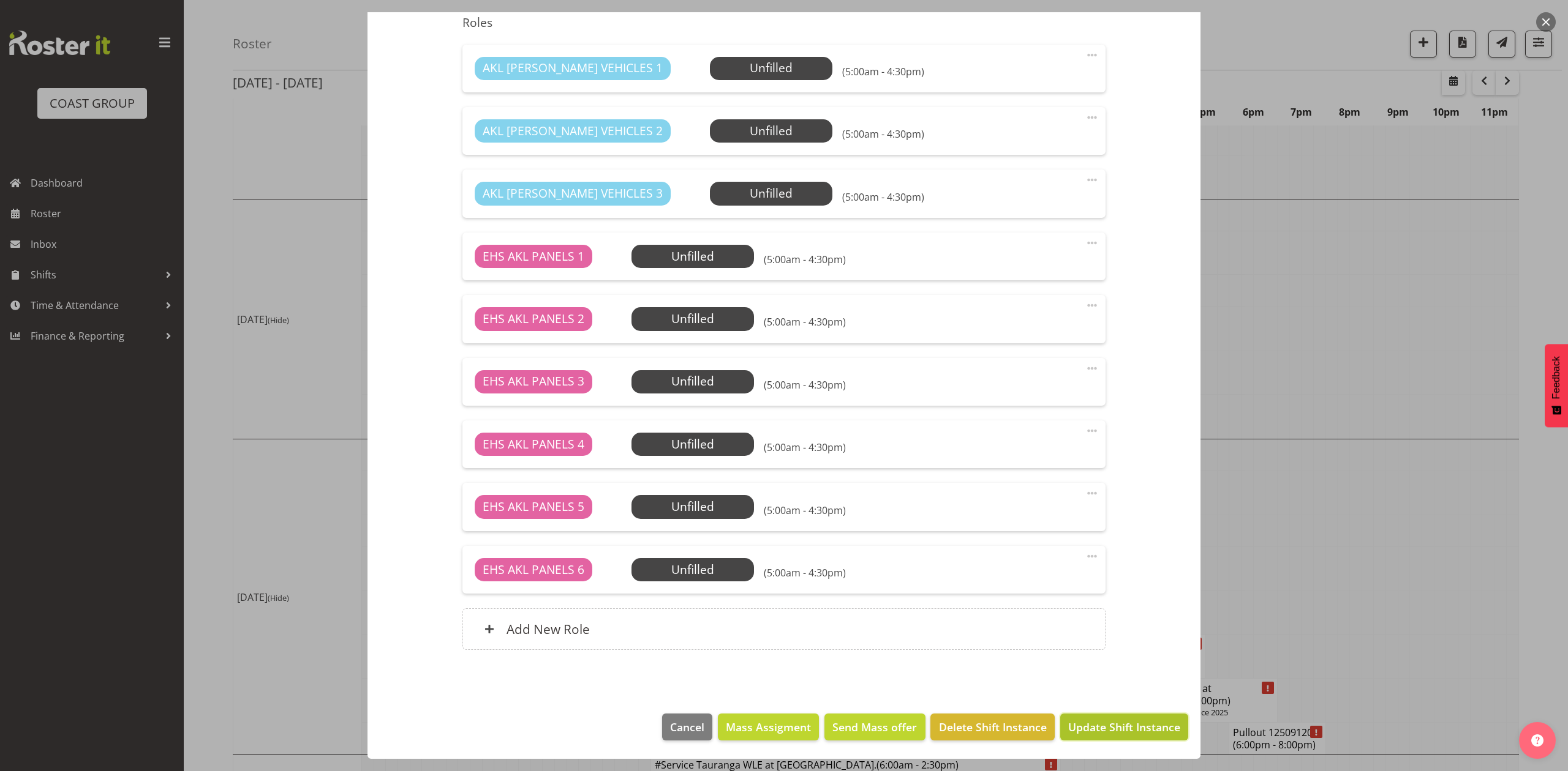
click at [1096, 720] on span "Update Shift Instance" at bounding box center [1124, 727] width 112 height 16
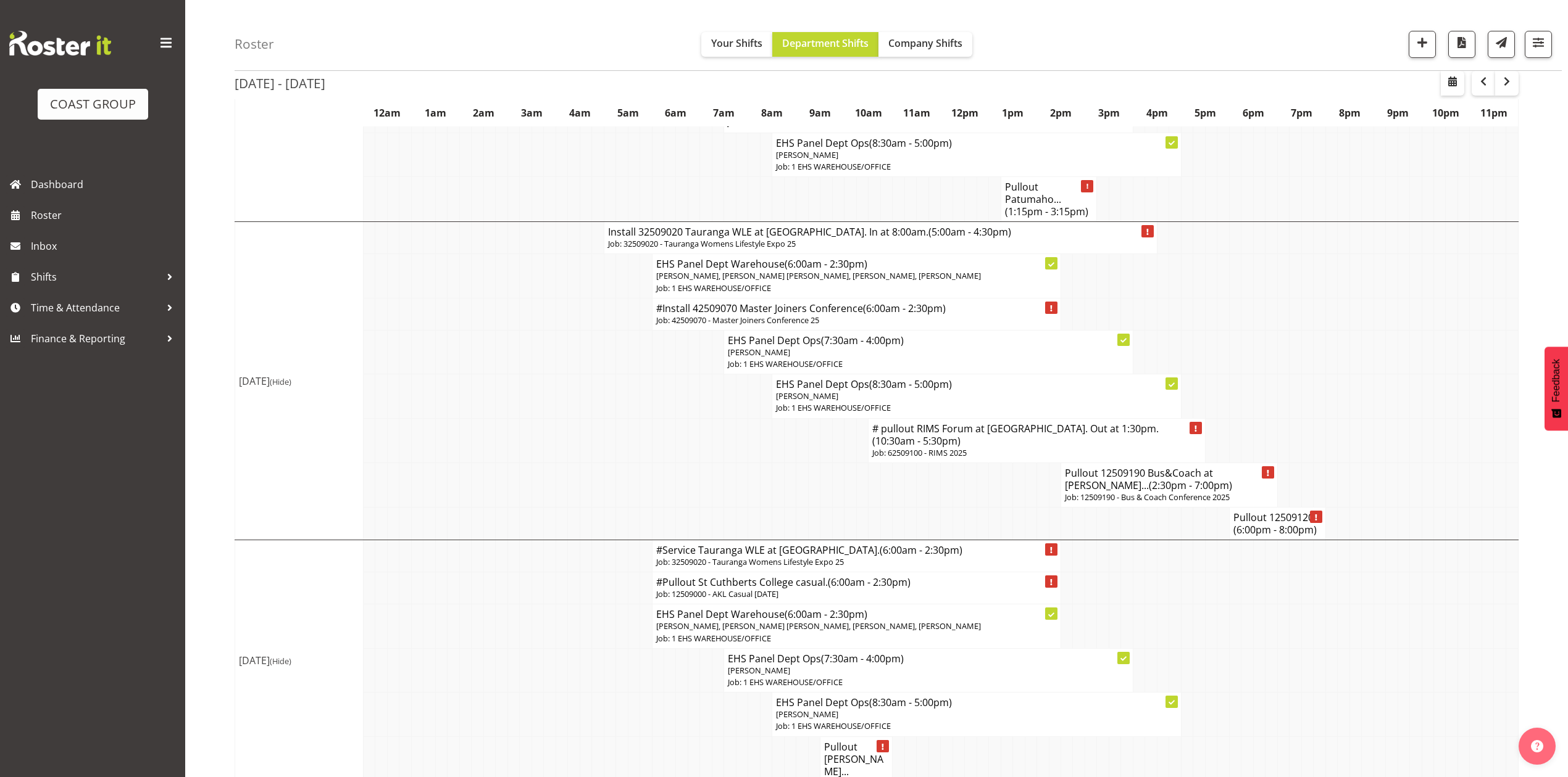
scroll to position [883, 0]
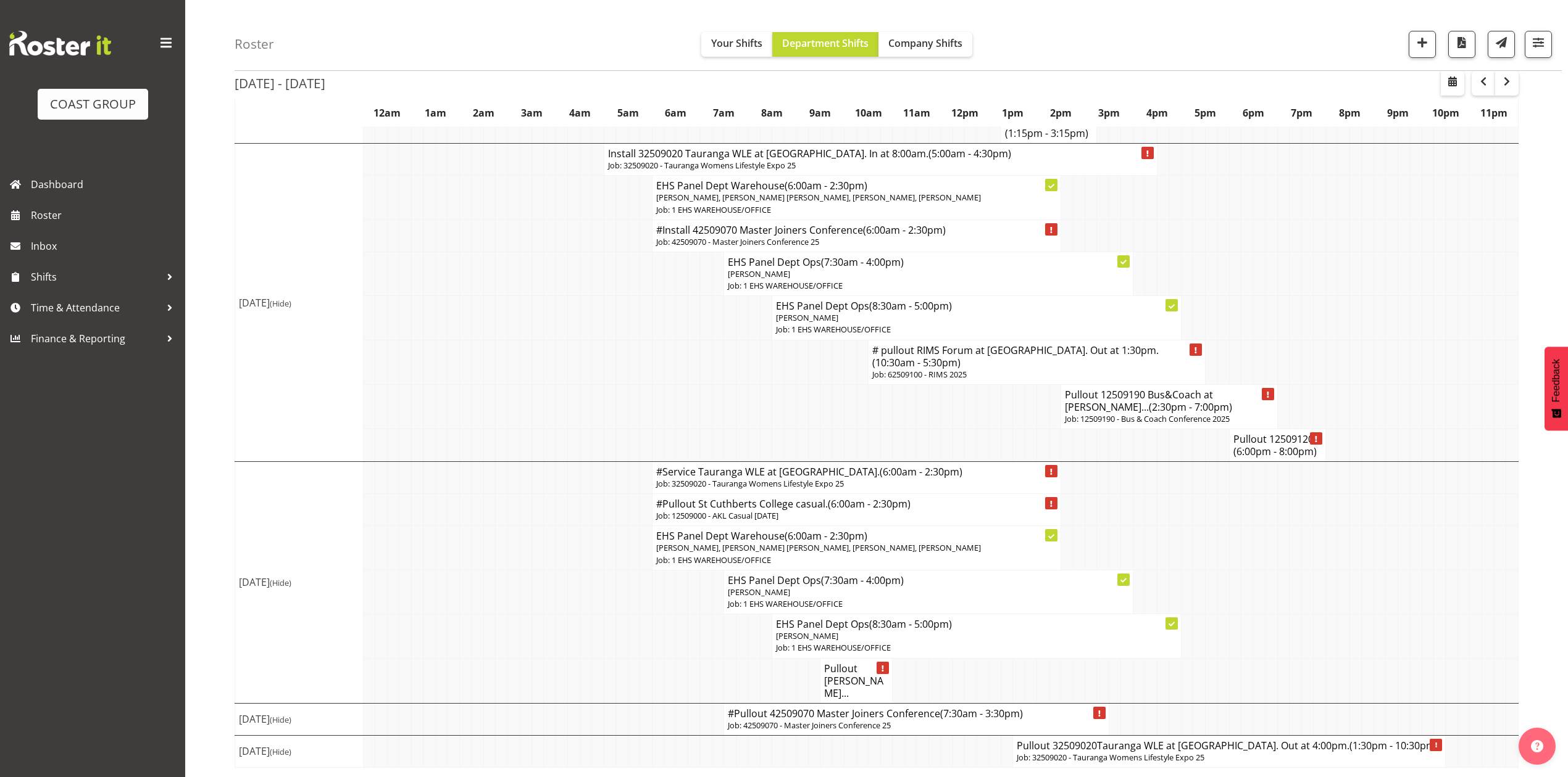
click at [1106, 752] on p "Job: 32509020 - Tauranga Womens Lifestyle Expo 25" at bounding box center [1228, 757] width 425 height 12
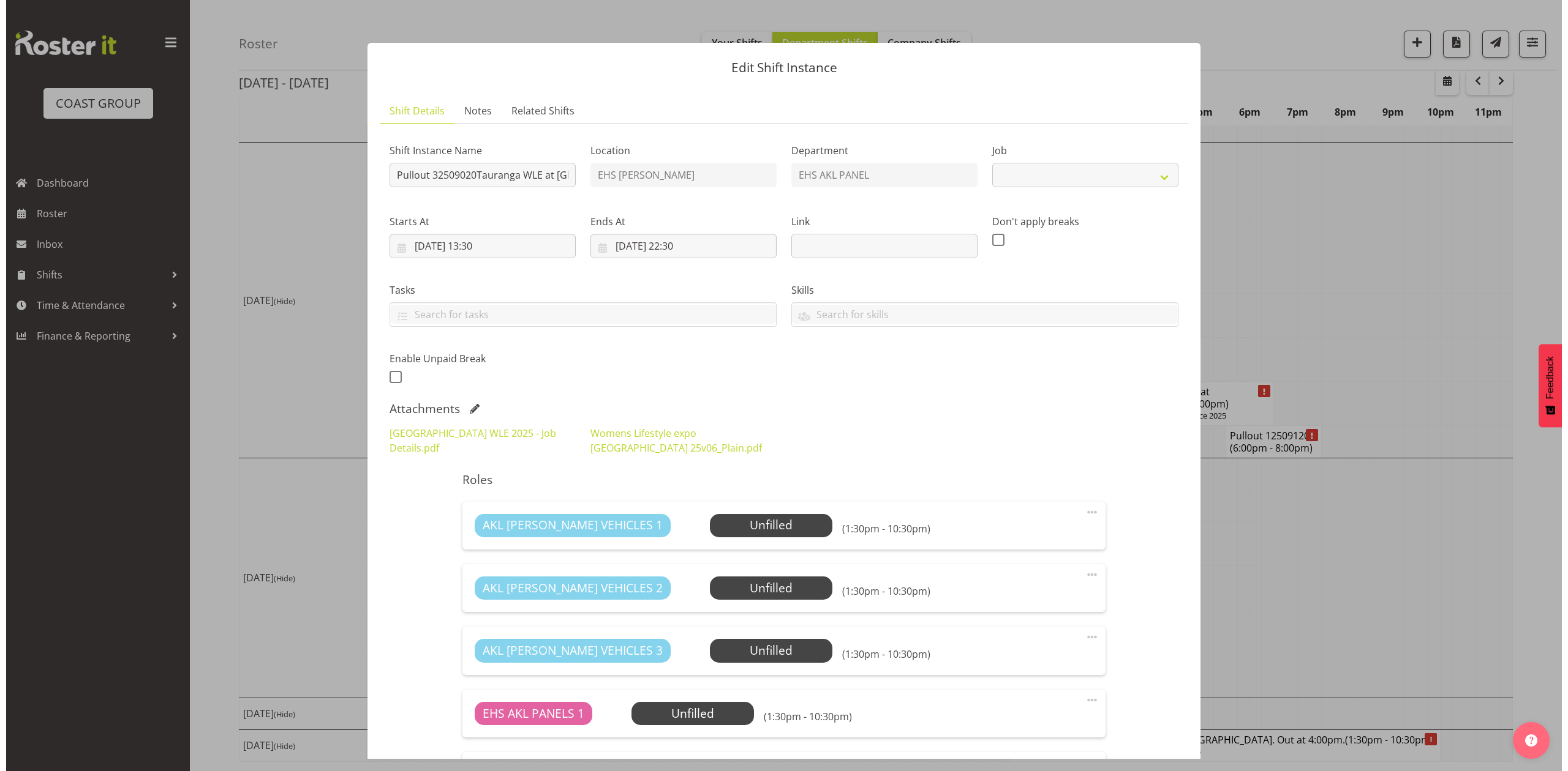
scroll to position [852, 0]
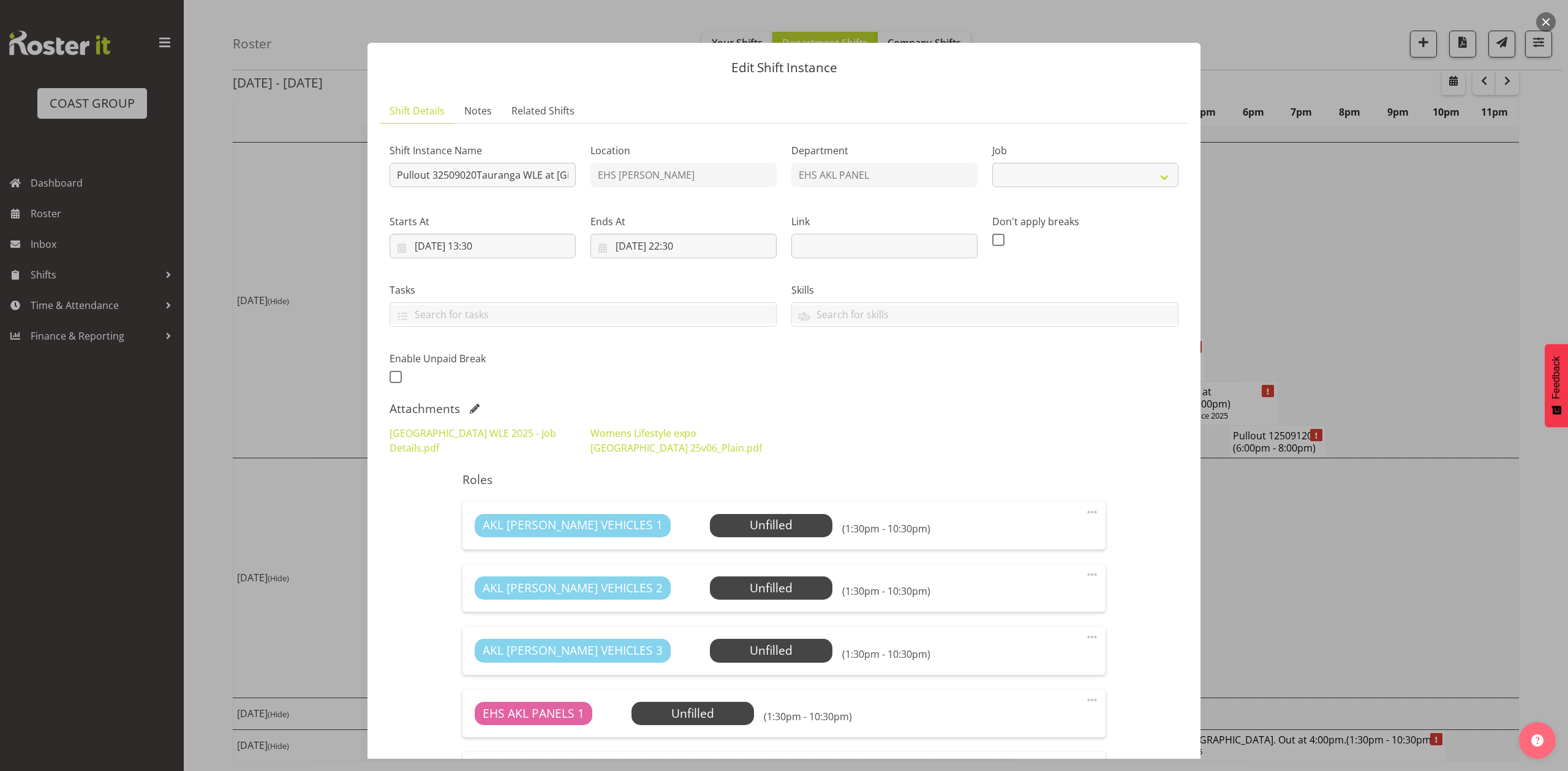
select select "8967"
click at [473, 402] on div "Attachments" at bounding box center [784, 409] width 789 height 15
click at [473, 407] on span at bounding box center [474, 409] width 10 height 10
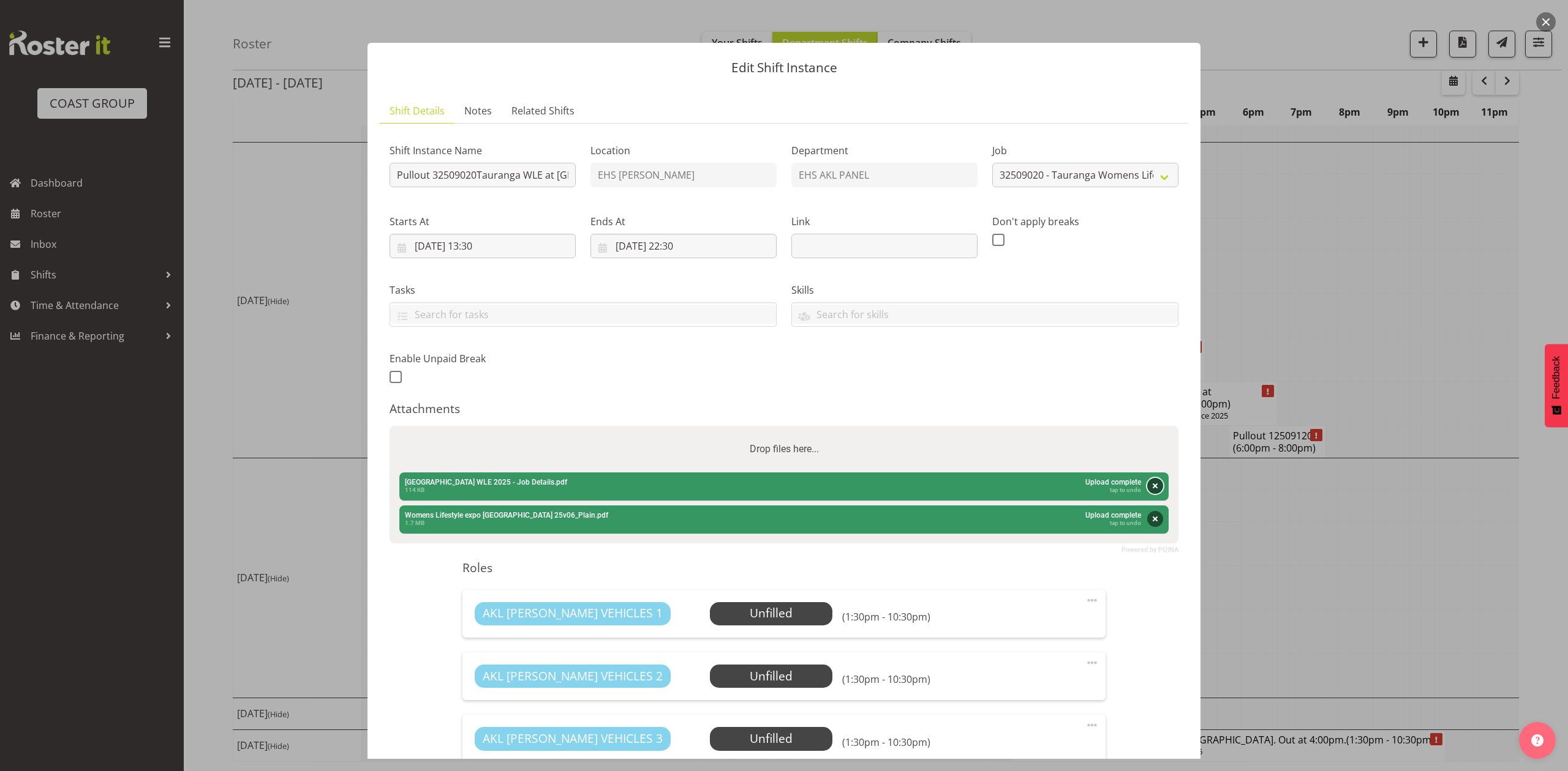
click at [1147, 483] on button "Remove" at bounding box center [1155, 486] width 16 height 16
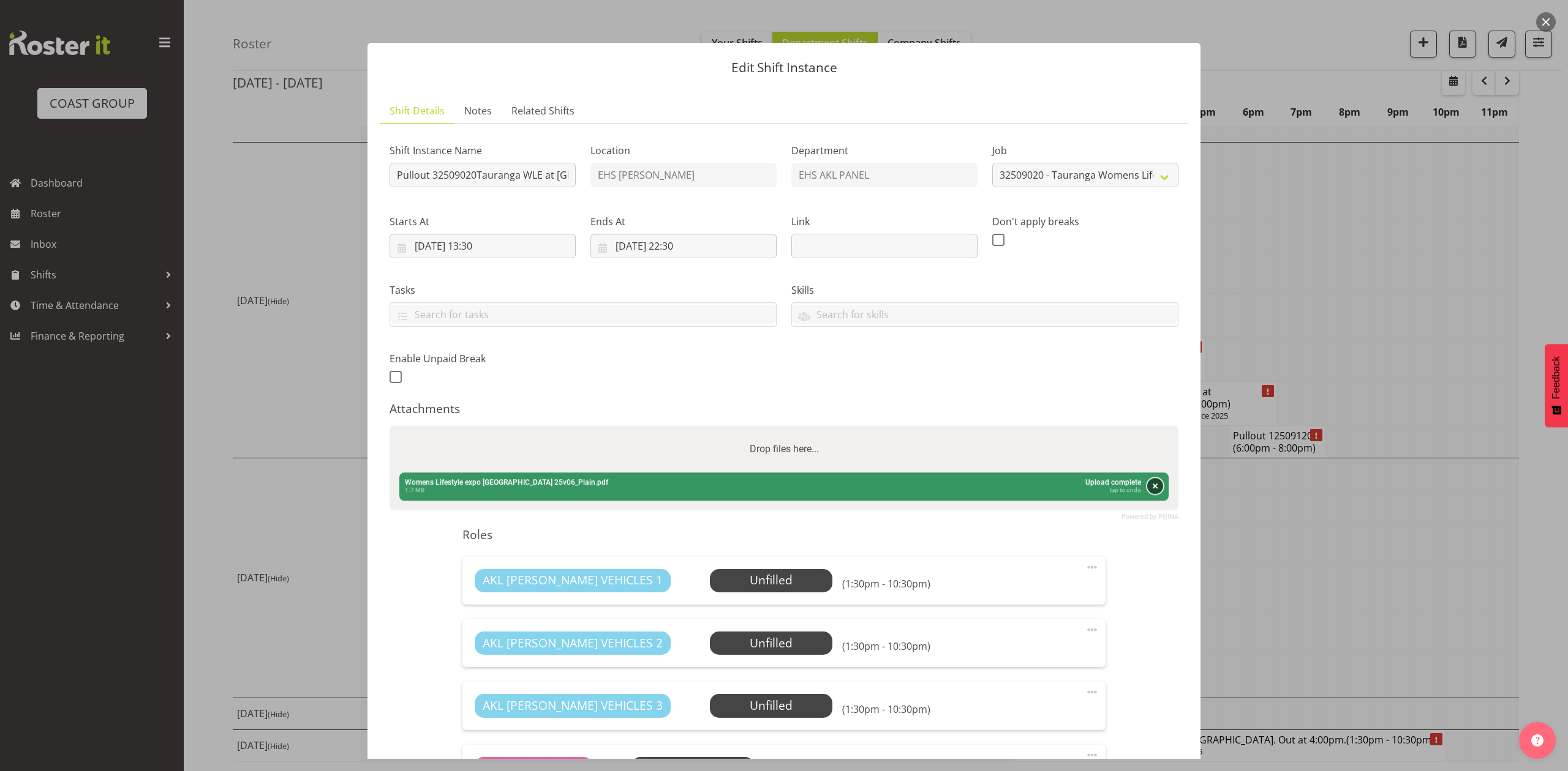
drag, startPoint x: 1145, startPoint y: 489, endPoint x: 972, endPoint y: 449, distance: 177.6
click at [1147, 489] on button "Remove" at bounding box center [1155, 486] width 16 height 16
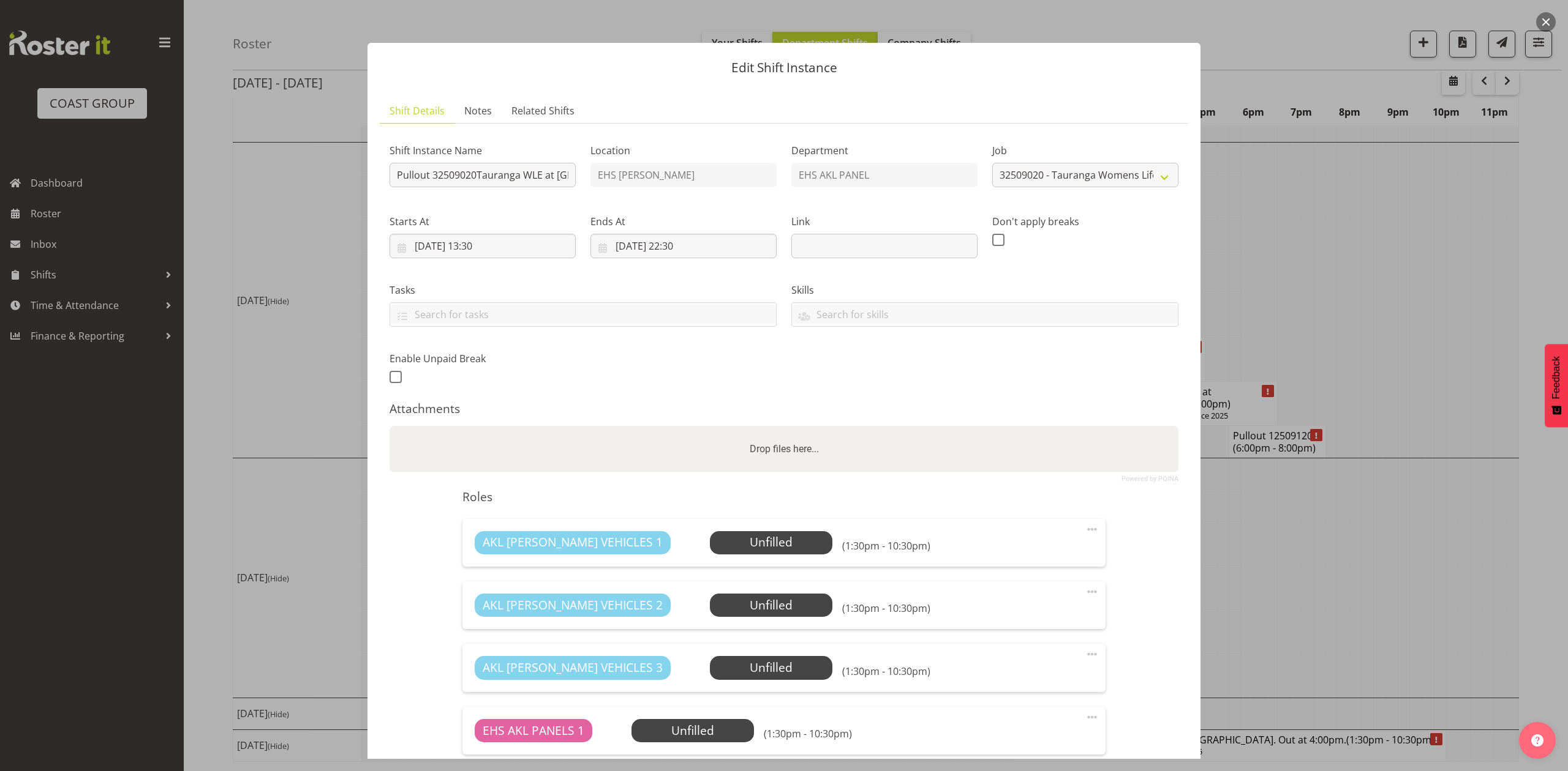
click at [925, 439] on div "Drop files here..." at bounding box center [784, 449] width 789 height 46
click at [390, 426] on input "Drop files here..." at bounding box center [784, 428] width 789 height 4
type input "C:\fakepath\[GEOGRAPHIC_DATA] WLE 2025 - Job Details (1).pdf"
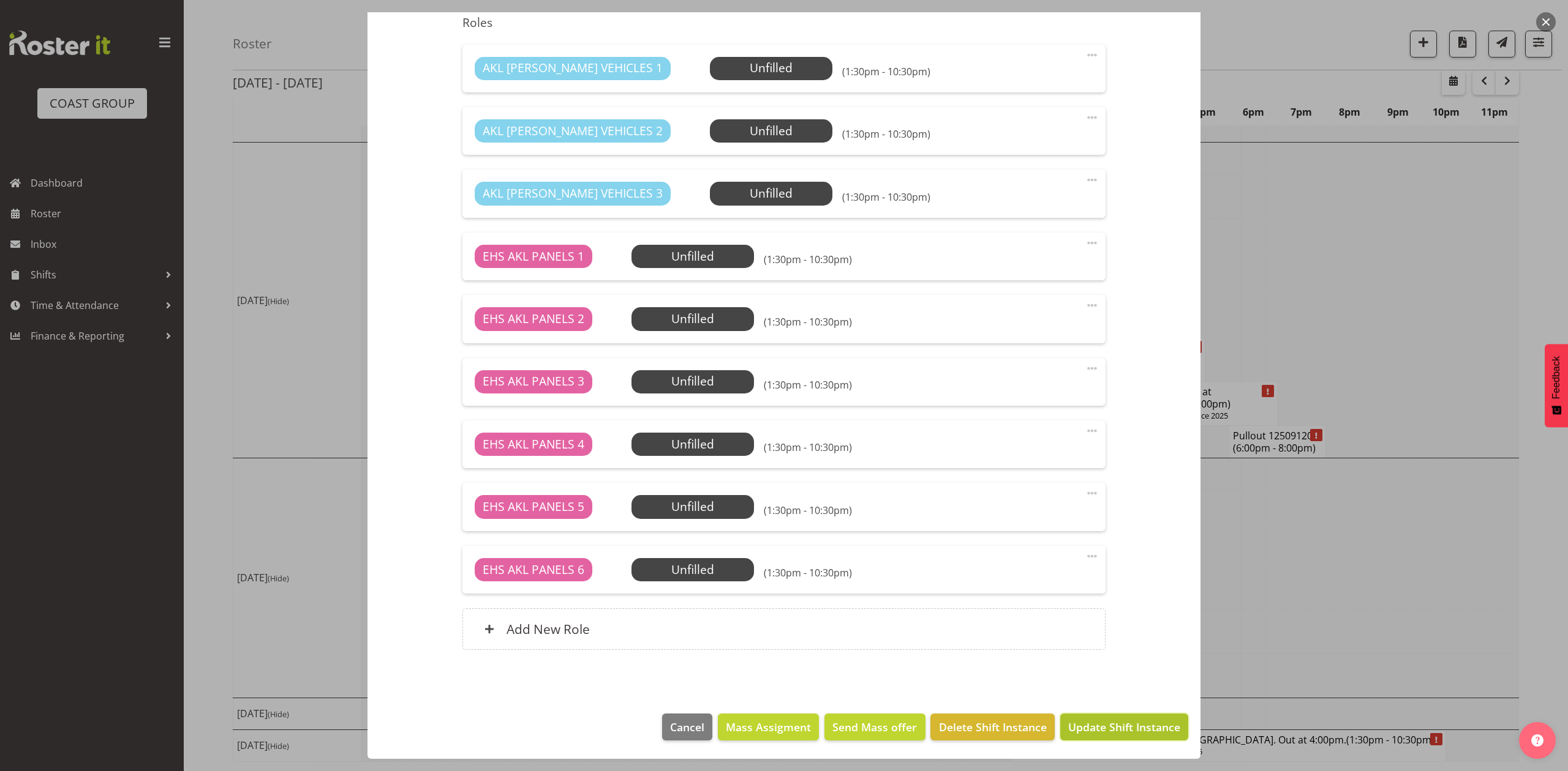
click at [1103, 735] on span "Update Shift Instance" at bounding box center [1124, 727] width 112 height 16
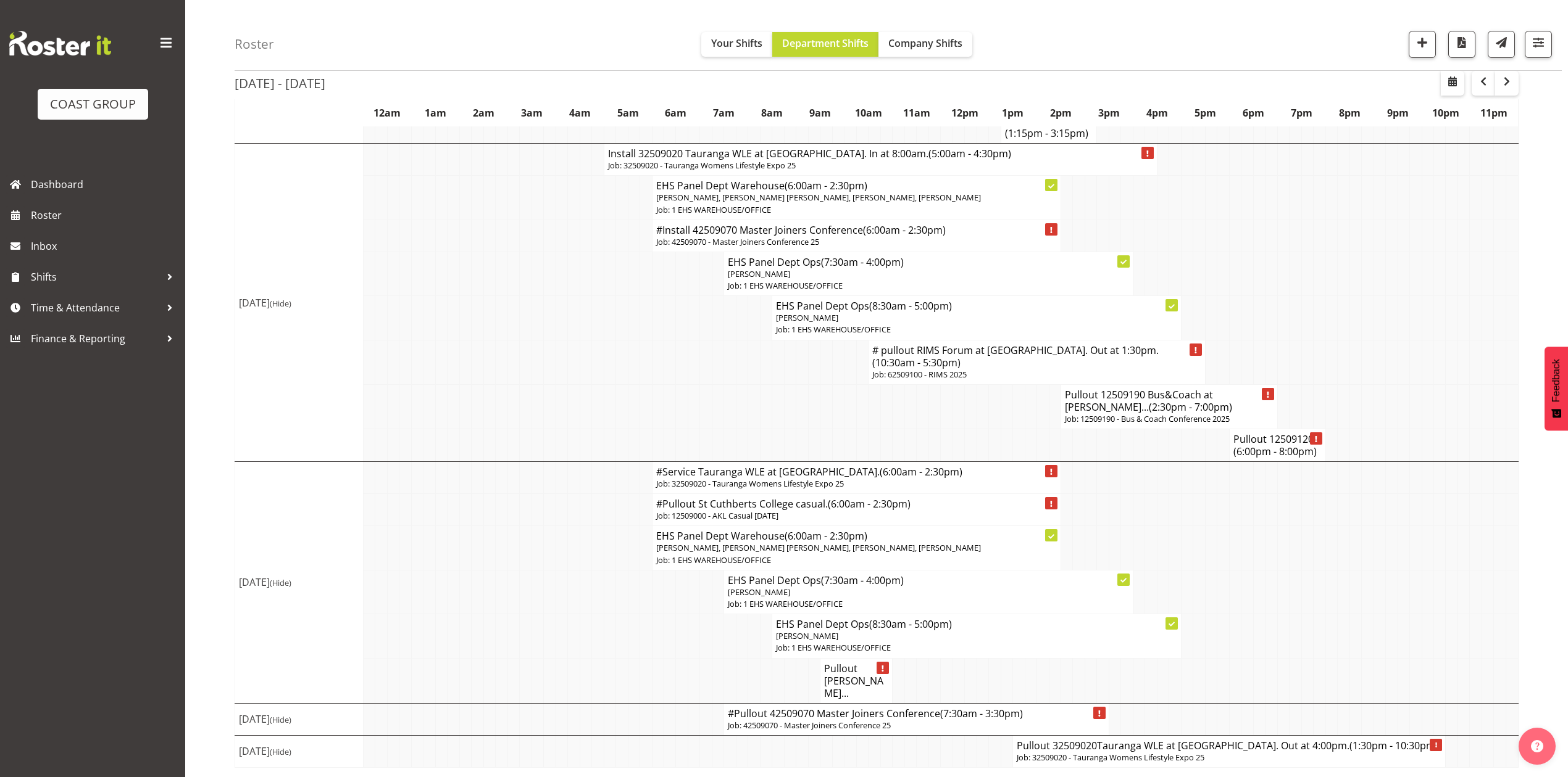
scroll to position [883, 0]
drag, startPoint x: 1508, startPoint y: 83, endPoint x: 1514, endPoint y: 87, distance: 7.2
click at [1508, 83] on span "button" at bounding box center [1507, 81] width 15 height 15
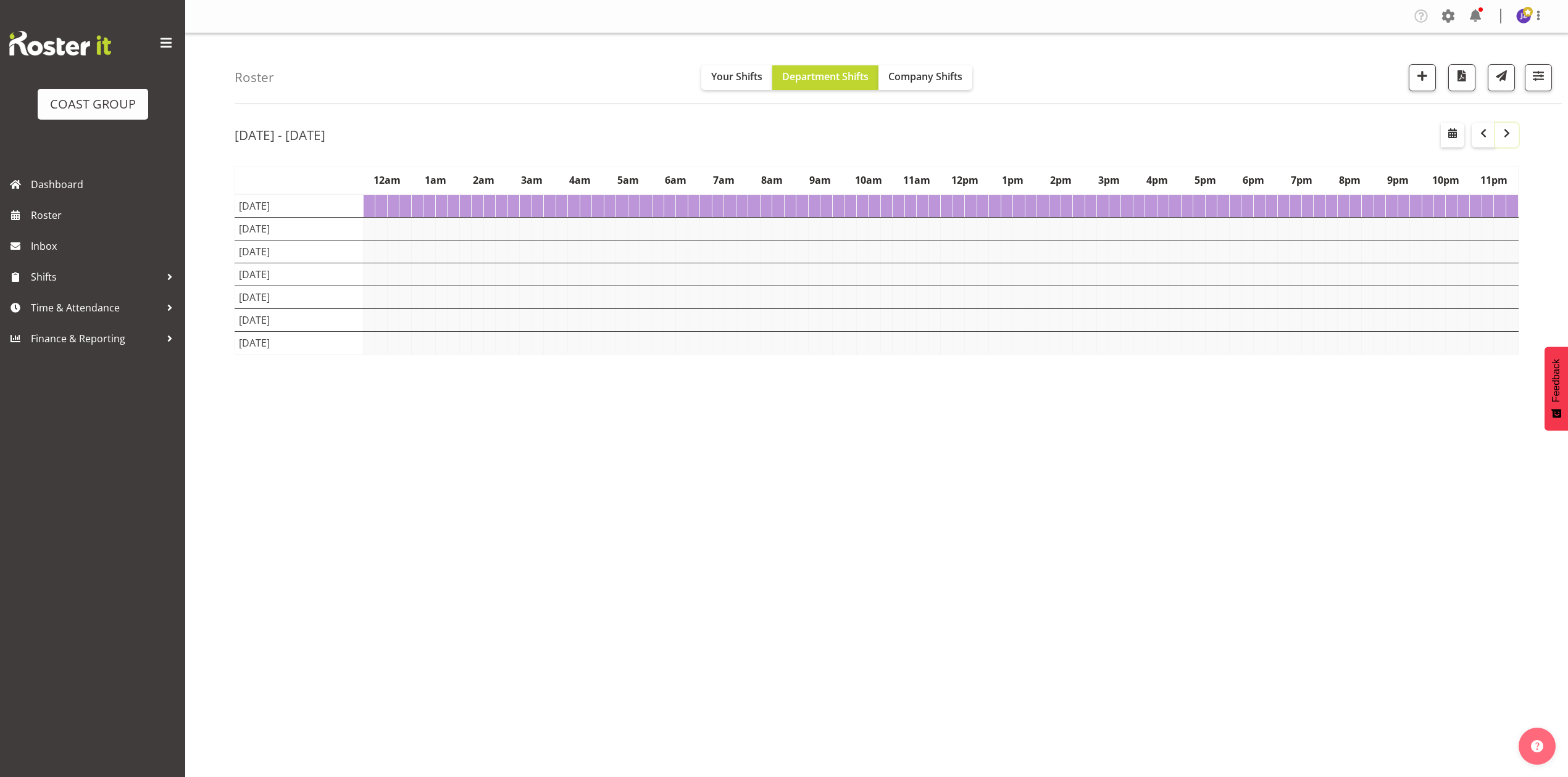
scroll to position [0, 0]
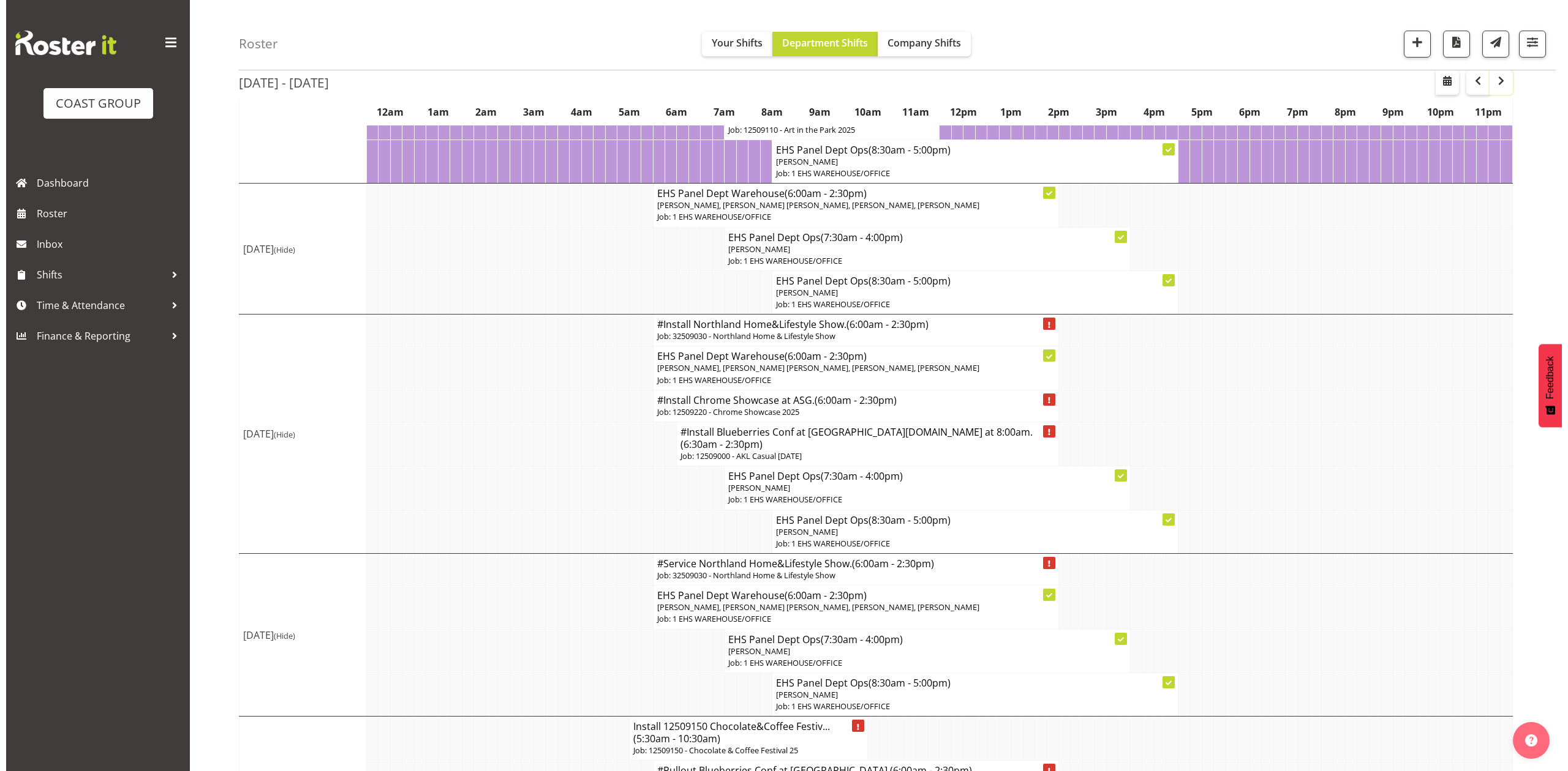
scroll to position [245, 0]
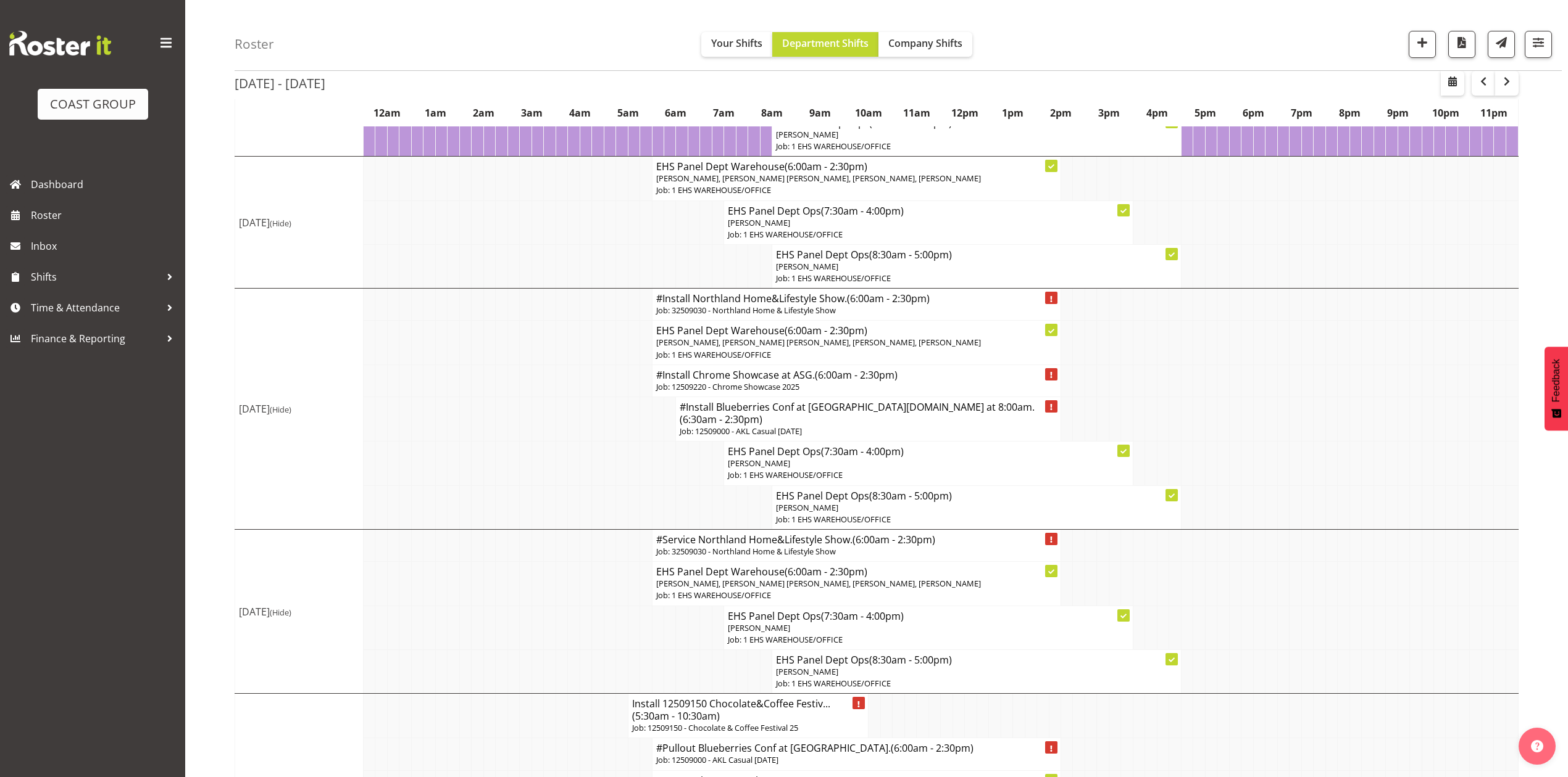
click at [739, 317] on p "Job: 32509030 - Northland Home & Lifestyle Show" at bounding box center [856, 310] width 400 height 12
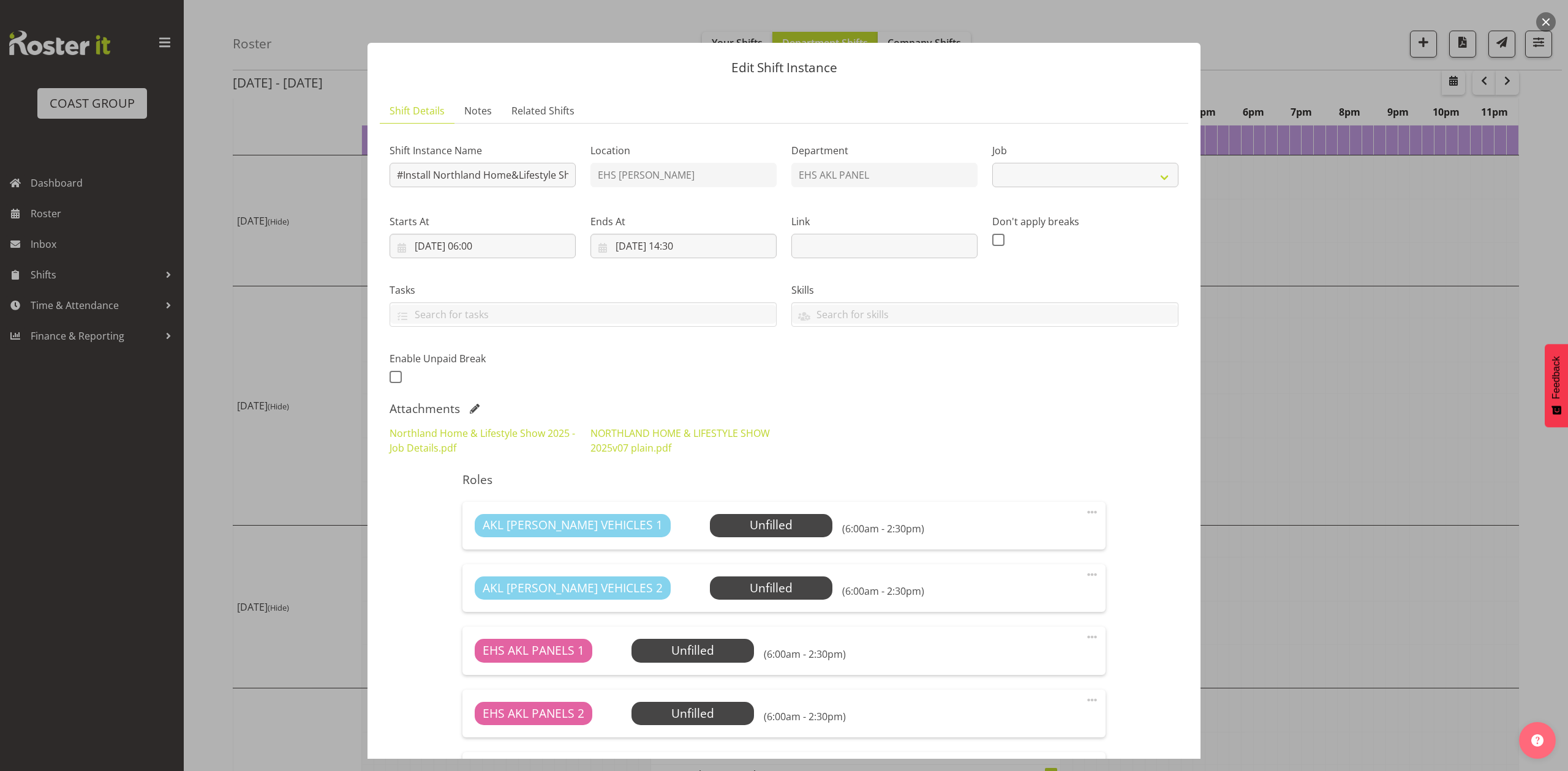
select select "9082"
click at [433, 174] on input "#Install Northland Home&Lifestyle Show." at bounding box center [483, 174] width 186 height 24
click at [405, 177] on input "#Install 32509030 Northland Home&Lifestyle Show." at bounding box center [483, 174] width 186 height 24
click at [402, 174] on input "#Install 32509030 Northland Home&Lifestyle Show." at bounding box center [483, 174] width 186 height 24
type input "Install 32509030 Northland Home&Lifestyle Show."
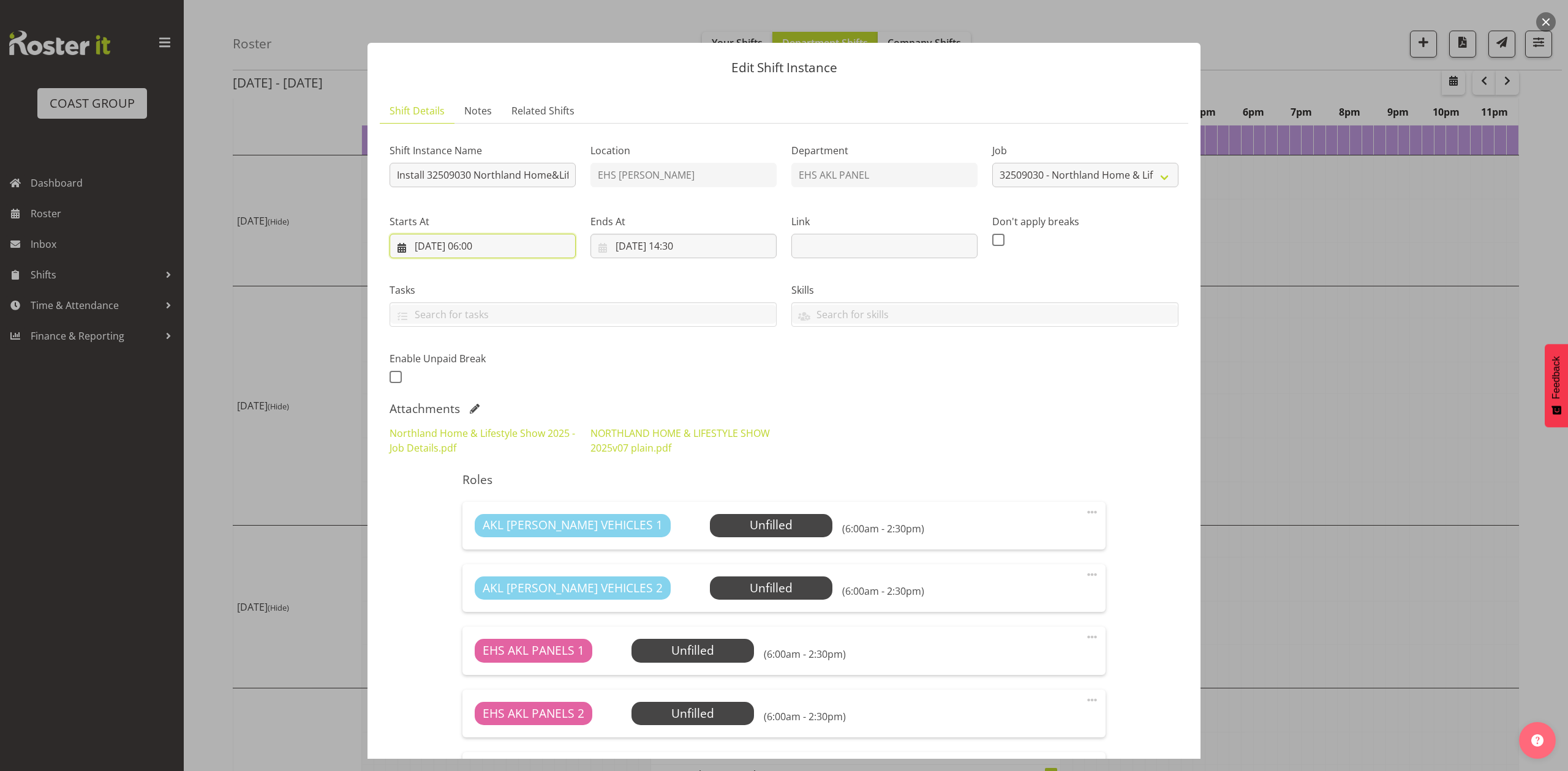
click at [487, 248] on input "[DATE] 06:00" at bounding box center [483, 246] width 186 height 24
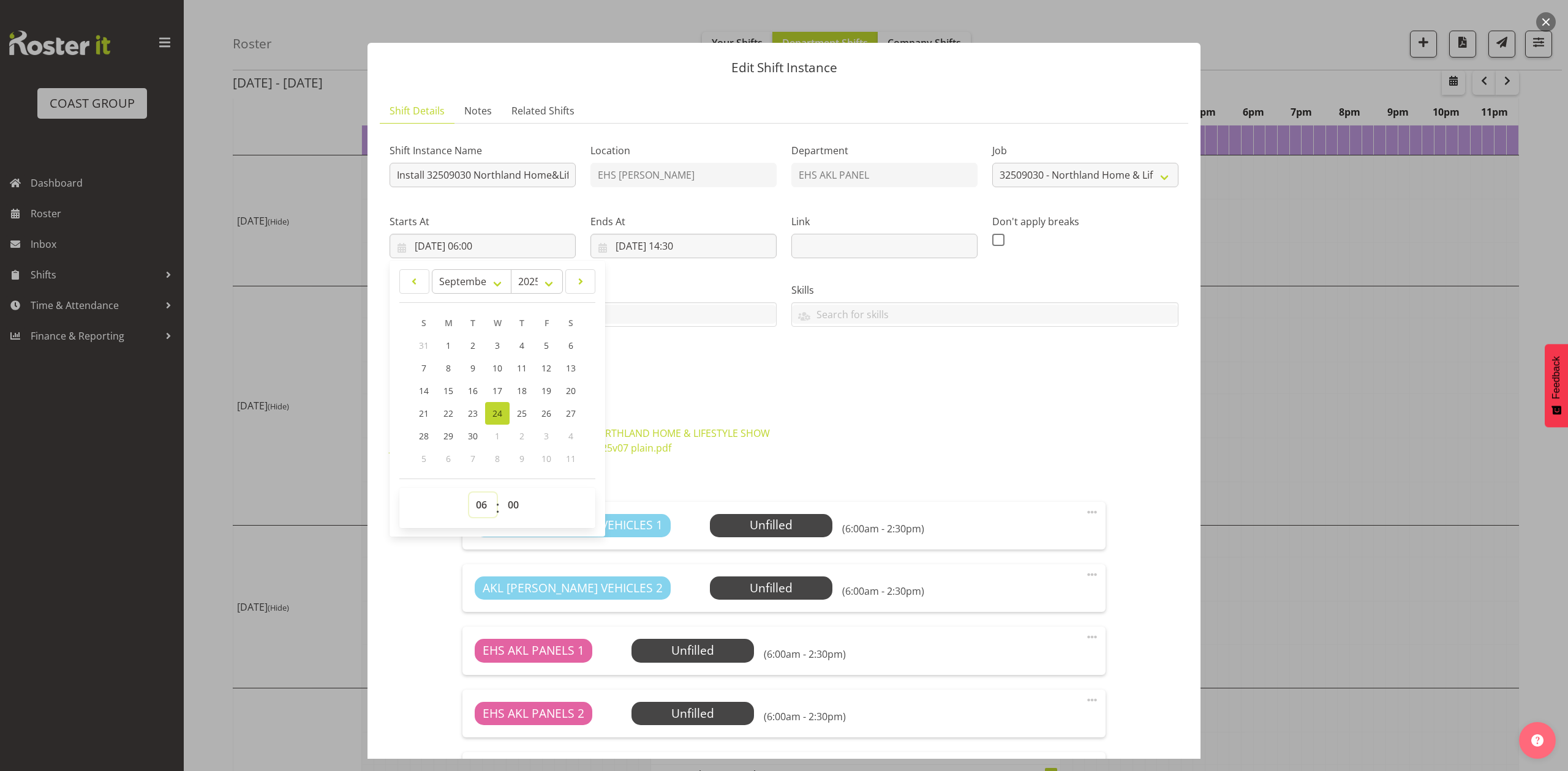
click at [484, 500] on select "00 01 02 03 04 05 06 07 08 09 10 11 12 13 14 15 16 17 18 19 20 21 22 23" at bounding box center [483, 504] width 27 height 24
select select "5"
click at [469, 493] on select "00 01 02 03 04 05 06 07 08 09 10 11 12 13 14 15 16 17 18 19 20 21 22 23" at bounding box center [483, 504] width 27 height 24
type input "[DATE] 05:00"
click at [515, 500] on select "00 01 02 03 04 05 06 07 08 09 10 11 12 13 14 15 16 17 18 19 20 21 22 23 24 25 2…" at bounding box center [514, 504] width 27 height 24
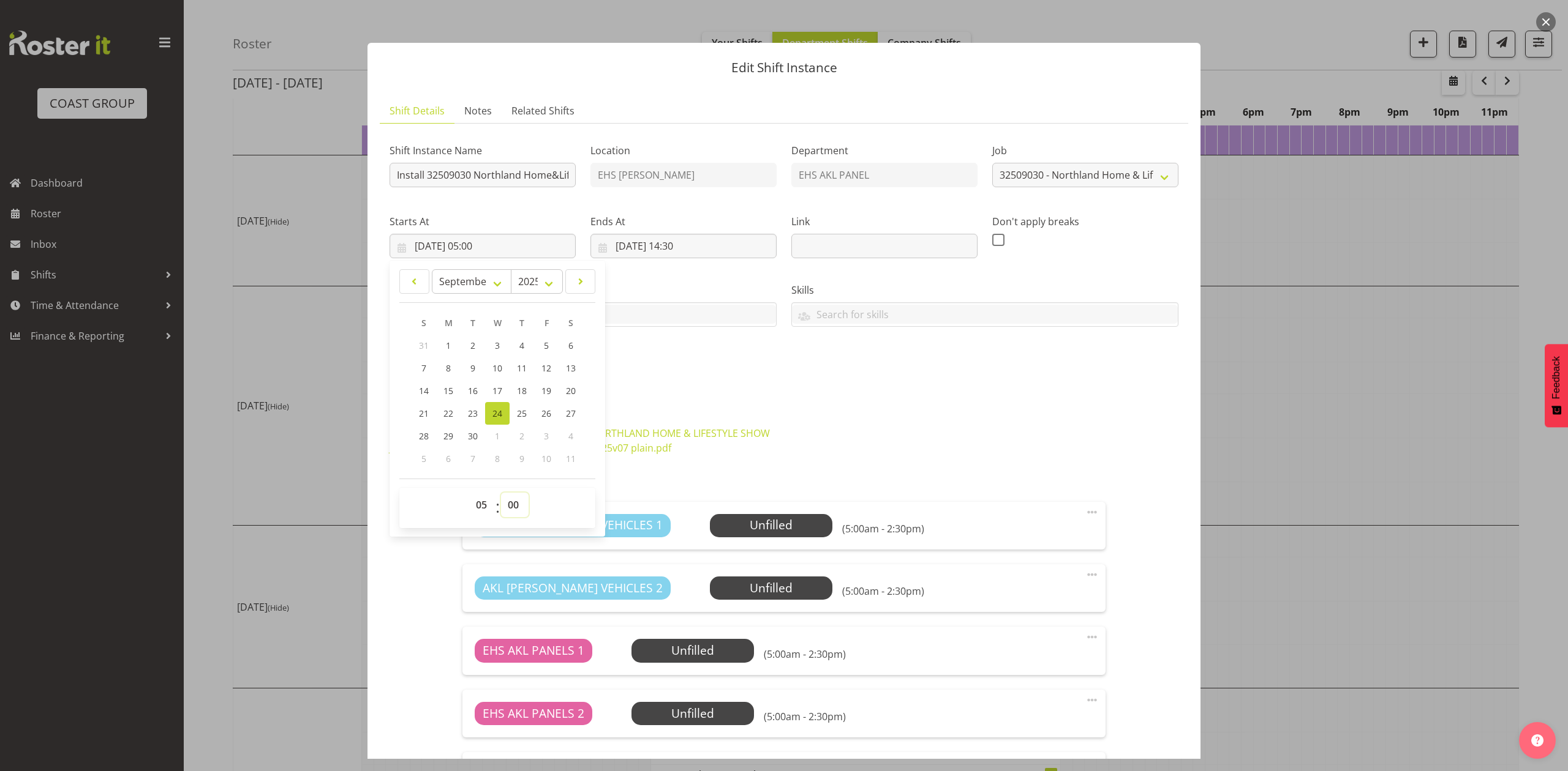
select select "30"
click at [501, 493] on select "00 01 02 03 04 05 06 07 08 09 10 11 12 13 14 15 16 17 18 19 20 21 22 23 24 25 2…" at bounding box center [514, 504] width 27 height 24
type input "[DATE] 05:30"
click at [840, 402] on div "Attachments" at bounding box center [784, 409] width 789 height 15
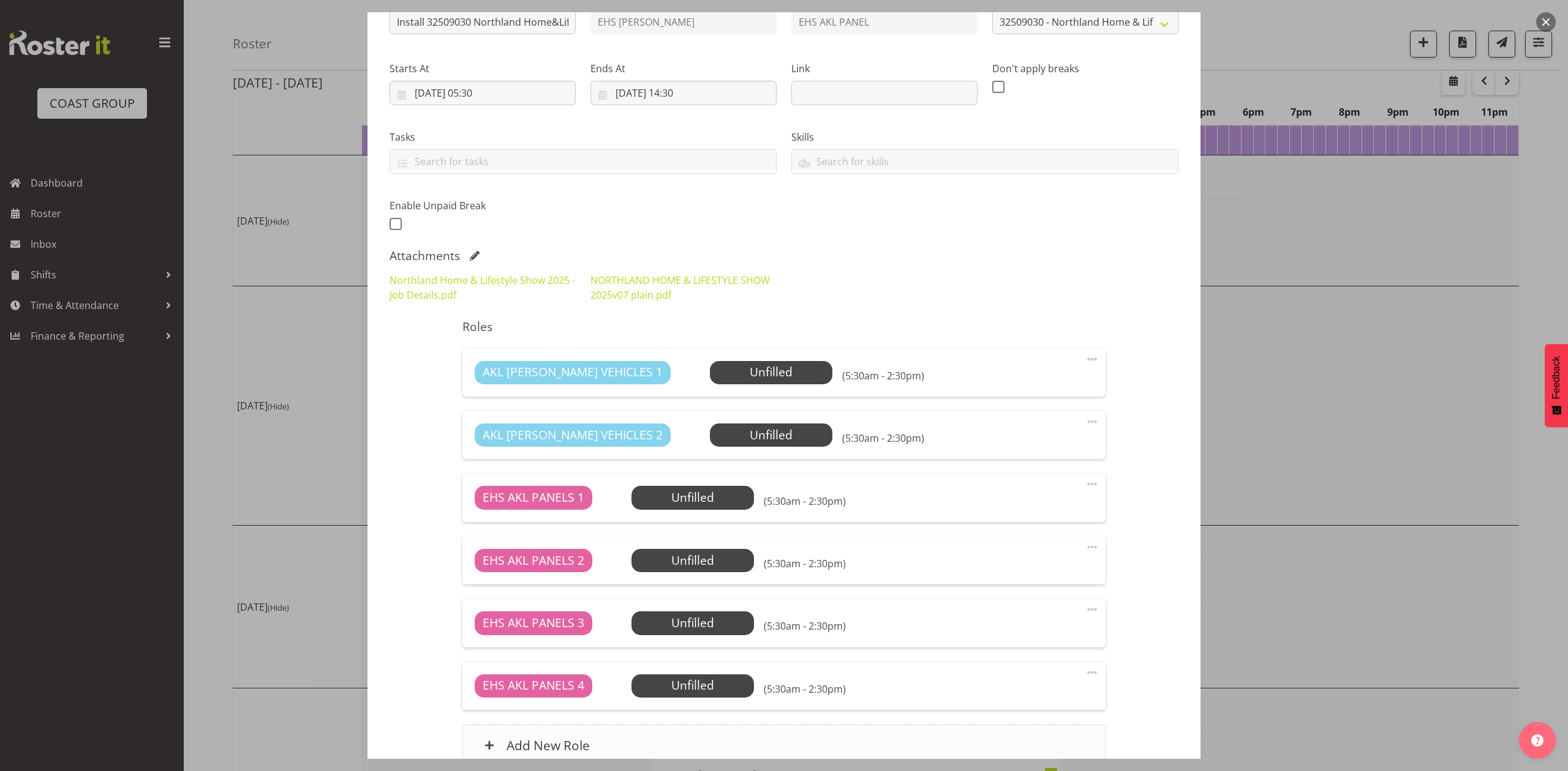
scroll to position [271, 0]
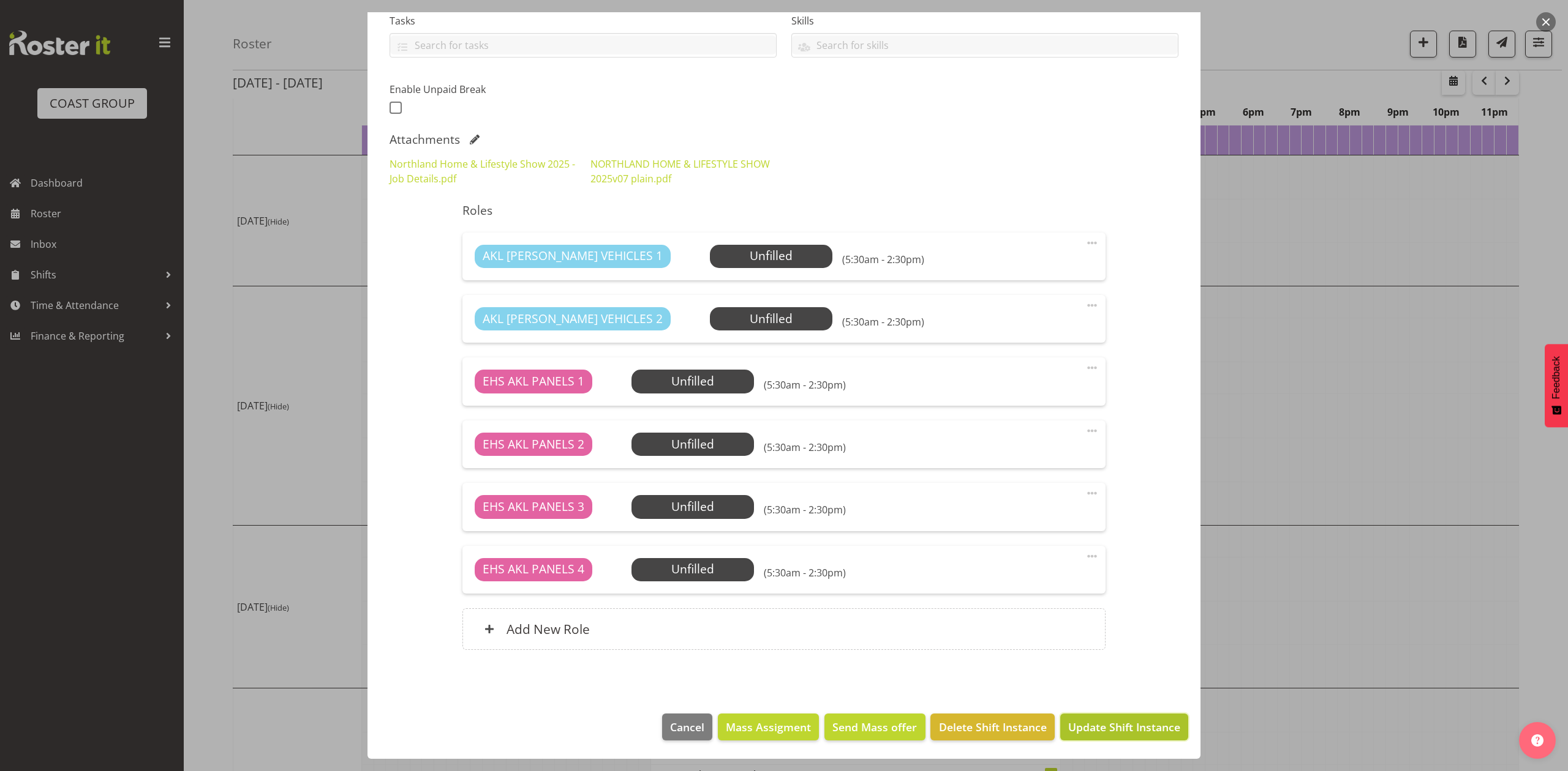
click at [1135, 720] on span "Update Shift Instance" at bounding box center [1124, 727] width 112 height 16
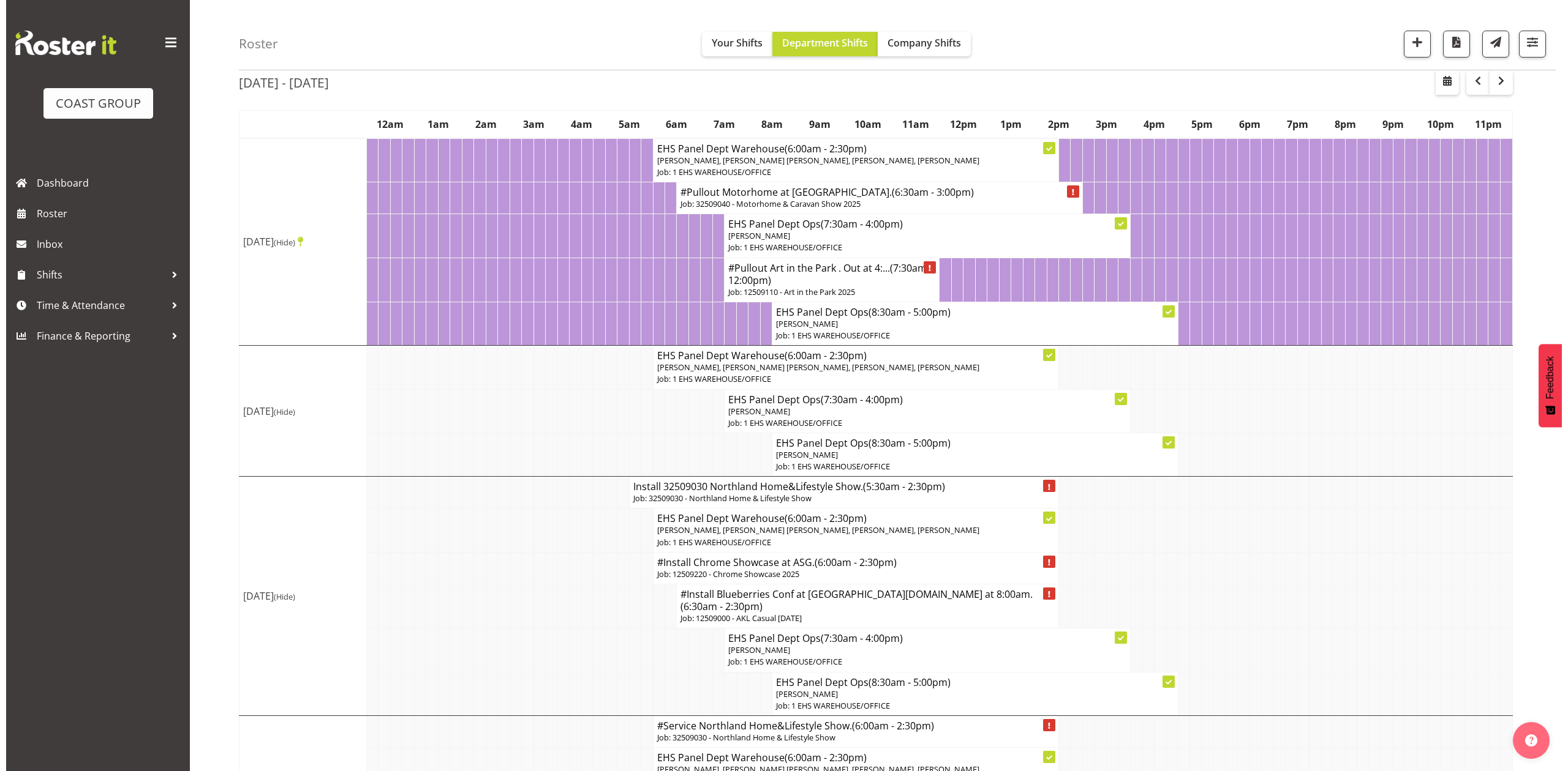
scroll to position [81, 0]
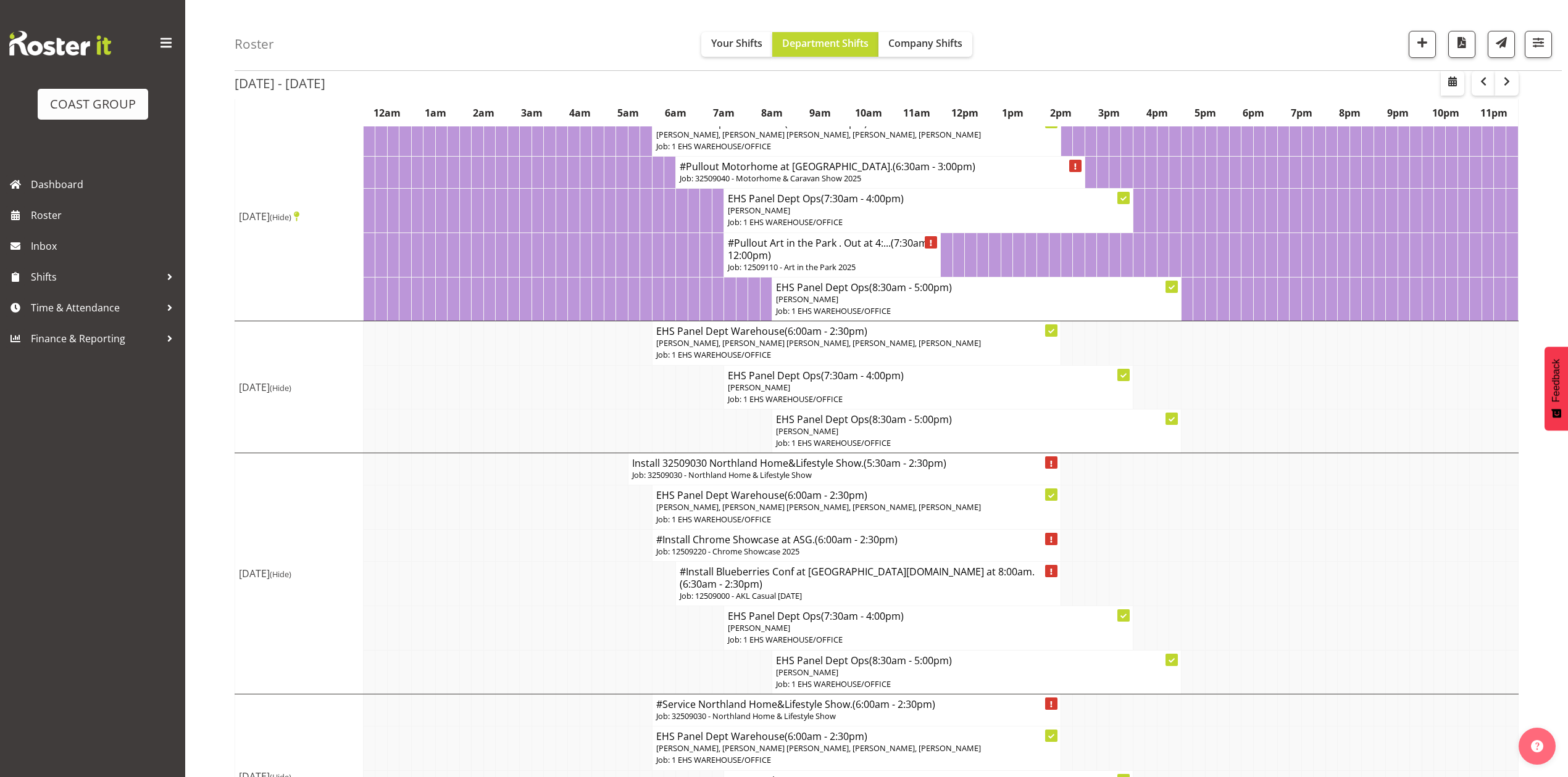
click at [761, 453] on td at bounding box center [765, 431] width 12 height 44
click at [761, 470] on h4 "Install 32509030 Northland Home&Lifestyle Show. (5:30am - 2:30pm)" at bounding box center [844, 463] width 425 height 13
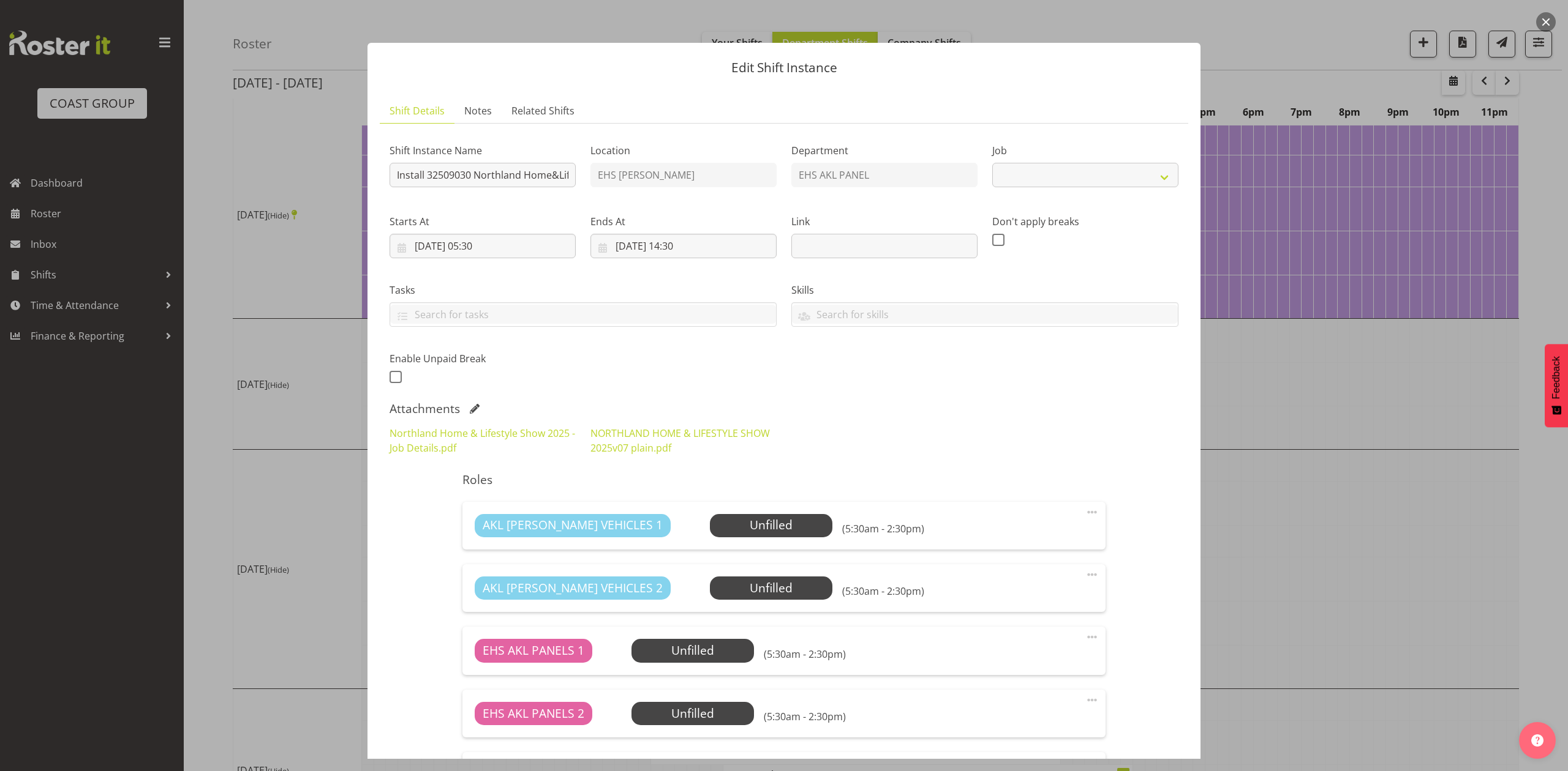
select select "9082"
click at [464, 407] on div "Attachments" at bounding box center [784, 409] width 789 height 15
click at [474, 410] on span at bounding box center [474, 409] width 10 height 10
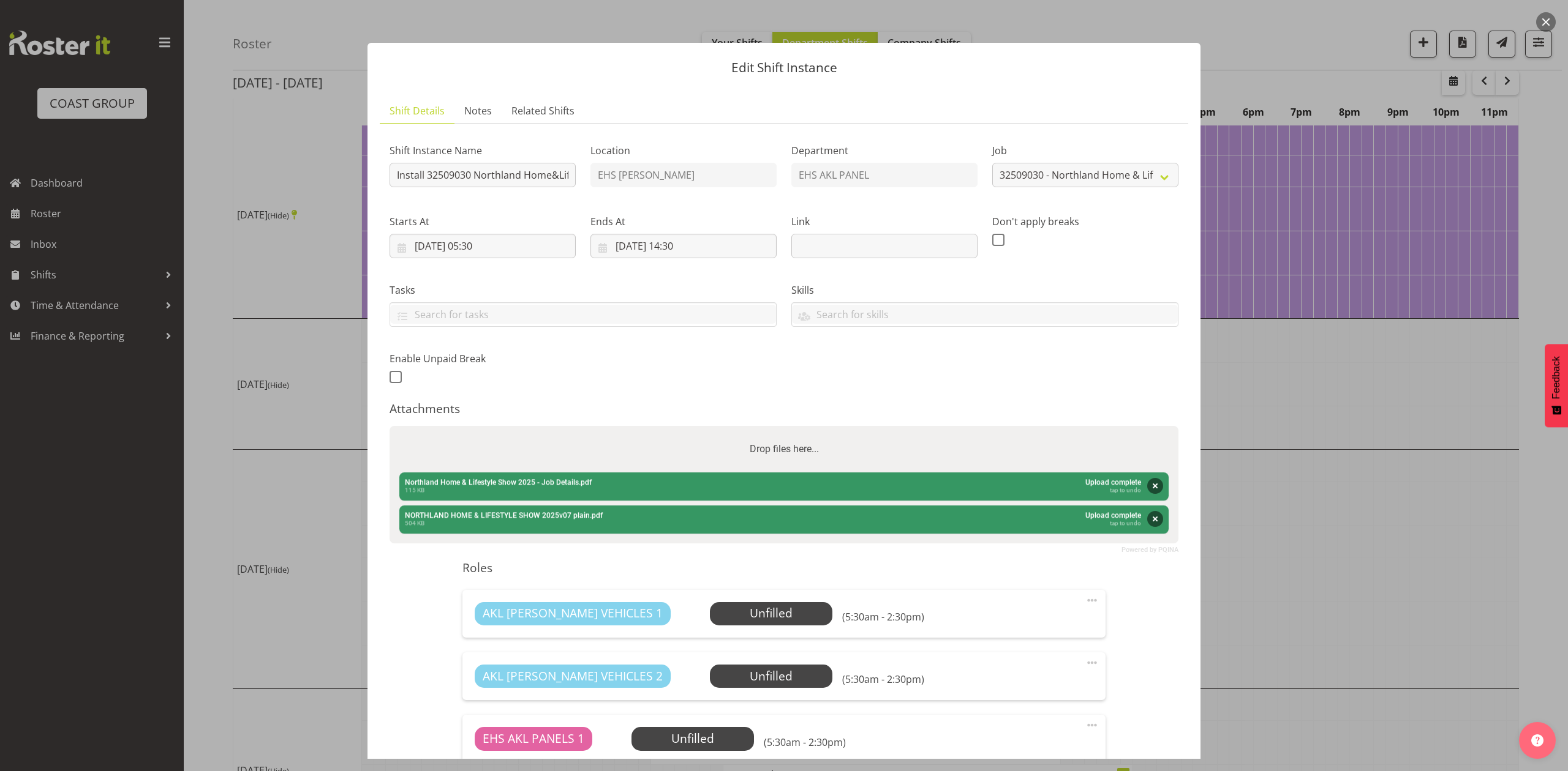
click at [532, 442] on div "Drop files here..." at bounding box center [784, 449] width 789 height 46
click at [390, 426] on input "Drop files here..." at bounding box center [784, 428] width 789 height 4
type input "C:\fakepath\NORTHLAND HOME & LIFESTYLE SHOW 2025v35 plain.pdf"
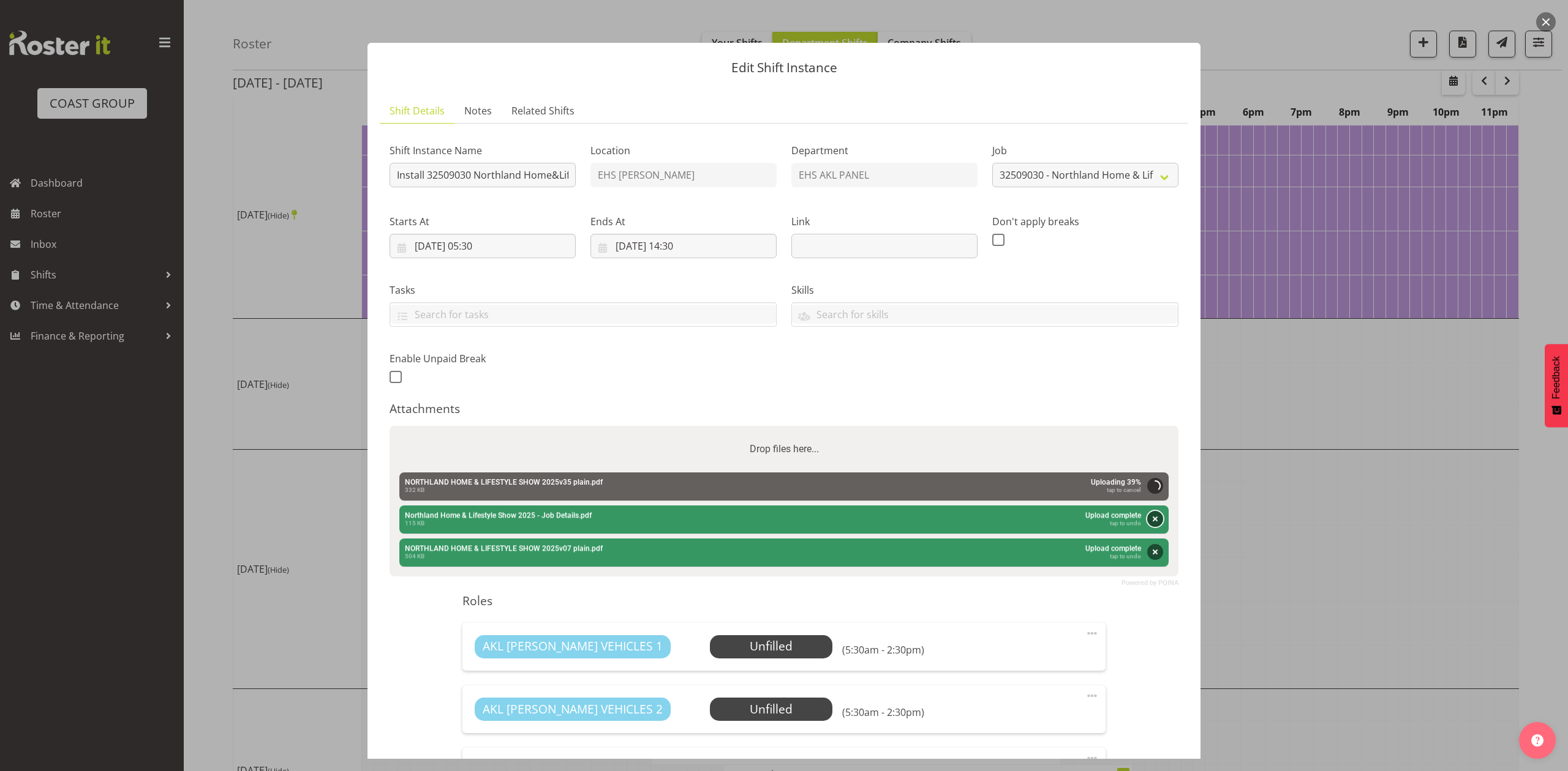
click at [1148, 515] on button "Remove" at bounding box center [1155, 519] width 16 height 16
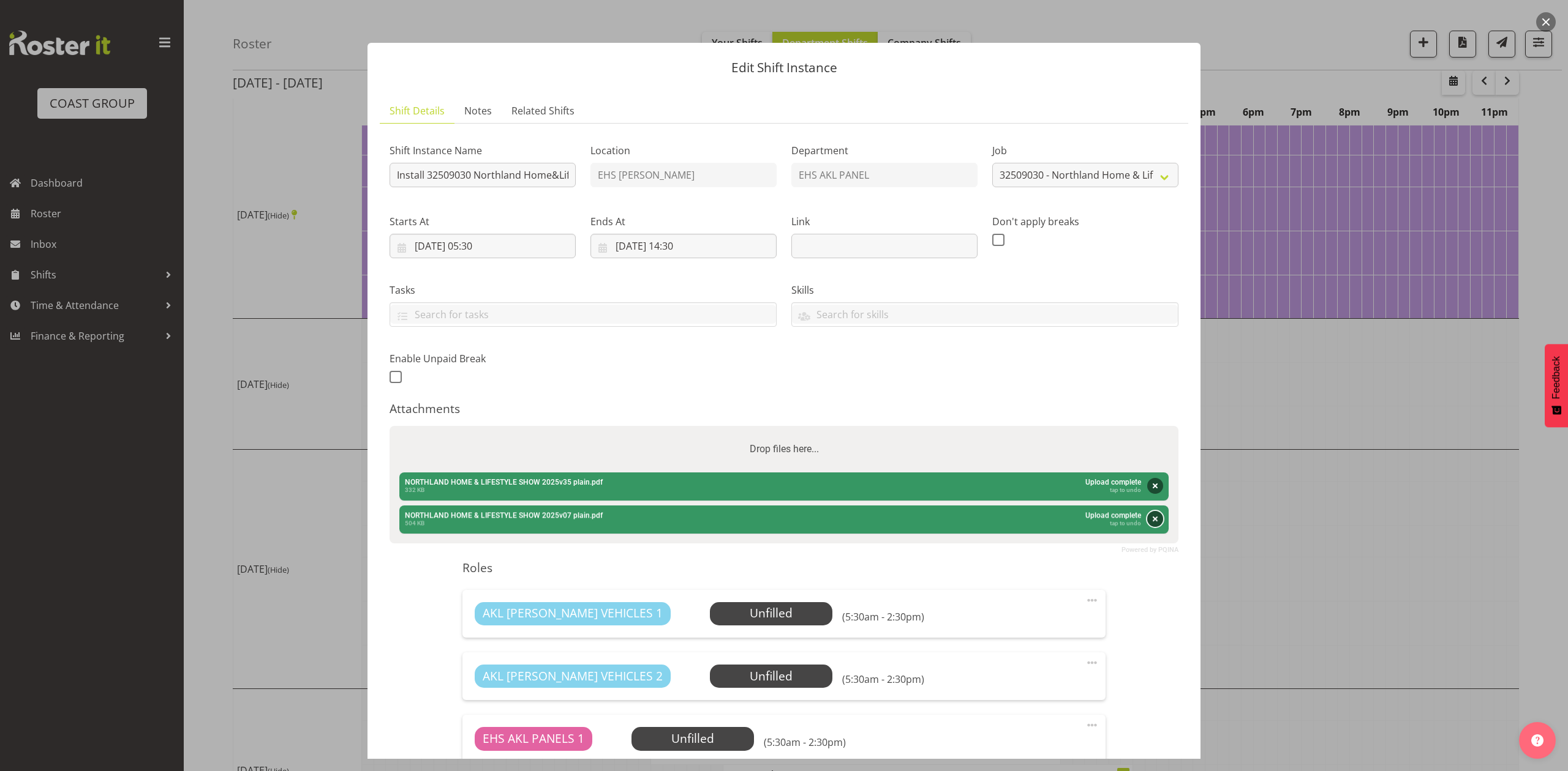
click at [1147, 525] on button "Remove" at bounding box center [1155, 519] width 16 height 16
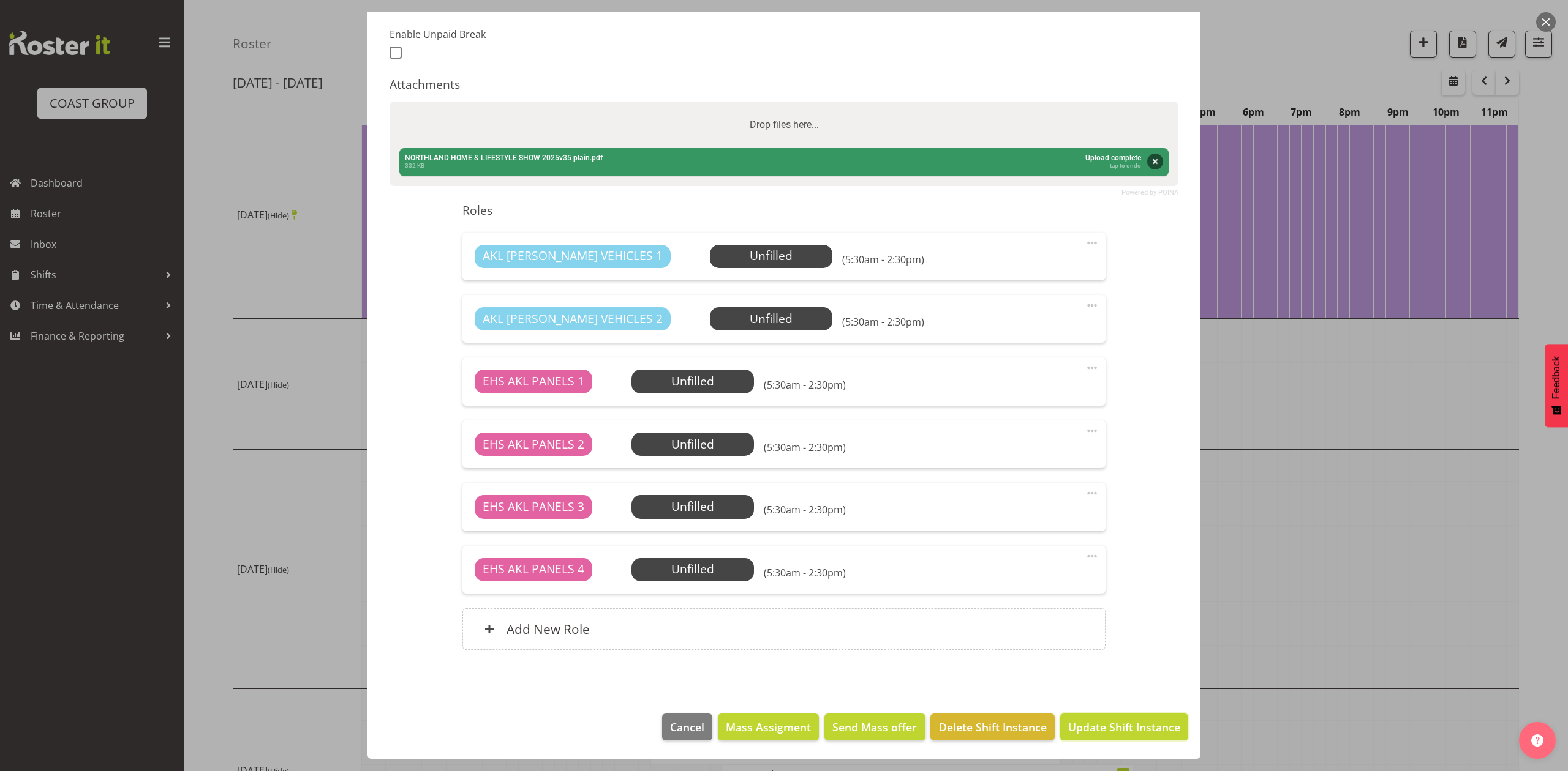
click at [1122, 718] on button "Update Shift Instance" at bounding box center [1124, 727] width 128 height 27
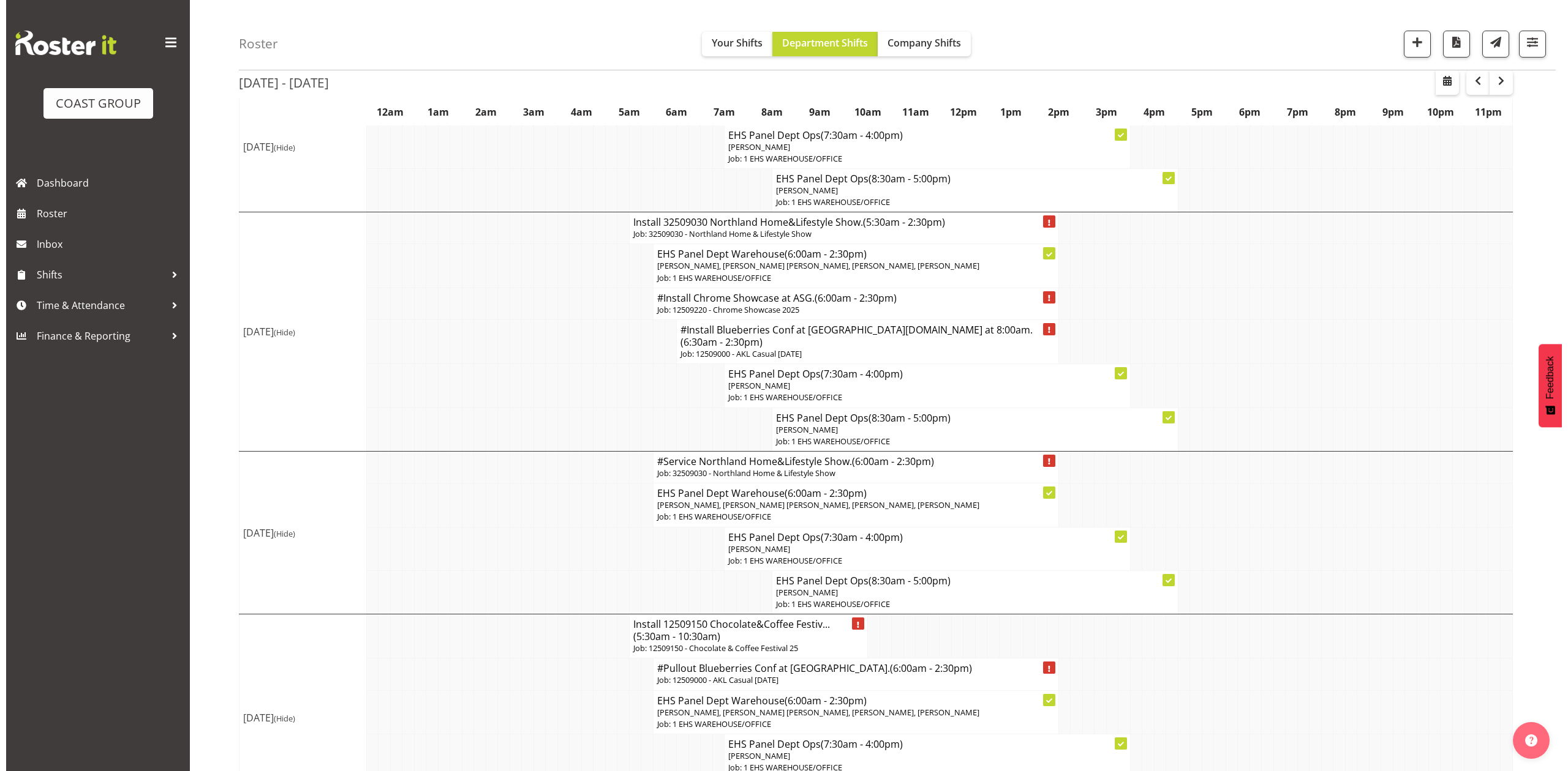
scroll to position [326, 0]
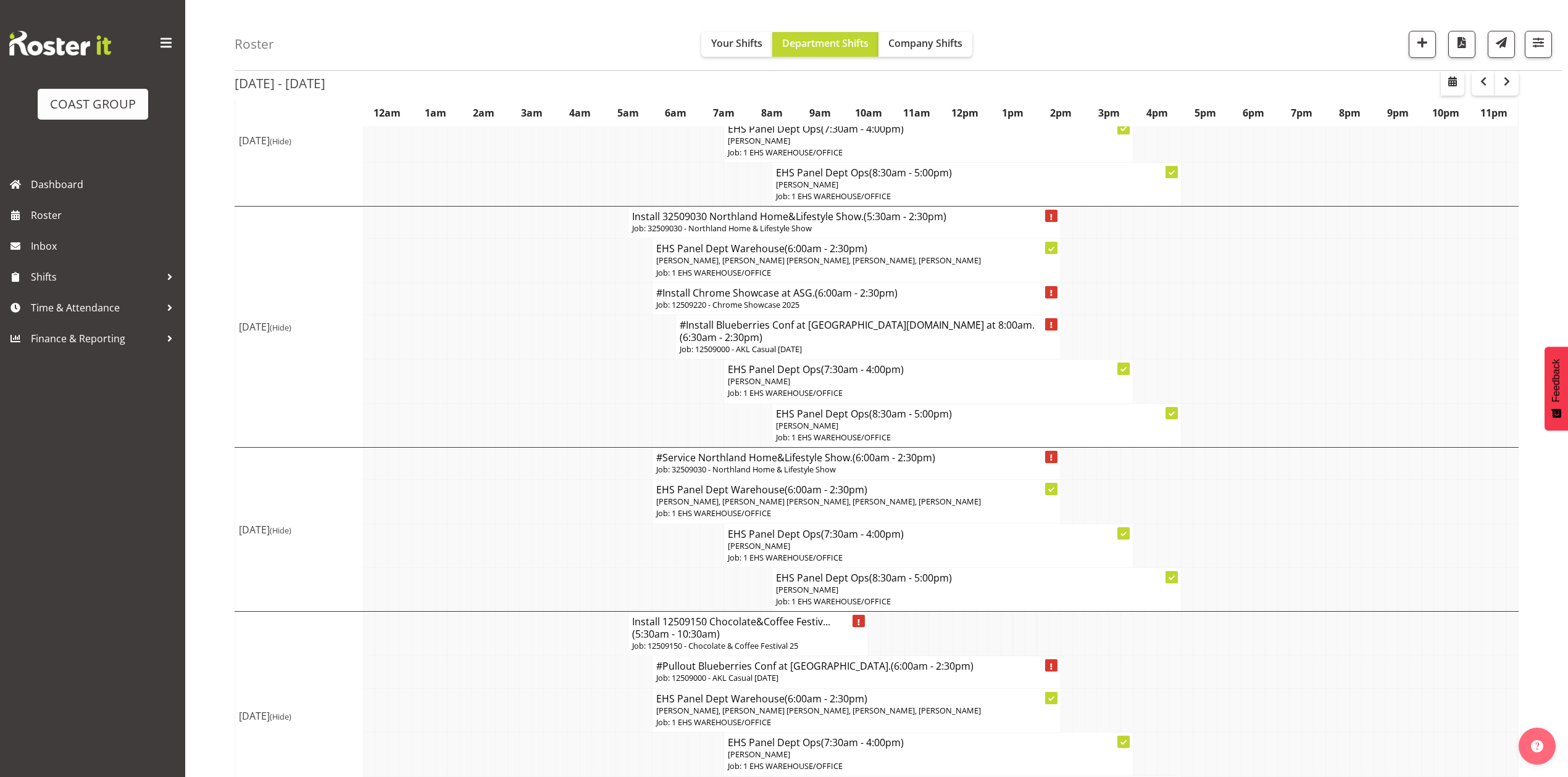
click at [739, 234] on p "Job: 32509030 - Northland Home & Lifestyle Show" at bounding box center [844, 229] width 425 height 12
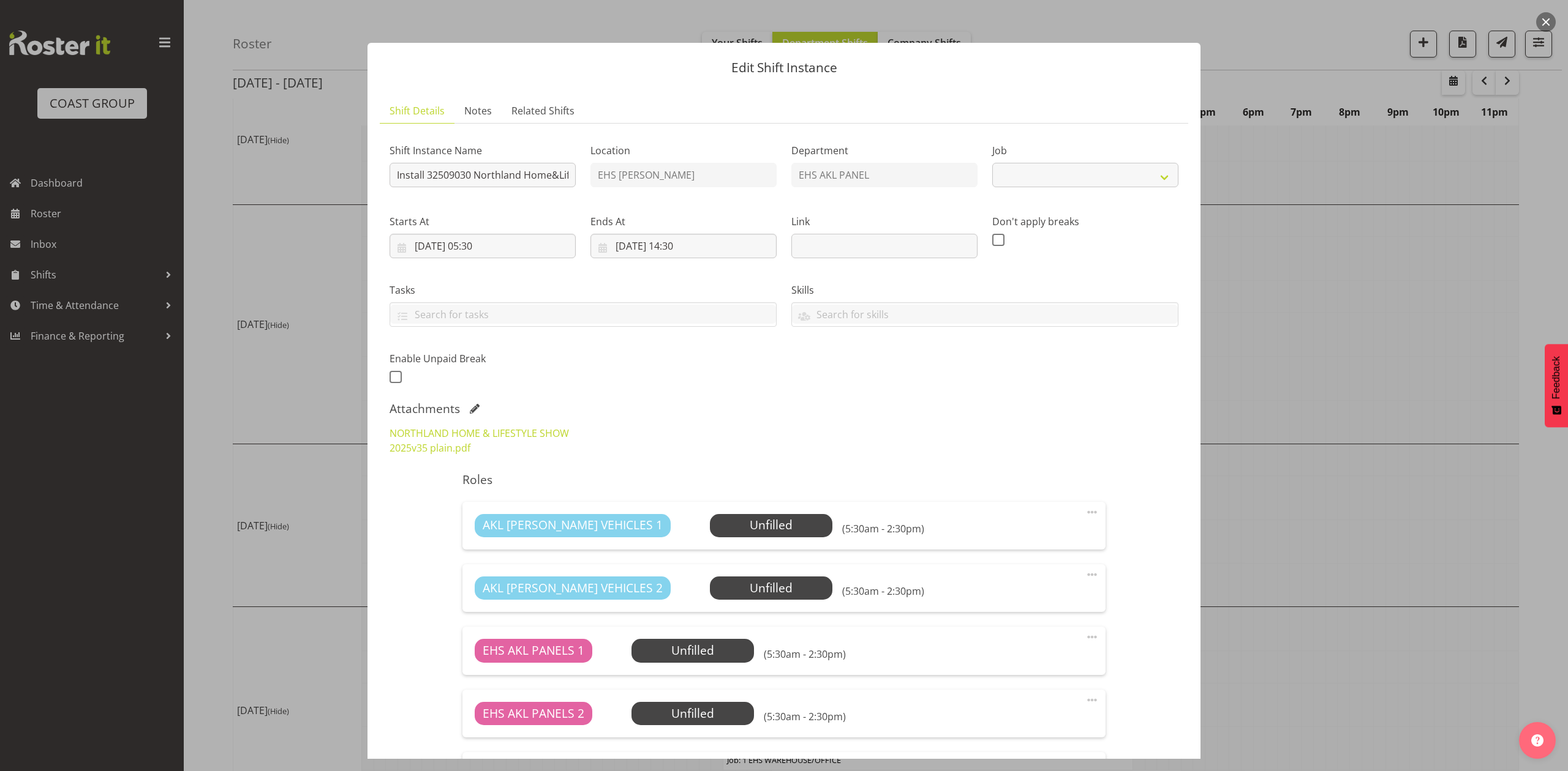
select select "9082"
click at [480, 409] on div "Attachments" at bounding box center [784, 409] width 789 height 15
click at [476, 407] on span at bounding box center [474, 409] width 10 height 10
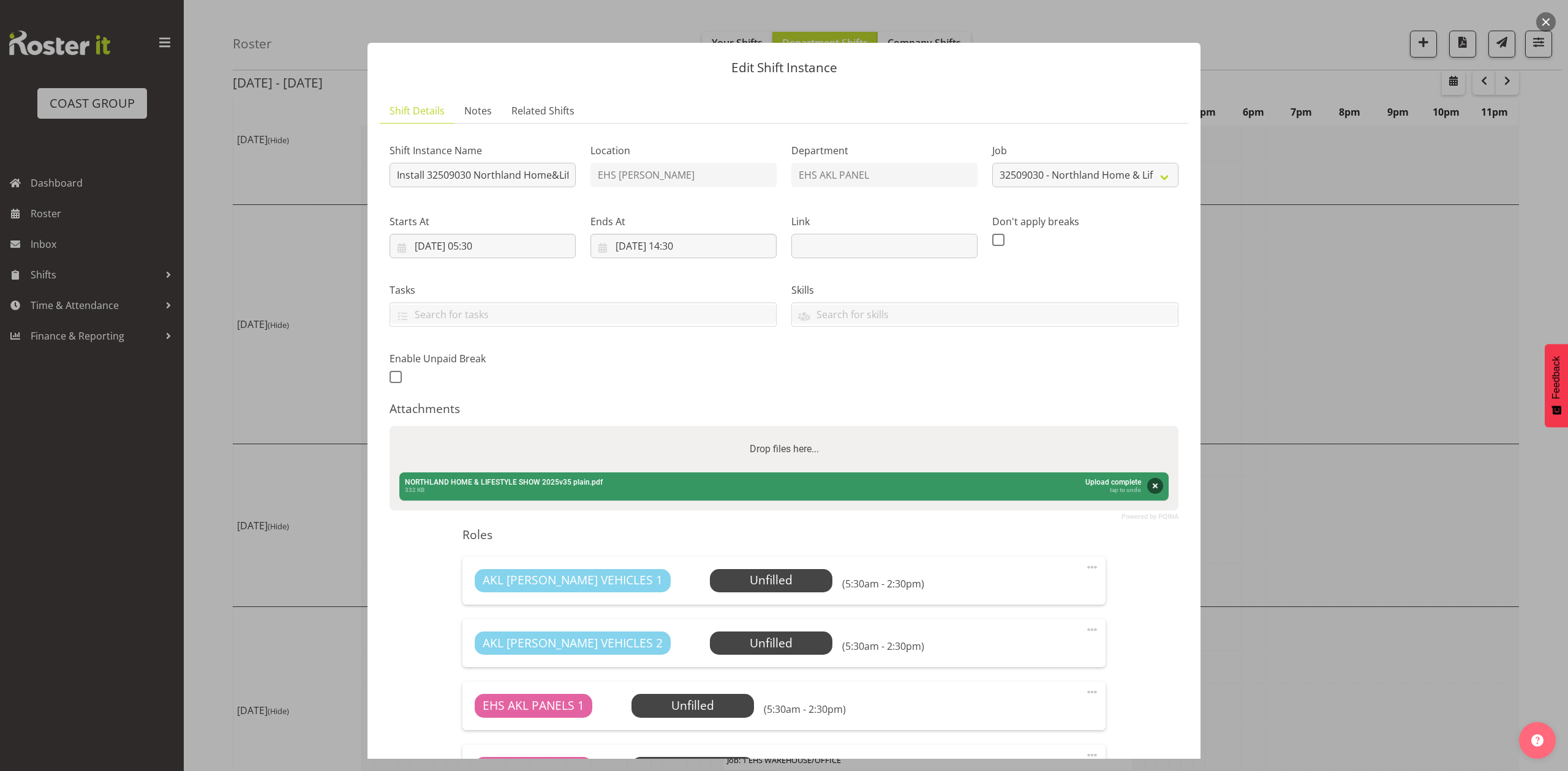
click at [548, 447] on div "Drop files here..." at bounding box center [784, 449] width 789 height 46
click at [390, 426] on input "Drop files here..." at bounding box center [784, 428] width 789 height 4
type input "C:\fakepath\Northland Home & Lifestyle Show 2025 - Job Details (1).pdf"
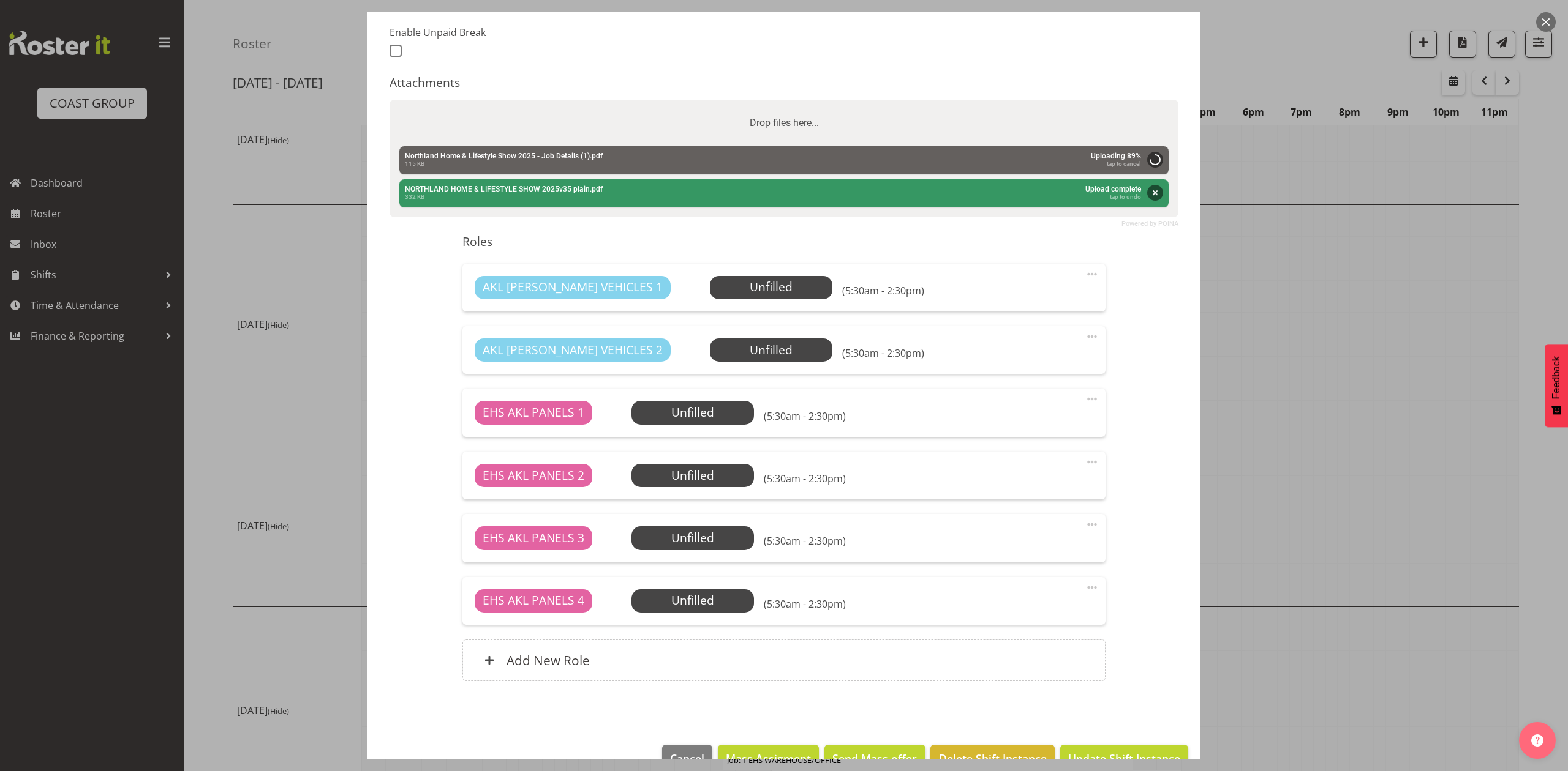
scroll to position [359, 0]
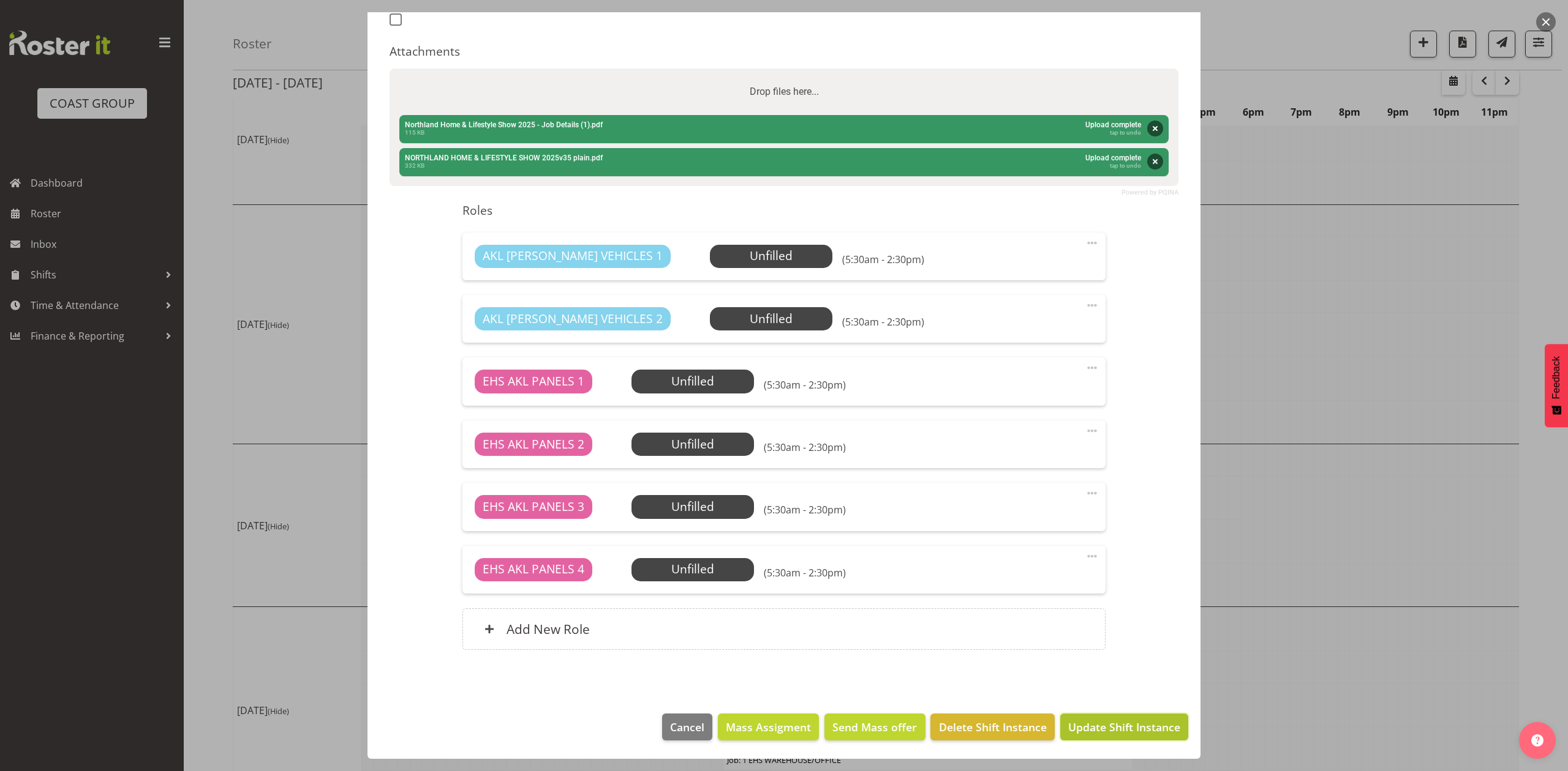
click at [1113, 730] on span "Update Shift Instance" at bounding box center [1124, 727] width 112 height 16
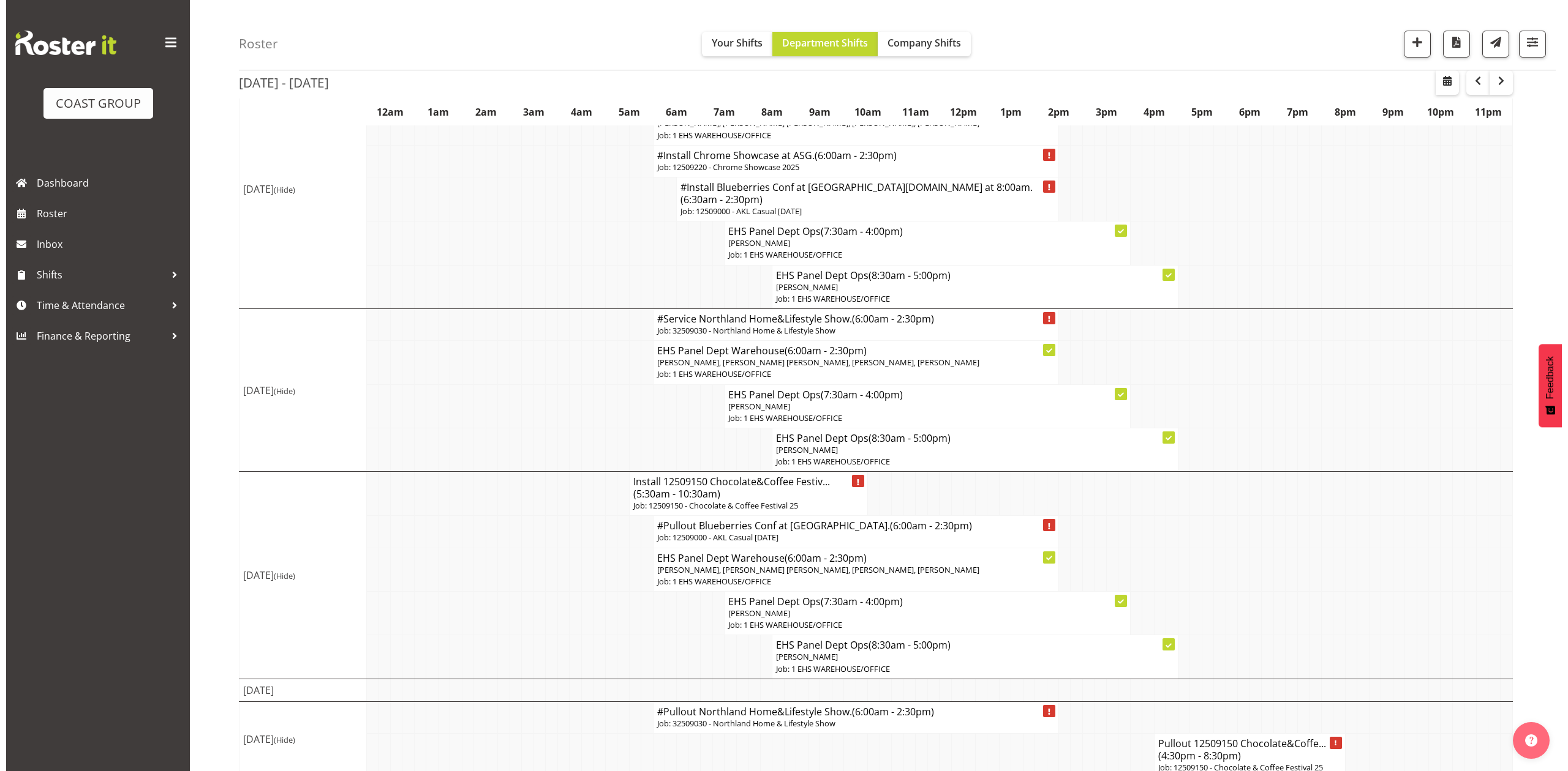
scroll to position [529, 0]
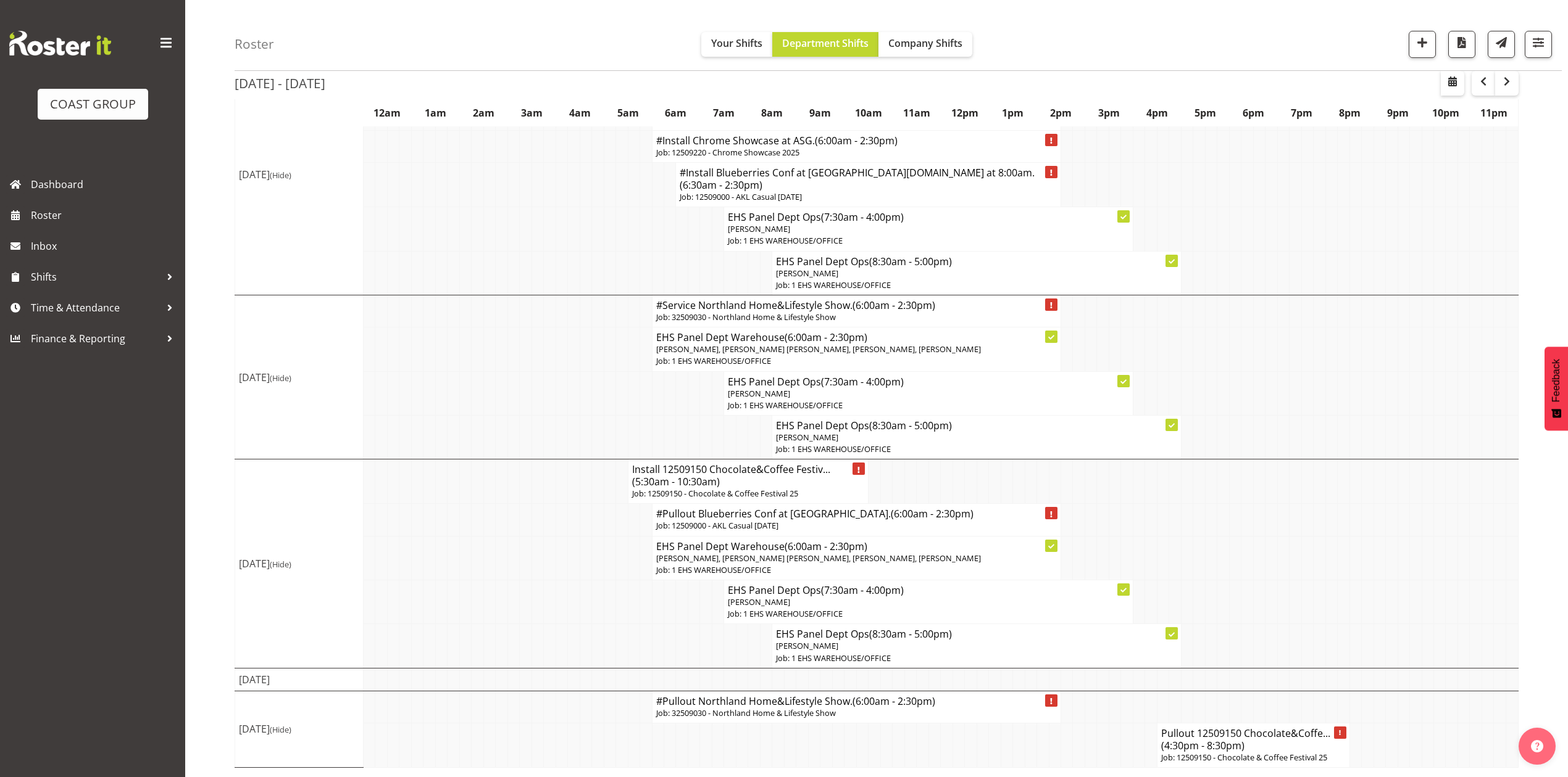
click at [724, 703] on h4 "#Pullout Northland Home&Lifestyle Show. (6:00am - 2:30pm)" at bounding box center [856, 701] width 400 height 13
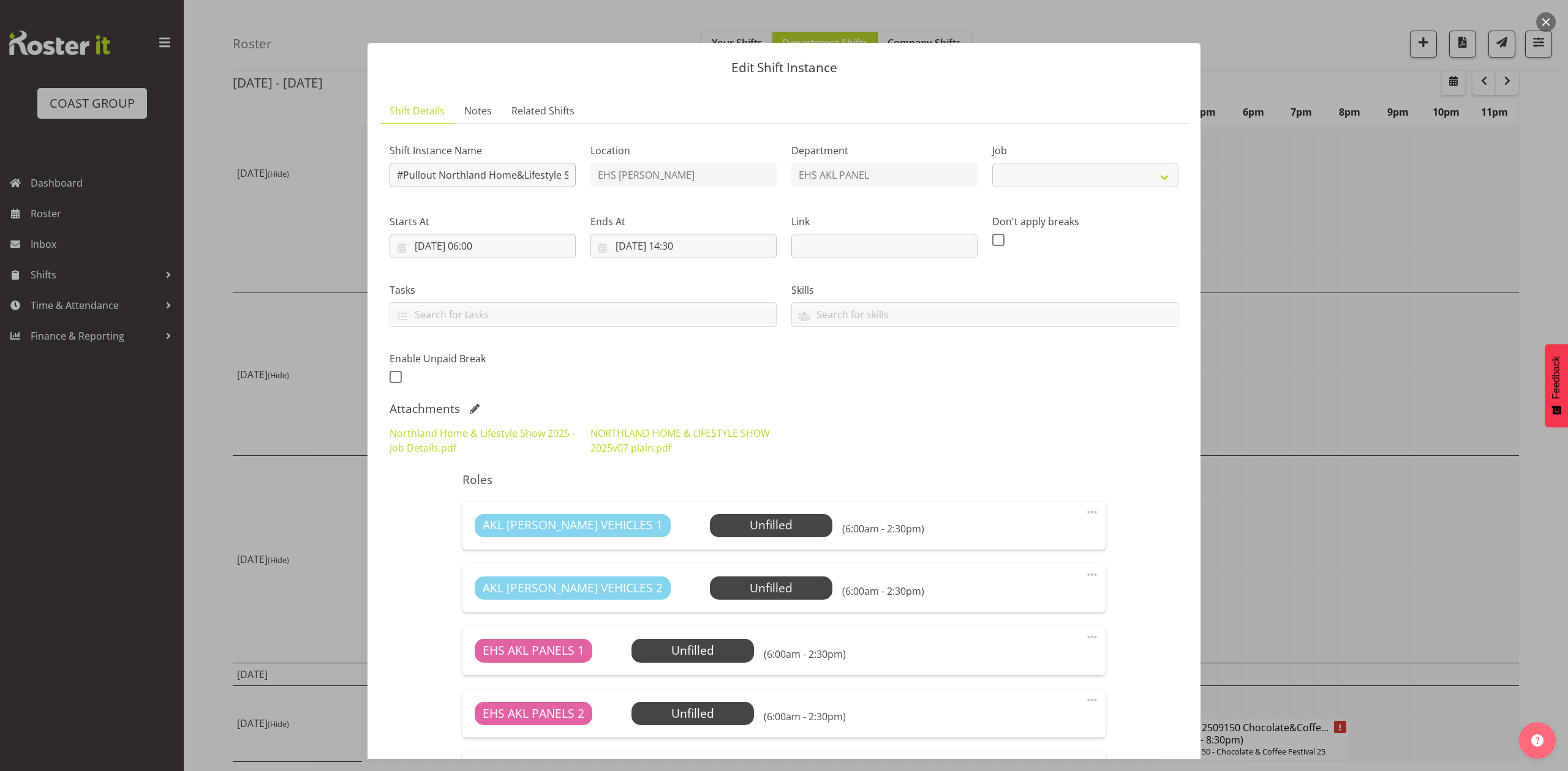
select select "9082"
click at [400, 174] on input "#Pullout Northland Home&Lifestyle Show." at bounding box center [483, 174] width 186 height 24
click at [403, 170] on input "#Pullout Northland Home&Lifestyle Show." at bounding box center [483, 174] width 186 height 24
type input "Pullout Northland Home&Lifestyle Show."
click at [479, 253] on input "[DATE] 06:00" at bounding box center [483, 246] width 186 height 24
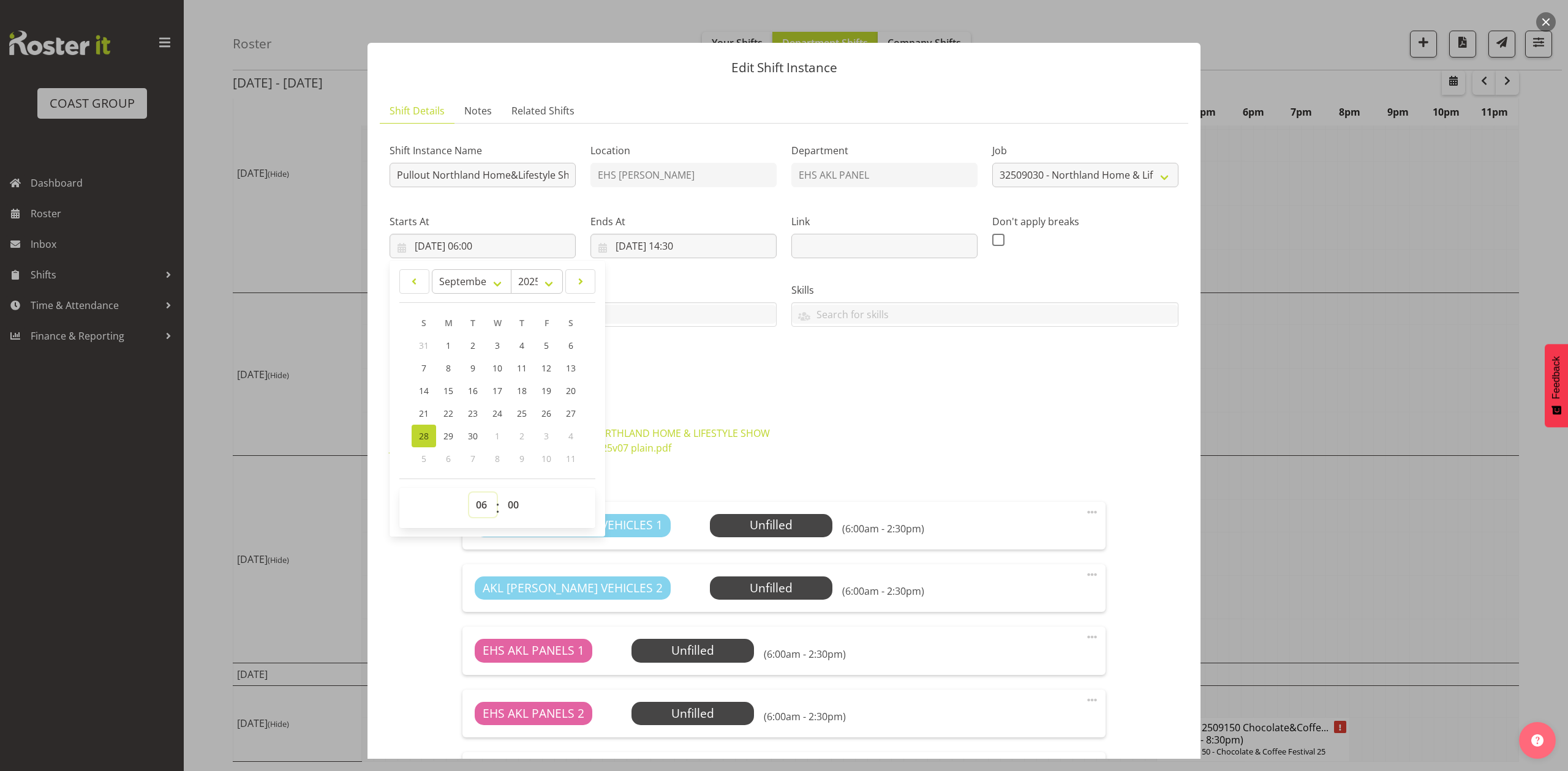
click at [480, 502] on select "00 01 02 03 04 05 06 07 08 09 10 11 12 13 14 15 16 17 18 19 20 21 22 23" at bounding box center [483, 504] width 27 height 24
select select "13"
click at [469, 493] on select "00 01 02 03 04 05 06 07 08 09 10 11 12 13 14 15 16 17 18 19 20 21 22 23" at bounding box center [483, 504] width 27 height 24
type input "[DATE] 13:00"
click at [511, 503] on select "00 01 02 03 04 05 06 07 08 09 10 11 12 13 14 15 16 17 18 19 20 21 22 23 24 25 2…" at bounding box center [514, 504] width 27 height 24
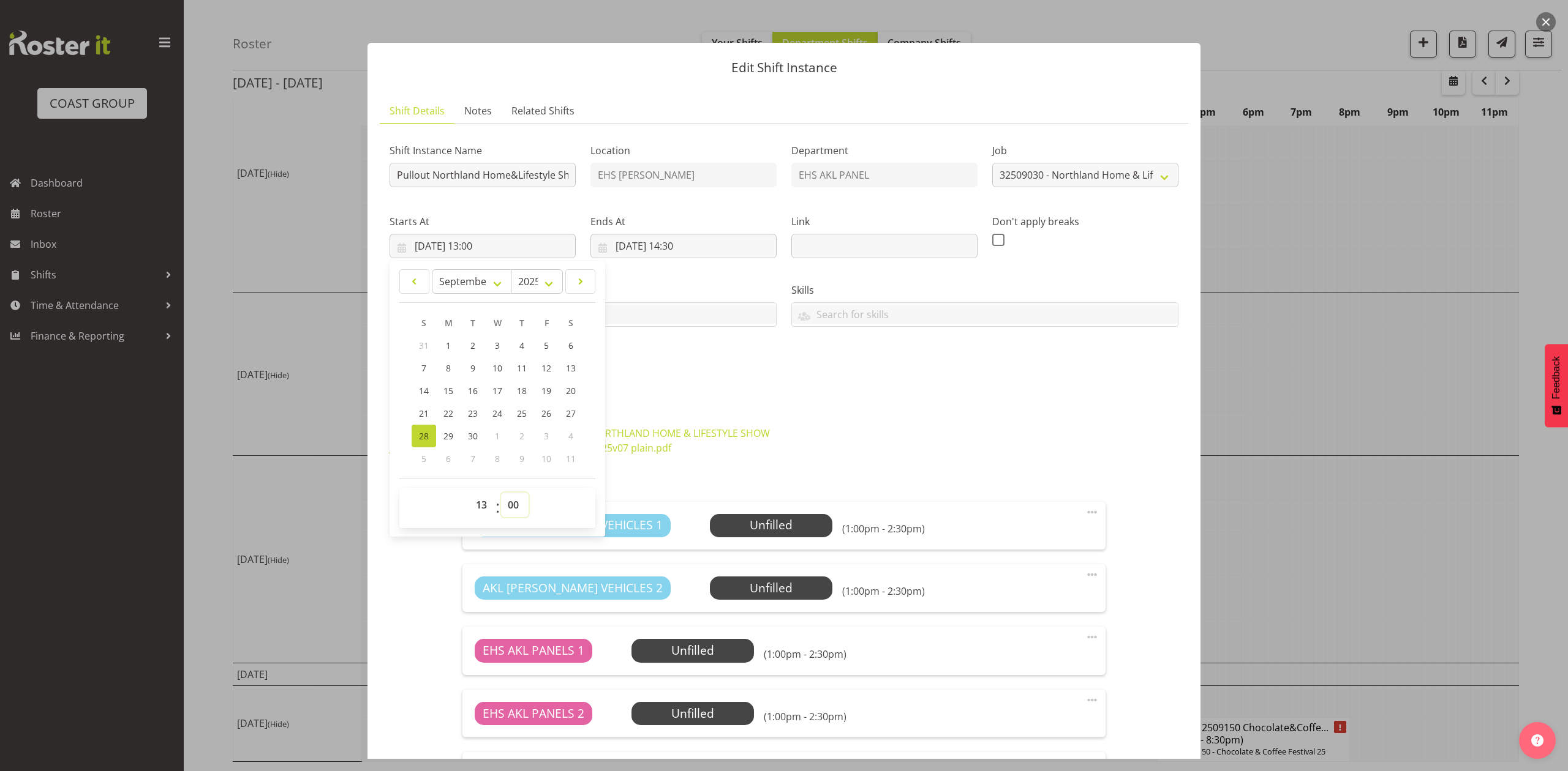
select select "30"
click at [501, 493] on select "00 01 02 03 04 05 06 07 08 09 10 11 12 13 14 15 16 17 18 19 20 21 22 23 24 25 2…" at bounding box center [514, 504] width 27 height 24
type input "[DATE] 13:30"
click at [692, 433] on link "NORTHLAND HOME & LIFESTYLE SHOW 2025v07 plain.pdf" at bounding box center [680, 441] width 179 height 28
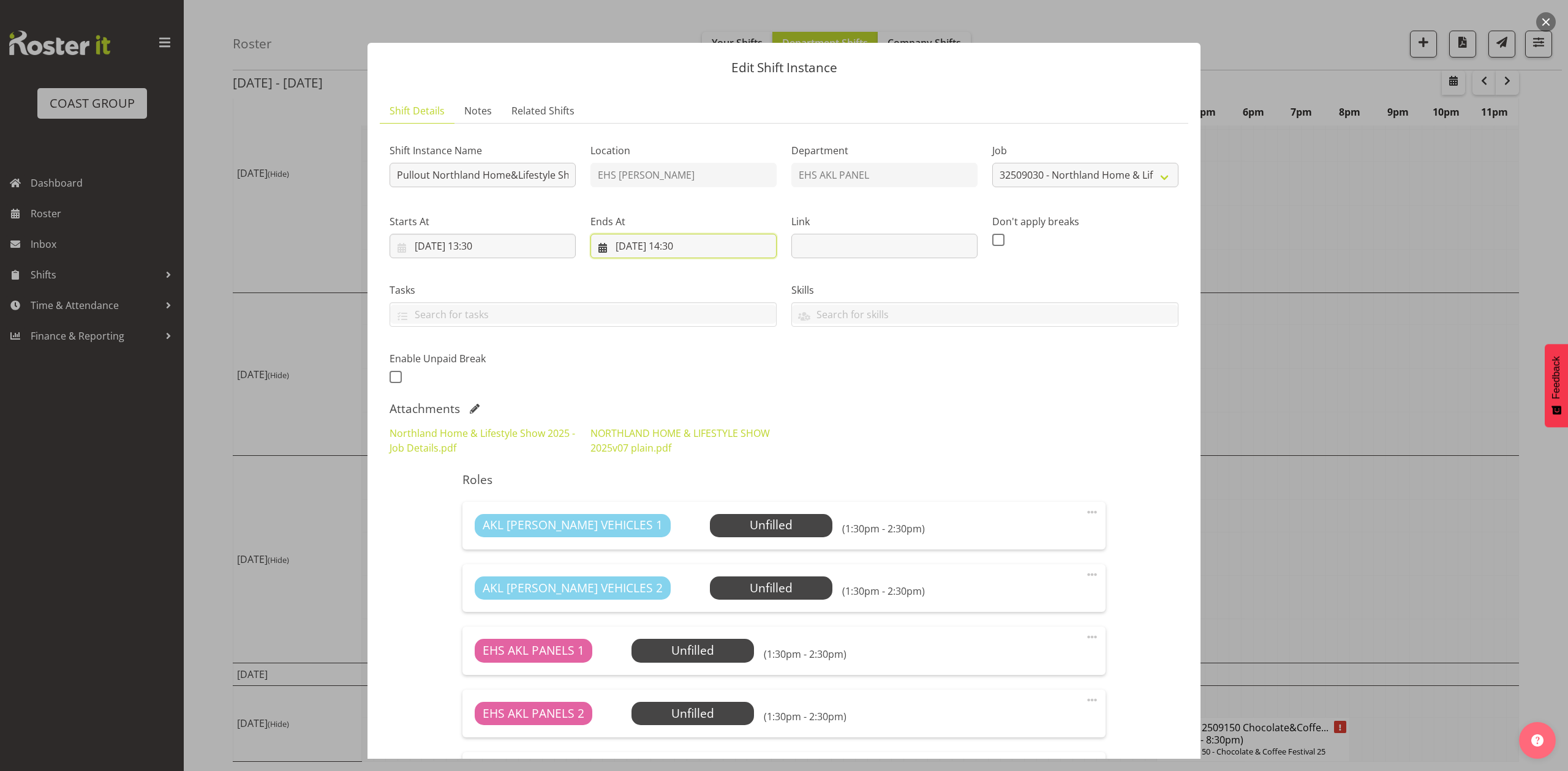
click at [717, 246] on input "[DATE] 14:30" at bounding box center [684, 246] width 186 height 24
click at [684, 502] on select "00 01 02 03 04 05 06 07 08 09 10 11 12 13 14 15 16 17 18 19 20 21 22 23" at bounding box center [683, 504] width 27 height 24
select select "21"
click at [670, 493] on select "00 01 02 03 04 05 06 07 08 09 10 11 12 13 14 15 16 17 18 19 20 21 22 23" at bounding box center [683, 504] width 27 height 24
type input "[DATE] 21:30"
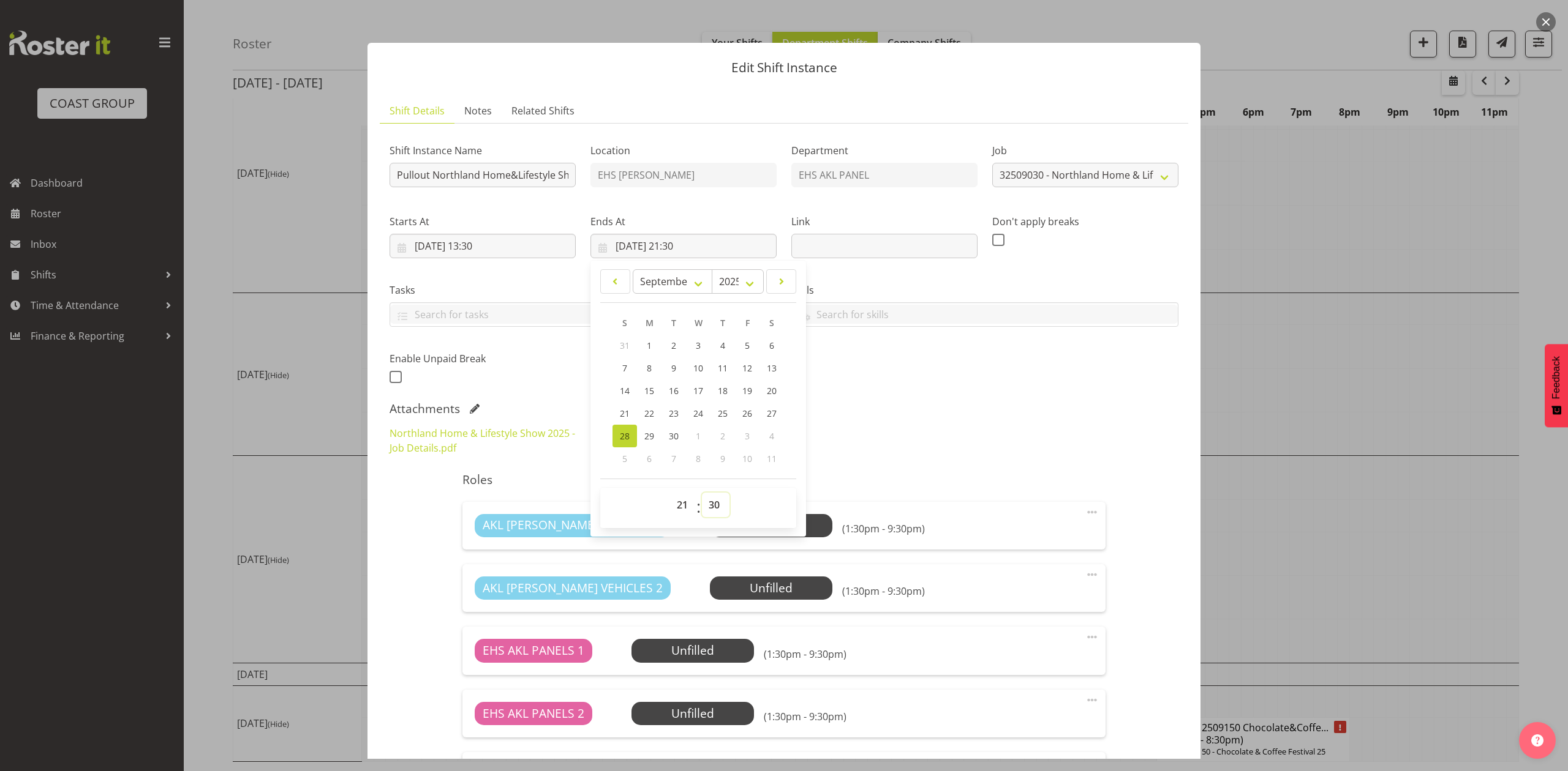
click at [709, 500] on select "00 01 02 03 04 05 06 07 08 09 10 11 12 13 14 15 16 17 18 19 20 21 22 23 24 25 2…" at bounding box center [715, 504] width 27 height 24
click at [846, 412] on div "Attachments" at bounding box center [784, 409] width 789 height 15
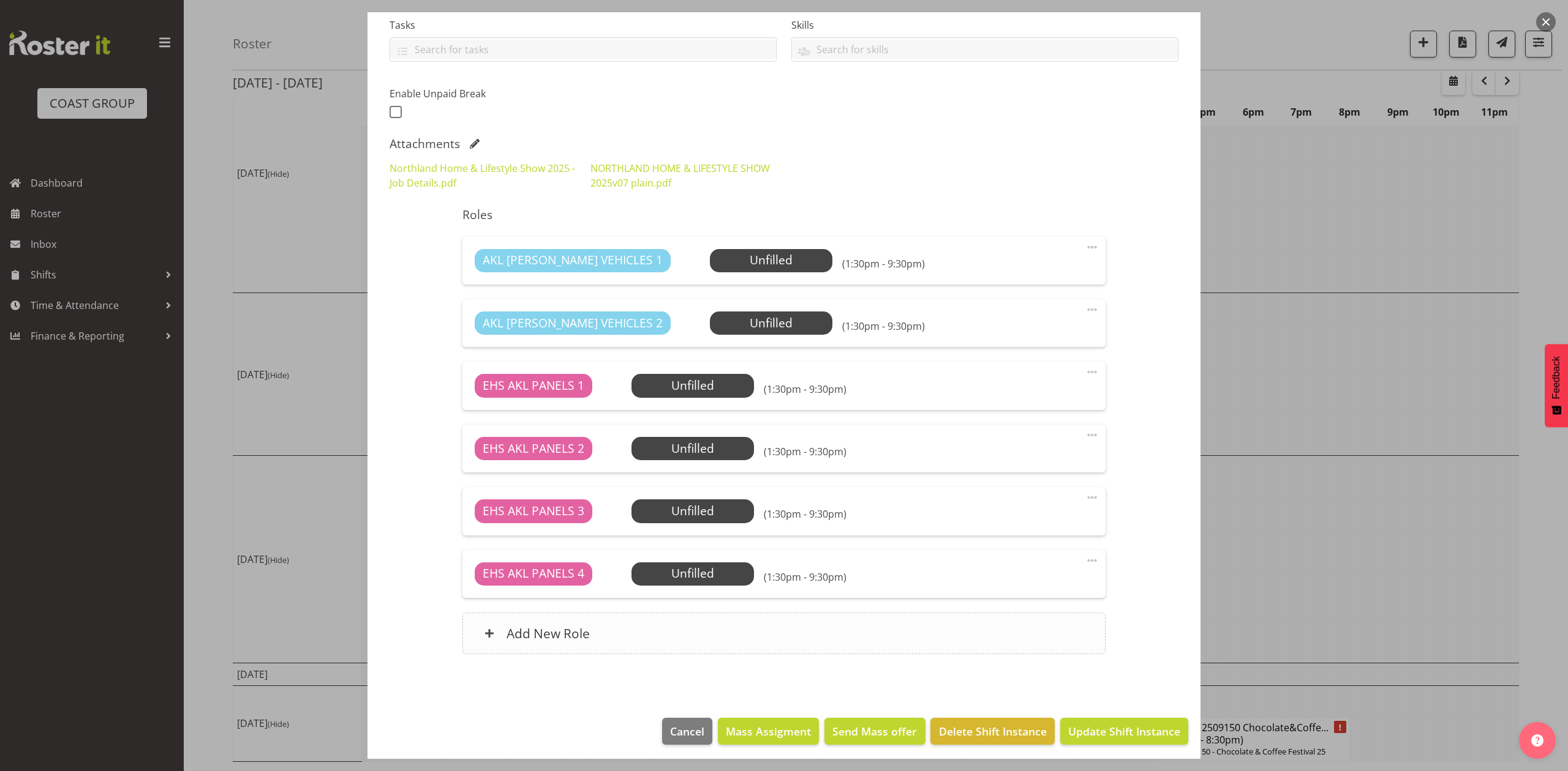
scroll to position [271, 0]
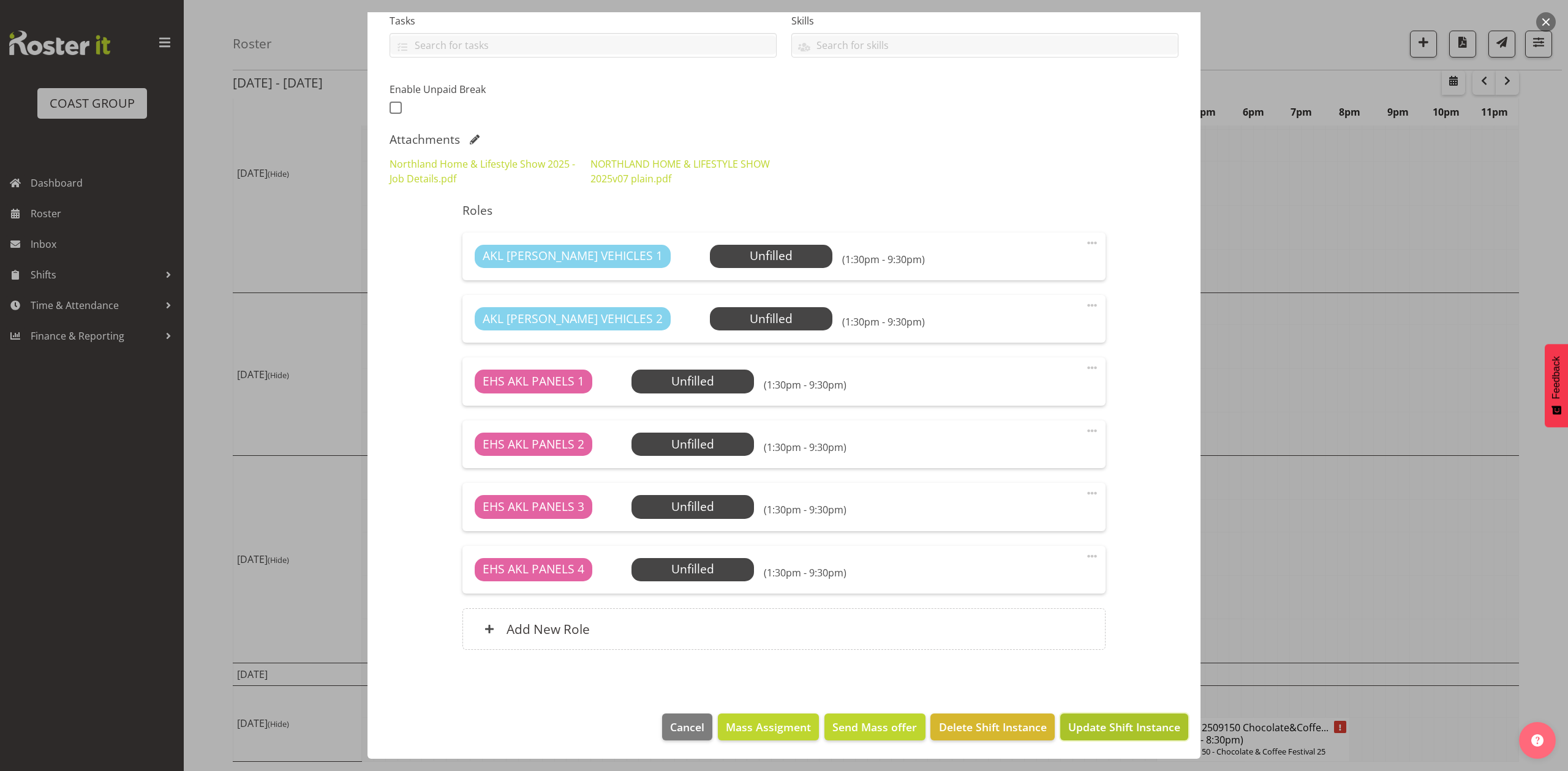
click at [1113, 719] on span "Update Shift Instance" at bounding box center [1124, 727] width 112 height 16
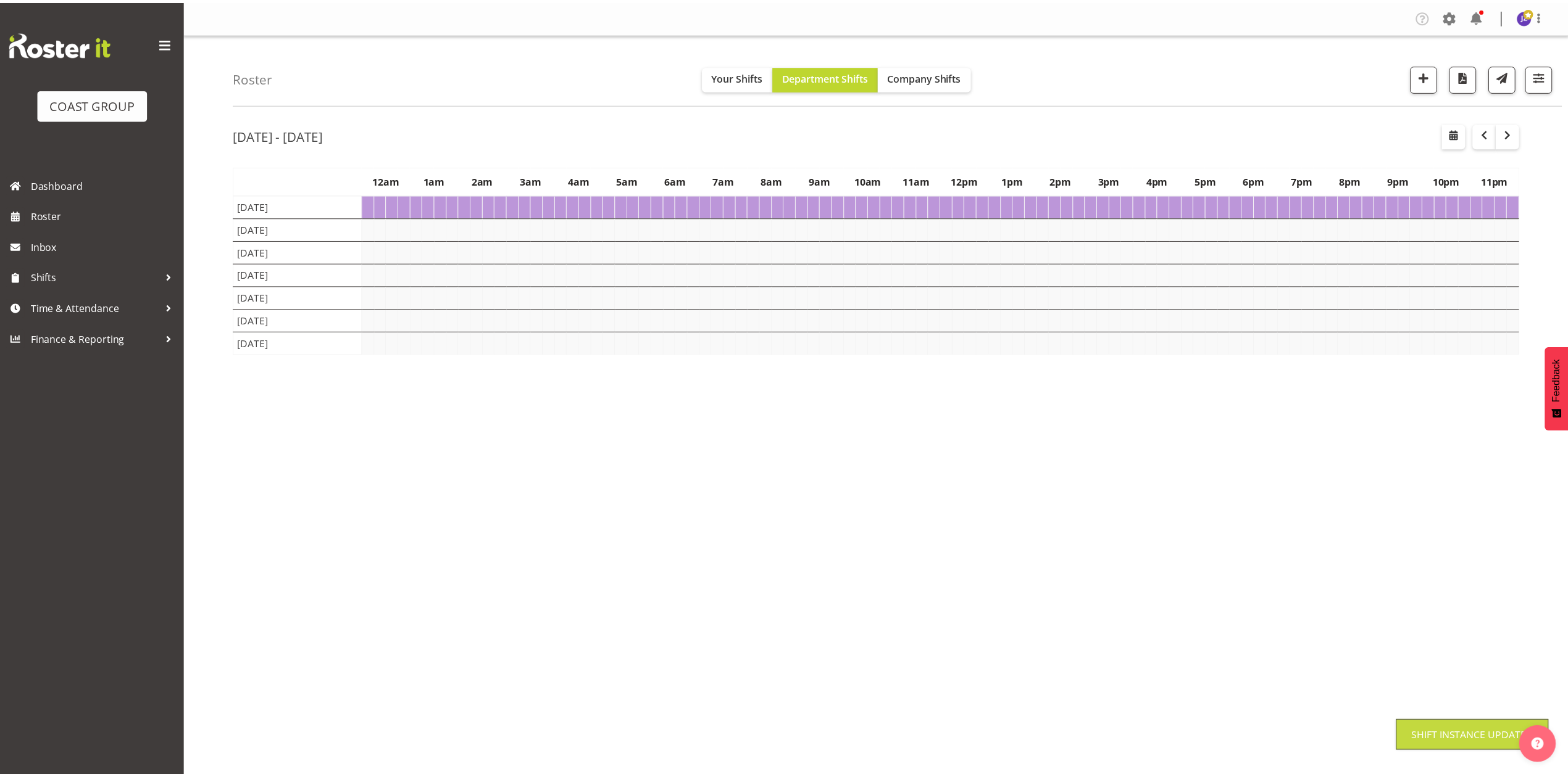
scroll to position [0, 0]
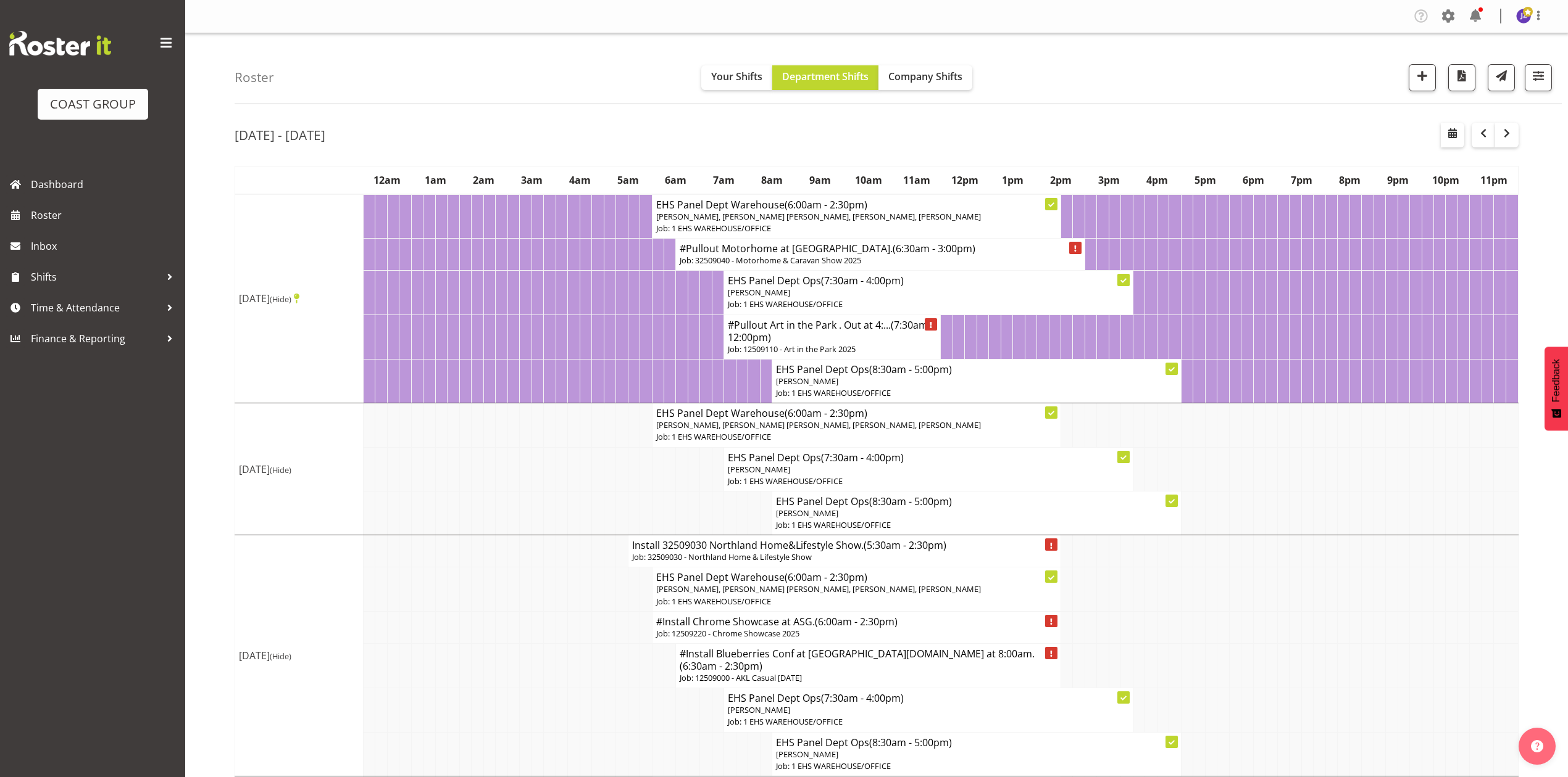
click at [1257, 487] on td at bounding box center [1258, 470] width 12 height 44
click at [1309, 448] on td at bounding box center [1306, 426] width 12 height 44
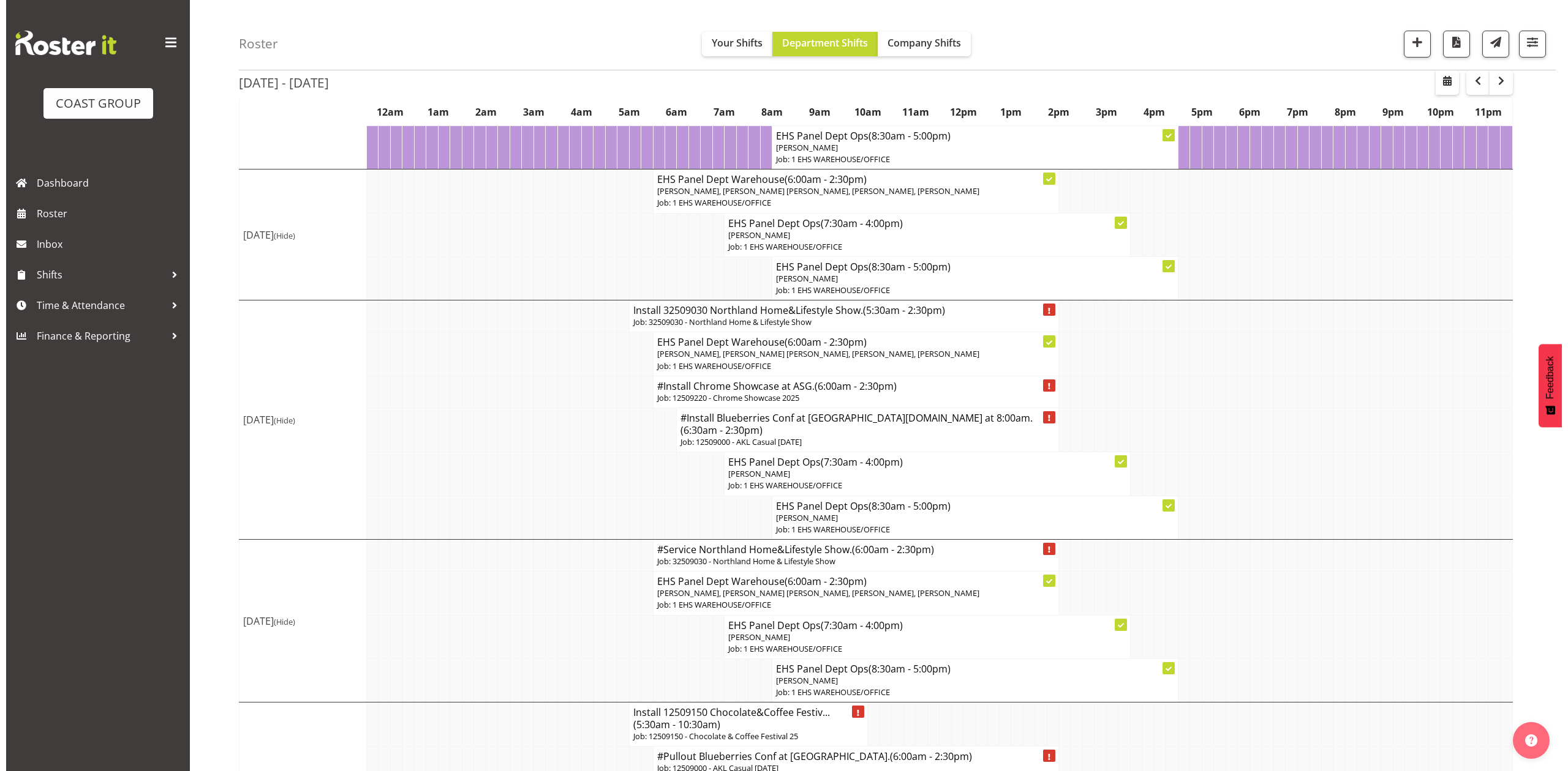
scroll to position [121, 0]
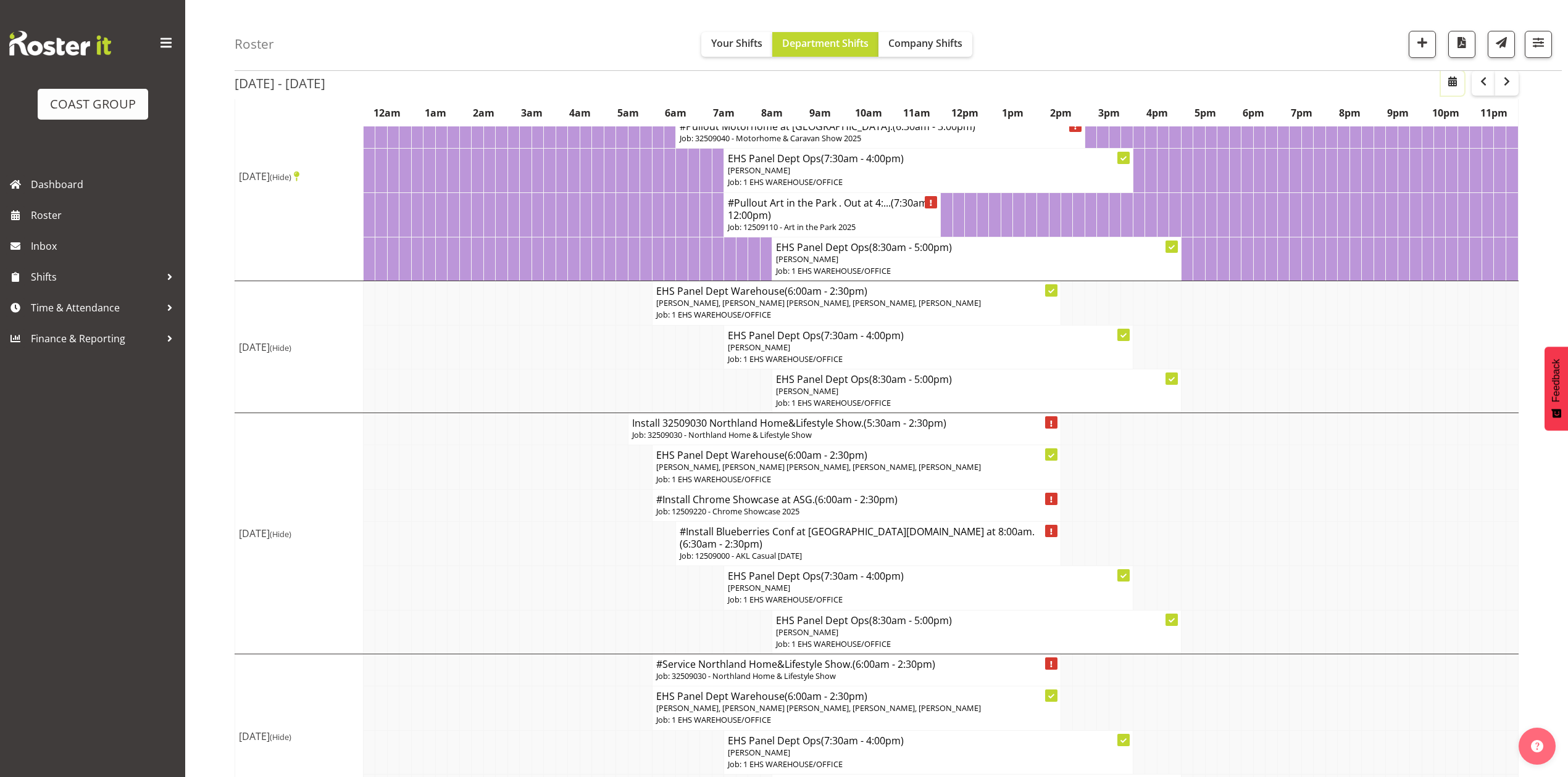
click at [1451, 83] on span "button" at bounding box center [1452, 81] width 15 height 15
select select "7"
select select "2025"
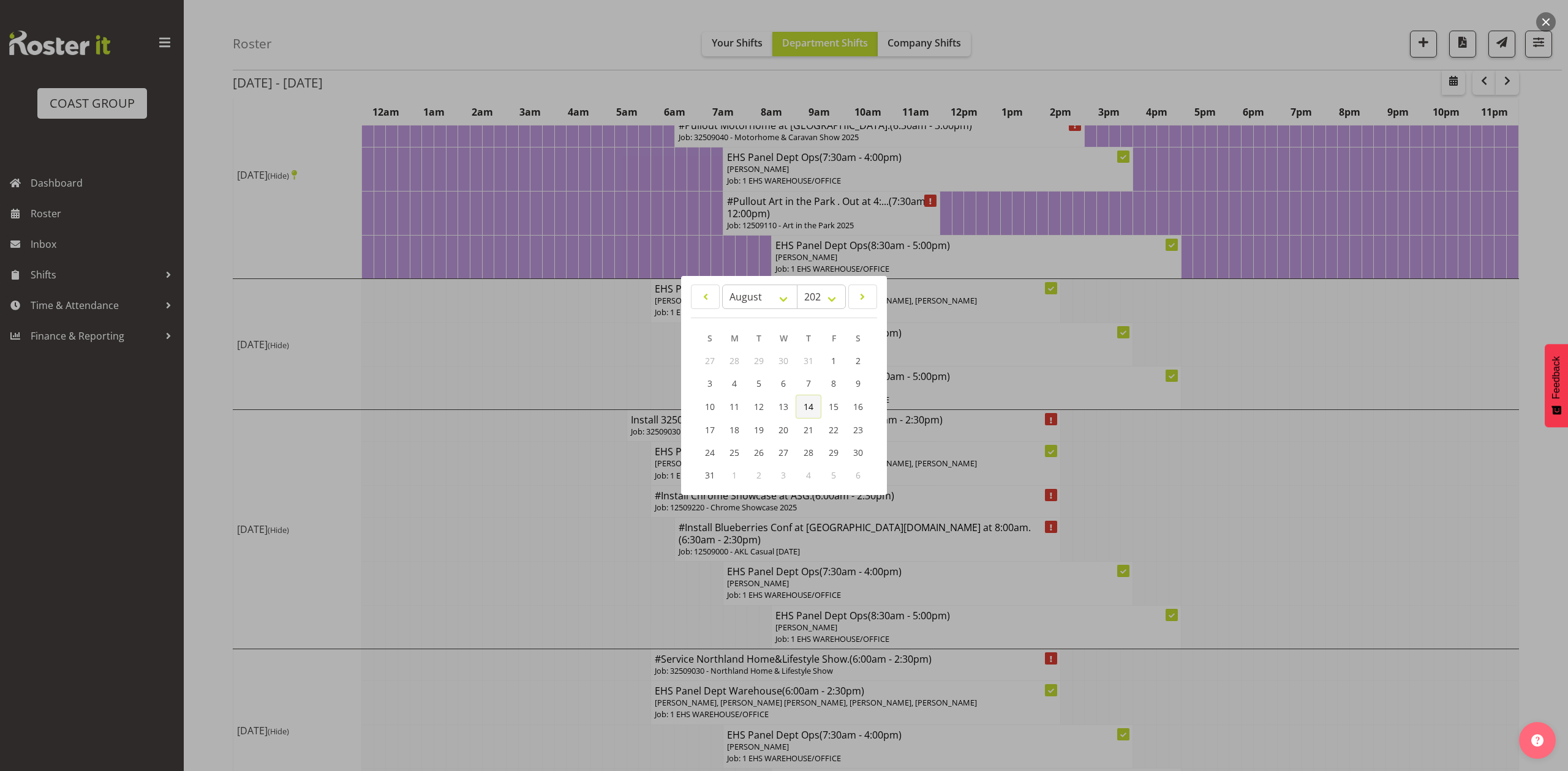
click at [804, 403] on span "14" at bounding box center [808, 407] width 10 height 12
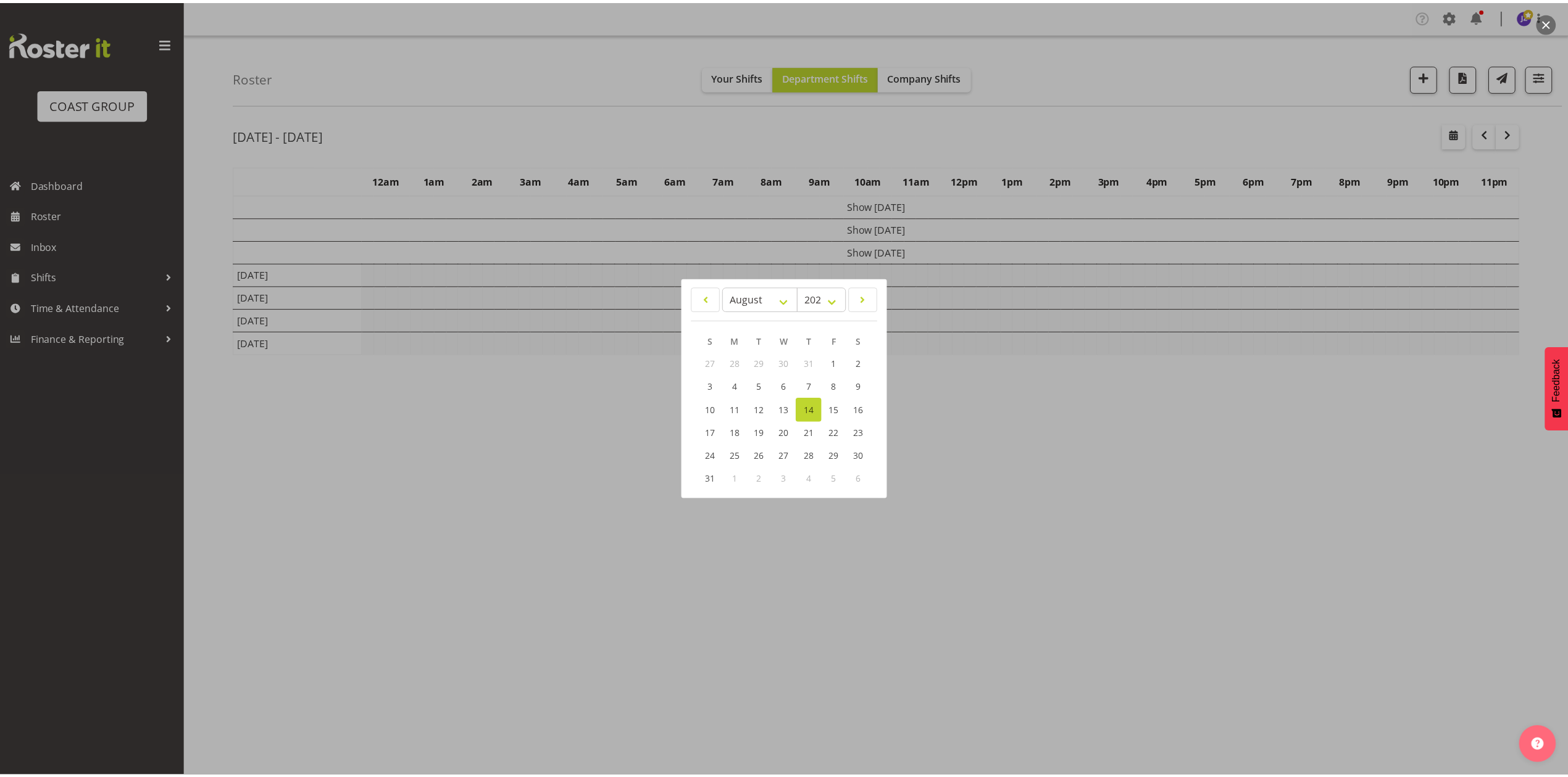
scroll to position [0, 0]
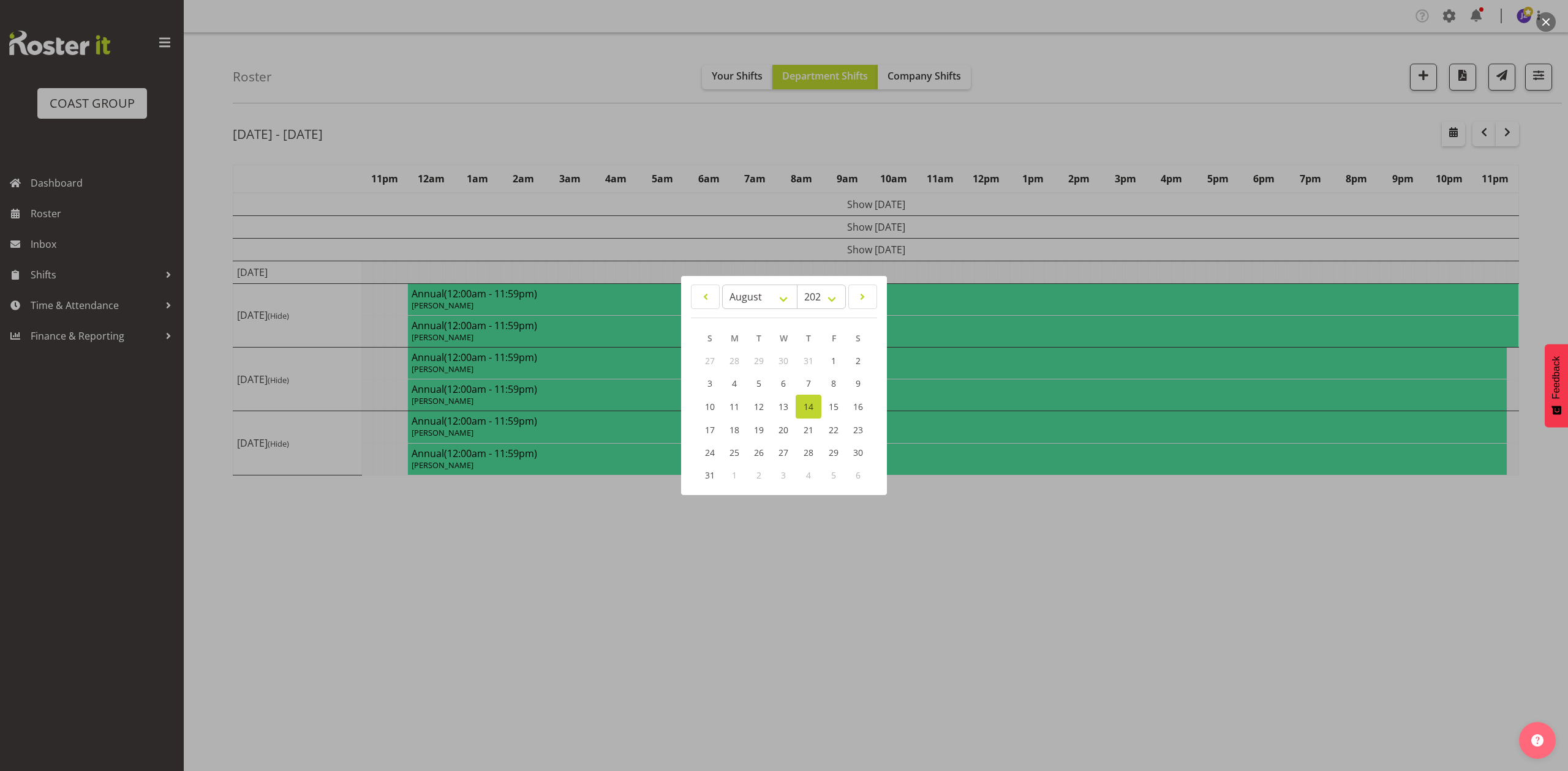
drag, startPoint x: 1189, startPoint y: 109, endPoint x: 1193, endPoint y: 162, distance: 53.2
click at [1189, 109] on div at bounding box center [784, 386] width 1568 height 771
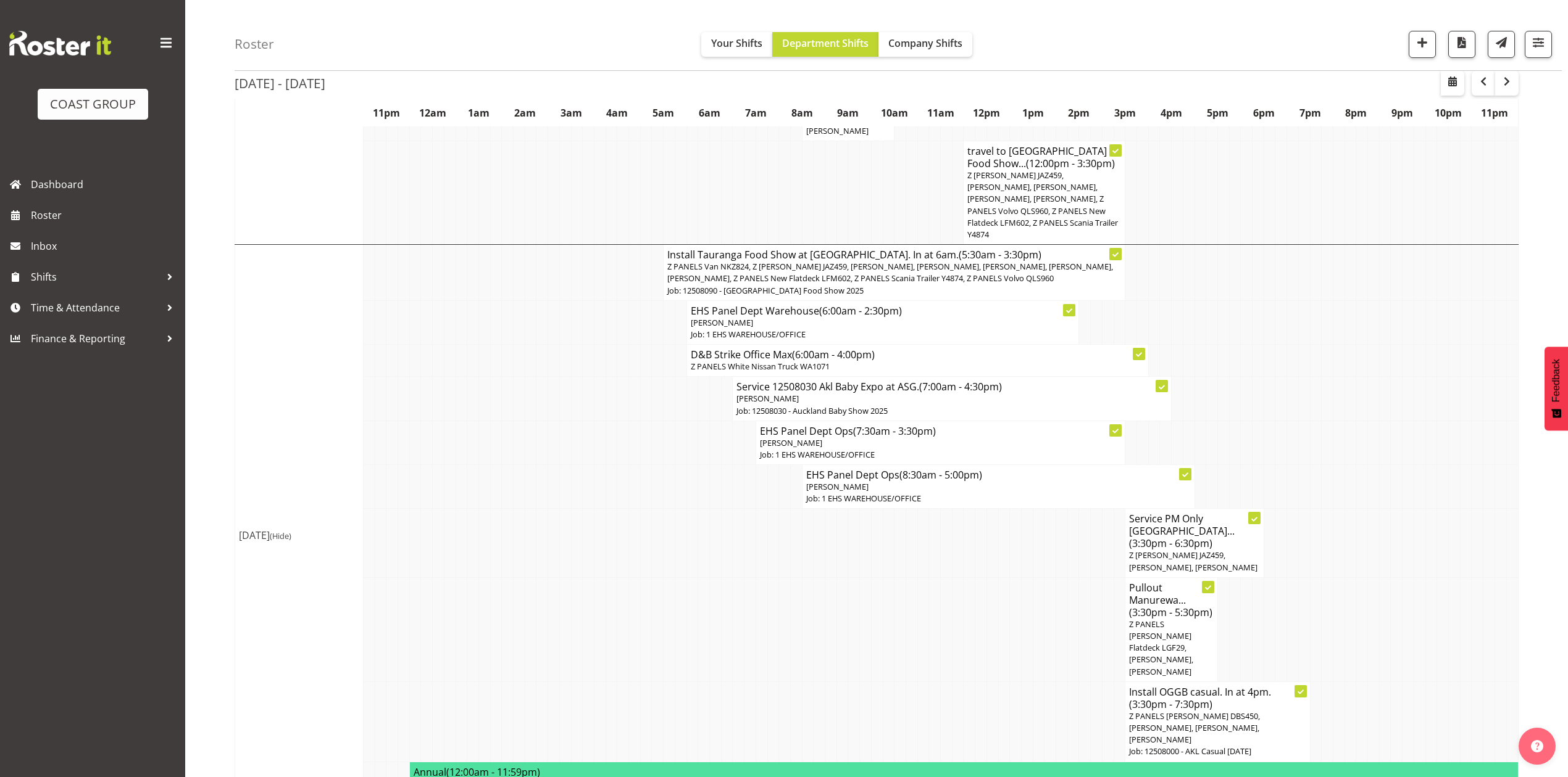
scroll to position [411, 0]
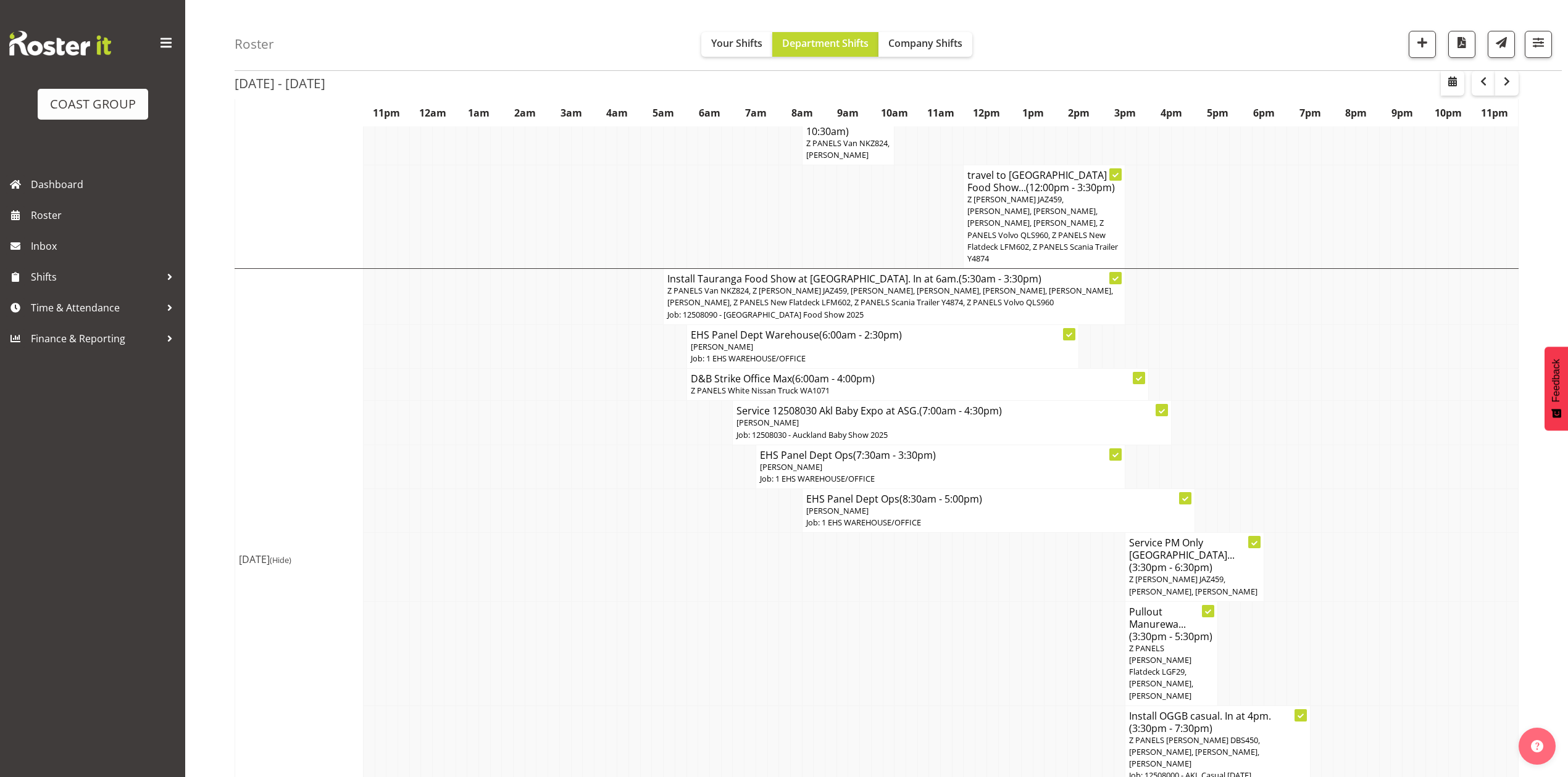
click at [1278, 401] on td at bounding box center [1280, 385] width 12 height 32
click at [1315, 401] on td at bounding box center [1315, 385] width 12 height 32
click at [922, 46] on span "Company Shifts" at bounding box center [926, 43] width 74 height 13
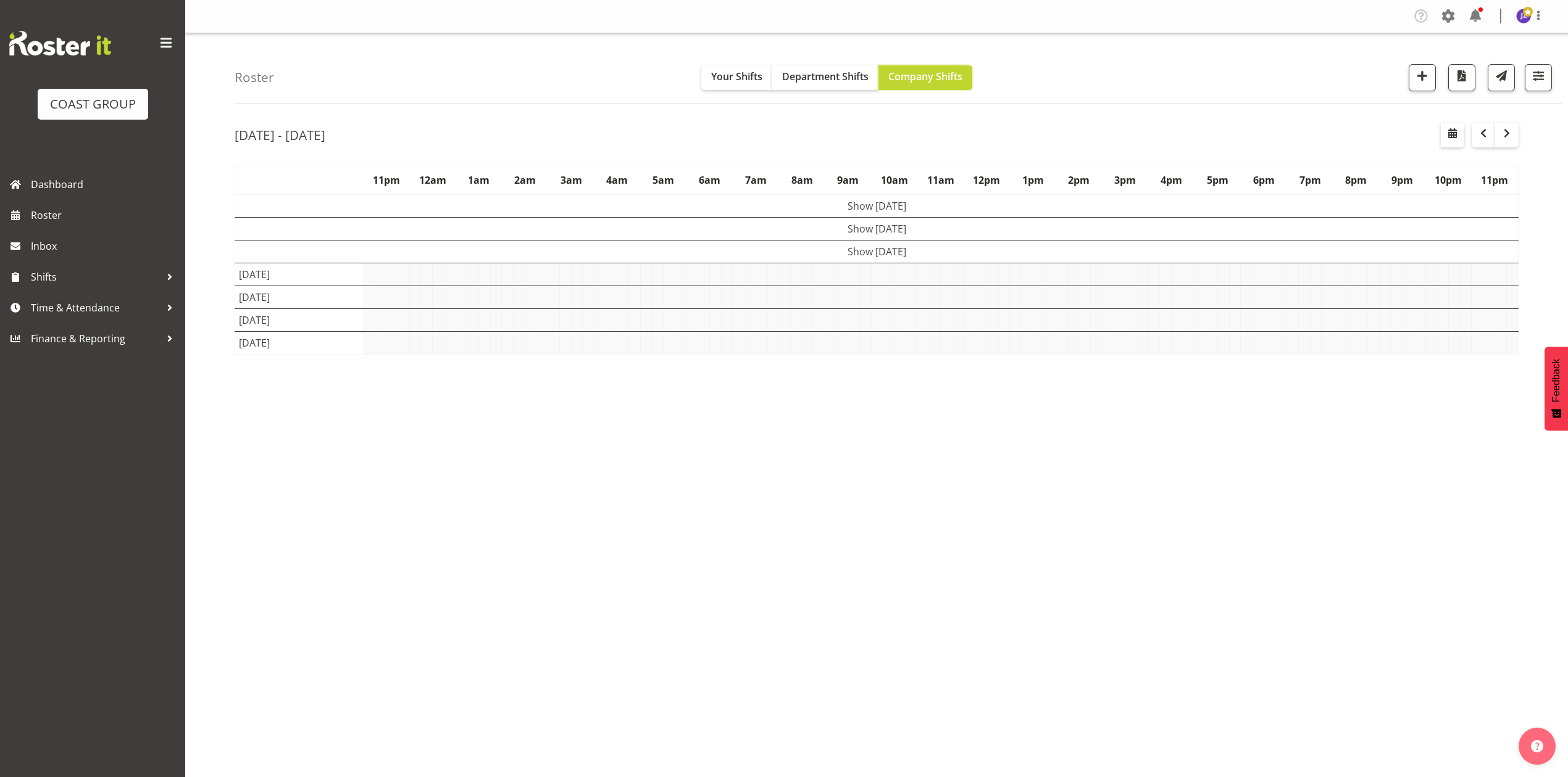
scroll to position [0, 0]
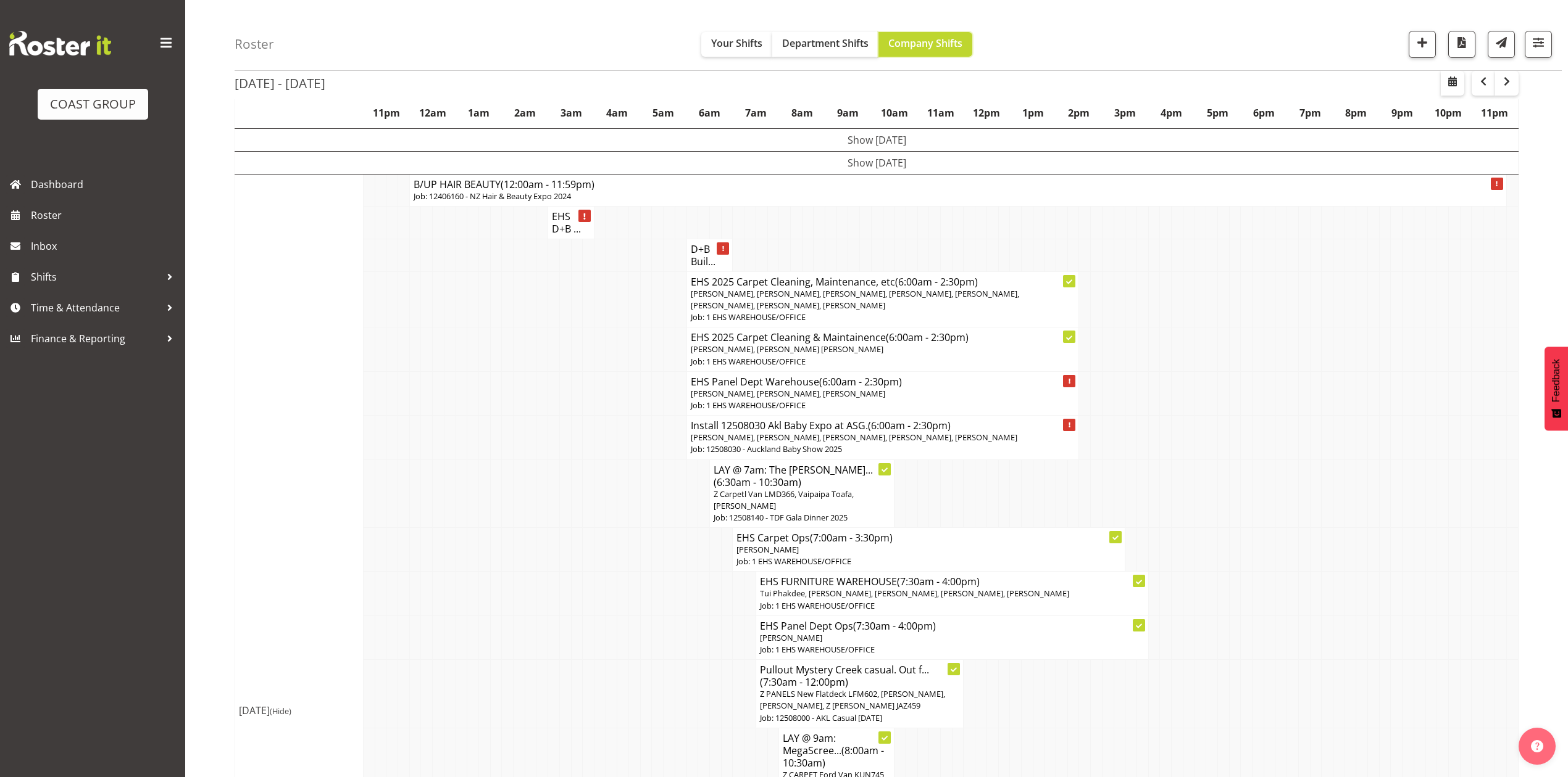
scroll to position [82, 0]
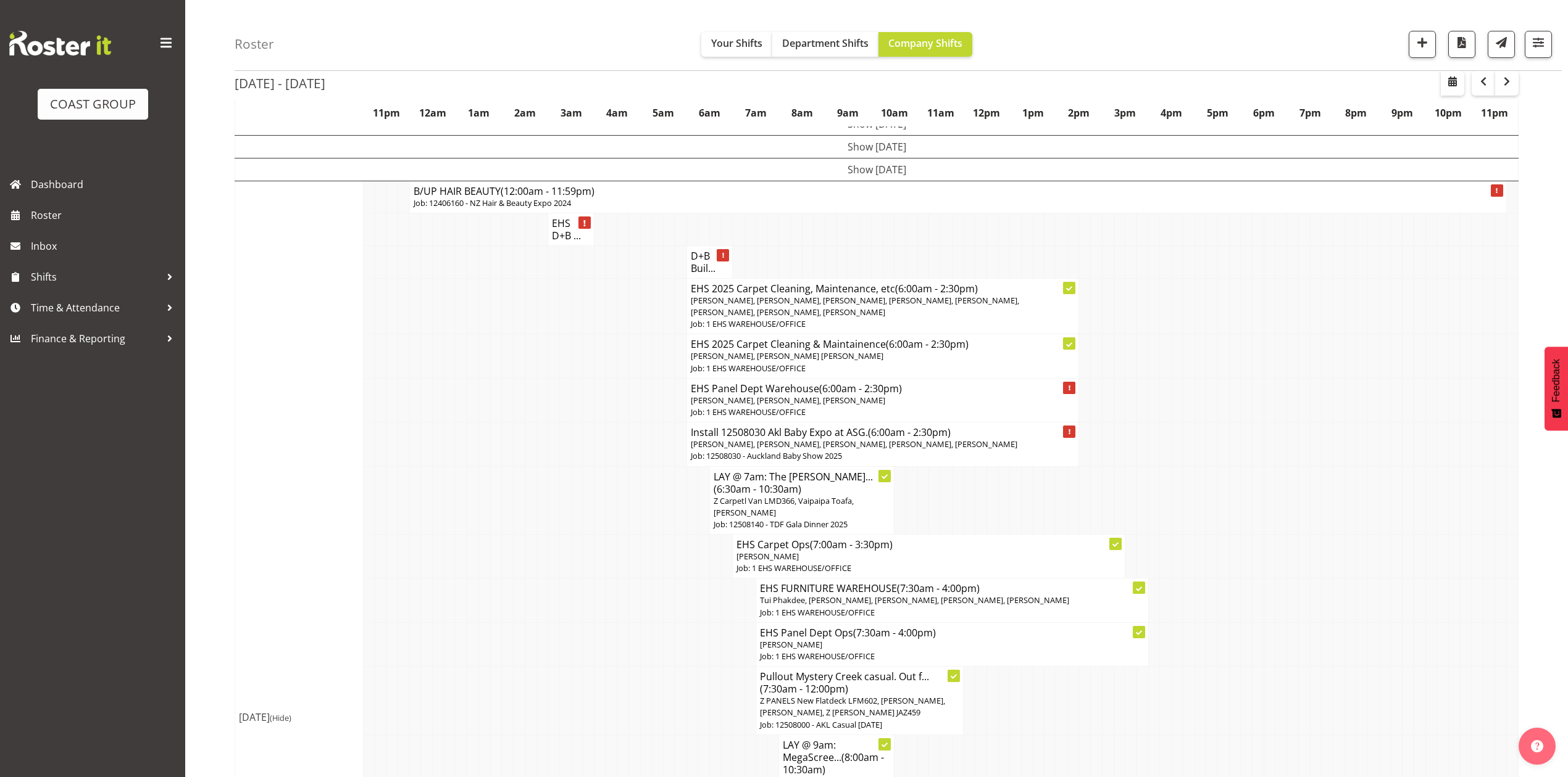
click at [1173, 325] on td at bounding box center [1177, 306] width 12 height 56
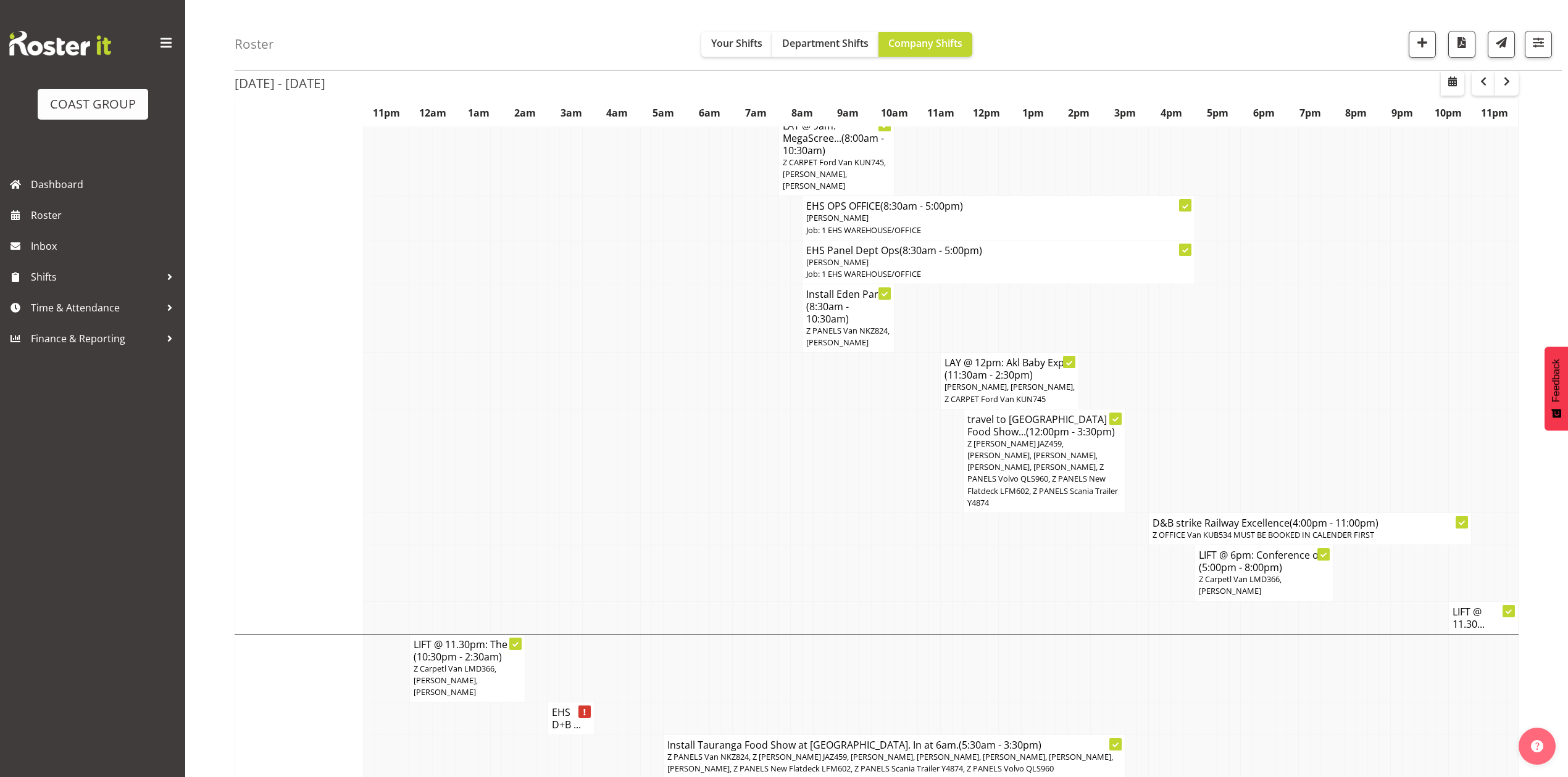
scroll to position [740, 0]
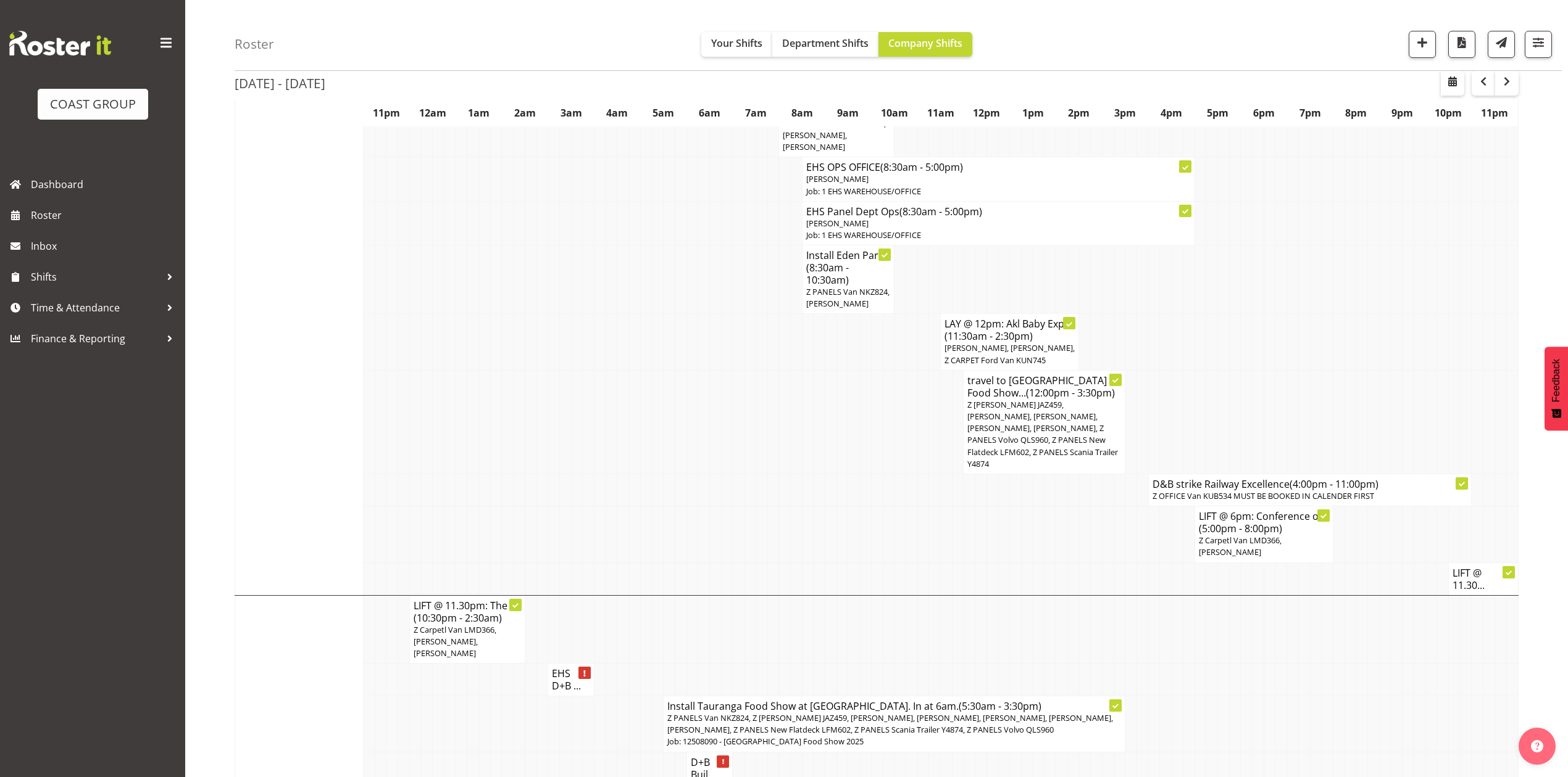
click at [833, 544] on td at bounding box center [831, 534] width 12 height 56
click at [793, 32] on button "Department Shifts" at bounding box center [825, 44] width 106 height 24
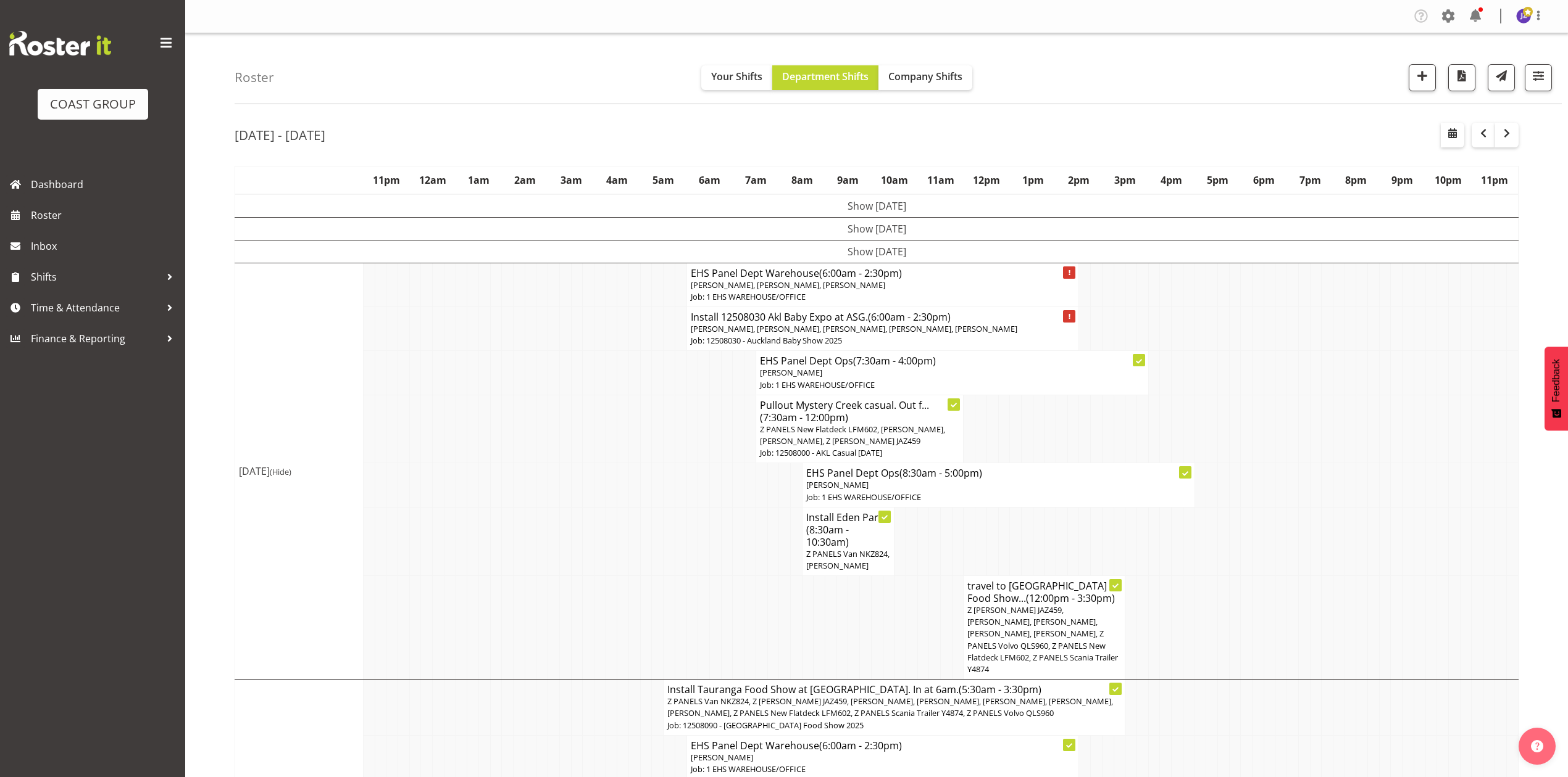
click at [1305, 395] on td at bounding box center [1303, 373] width 12 height 44
